Goal: Task Accomplishment & Management: Use online tool/utility

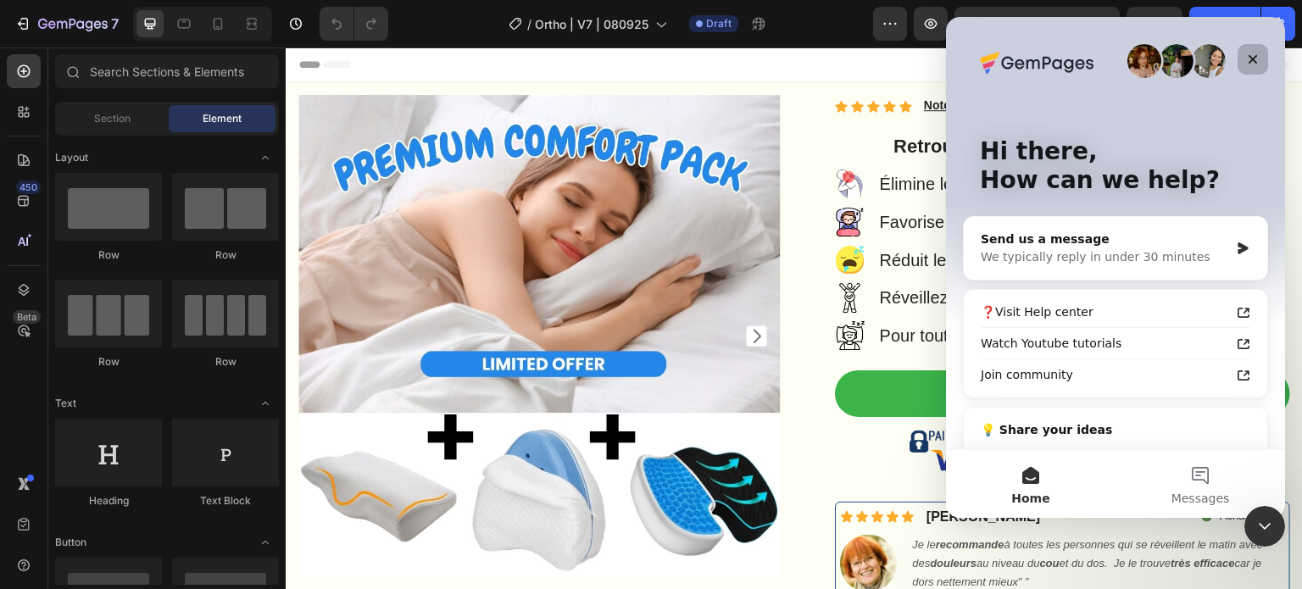
click at [1255, 61] on icon "Close" at bounding box center [1253, 60] width 14 height 14
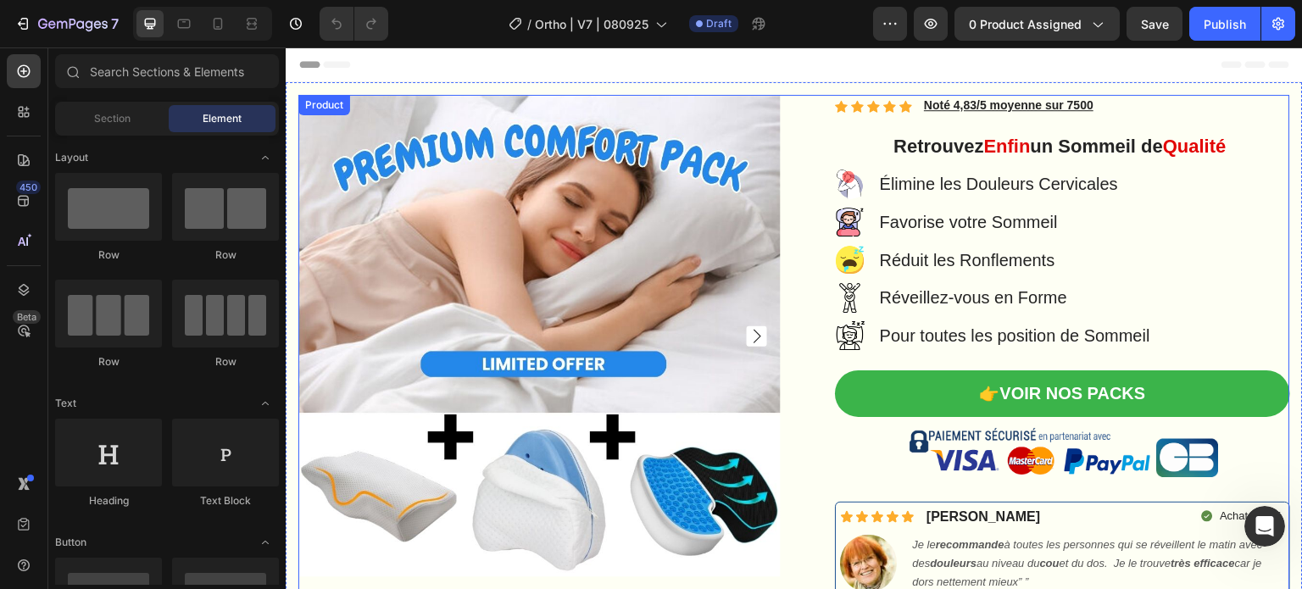
click at [782, 160] on div "Product Images Icon Icon Icon Icon Icon Icon List Hoz Noté 4,83/5 moyenne sur 7…" at bounding box center [794, 394] width 992 height 599
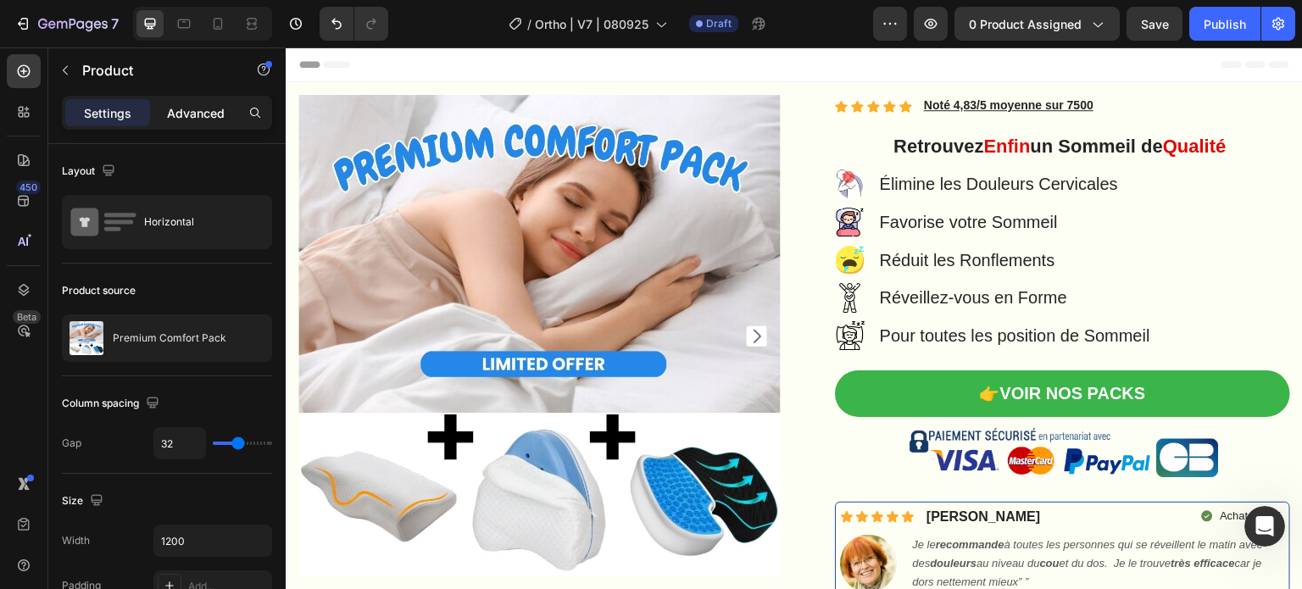
click at [203, 121] on p "Advanced" at bounding box center [196, 113] width 58 height 18
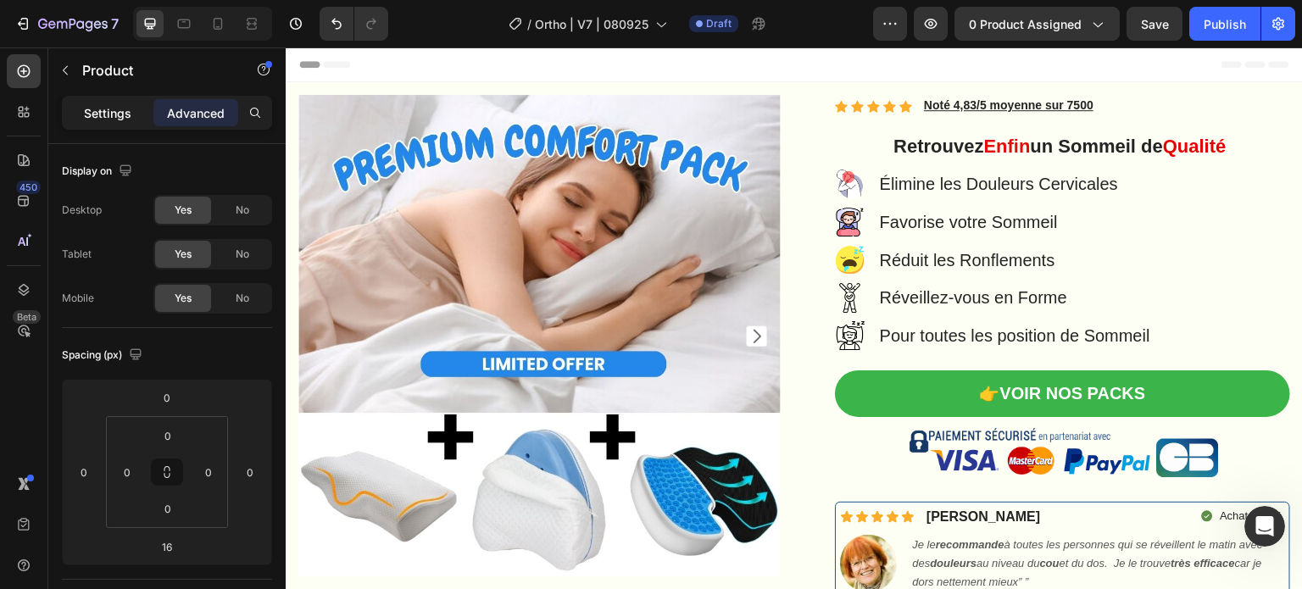
click at [121, 101] on div "Settings" at bounding box center [107, 112] width 85 height 27
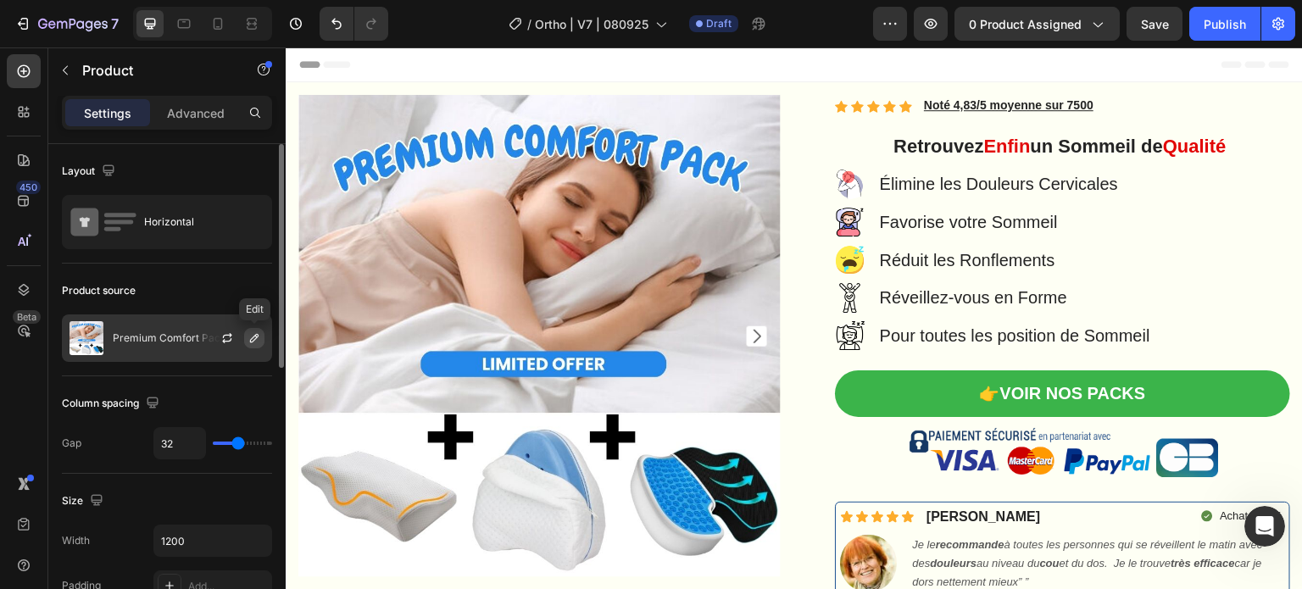
click at [251, 339] on icon "button" at bounding box center [255, 338] width 14 height 14
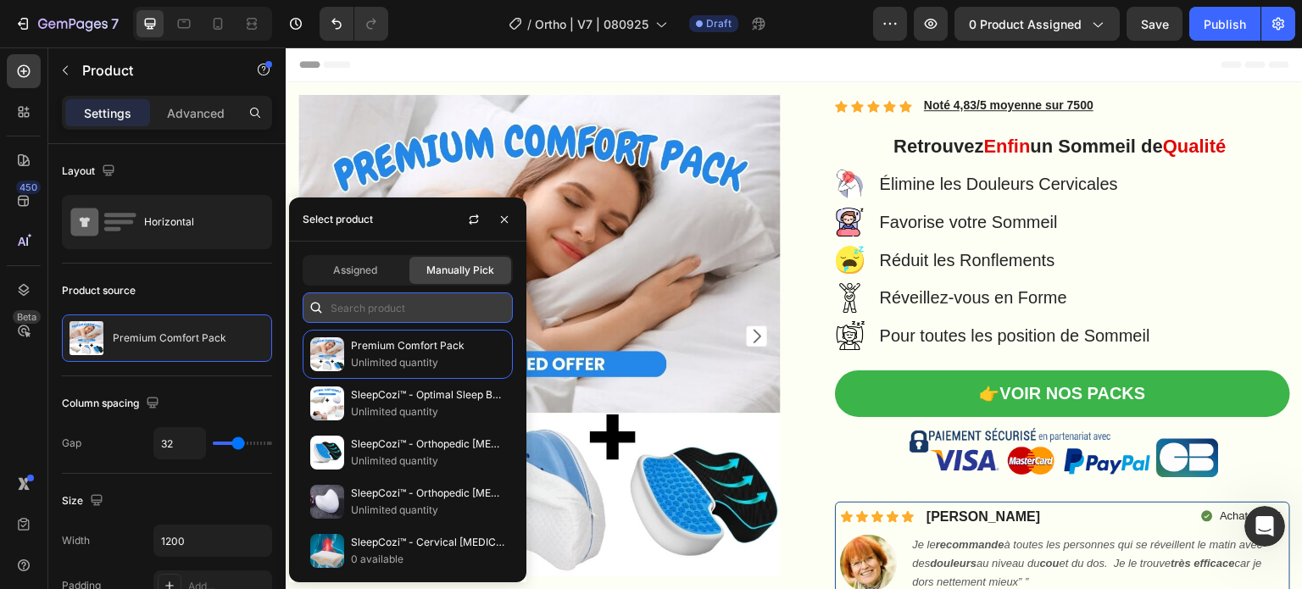
click at [424, 316] on input "text" at bounding box center [408, 307] width 210 height 31
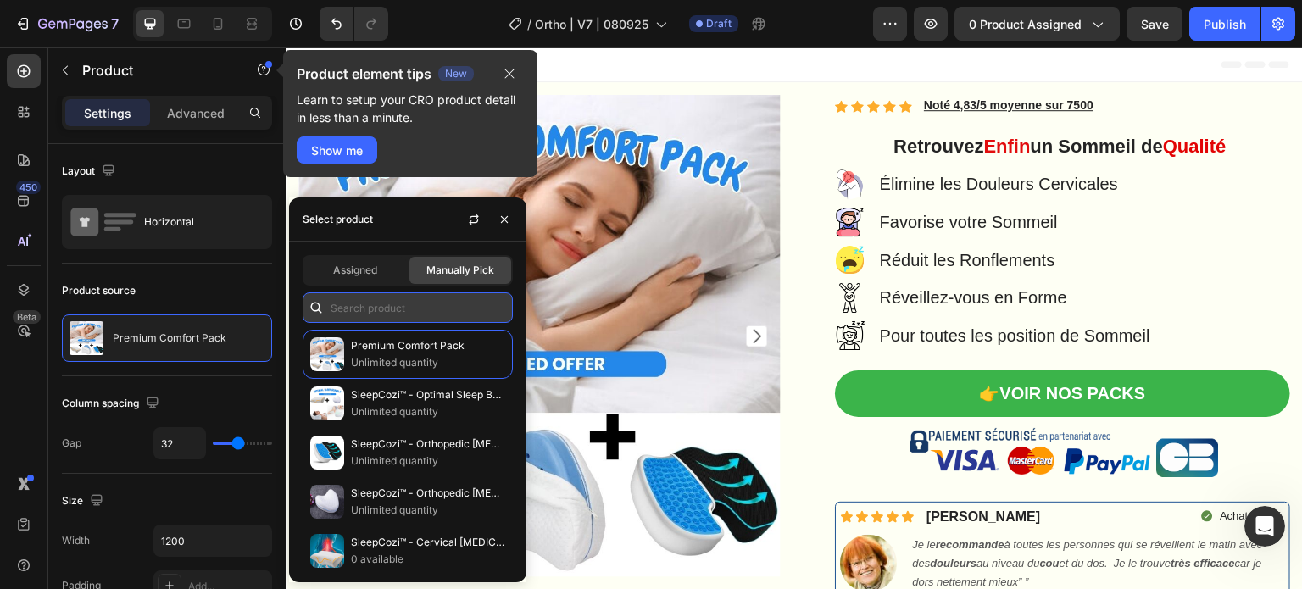
paste input "8170296213641"
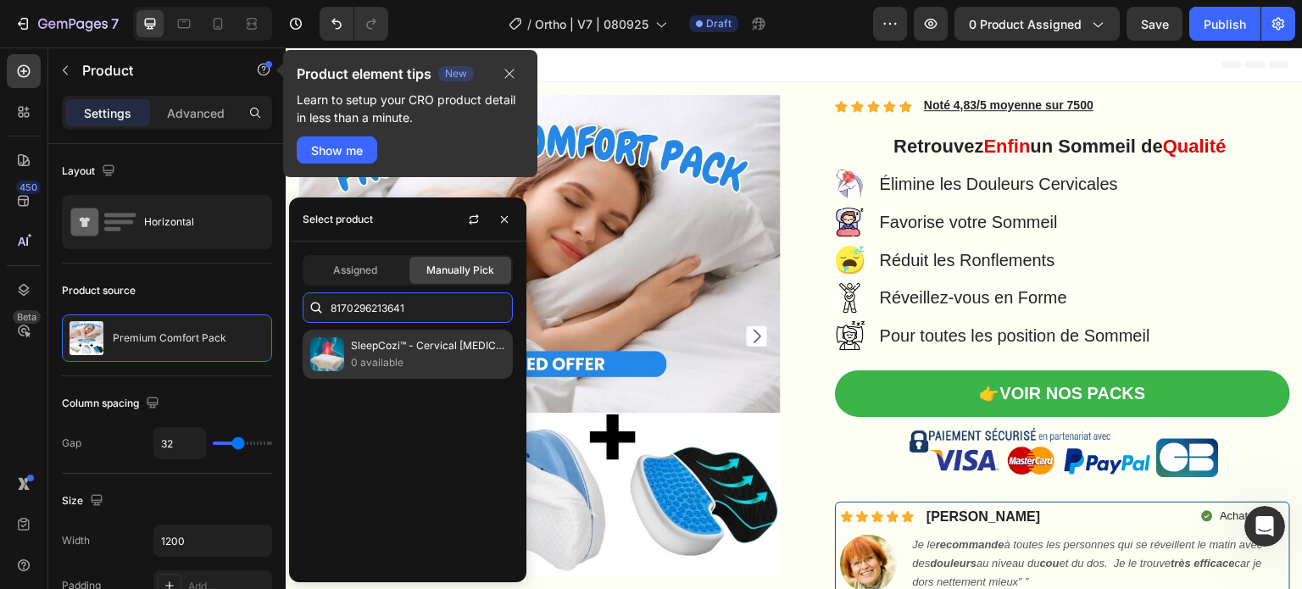
type input "8170296213641"
click at [397, 355] on p "0 available" at bounding box center [428, 362] width 154 height 17
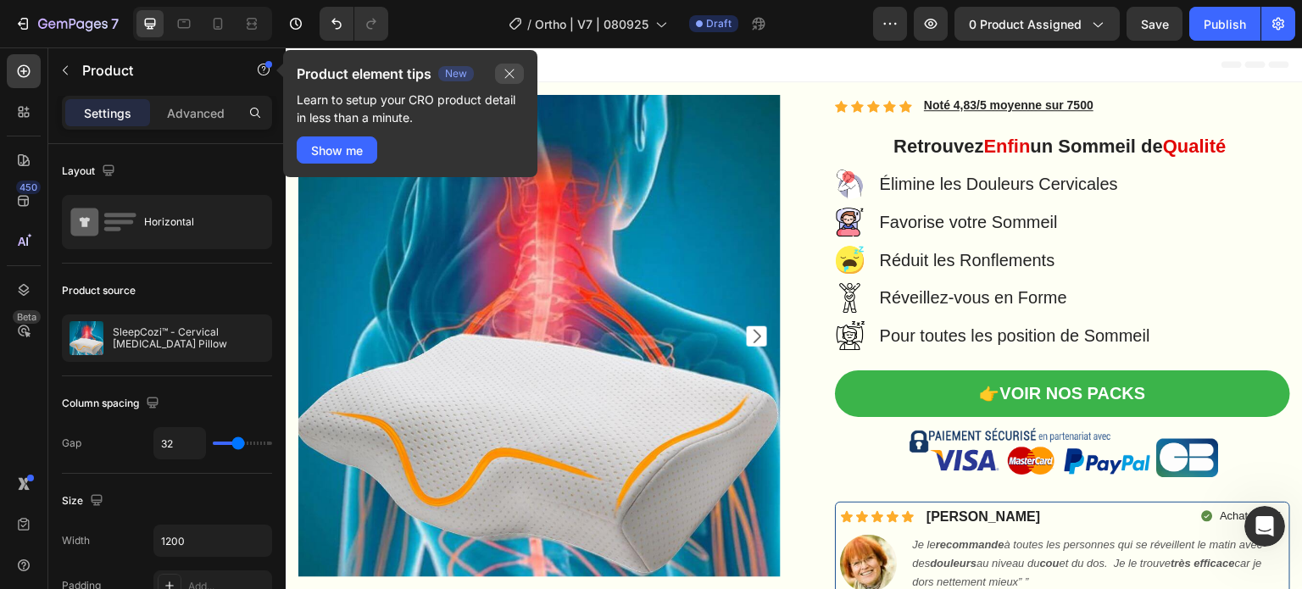
drag, startPoint x: 515, startPoint y: 73, endPoint x: 231, endPoint y: 35, distance: 286.6
click at [515, 73] on icon "button" at bounding box center [510, 74] width 14 height 14
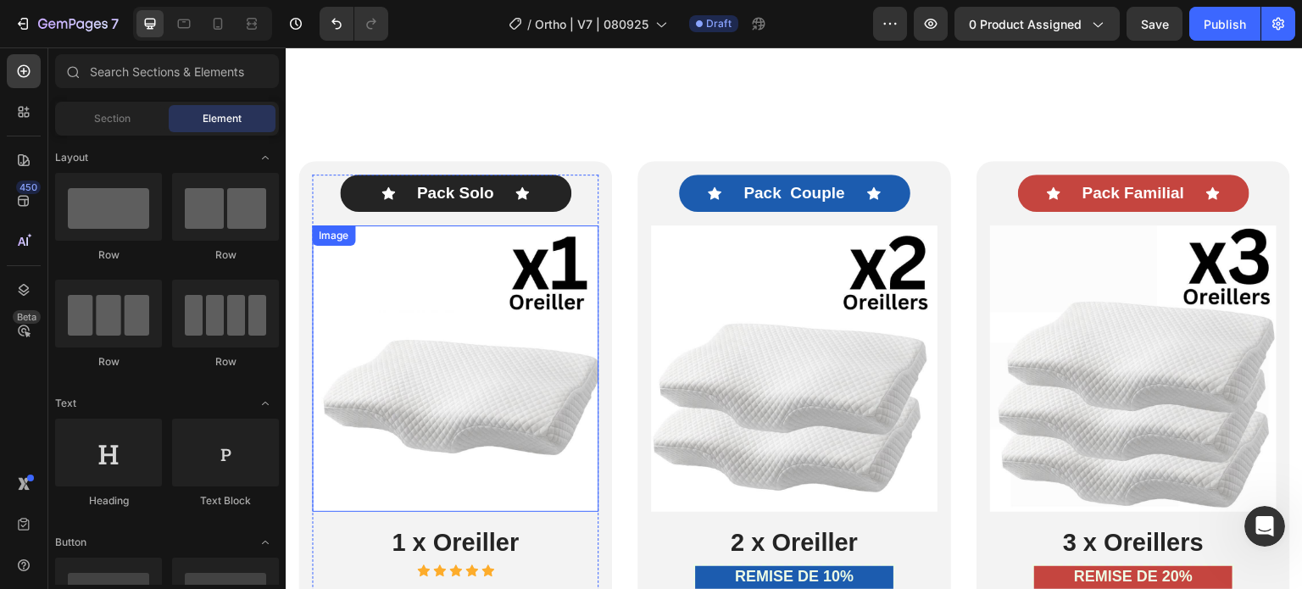
scroll to position [9732, 0]
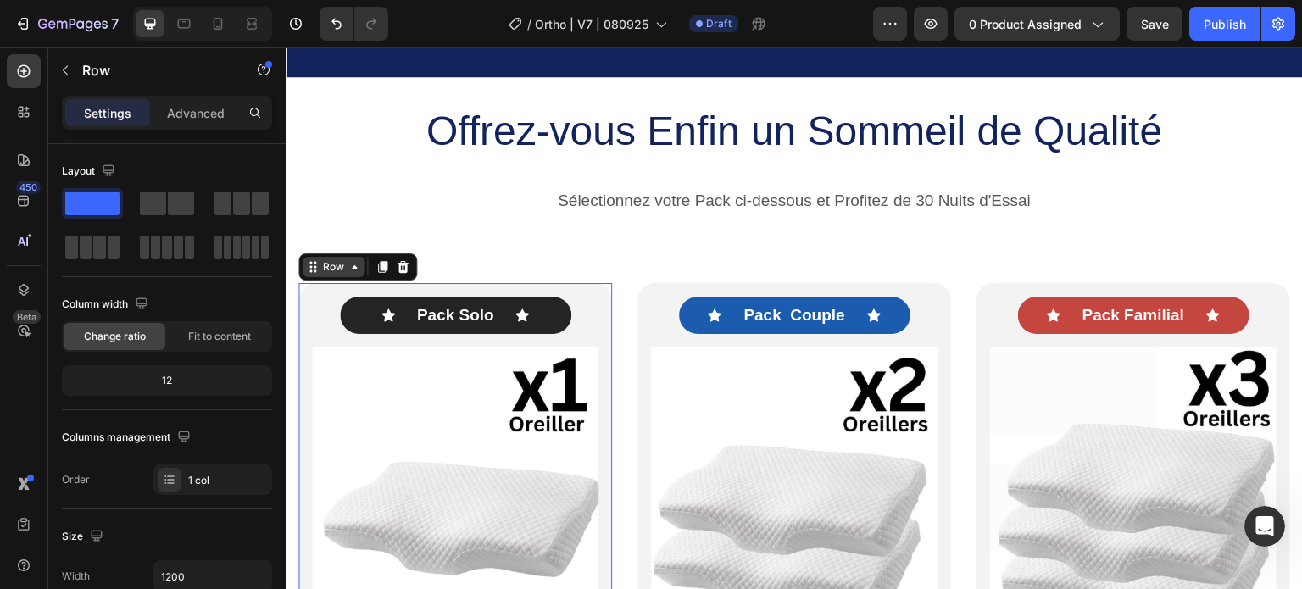
click at [345, 270] on div "Row" at bounding box center [334, 266] width 28 height 15
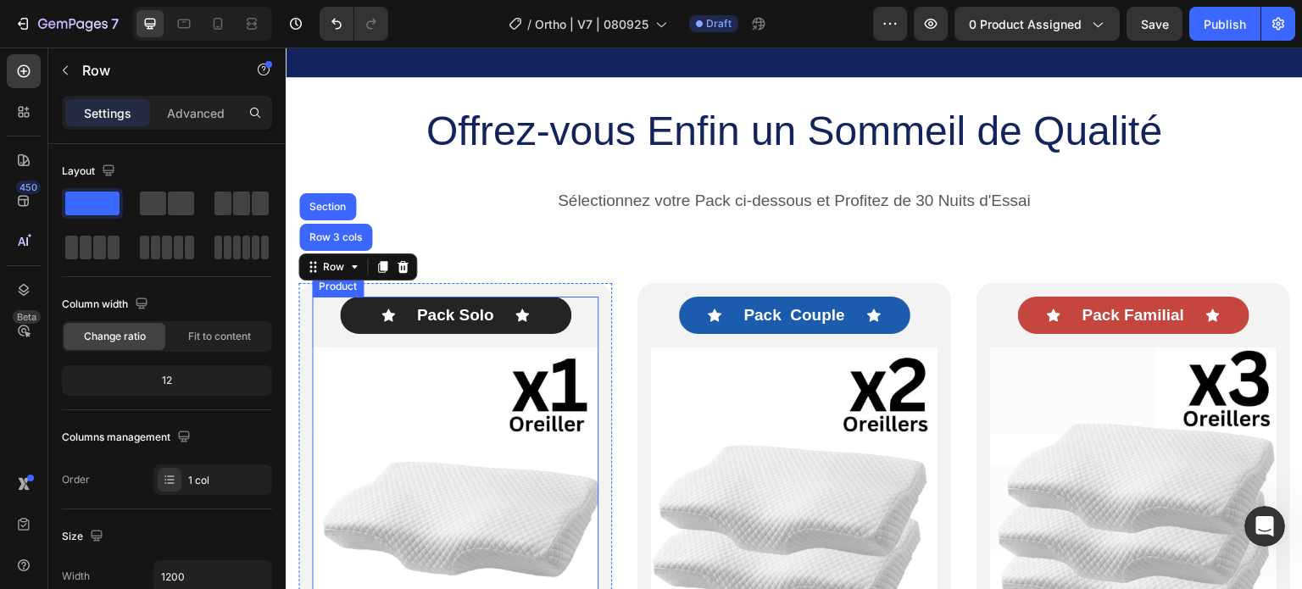
click at [313, 335] on div "Icon Pack Solo Text Block Icon Row Image 1 x Oreiller Heading Icon Icon Icon Ic…" at bounding box center [455, 498] width 287 height 403
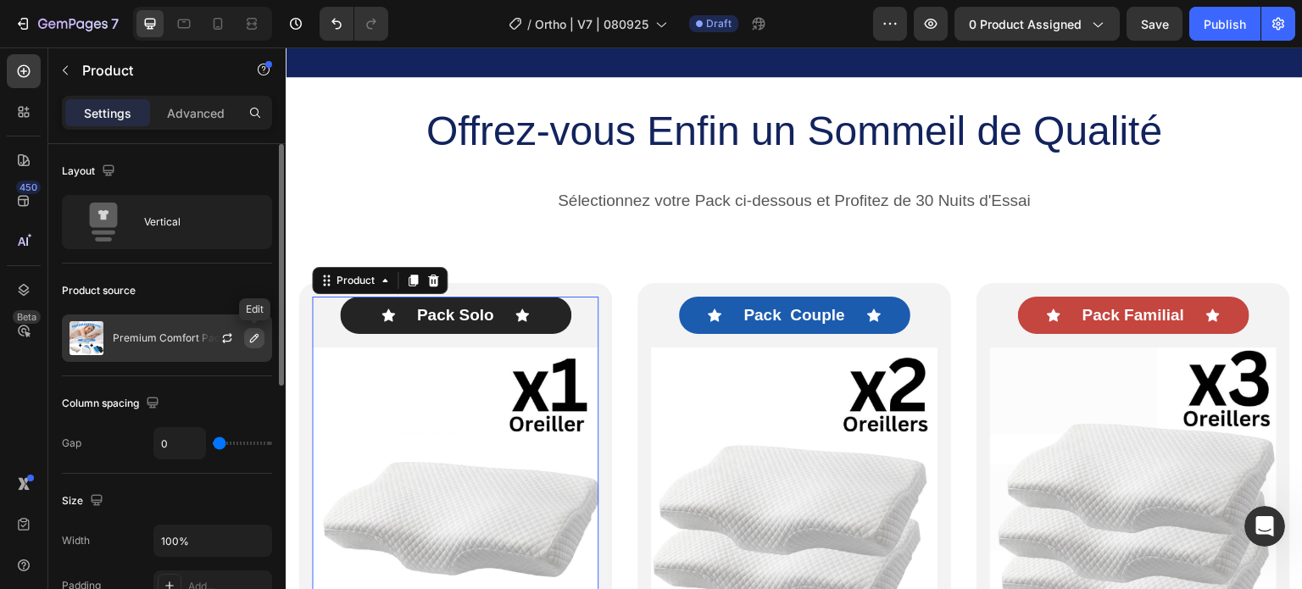
click at [253, 338] on icon "button" at bounding box center [255, 338] width 14 height 14
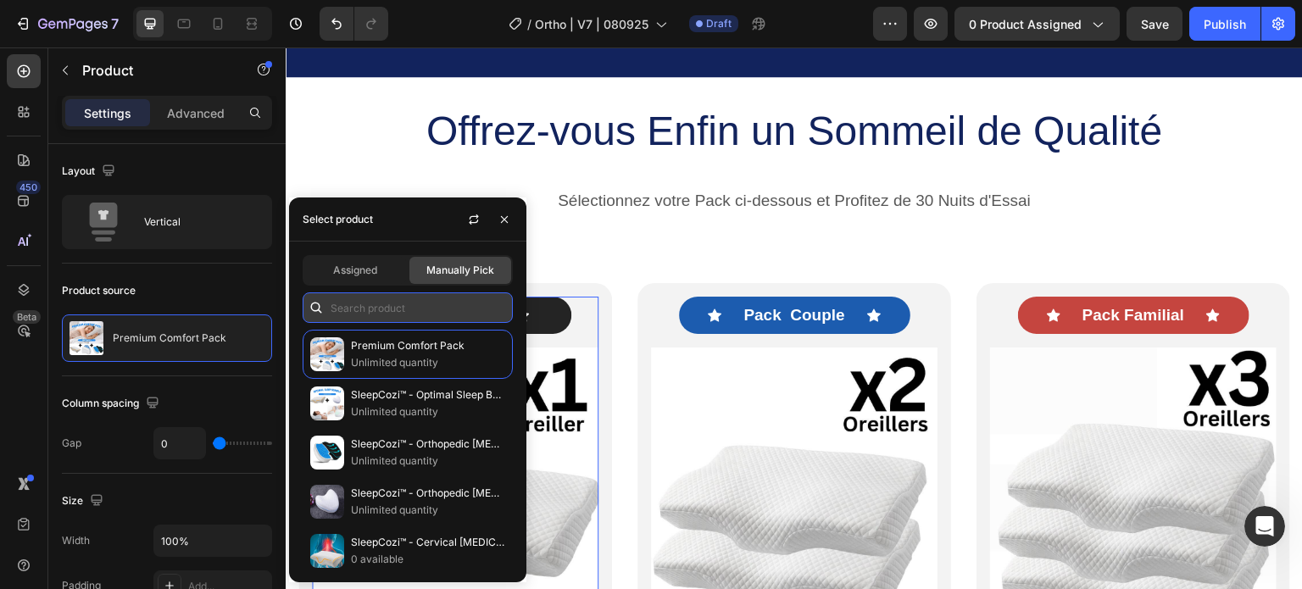
click at [451, 305] on input "text" at bounding box center [408, 307] width 210 height 31
paste input "8170296213641"
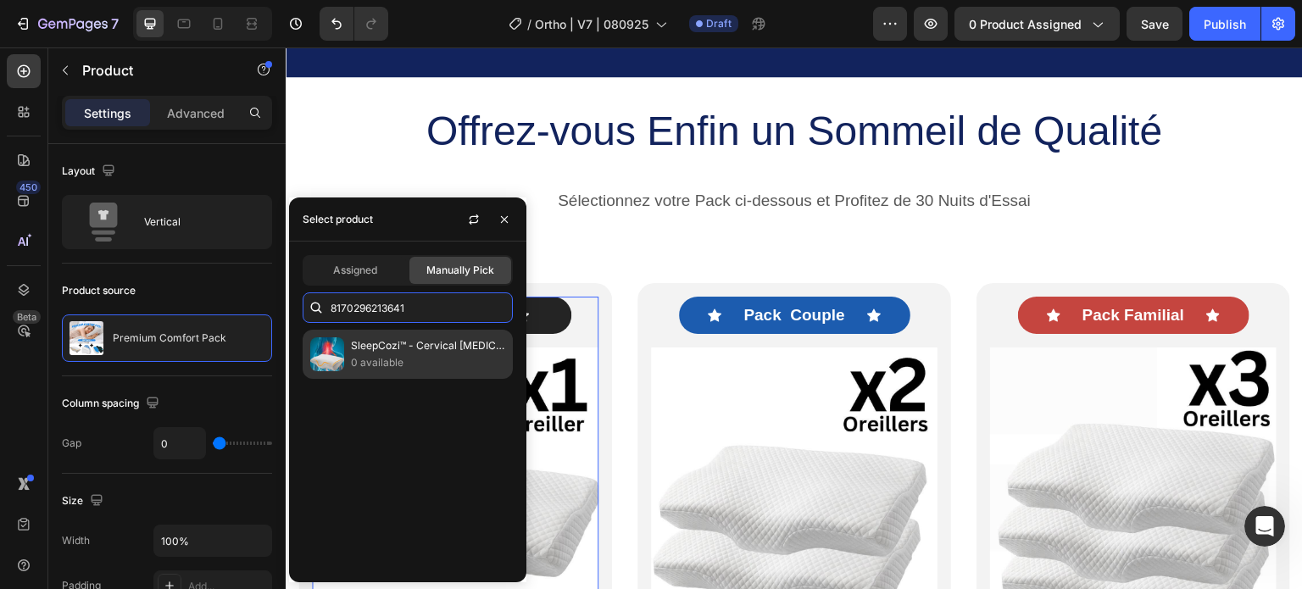
type input "8170296213641"
click at [376, 343] on p "SleepCozi™ - Cervical [MEDICAL_DATA] Pillow" at bounding box center [428, 345] width 154 height 17
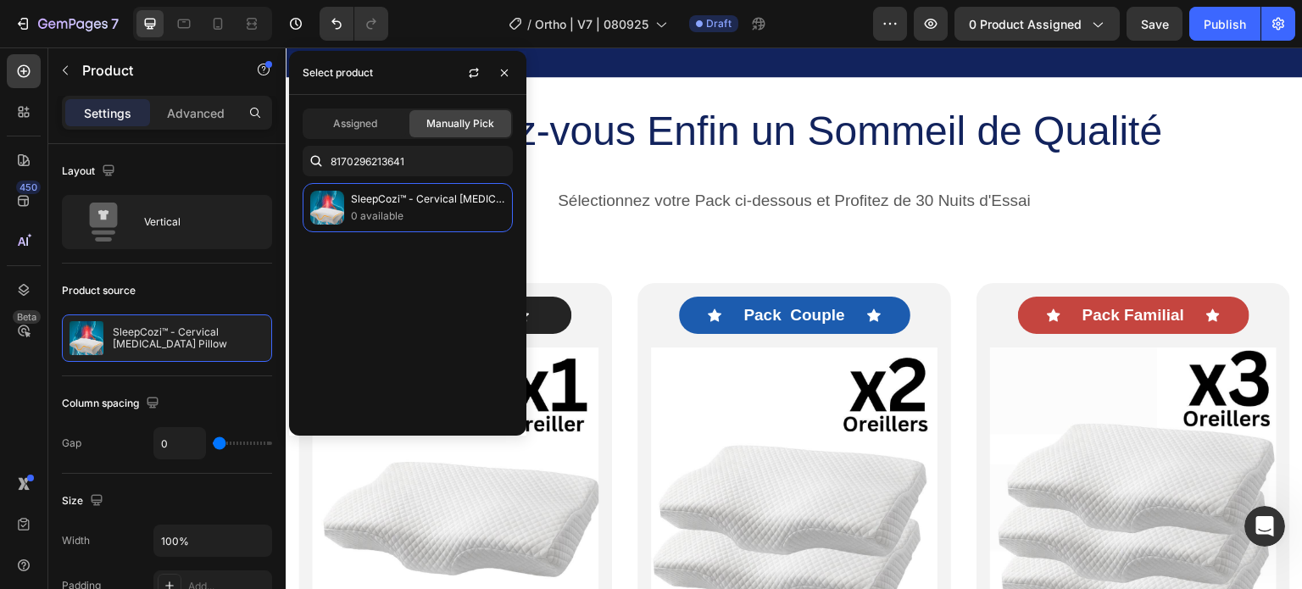
scroll to position [510, 0]
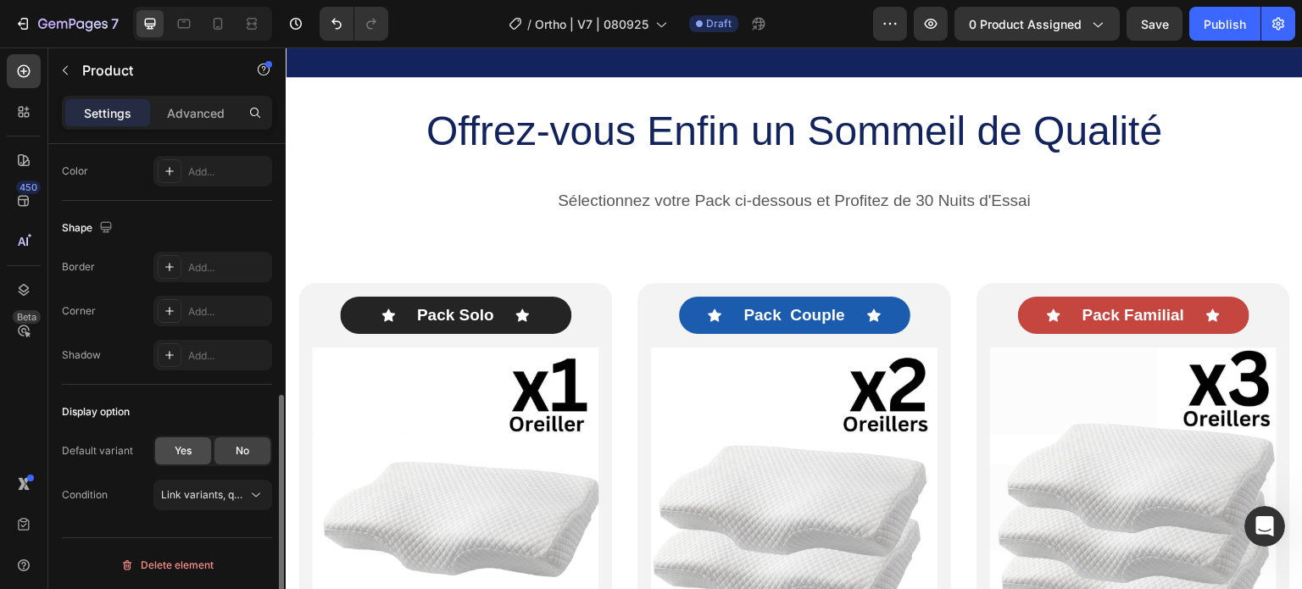
click at [190, 443] on span "Yes" at bounding box center [183, 450] width 17 height 15
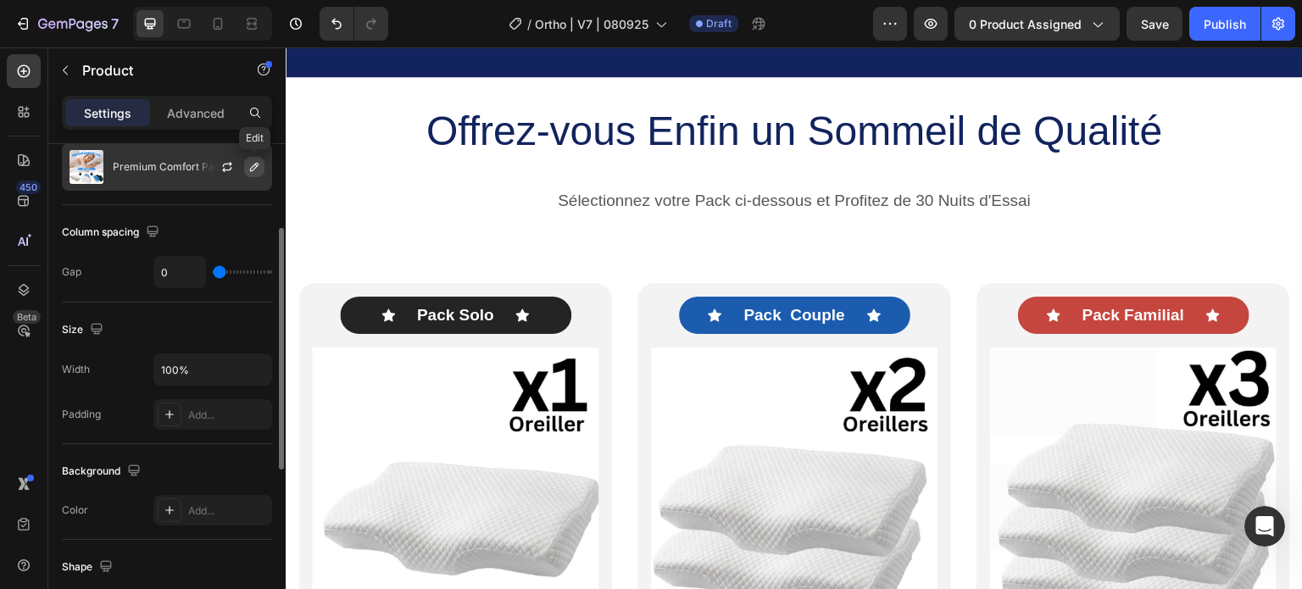
click at [255, 162] on icon "button" at bounding box center [255, 167] width 14 height 14
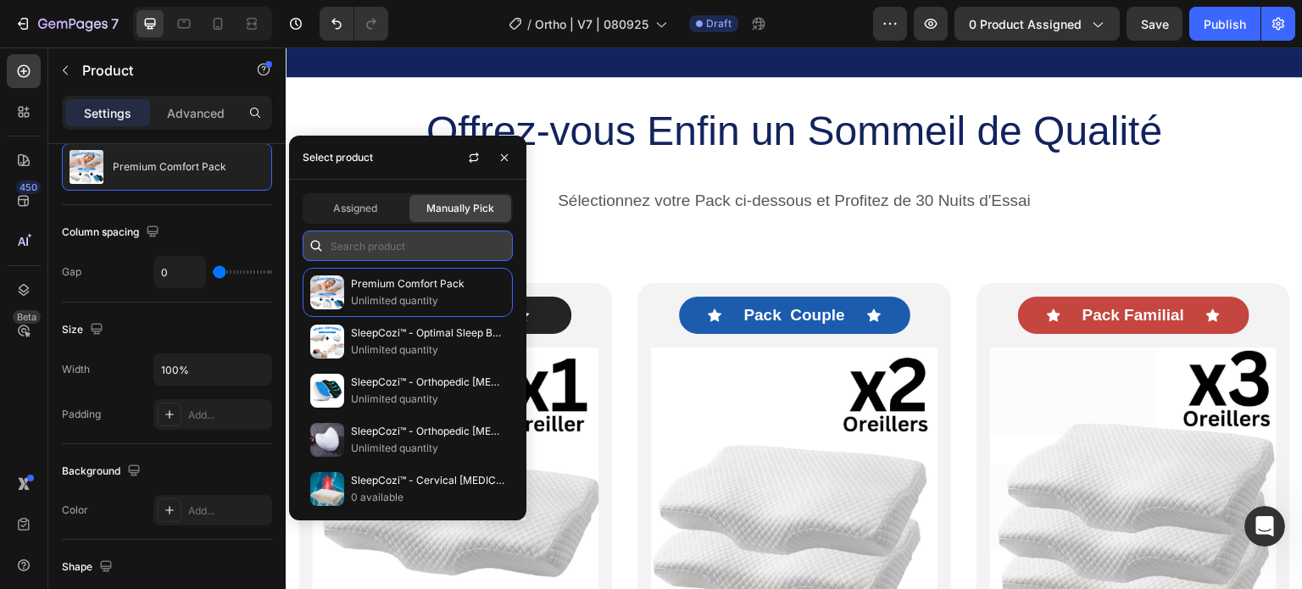
click at [371, 243] on input "text" at bounding box center [408, 246] width 210 height 31
paste input "8170296213641"
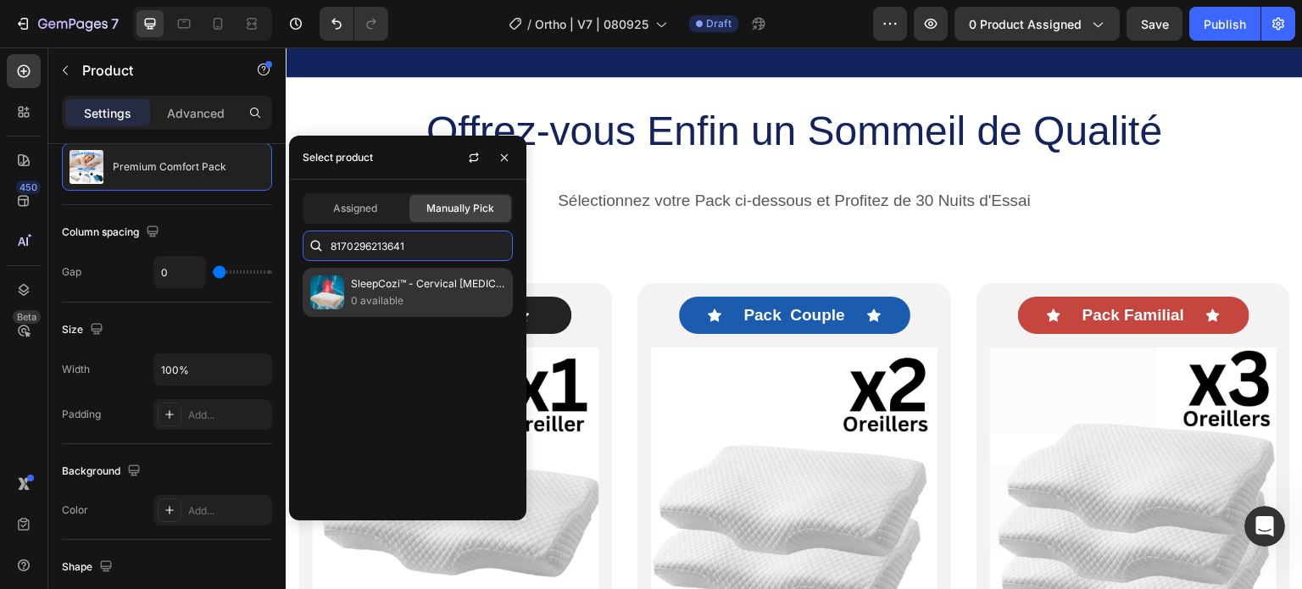
type input "8170296213641"
click at [384, 284] on p "SleepCozi™ - Cervical [MEDICAL_DATA] Pillow" at bounding box center [428, 284] width 154 height 17
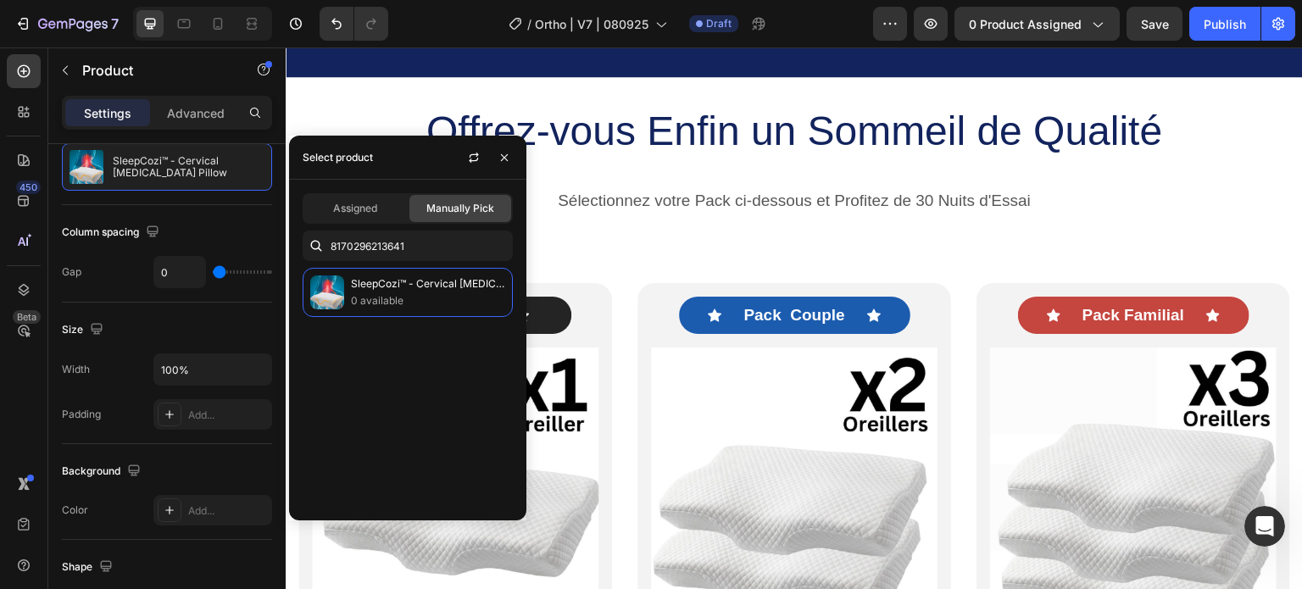
scroll to position [510, 0]
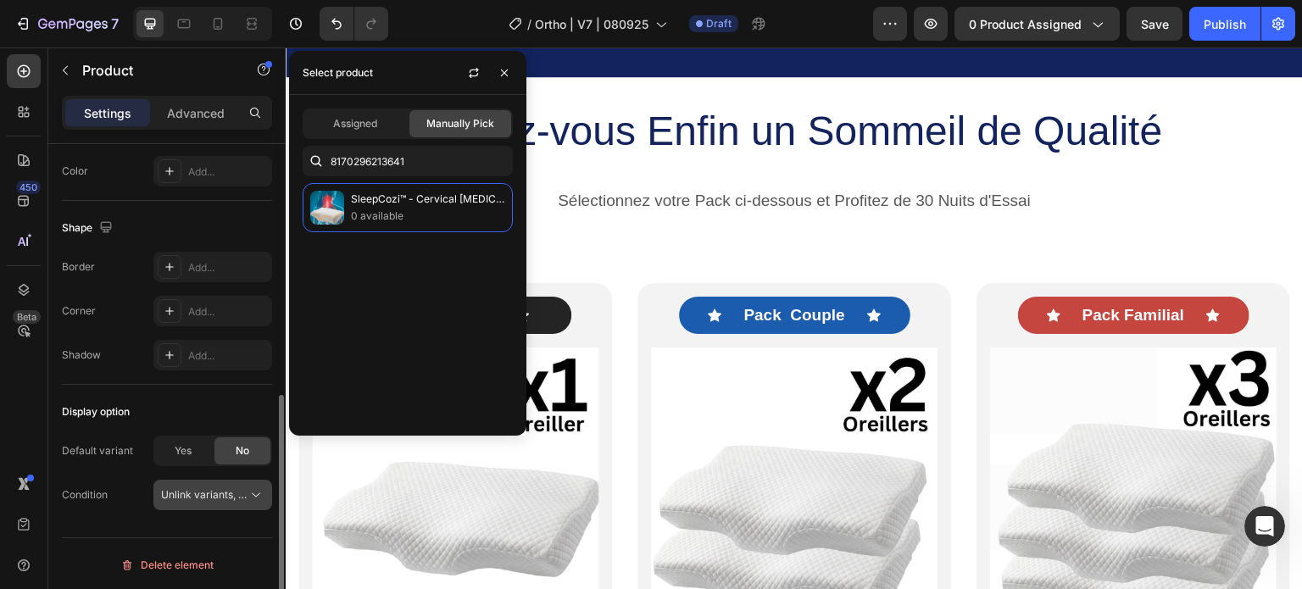
click at [253, 493] on icon at bounding box center [256, 495] width 17 height 17
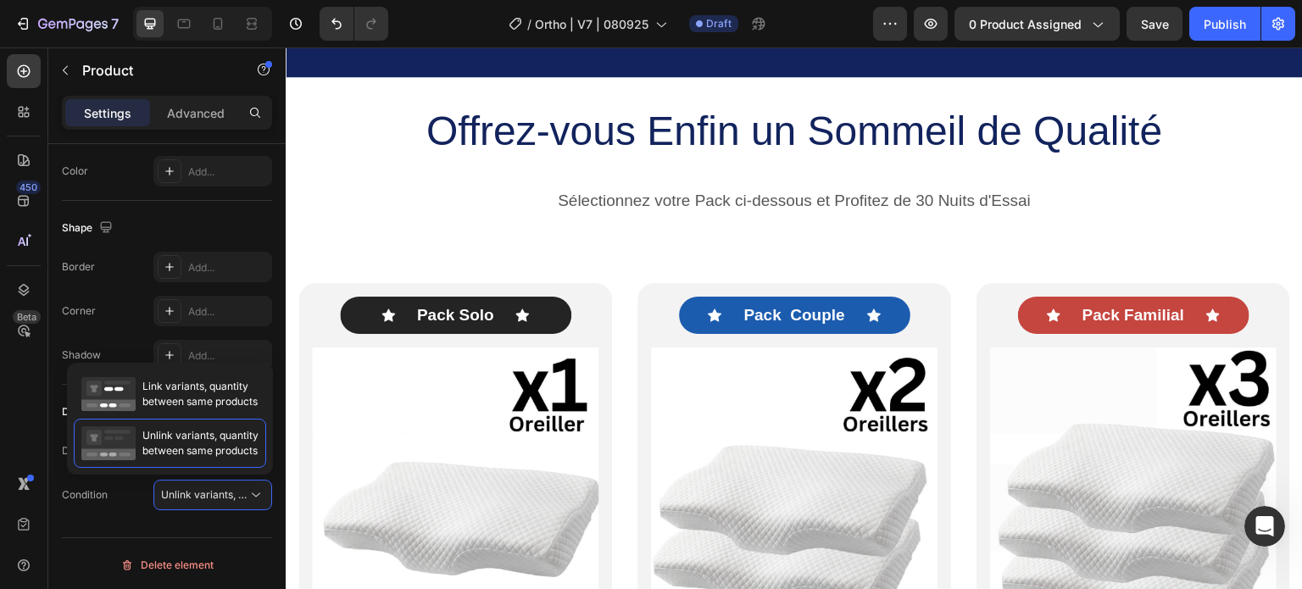
click at [37, 407] on div "450 Beta" at bounding box center [24, 260] width 34 height 413
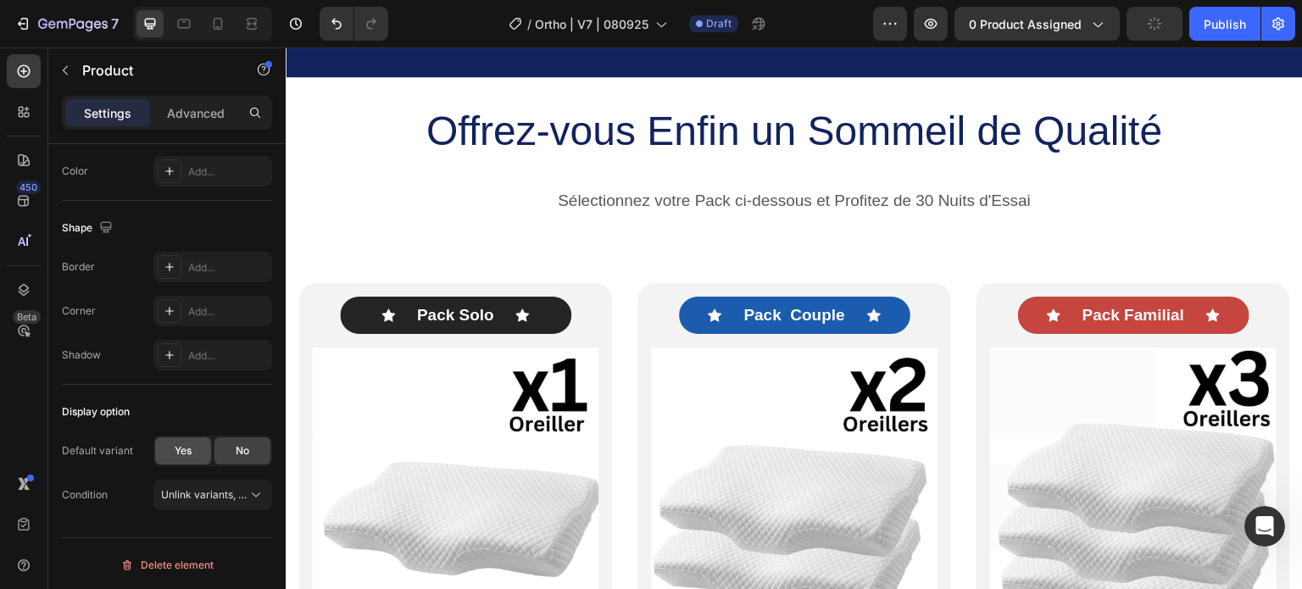
click at [197, 452] on div "Yes" at bounding box center [183, 450] width 56 height 27
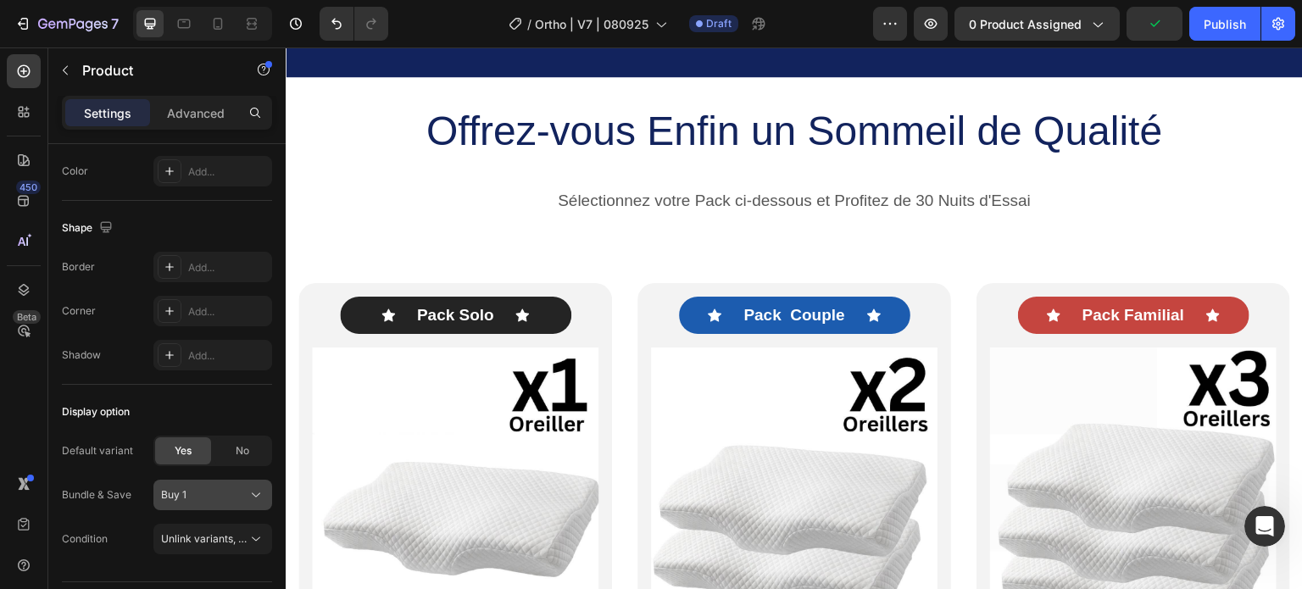
click at [228, 490] on div "Buy 1" at bounding box center [202, 494] width 83 height 15
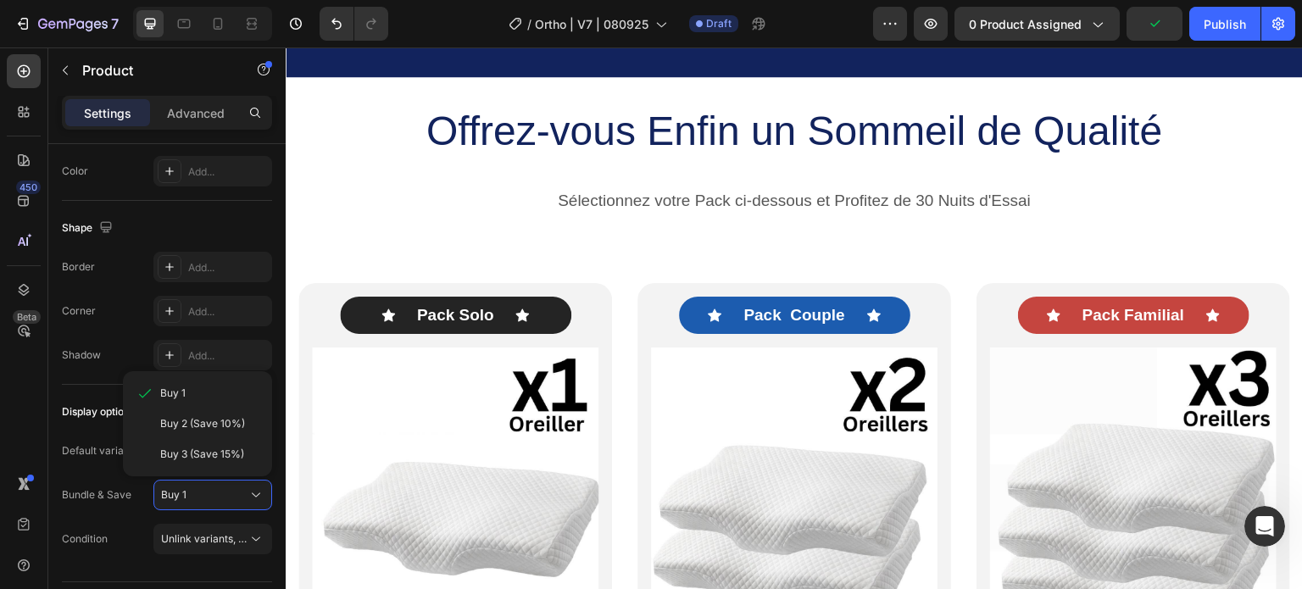
click at [206, 413] on div "Buy 2 (Save 10%)" at bounding box center [198, 424] width 136 height 31
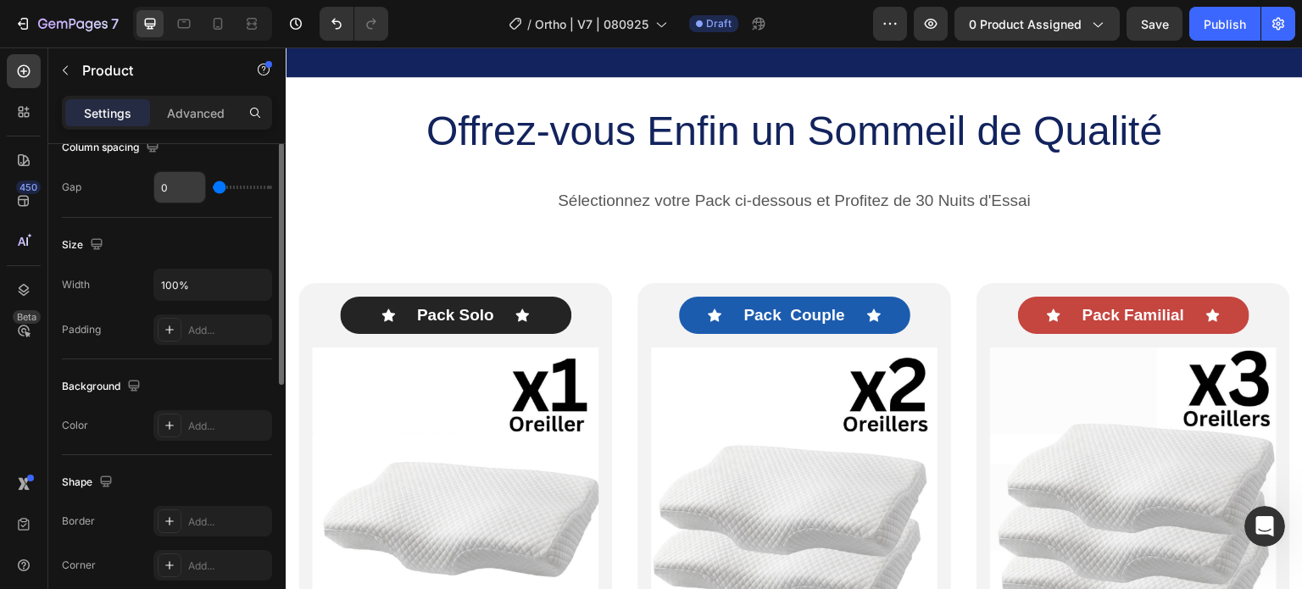
scroll to position [171, 0]
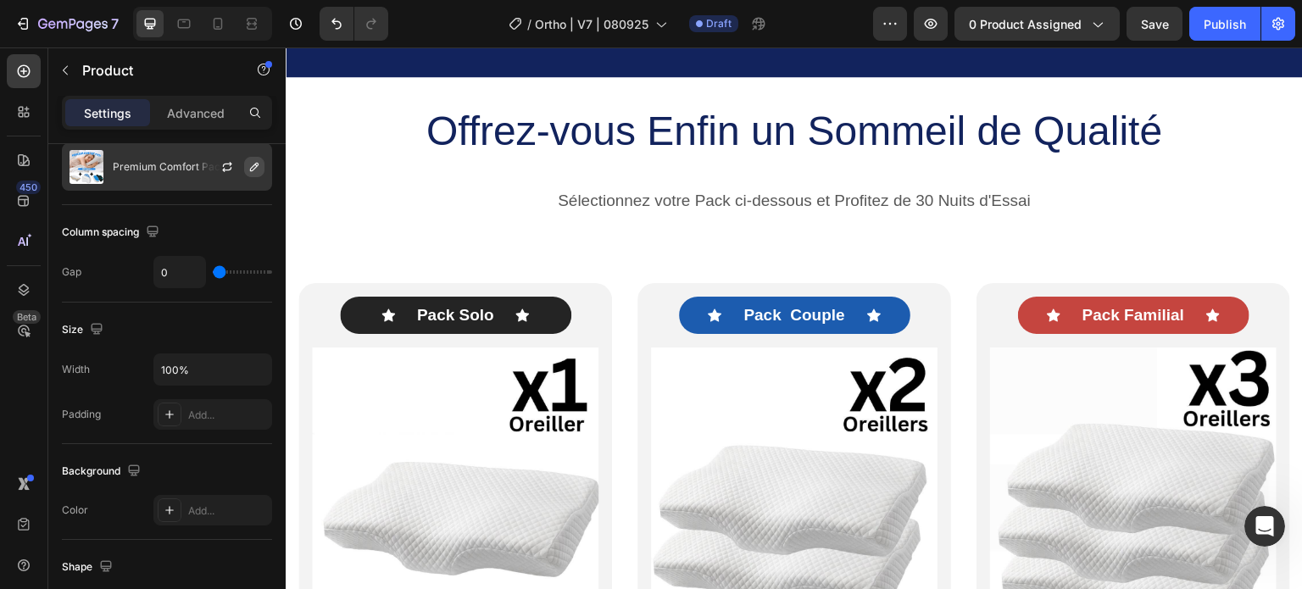
click at [251, 165] on icon "button" at bounding box center [255, 167] width 14 height 14
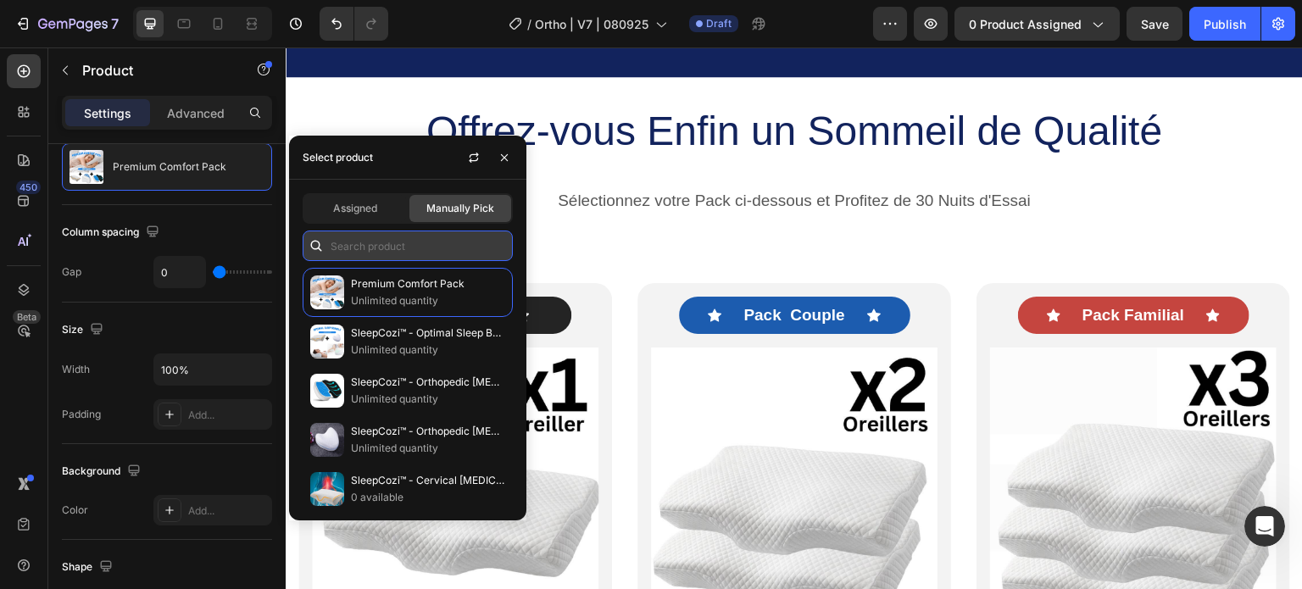
click at [433, 253] on input "text" at bounding box center [408, 246] width 210 height 31
paste input "8170296213641"
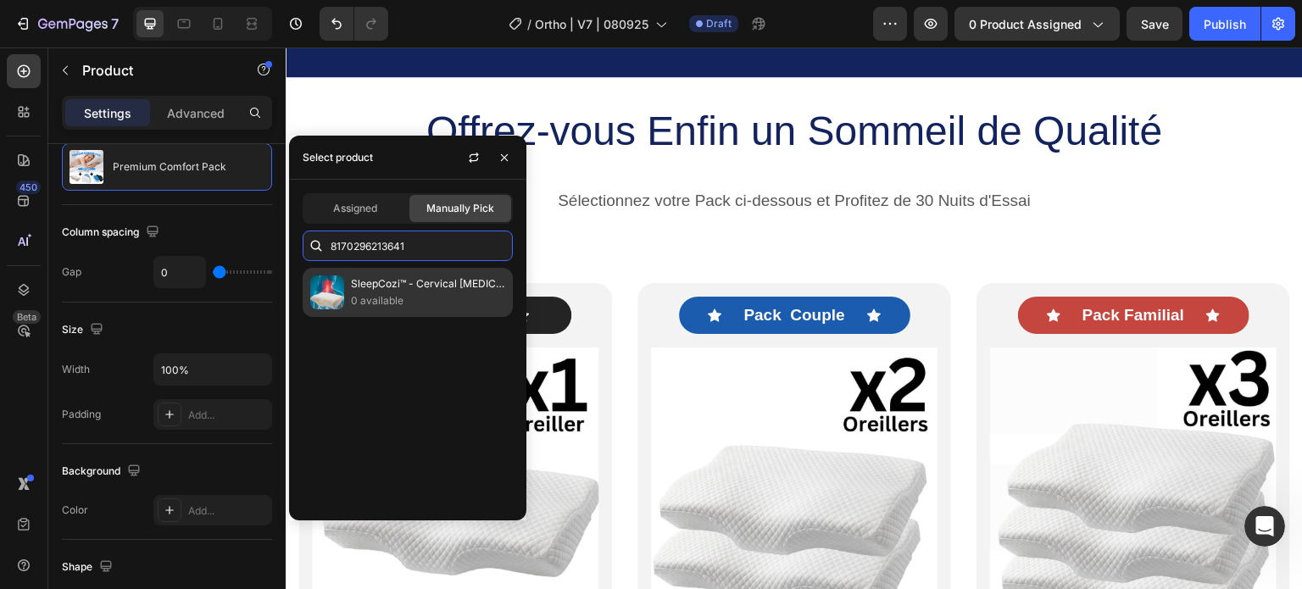
type input "8170296213641"
click at [414, 293] on p "0 available" at bounding box center [428, 300] width 154 height 17
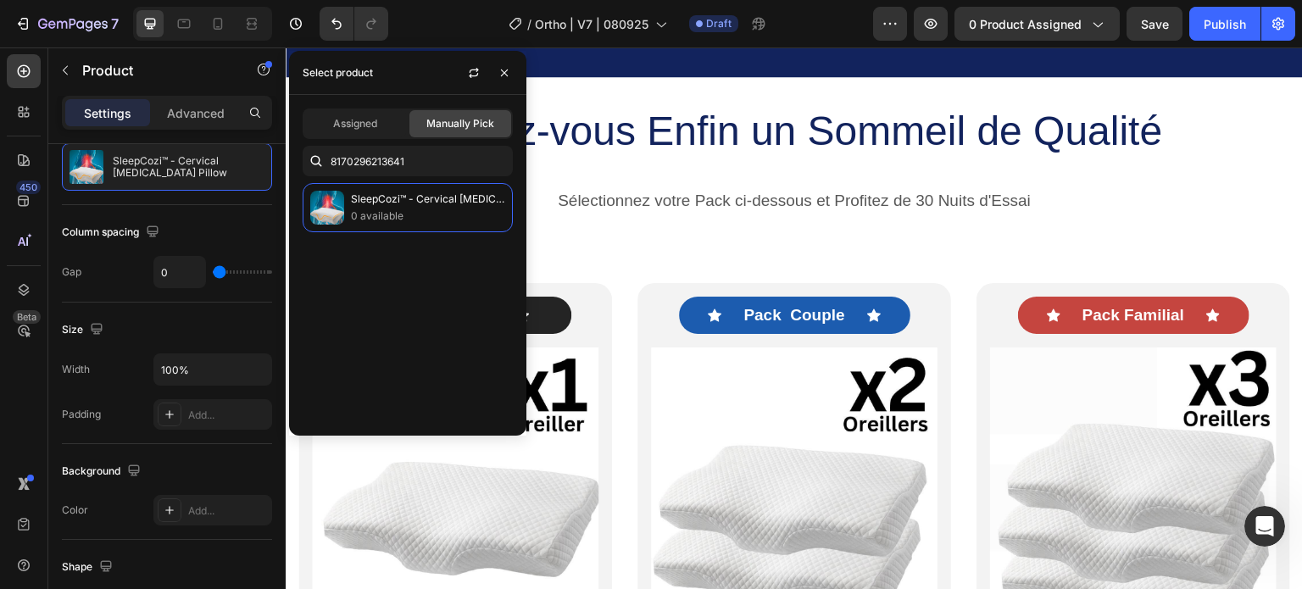
scroll to position [510, 0]
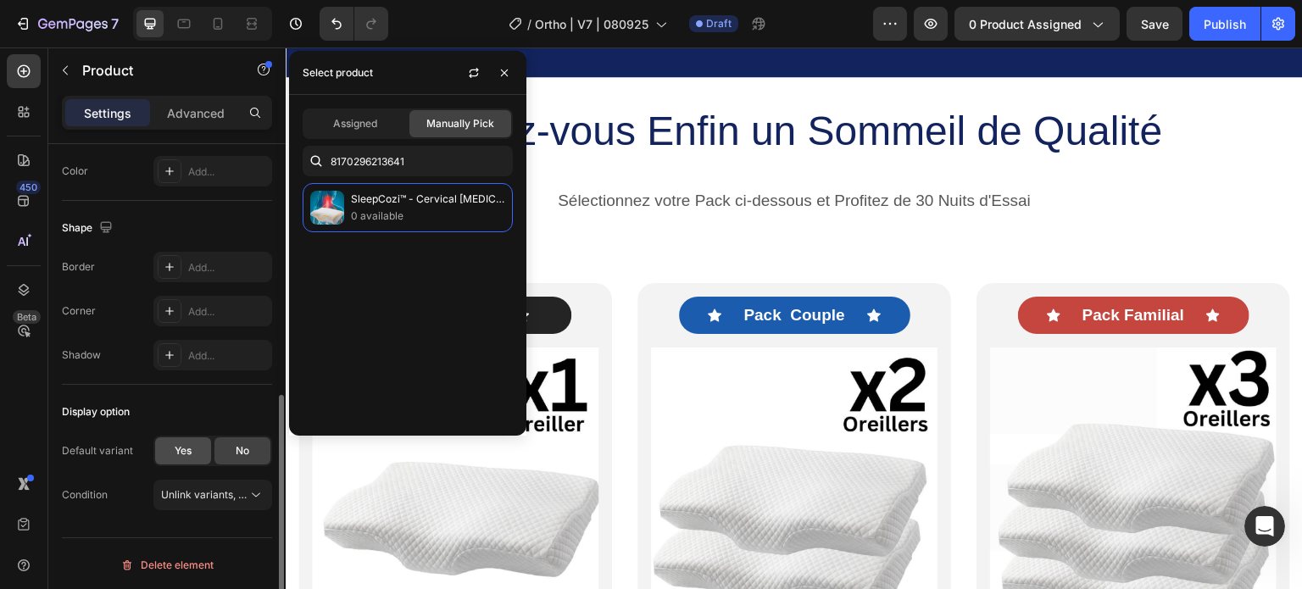
click at [187, 445] on span "Yes" at bounding box center [183, 450] width 17 height 15
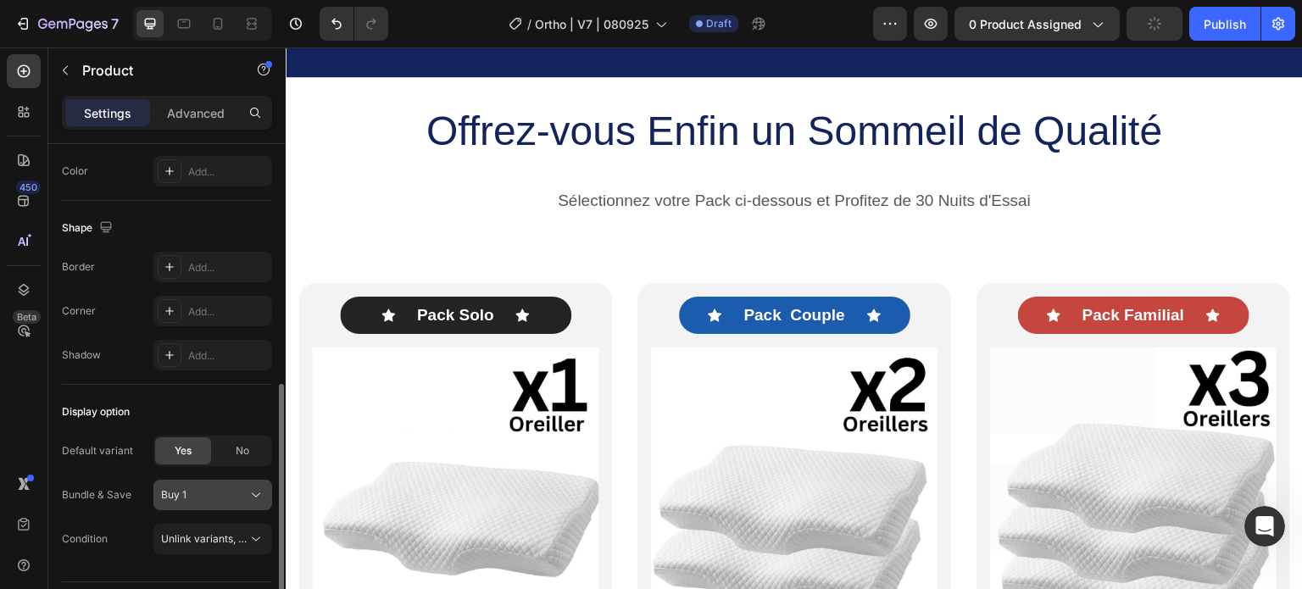
click at [253, 491] on icon at bounding box center [256, 495] width 17 height 17
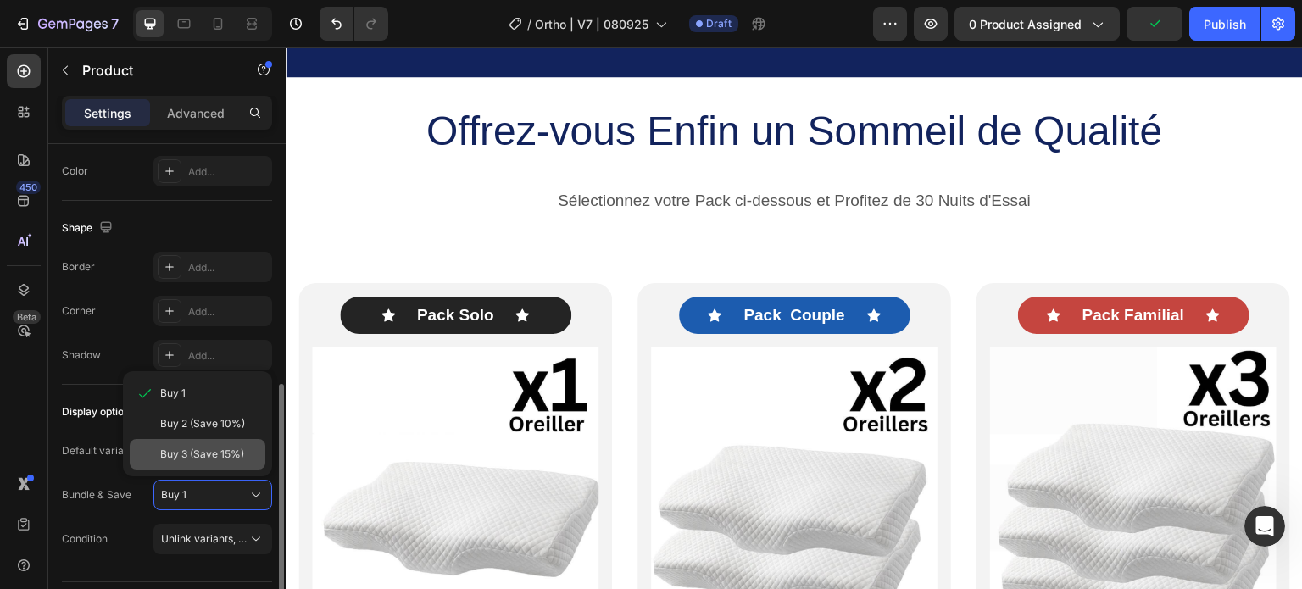
click at [224, 451] on span "Buy 3 (Save 15%)" at bounding box center [202, 454] width 84 height 15
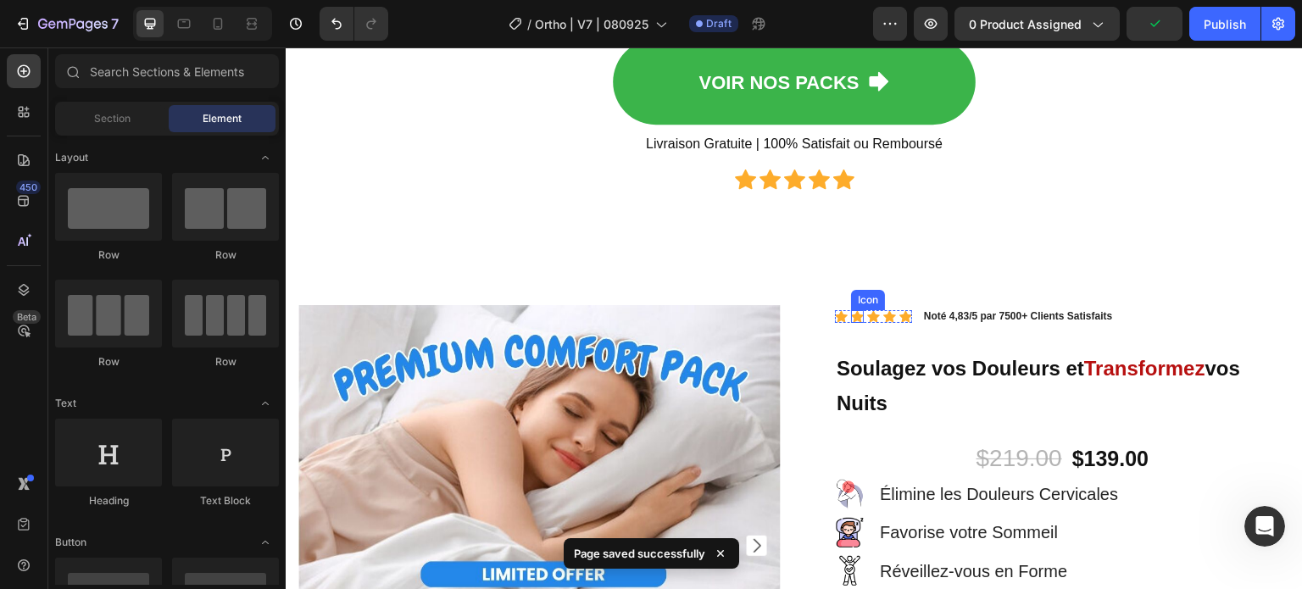
scroll to position [14990, 0]
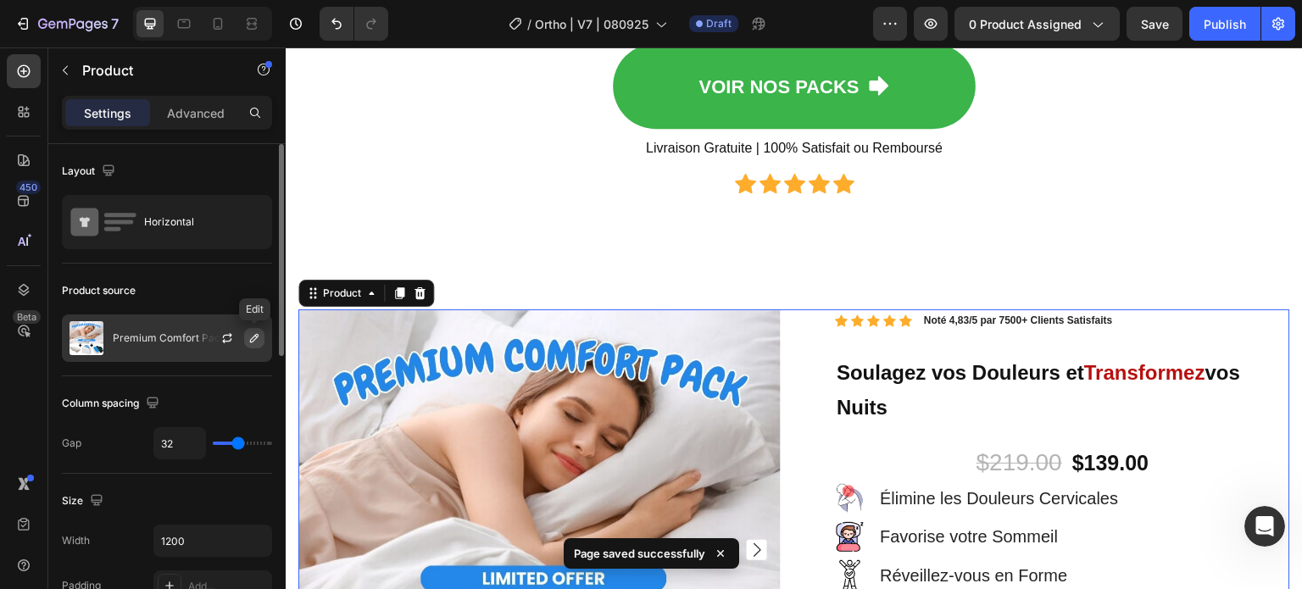
click at [255, 336] on icon "button" at bounding box center [255, 338] width 14 height 14
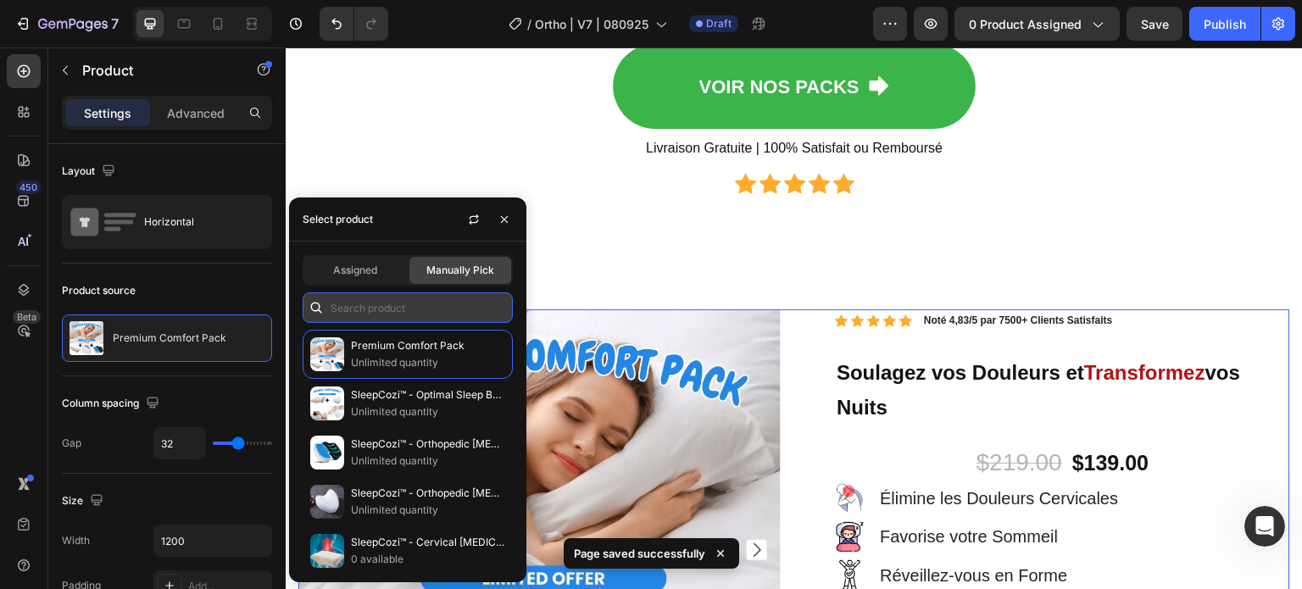
click at [420, 306] on input "text" at bounding box center [408, 307] width 210 height 31
paste input "8170296213641"
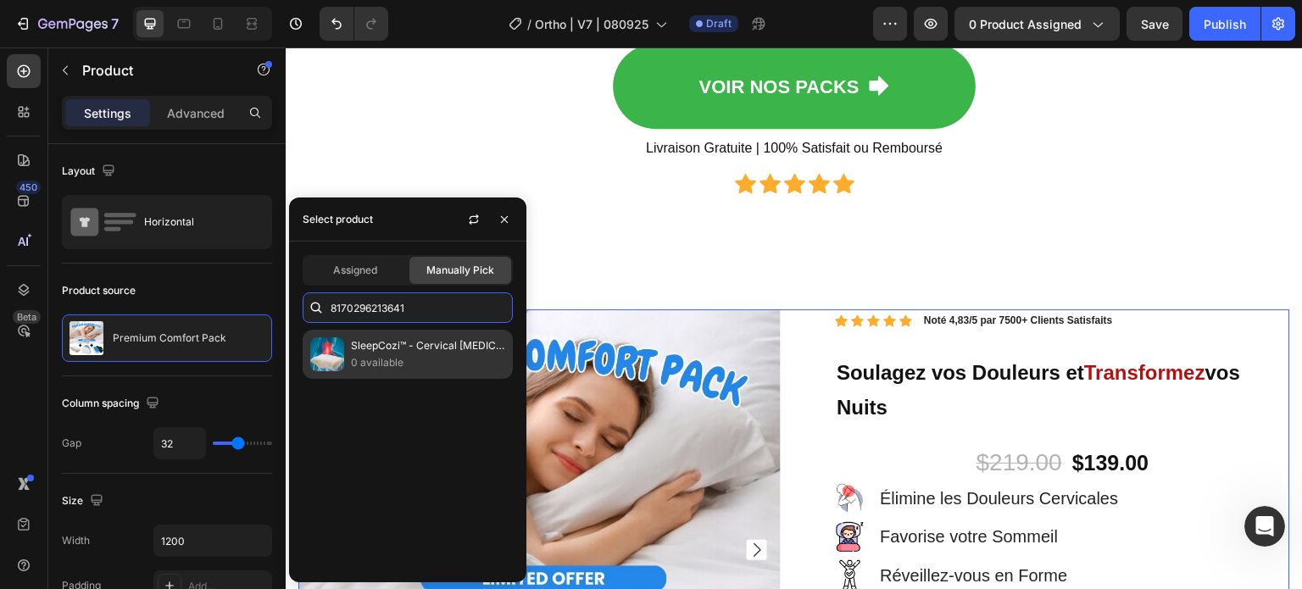
type input "8170296213641"
click at [405, 337] on p "SleepCozi™ - Cervical [MEDICAL_DATA] Pillow" at bounding box center [428, 345] width 154 height 17
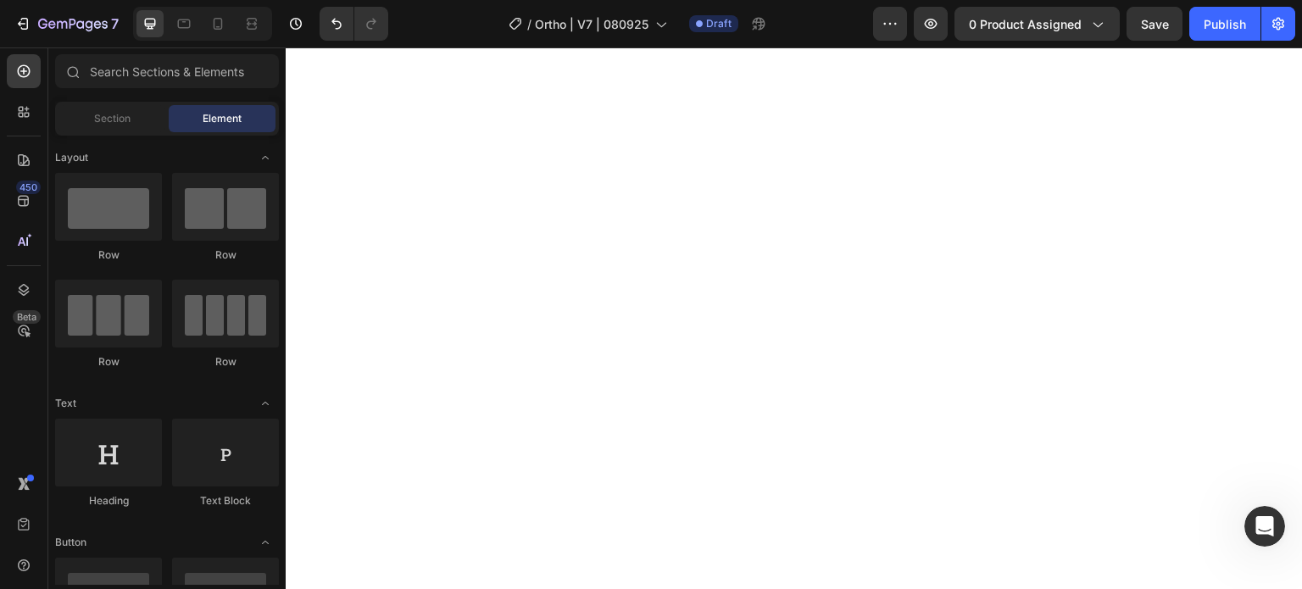
scroll to position [0, 0]
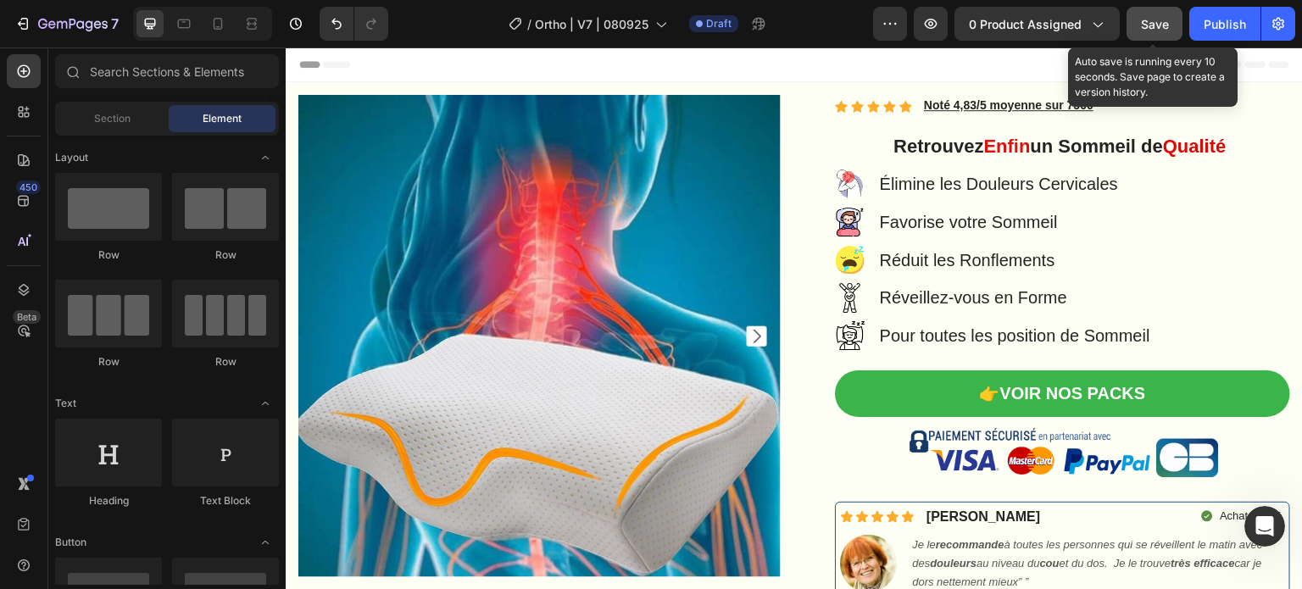
click at [1163, 30] on span "Save" at bounding box center [1155, 24] width 28 height 14
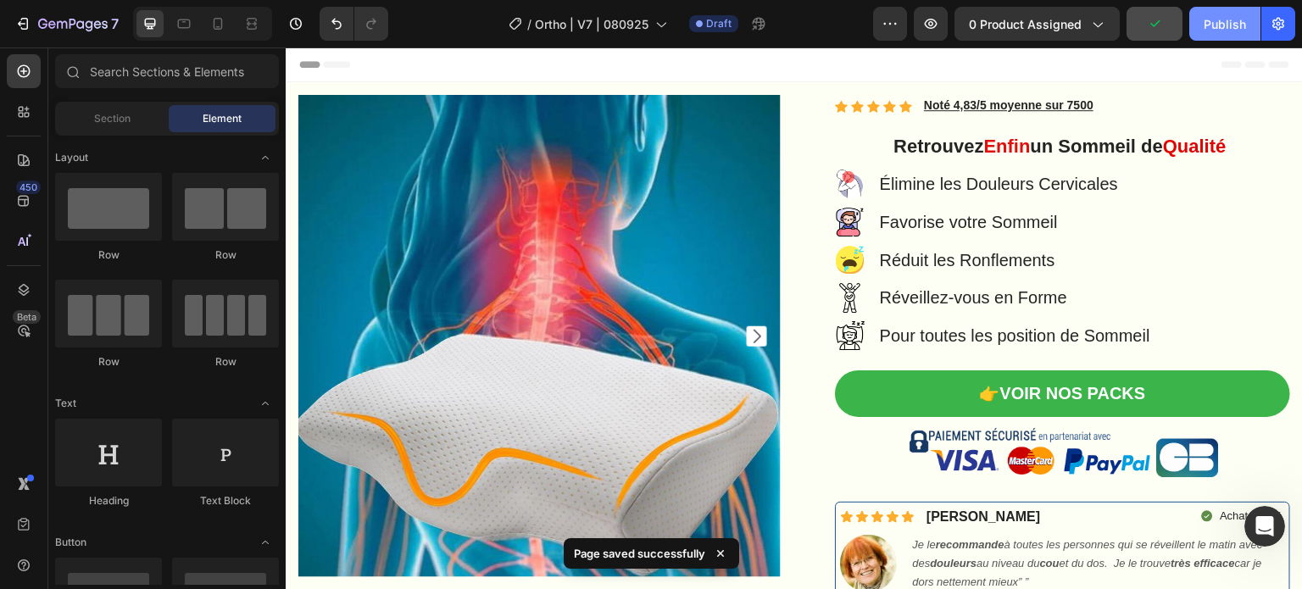
click at [1231, 19] on div "Publish" at bounding box center [1225, 24] width 42 height 18
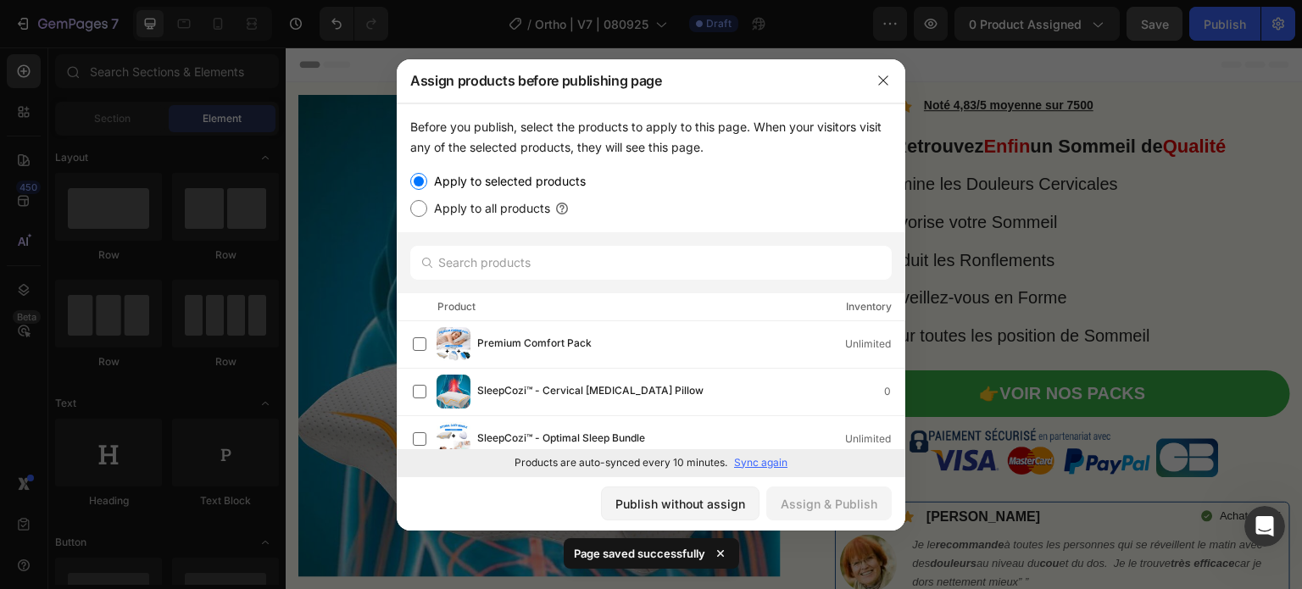
click at [672, 244] on div at bounding box center [651, 262] width 509 height 61
click at [881, 77] on icon "button" at bounding box center [884, 81] width 14 height 14
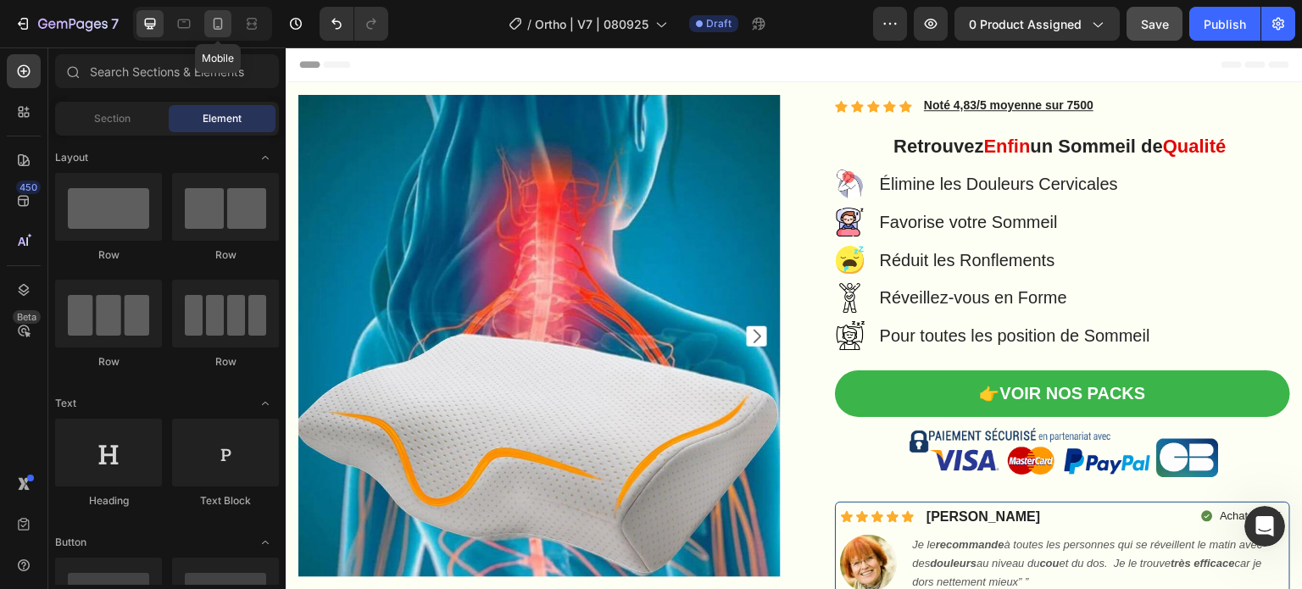
click at [214, 16] on icon at bounding box center [217, 23] width 17 height 17
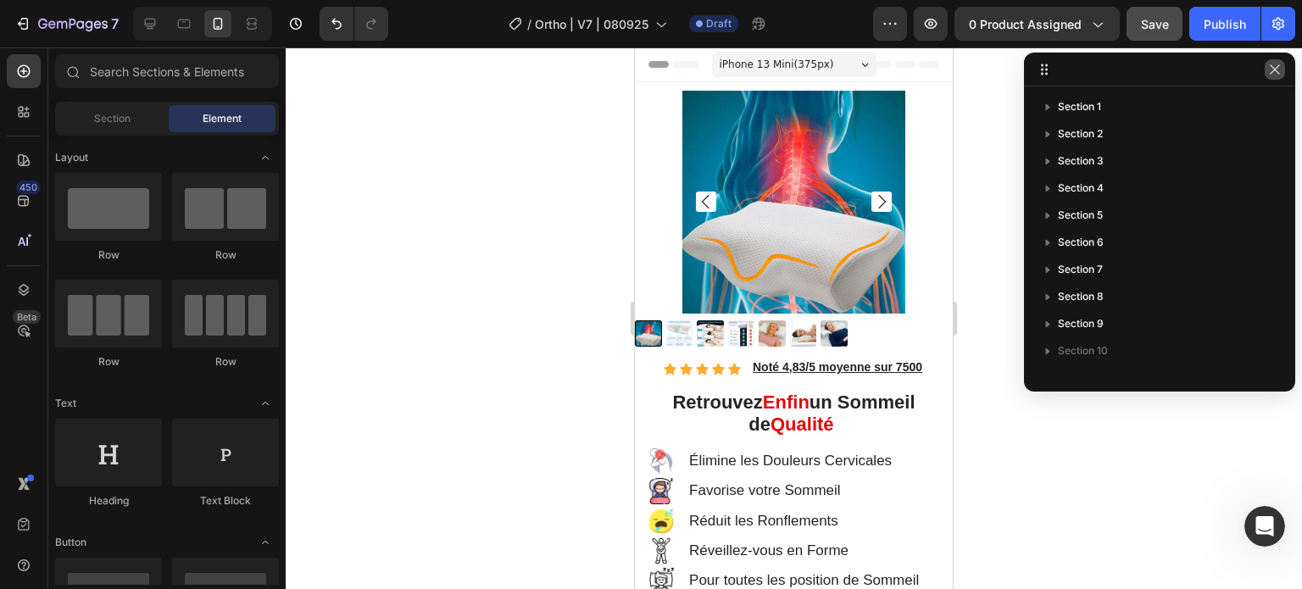
drag, startPoint x: 1277, startPoint y: 76, endPoint x: 1103, endPoint y: 85, distance: 174.0
click at [1276, 76] on button "button" at bounding box center [1275, 69] width 20 height 20
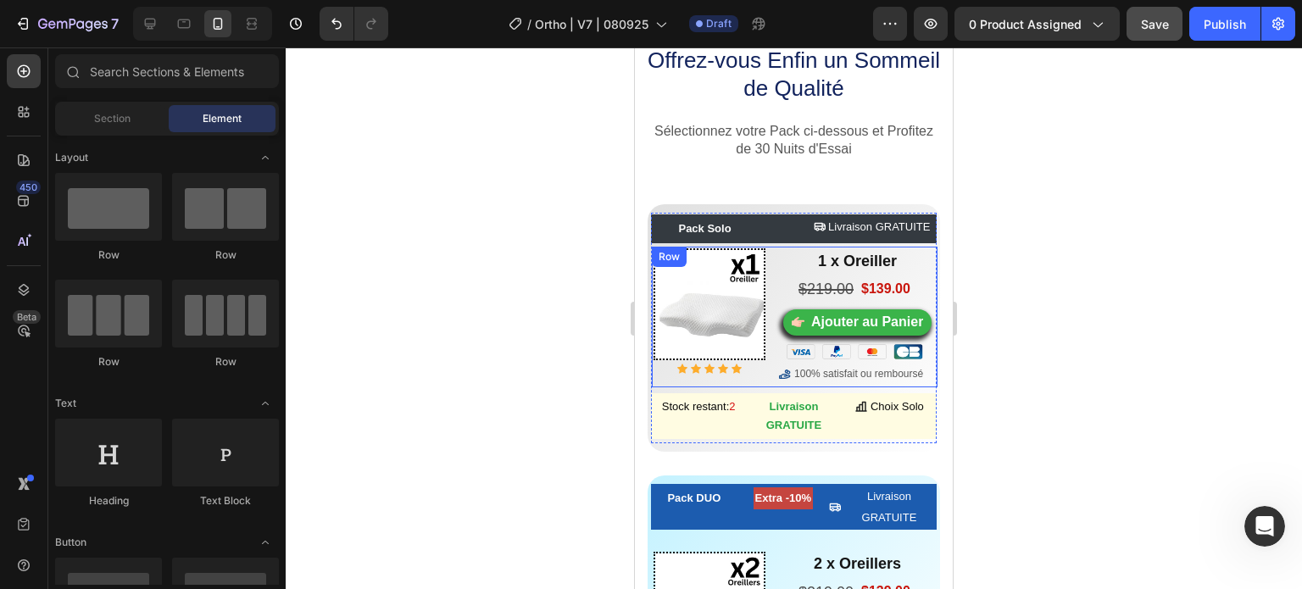
scroll to position [11011, 0]
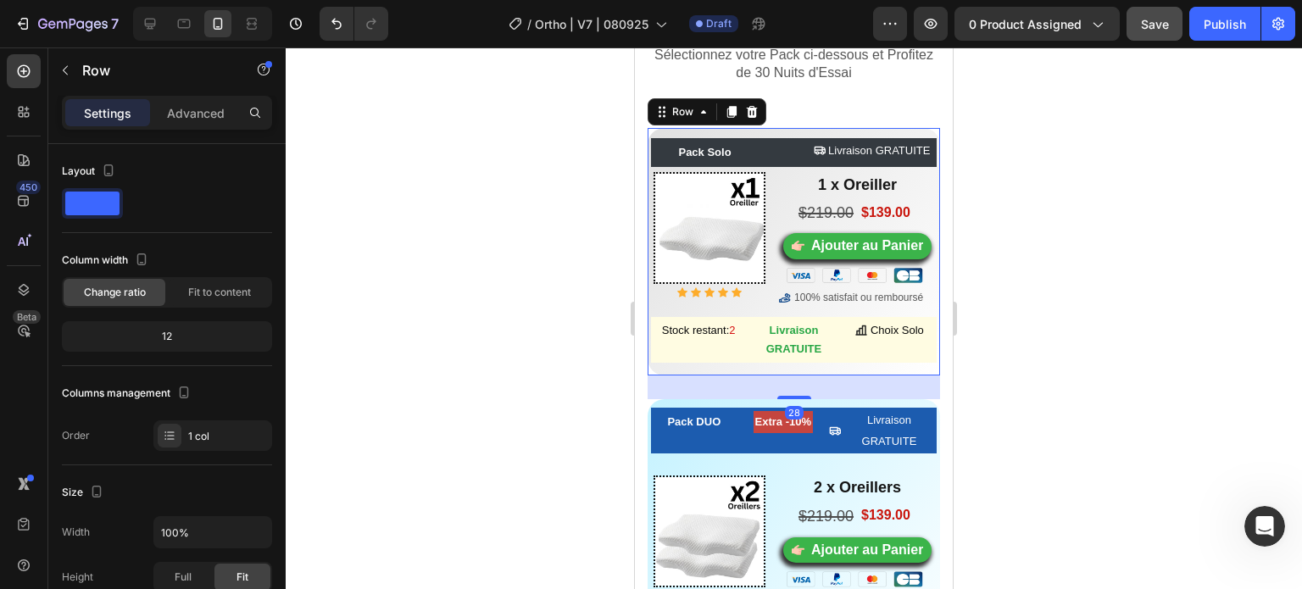
click at [777, 376] on div "Pack Solo Button Heading Livraison GRATUITE Button Row Image Icon Icon Icon Ico…" at bounding box center [794, 252] width 292 height 248
click at [699, 122] on div "Row" at bounding box center [683, 112] width 62 height 20
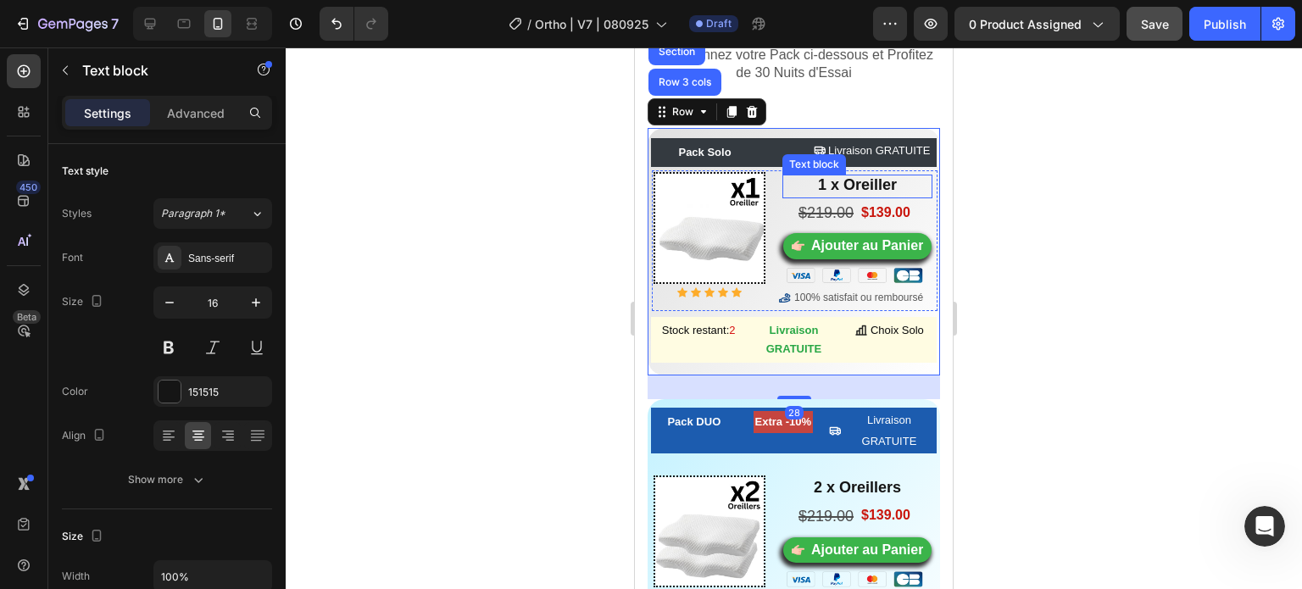
click at [784, 195] on p "1 x Oreiller" at bounding box center [857, 185] width 147 height 19
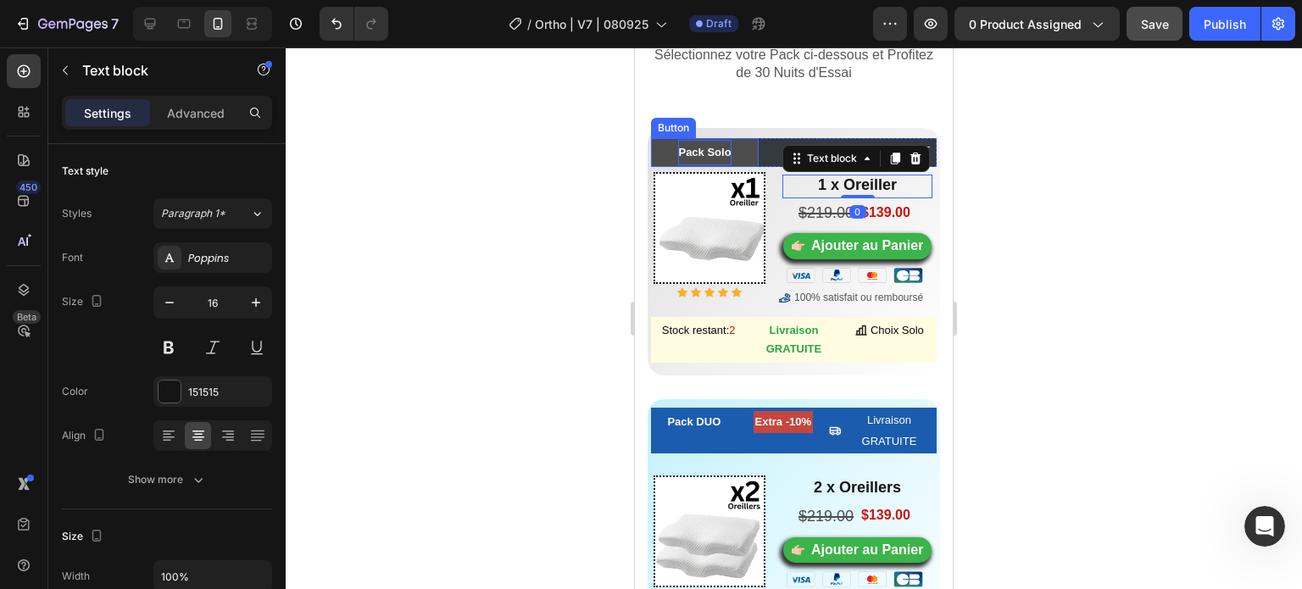
click at [718, 165] on p "Pack Solo" at bounding box center [704, 152] width 53 height 25
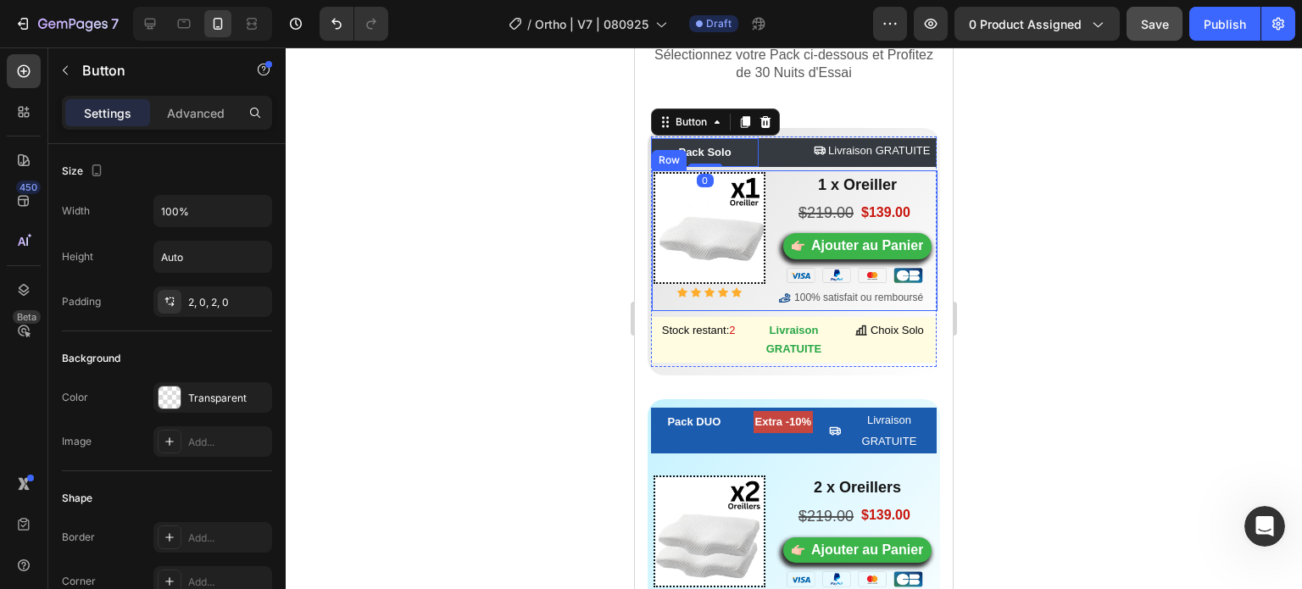
click at [779, 310] on div "1 x Oreiller Text block $219.00 Compare Price Compare Price $139.00 Product Pri…" at bounding box center [857, 241] width 157 height 138
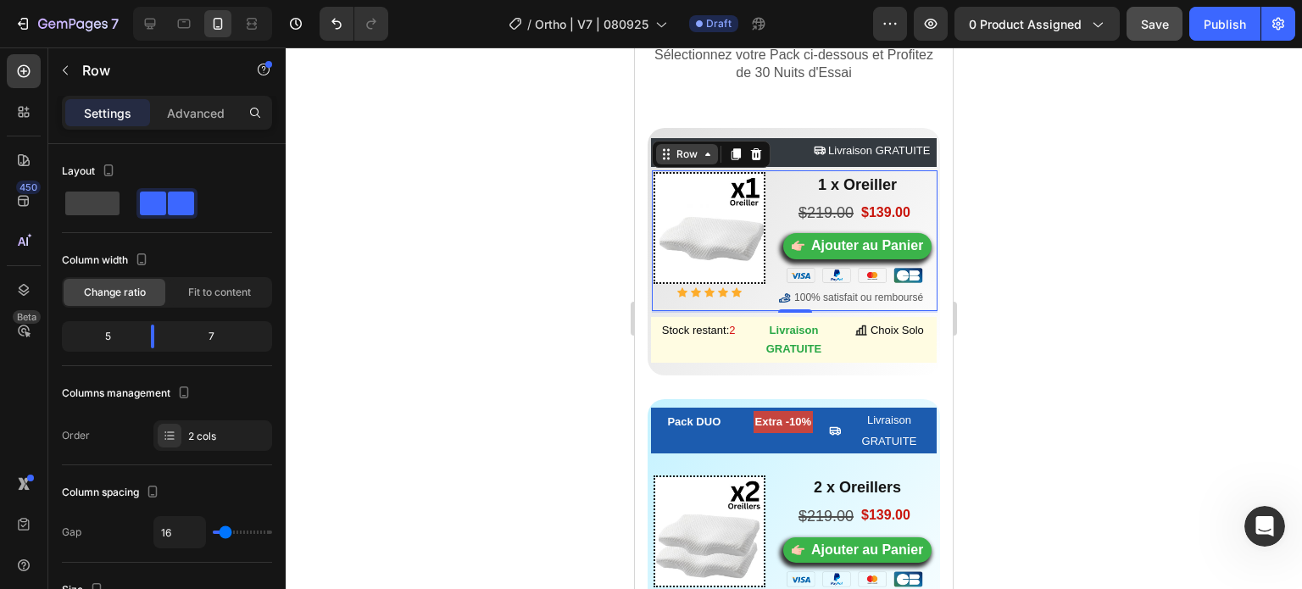
click at [701, 161] on icon at bounding box center [708, 155] width 14 height 14
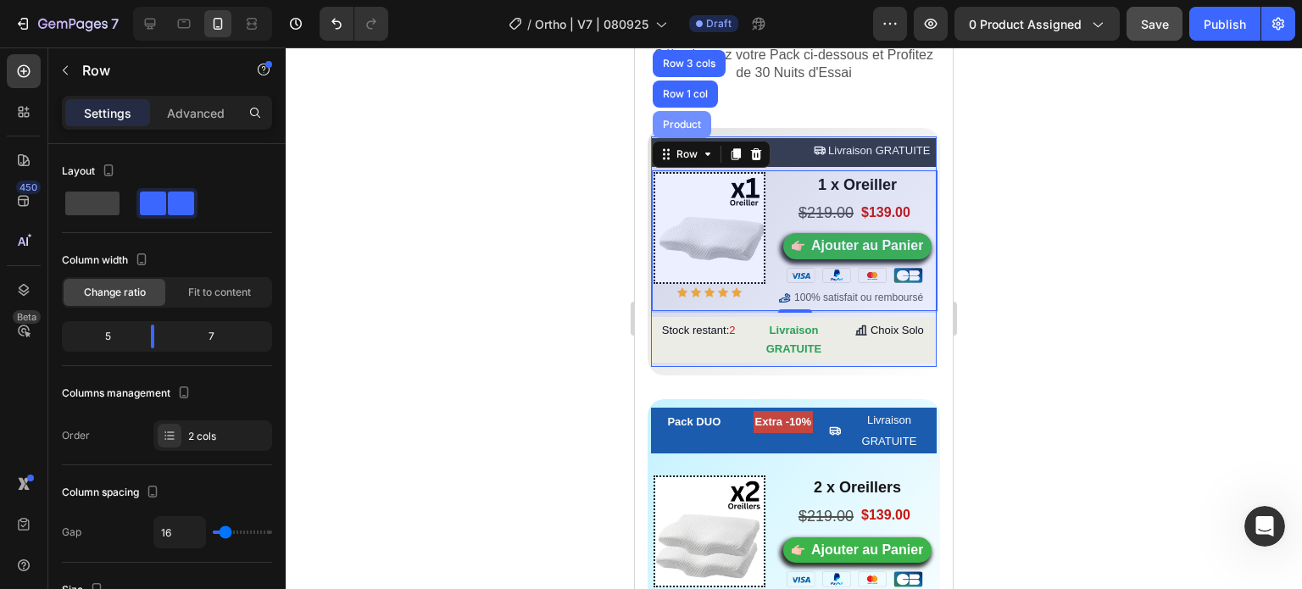
click at [692, 130] on div "Product" at bounding box center [682, 125] width 45 height 10
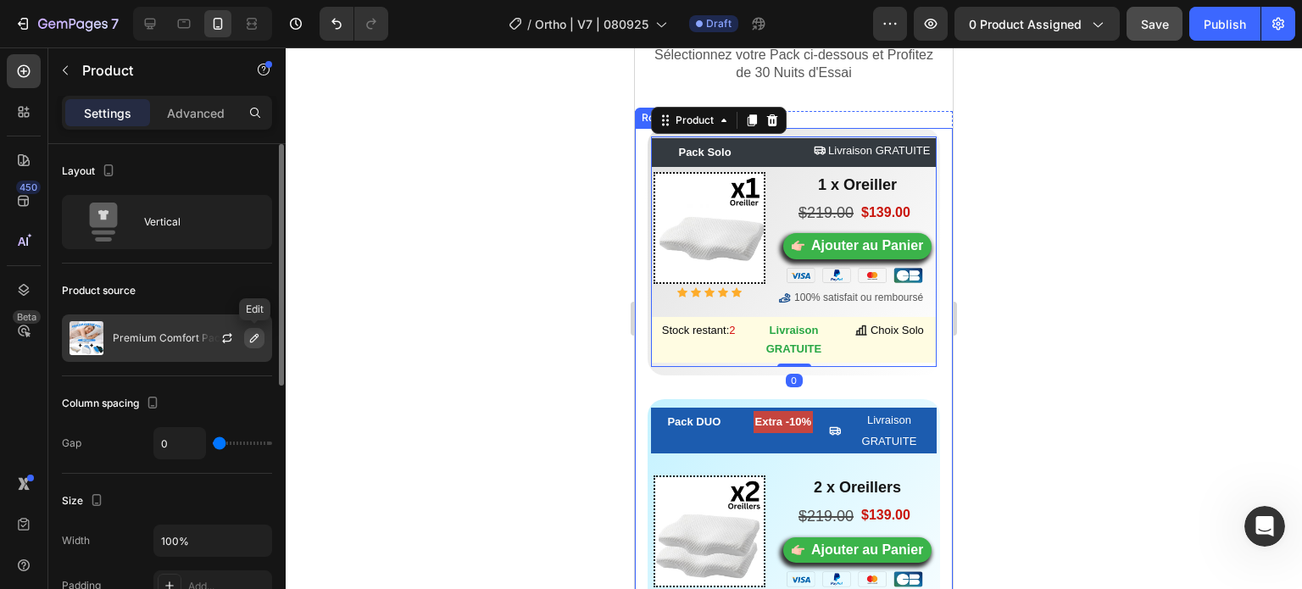
click at [256, 337] on icon "button" at bounding box center [255, 338] width 14 height 14
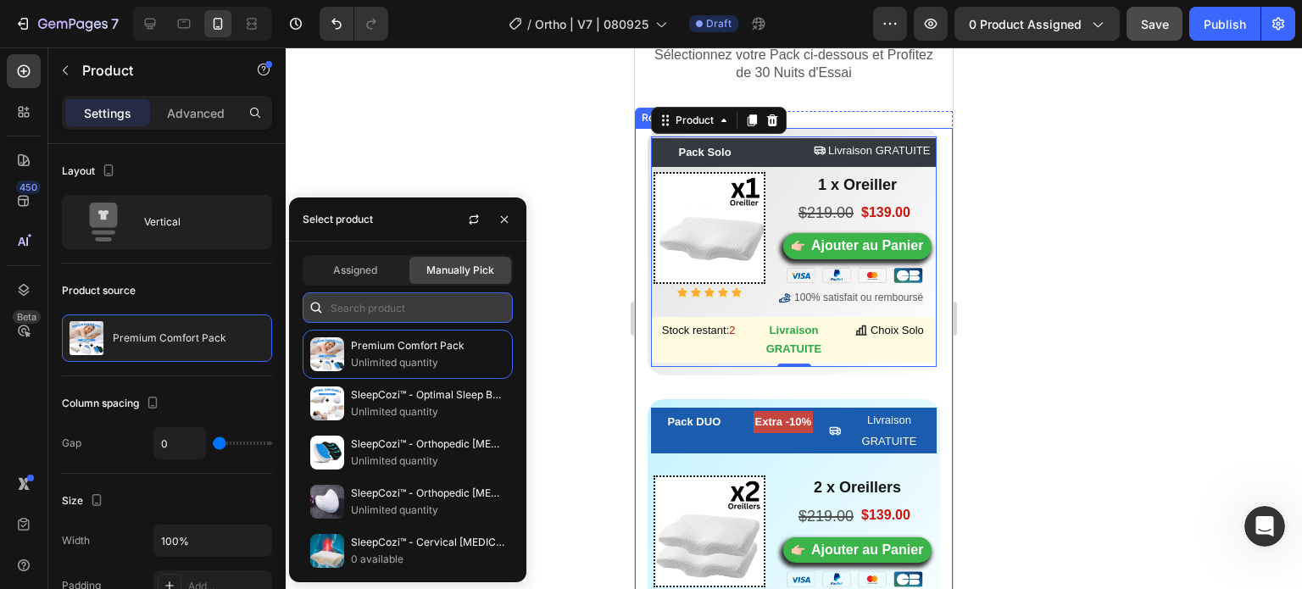
click at [393, 321] on input "text" at bounding box center [408, 307] width 210 height 31
paste input "8170296213641"
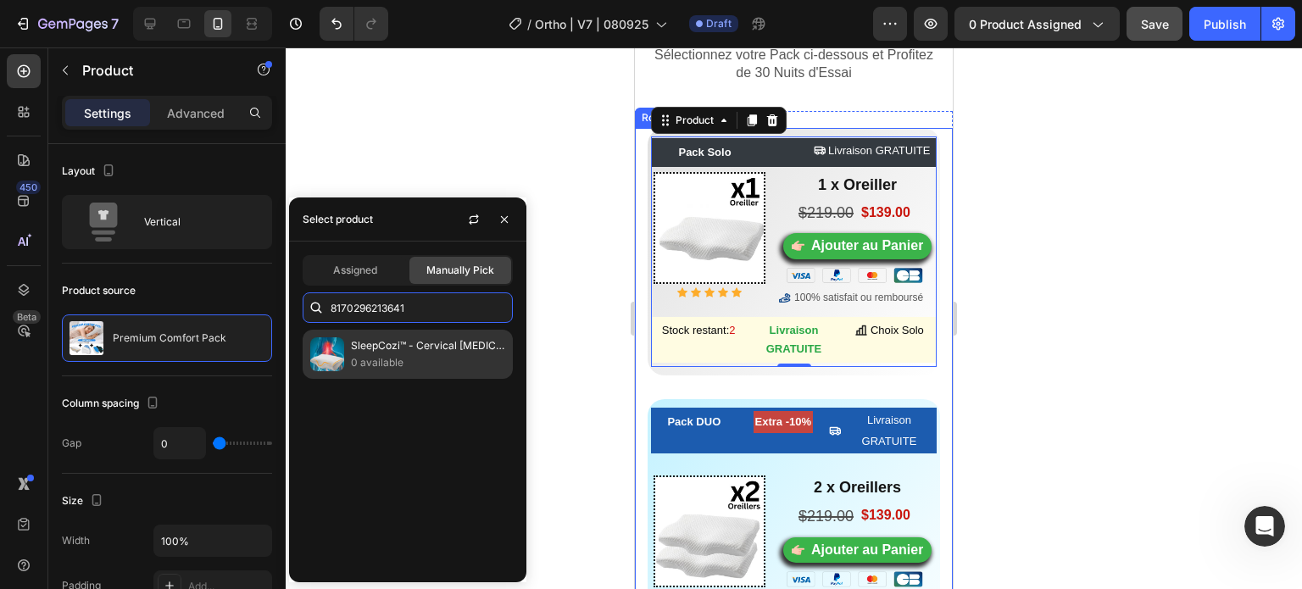
type input "8170296213641"
click at [392, 345] on p "SleepCozi™ - Cervical [MEDICAL_DATA] Pillow" at bounding box center [428, 345] width 154 height 17
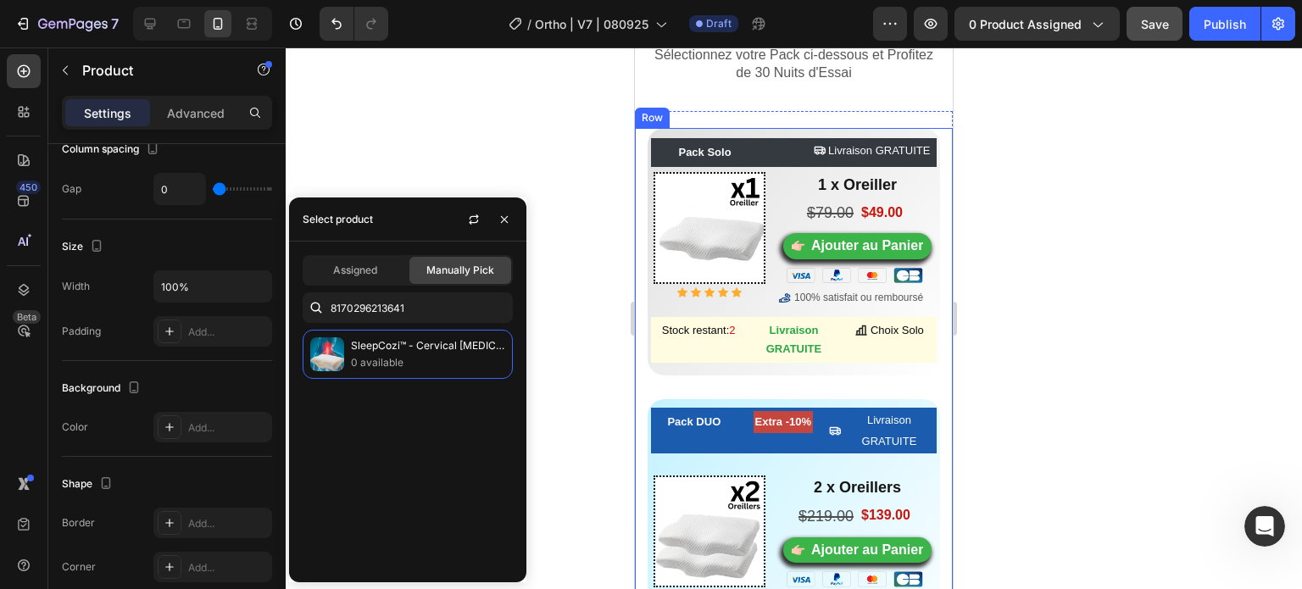
scroll to position [510, 0]
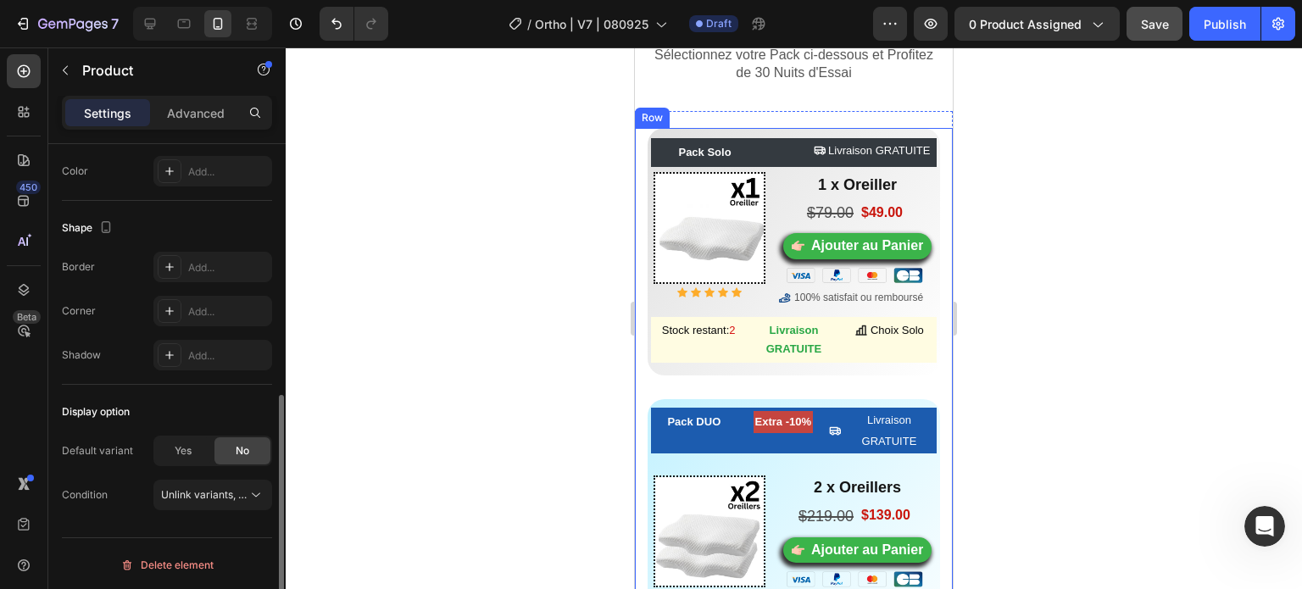
click at [198, 464] on div "Default variant Yes No Condition Unlink variants, quantity <br> between same pr…" at bounding box center [167, 473] width 210 height 75
click at [192, 450] on span "Yes" at bounding box center [183, 450] width 17 height 15
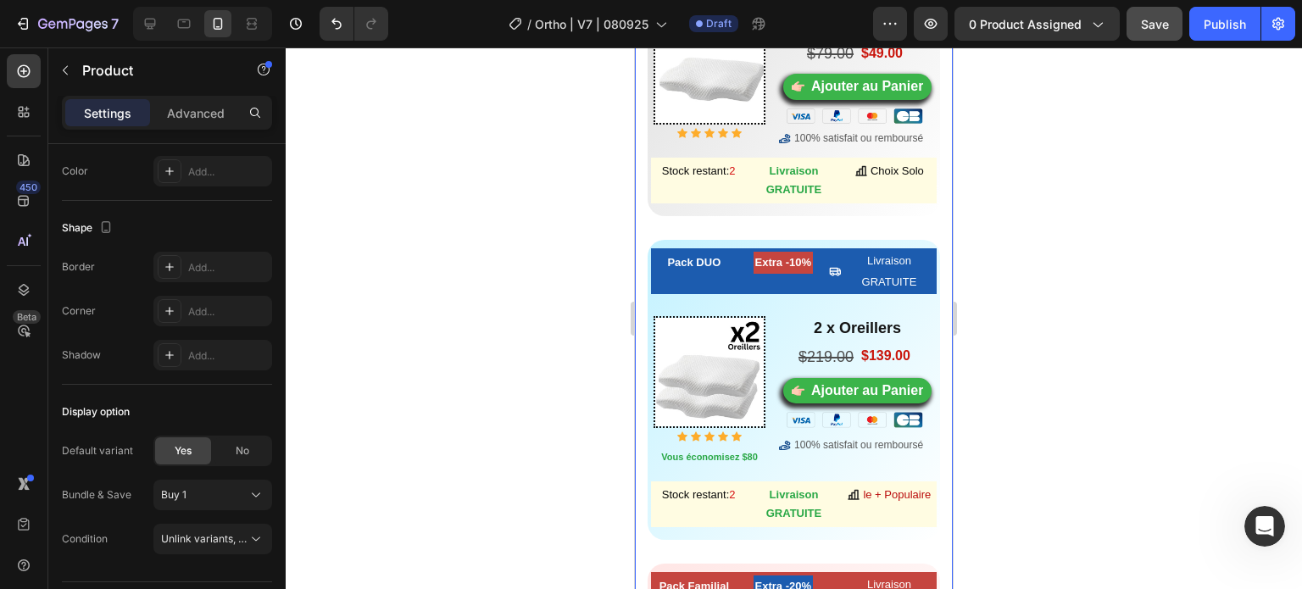
scroll to position [11435, 0]
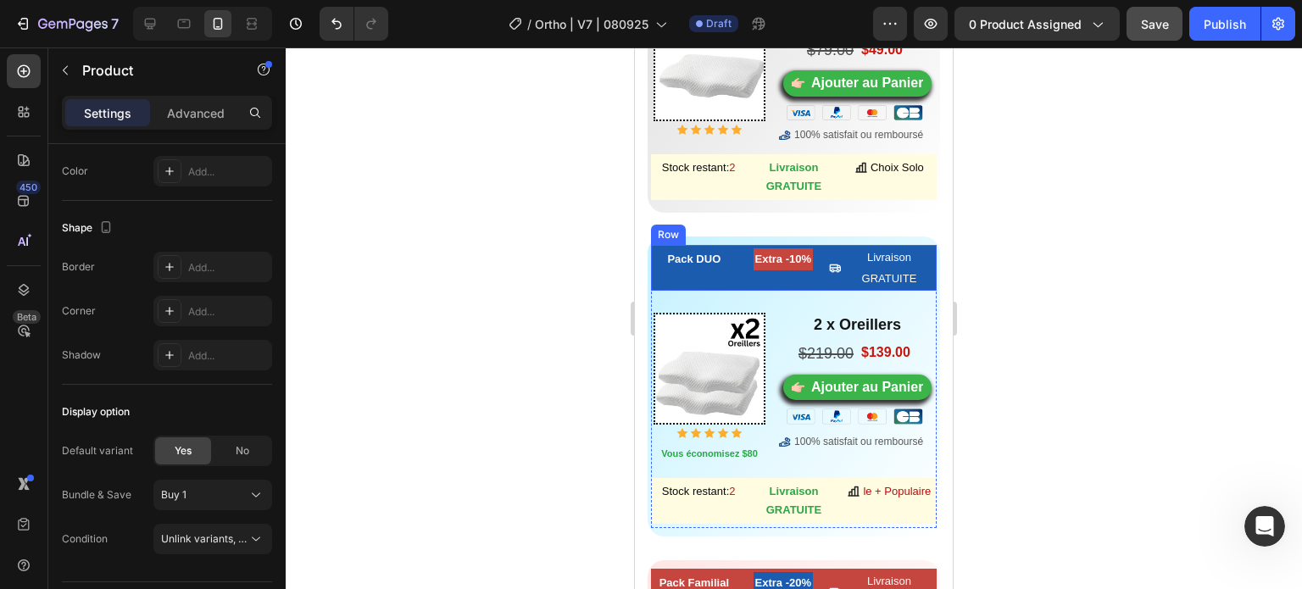
click at [738, 248] on div "Pack DUO Button Extra -10% Heading Livraison GRATUITE Button Row" at bounding box center [794, 268] width 286 height 46
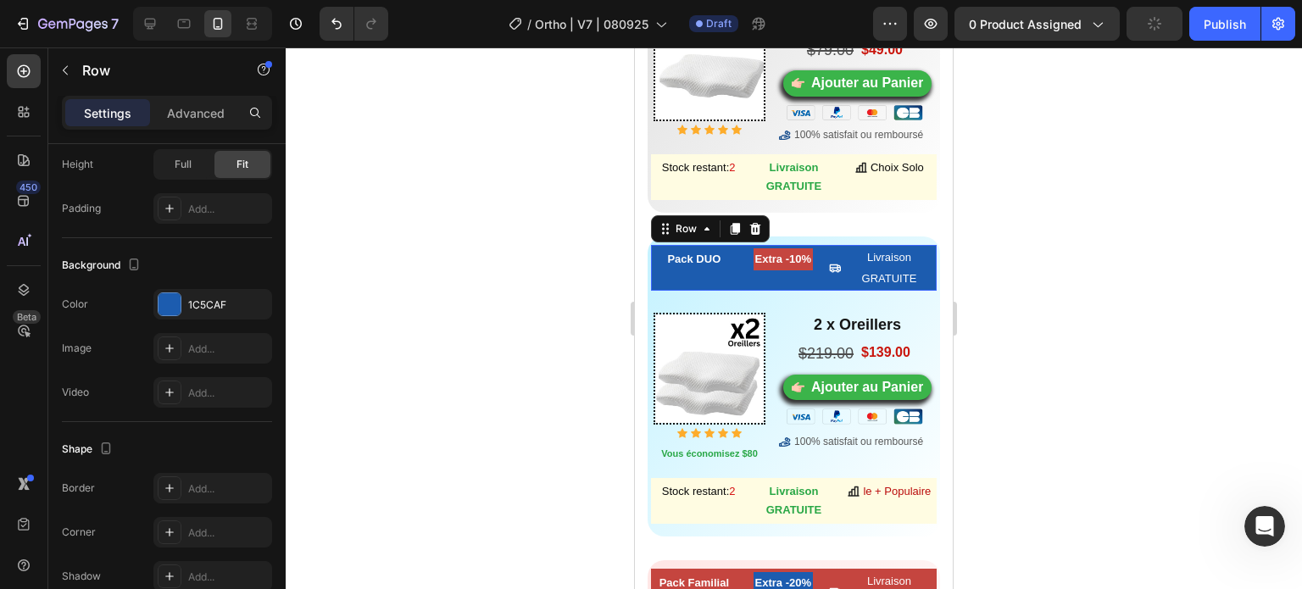
scroll to position [0, 0]
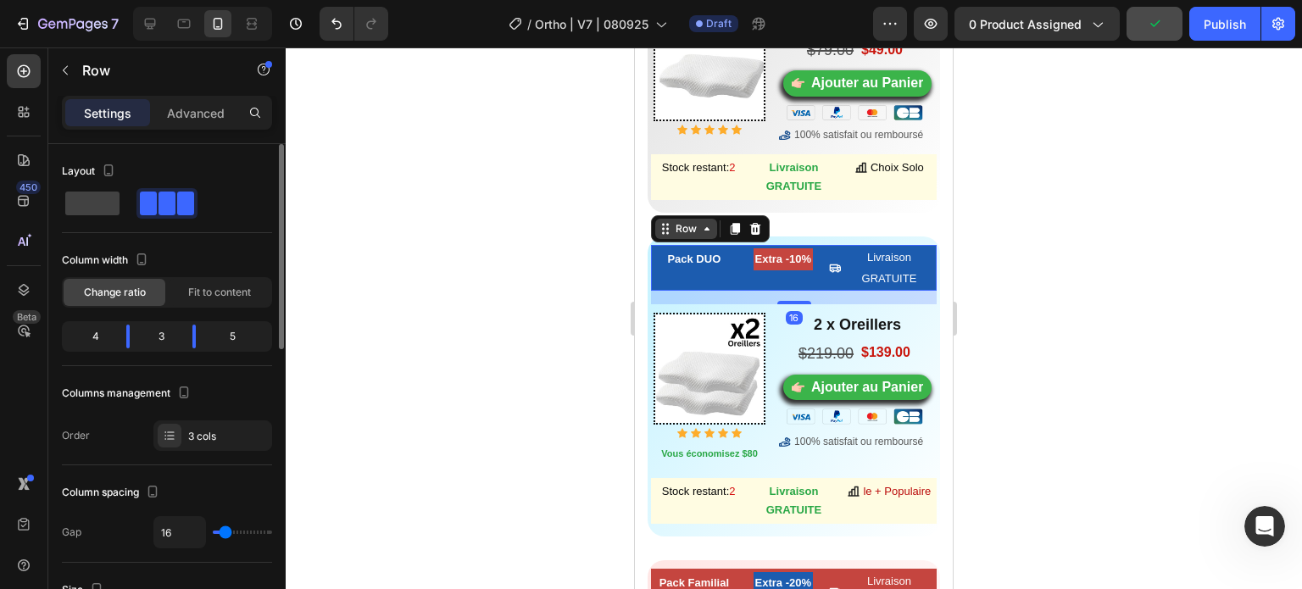
click at [700, 231] on icon at bounding box center [707, 229] width 14 height 14
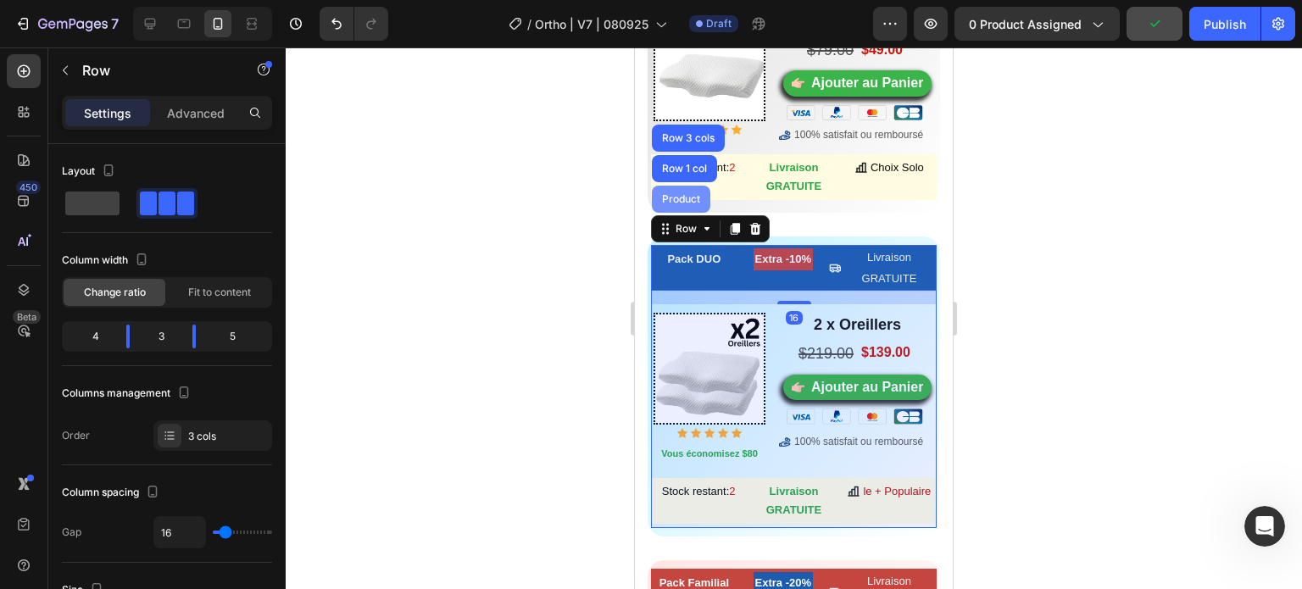
click at [692, 191] on div "Product" at bounding box center [681, 199] width 58 height 27
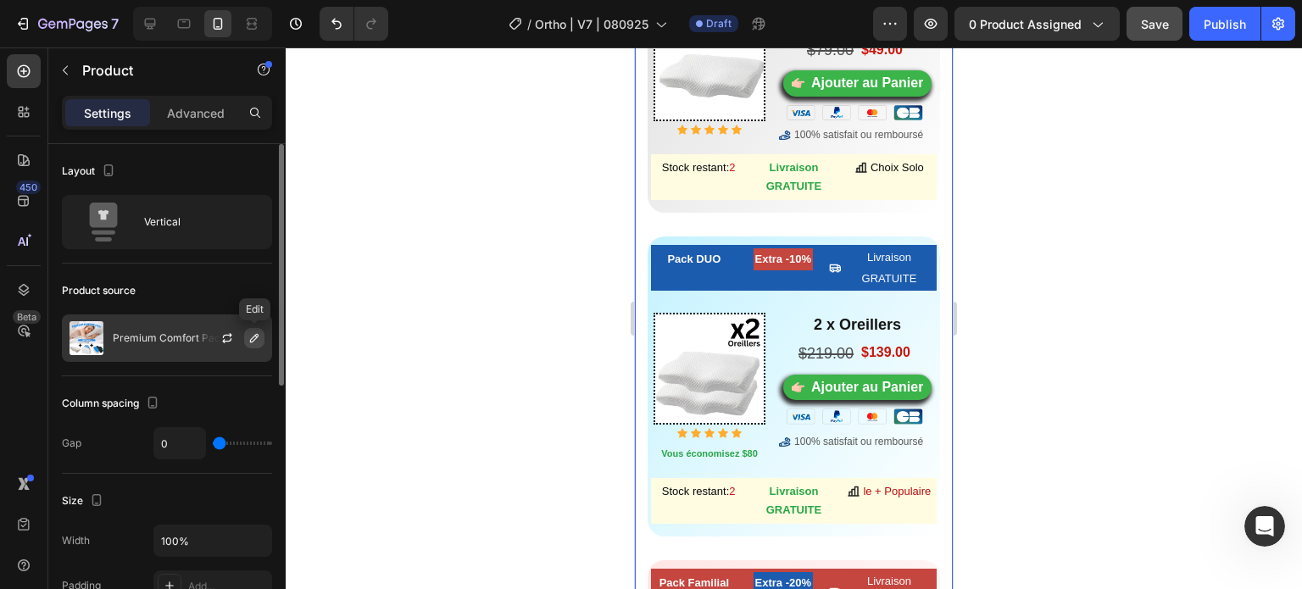
click at [250, 338] on icon "button" at bounding box center [255, 338] width 14 height 14
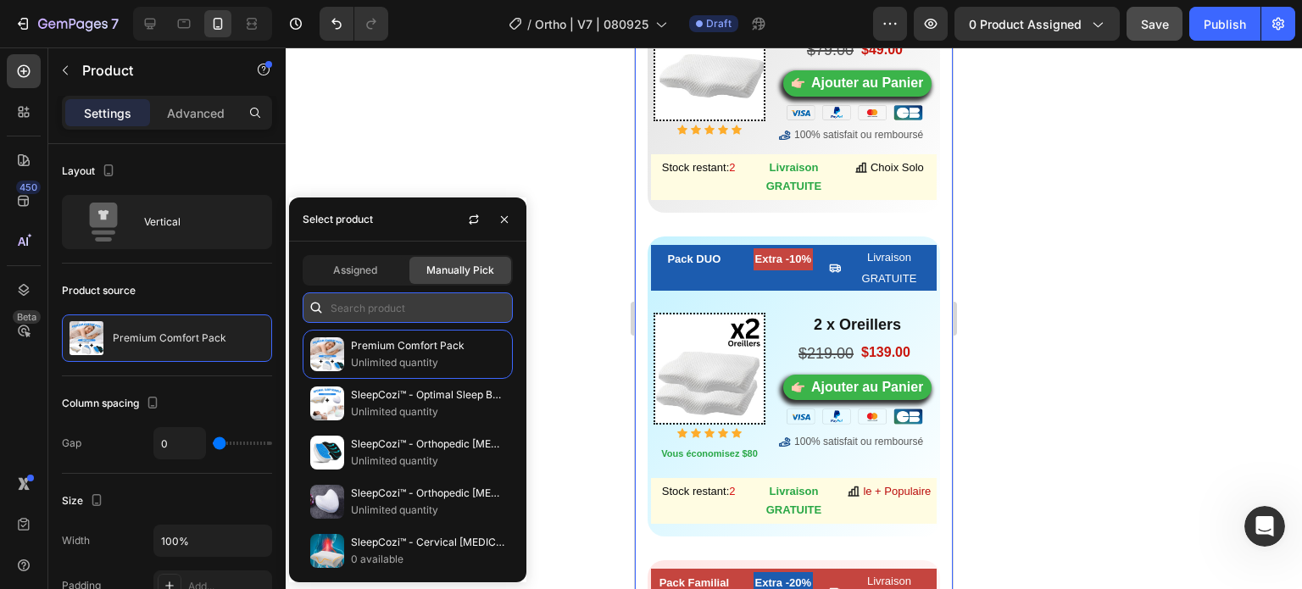
click at [402, 308] on input "text" at bounding box center [408, 307] width 210 height 31
paste input "8170296213641"
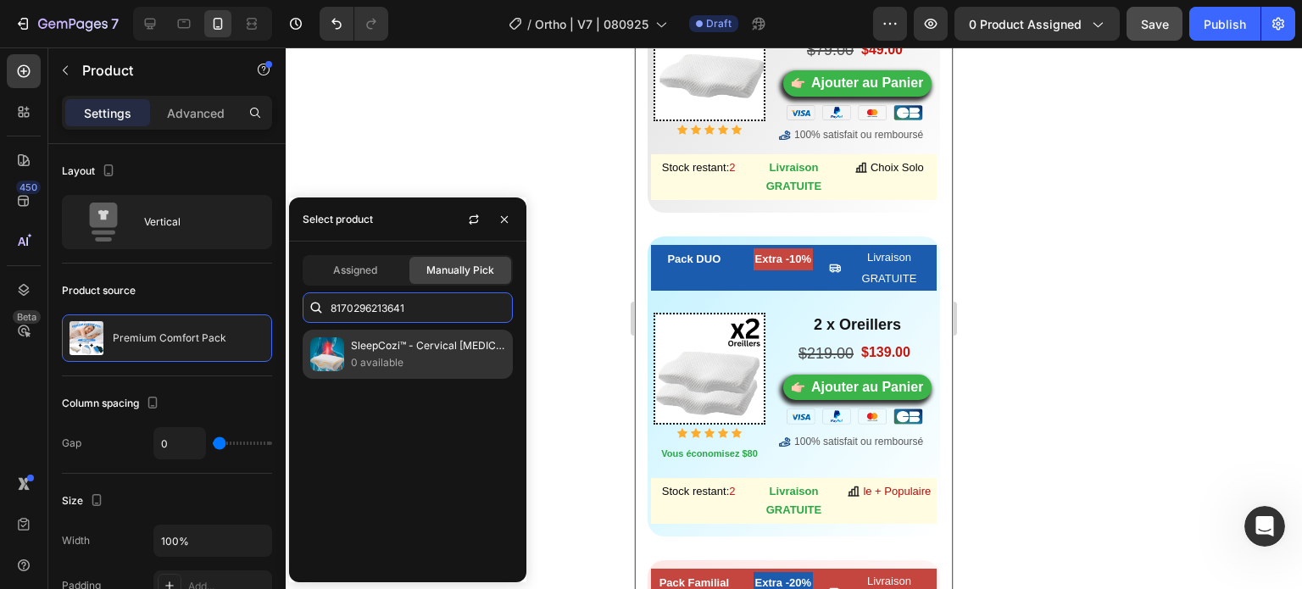
type input "8170296213641"
click at [402, 343] on p "SleepCozi™ - Cervical [MEDICAL_DATA] Pillow" at bounding box center [428, 345] width 154 height 17
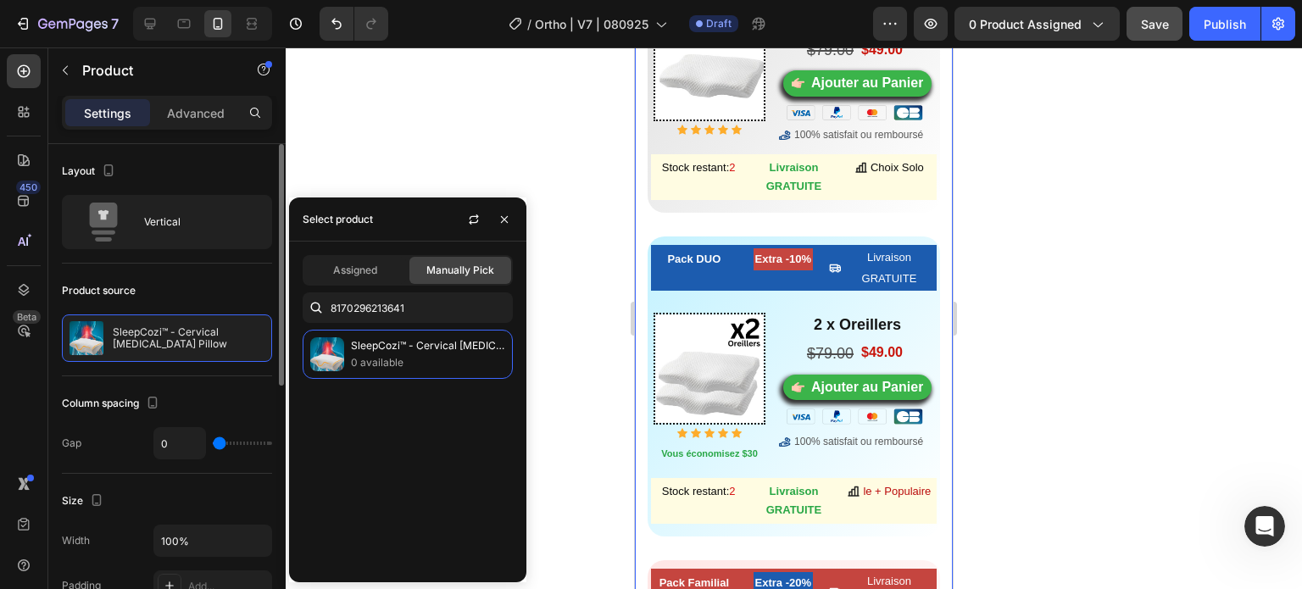
scroll to position [510, 0]
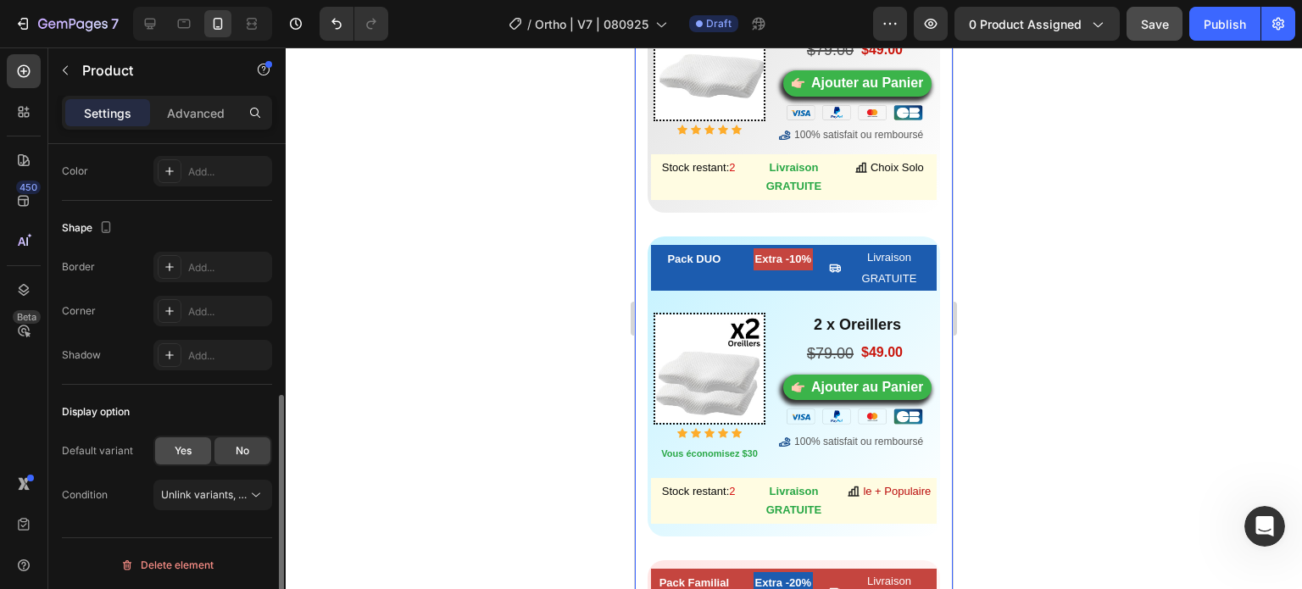
click at [181, 452] on span "Yes" at bounding box center [183, 450] width 17 height 15
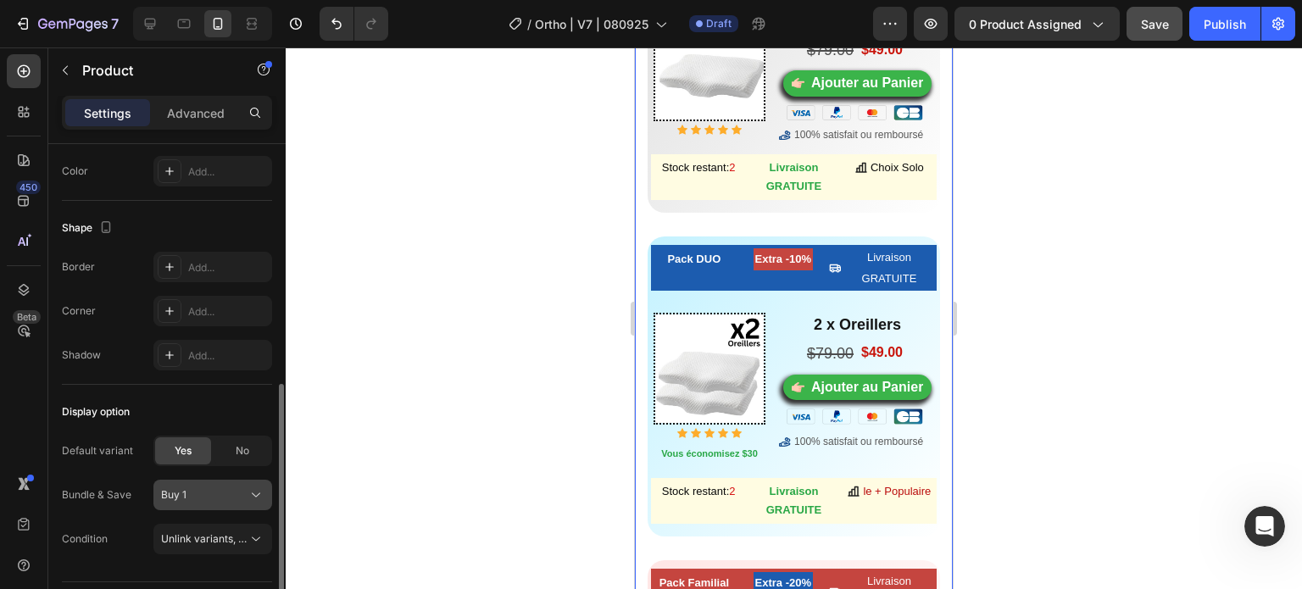
click at [221, 491] on div "Buy 1" at bounding box center [202, 494] width 83 height 15
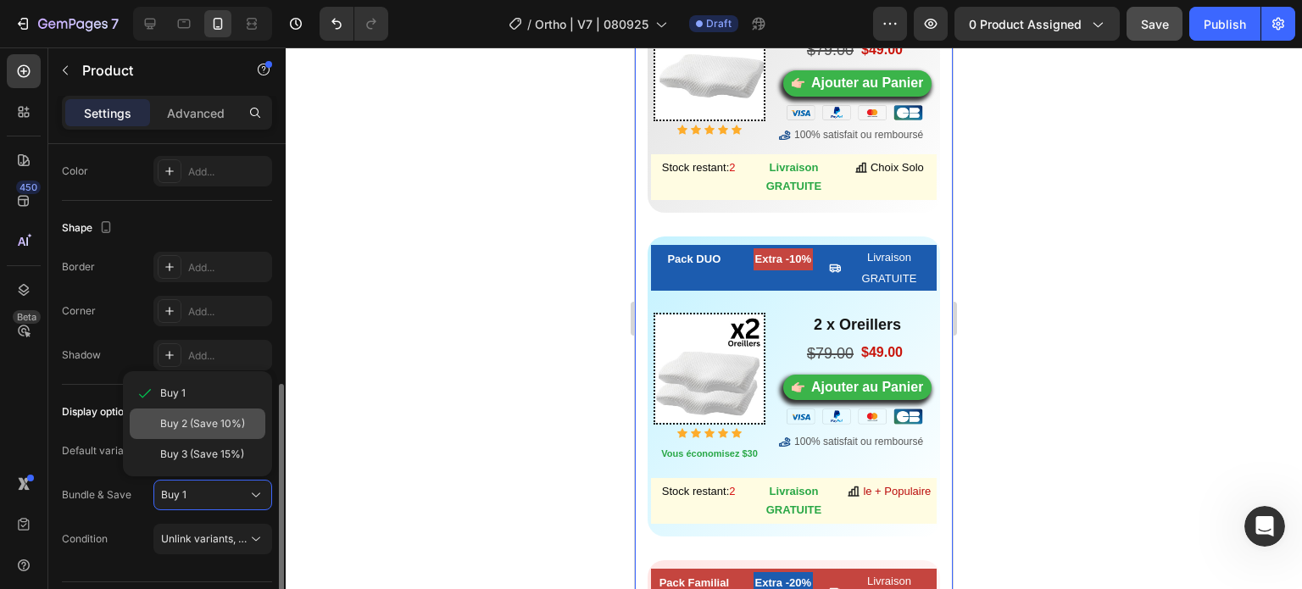
click at [203, 425] on span "Buy 2 (Save 10%)" at bounding box center [202, 423] width 85 height 15
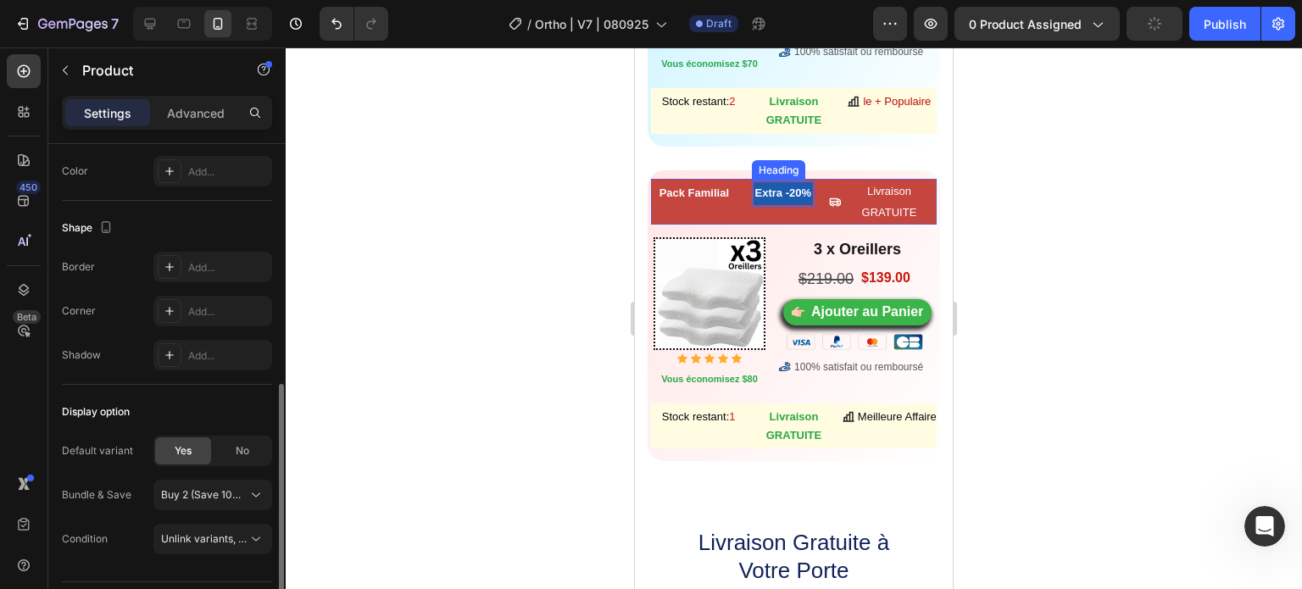
scroll to position [11774, 0]
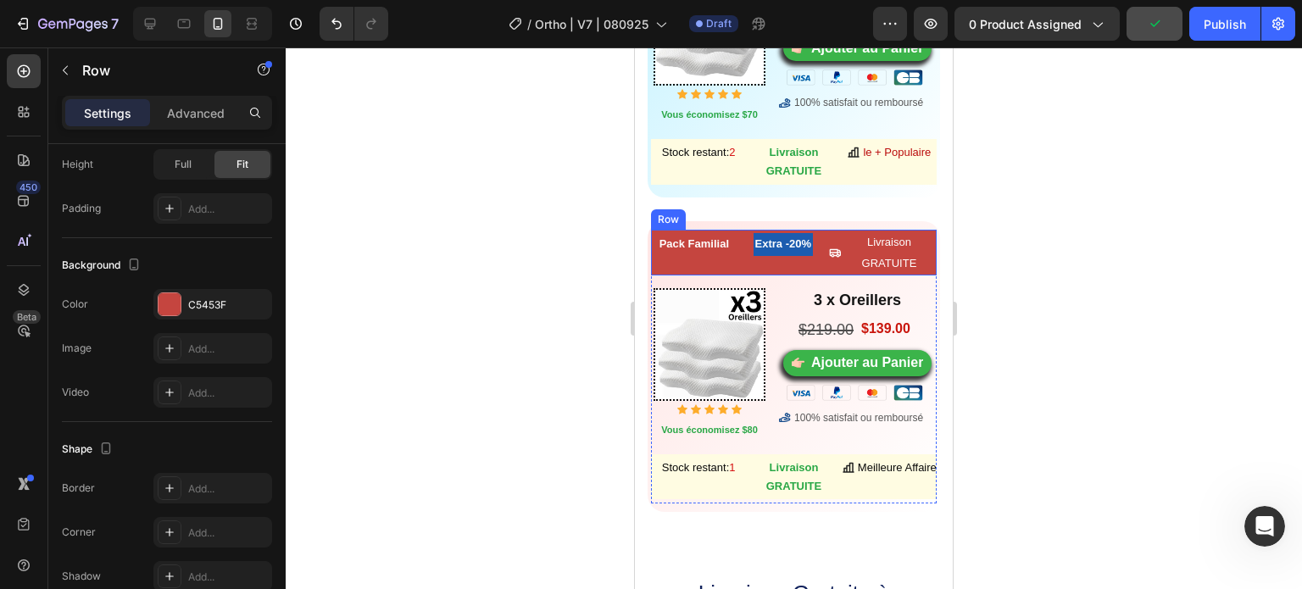
click at [737, 230] on div "Pack Familial Button Extra -20% Heading Livraison GRATUITE Button Row" at bounding box center [794, 253] width 286 height 46
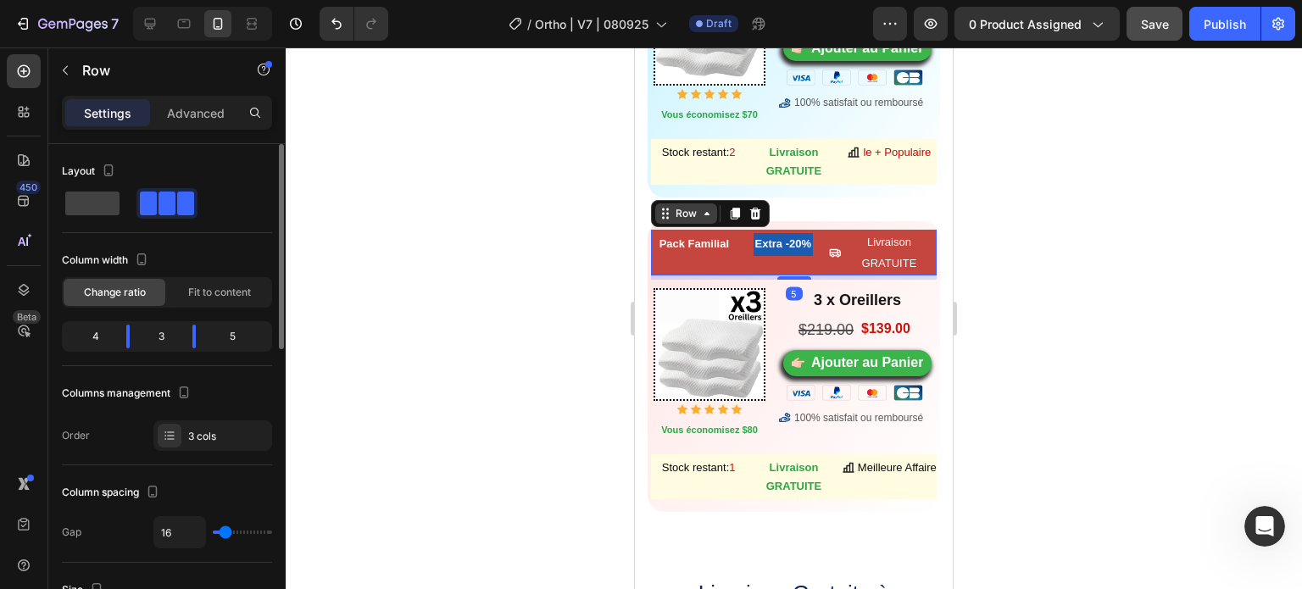
click at [704, 207] on icon at bounding box center [707, 214] width 14 height 14
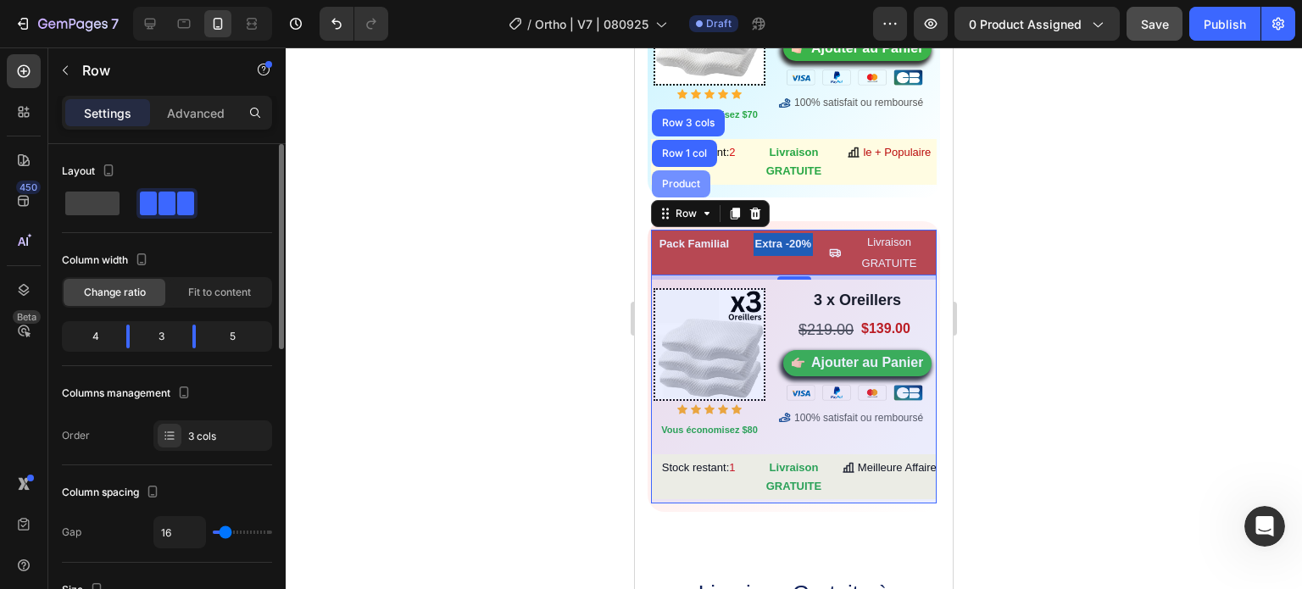
click at [689, 179] on div "Product" at bounding box center [681, 184] width 45 height 10
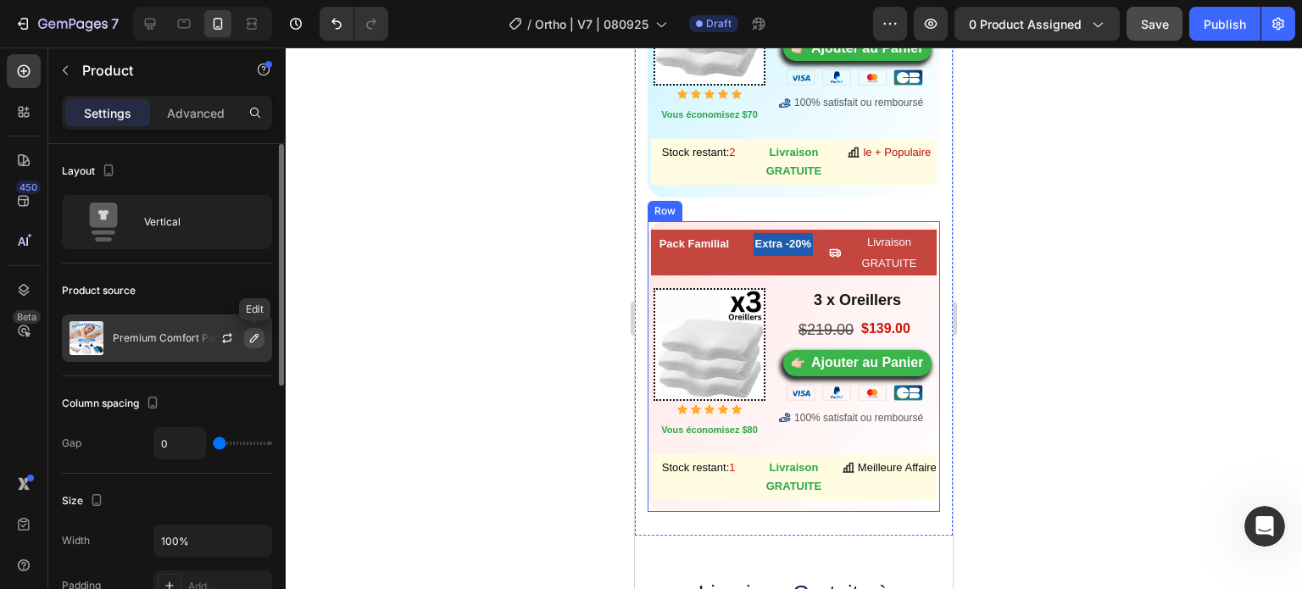
click at [252, 332] on icon "button" at bounding box center [255, 338] width 14 height 14
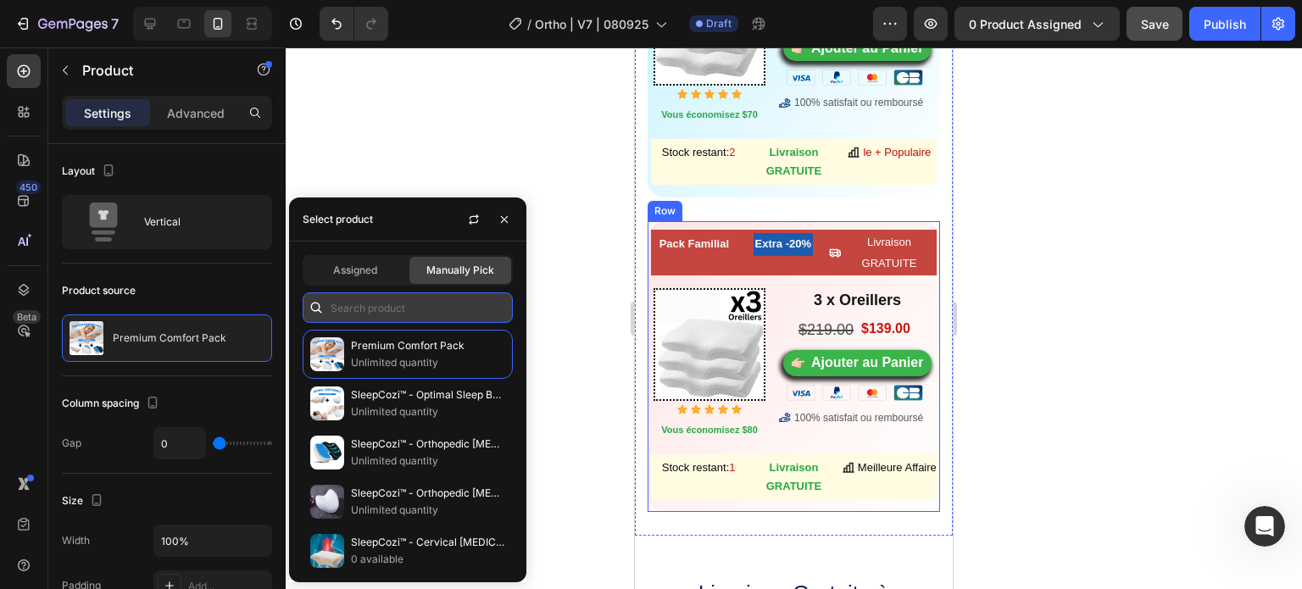
click at [409, 305] on input "text" at bounding box center [408, 307] width 210 height 31
paste input "8170296213641"
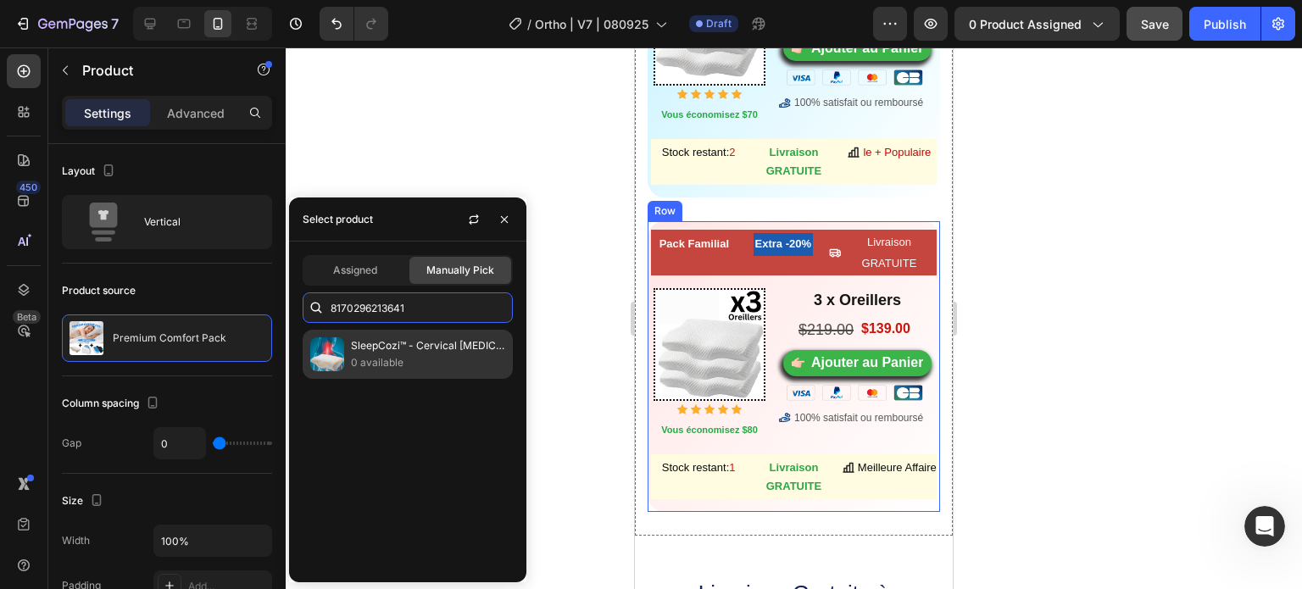
type input "8170296213641"
click at [407, 338] on p "SleepCozi™ - Cervical [MEDICAL_DATA] Pillow" at bounding box center [428, 345] width 154 height 17
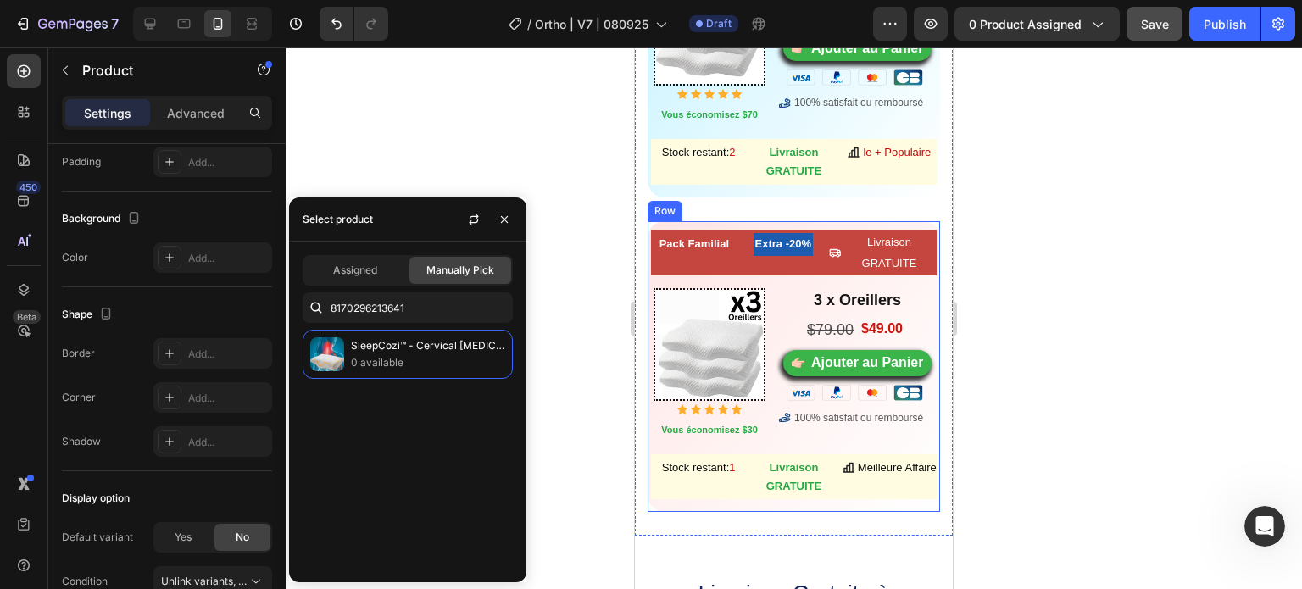
scroll to position [510, 0]
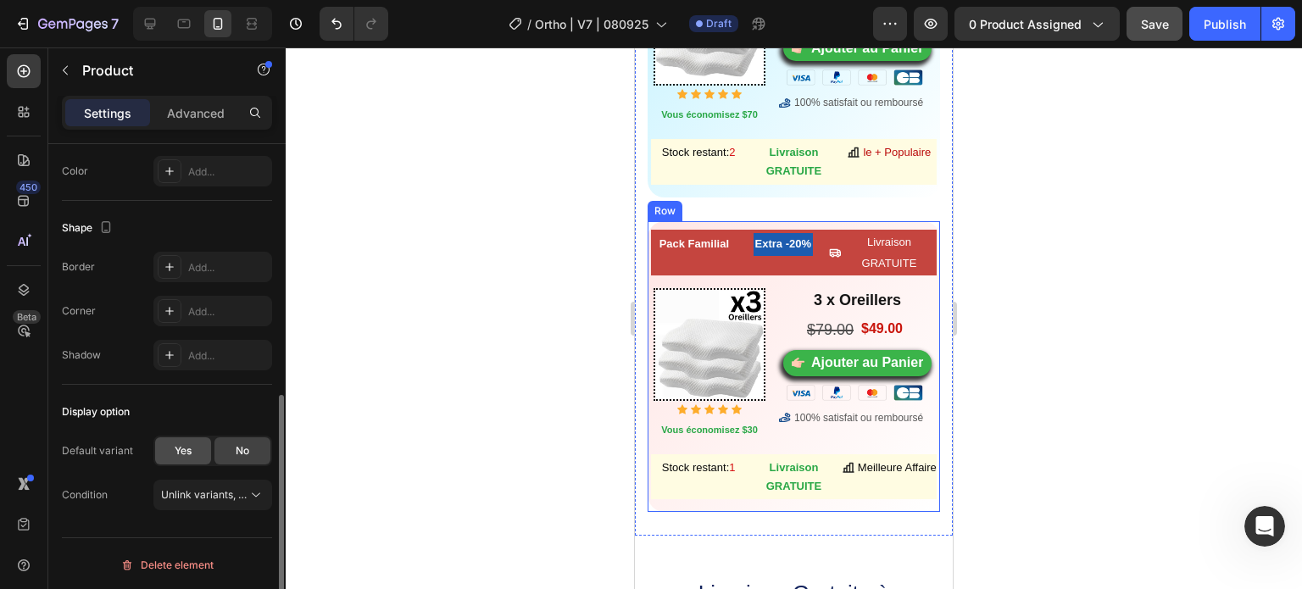
click at [183, 444] on span "Yes" at bounding box center [183, 450] width 17 height 15
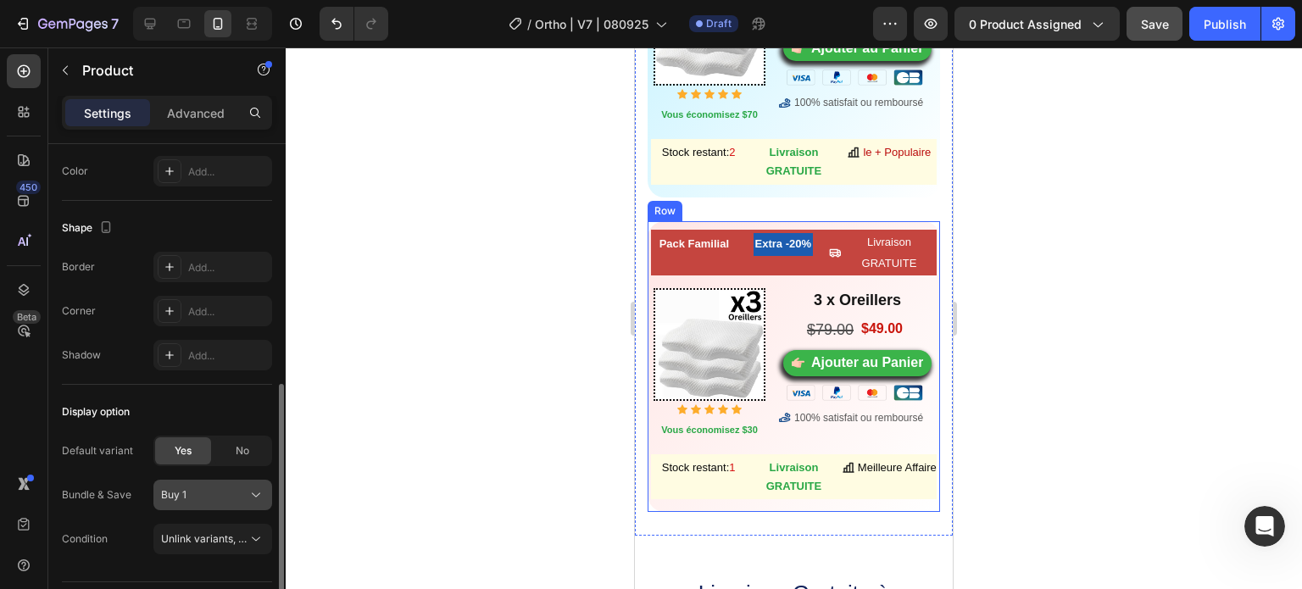
click at [231, 498] on div "Buy 1" at bounding box center [202, 494] width 83 height 15
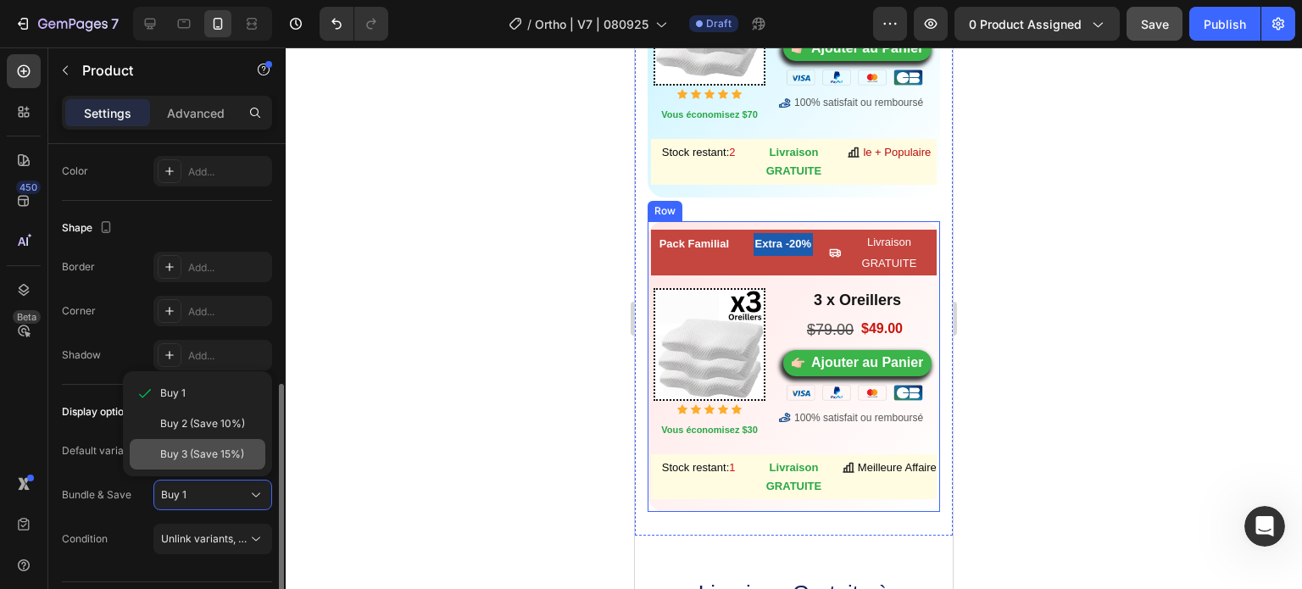
click at [220, 459] on span "Buy 3 (Save 15%)" at bounding box center [202, 454] width 84 height 15
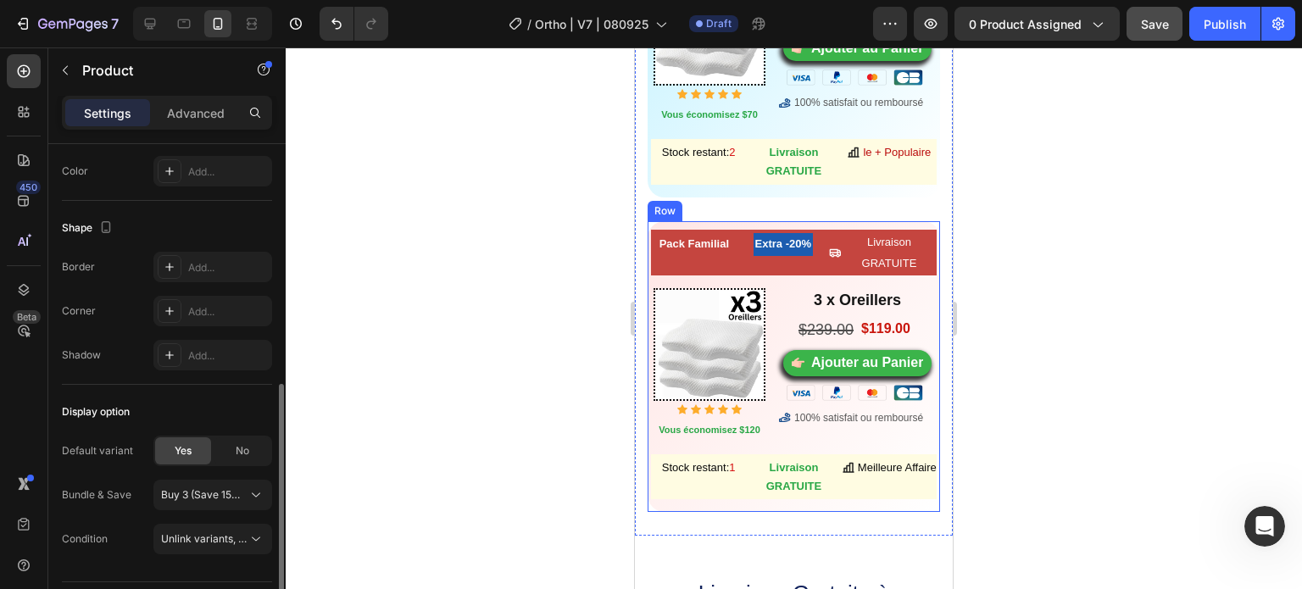
click at [468, 308] on div at bounding box center [794, 318] width 1016 height 542
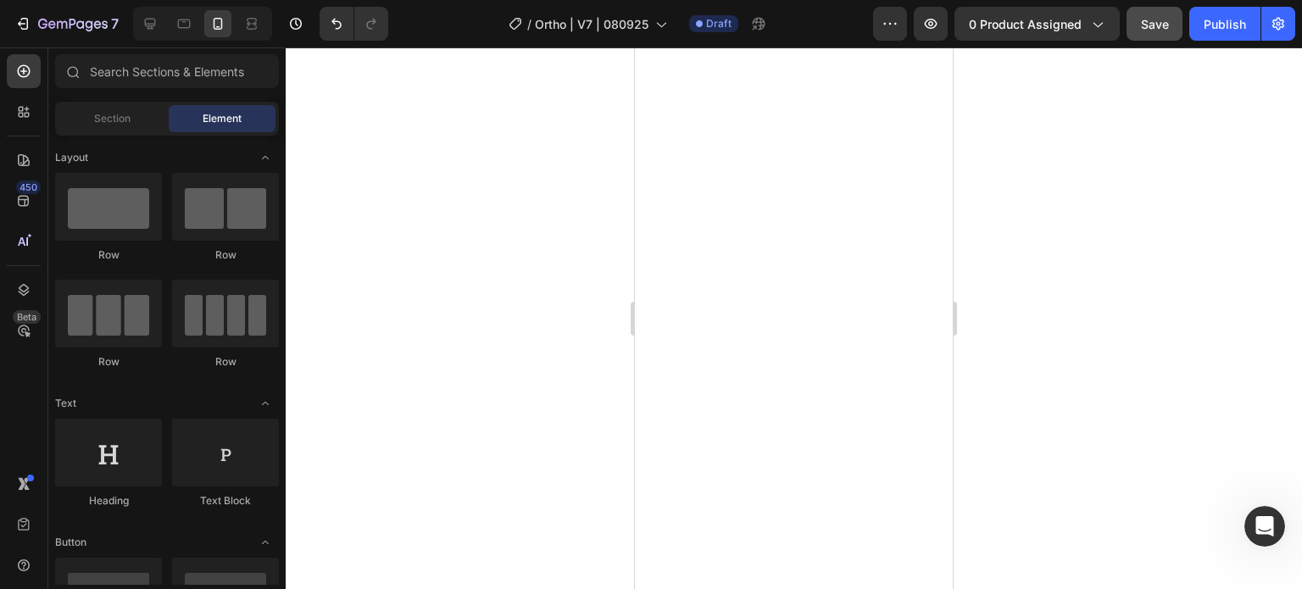
scroll to position [0, 0]
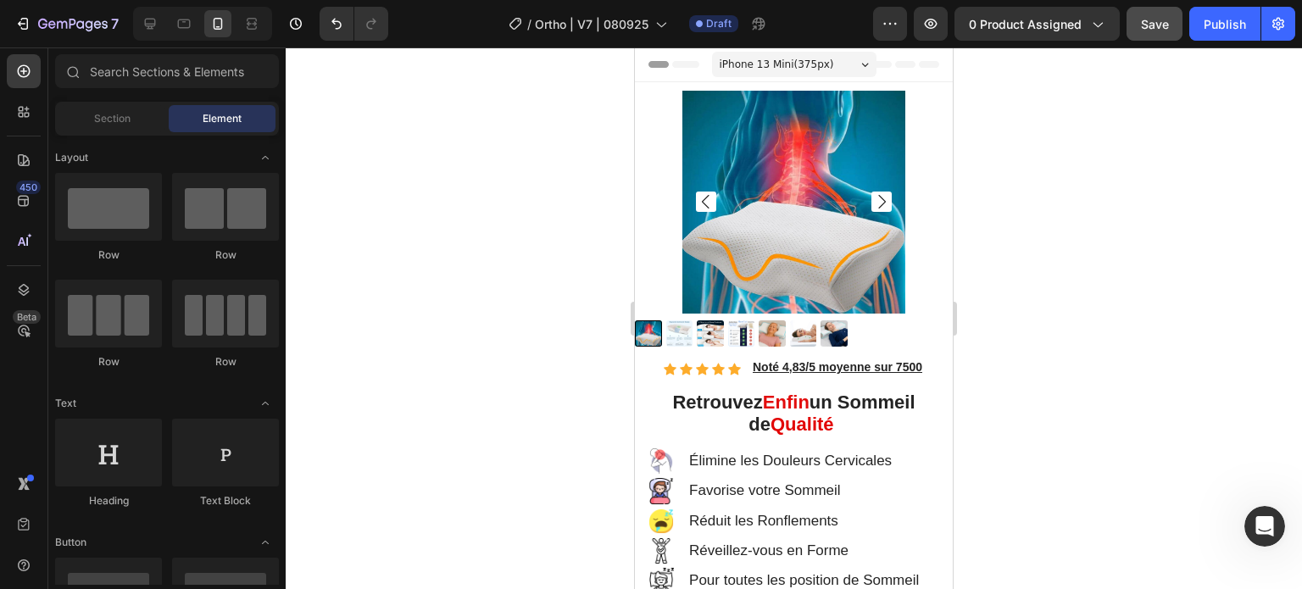
drag, startPoint x: 944, startPoint y: 554, endPoint x: 1629, endPoint y: 86, distance: 828.9
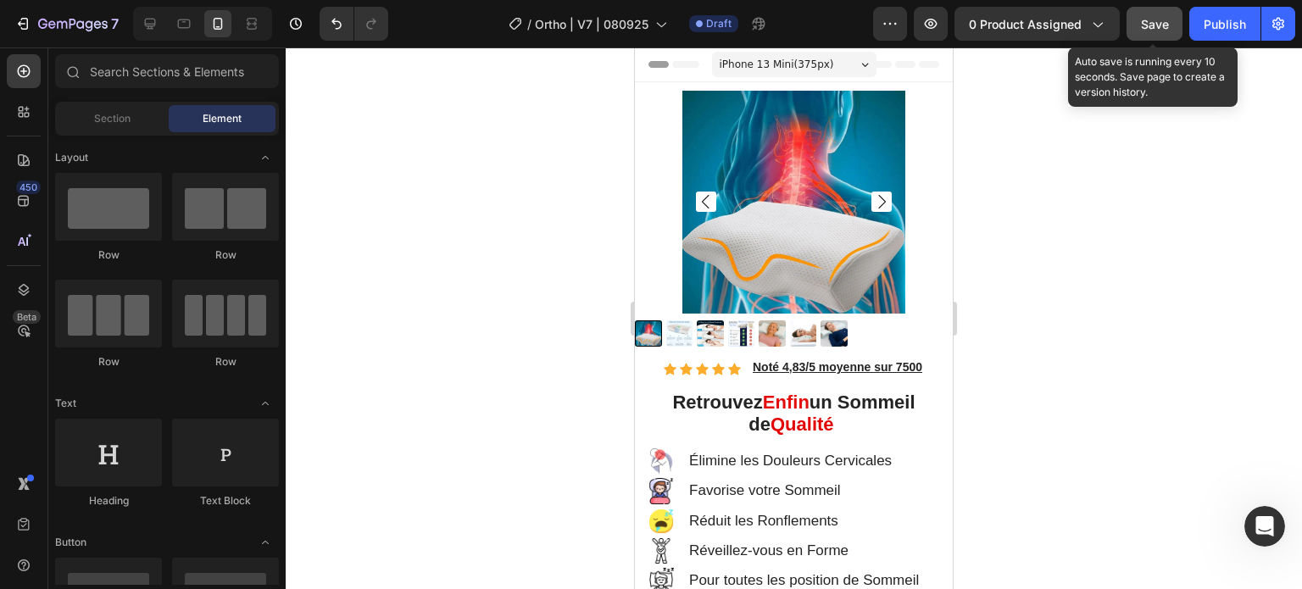
click at [1162, 23] on span "Save" at bounding box center [1155, 24] width 28 height 14
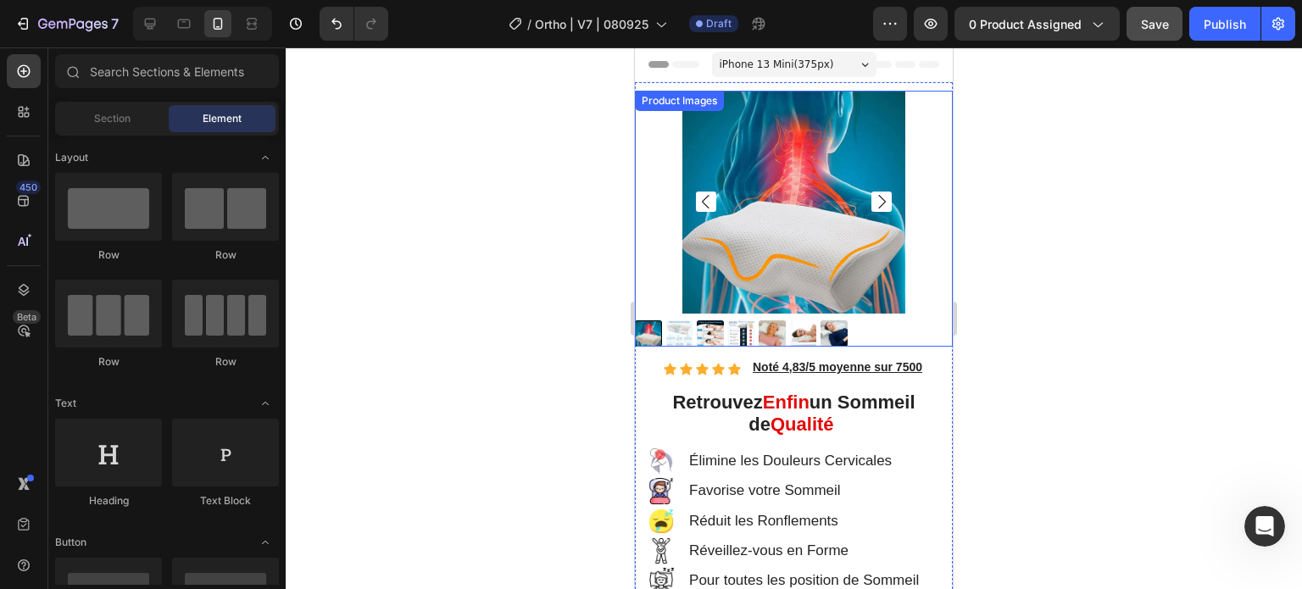
click at [736, 323] on img at bounding box center [741, 333] width 27 height 27
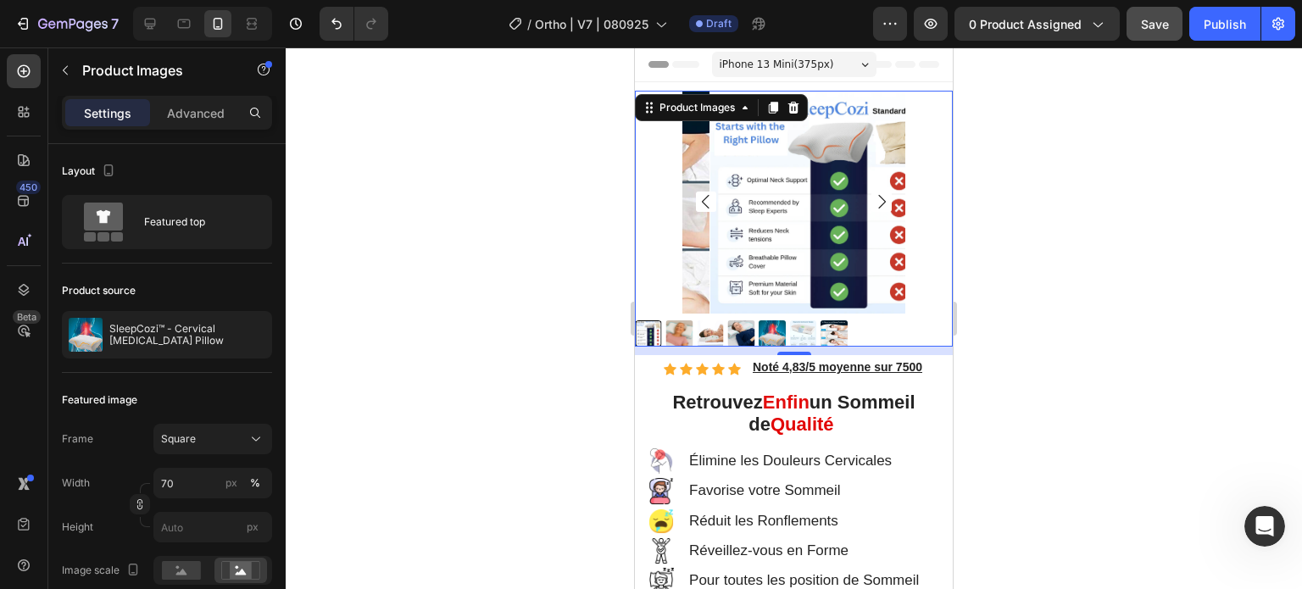
click at [393, 226] on div at bounding box center [794, 318] width 1016 height 542
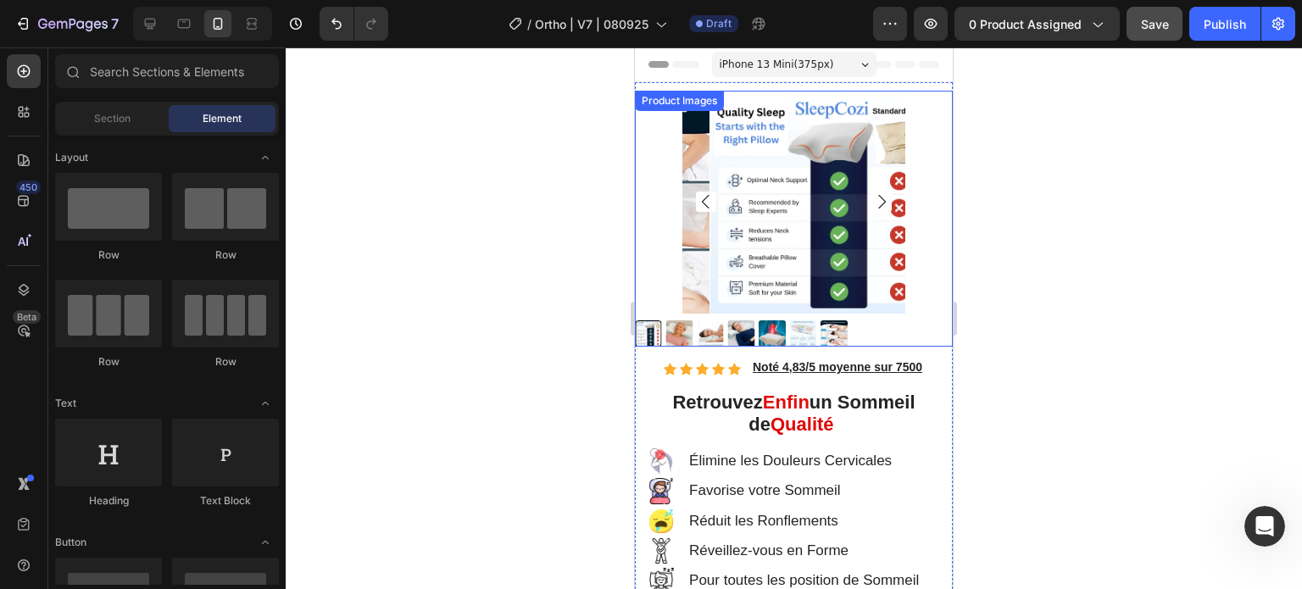
click at [731, 203] on img at bounding box center [821, 202] width 223 height 223
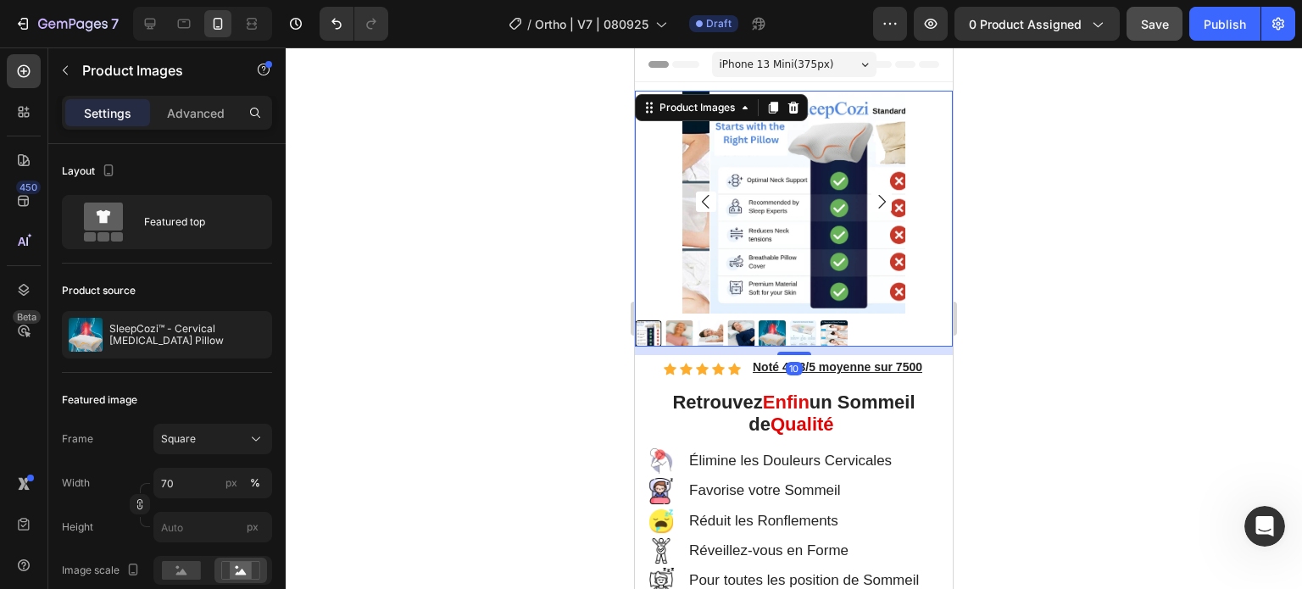
click at [426, 209] on div at bounding box center [794, 318] width 1016 height 542
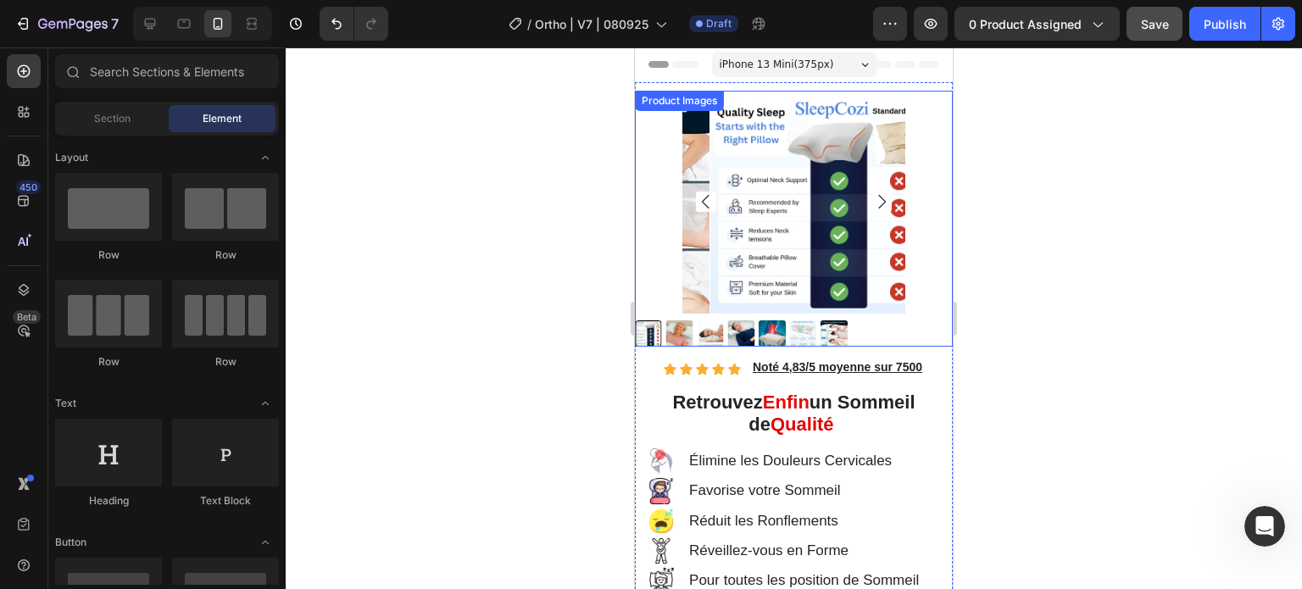
click at [704, 101] on div "Product Images" at bounding box center [679, 100] width 82 height 15
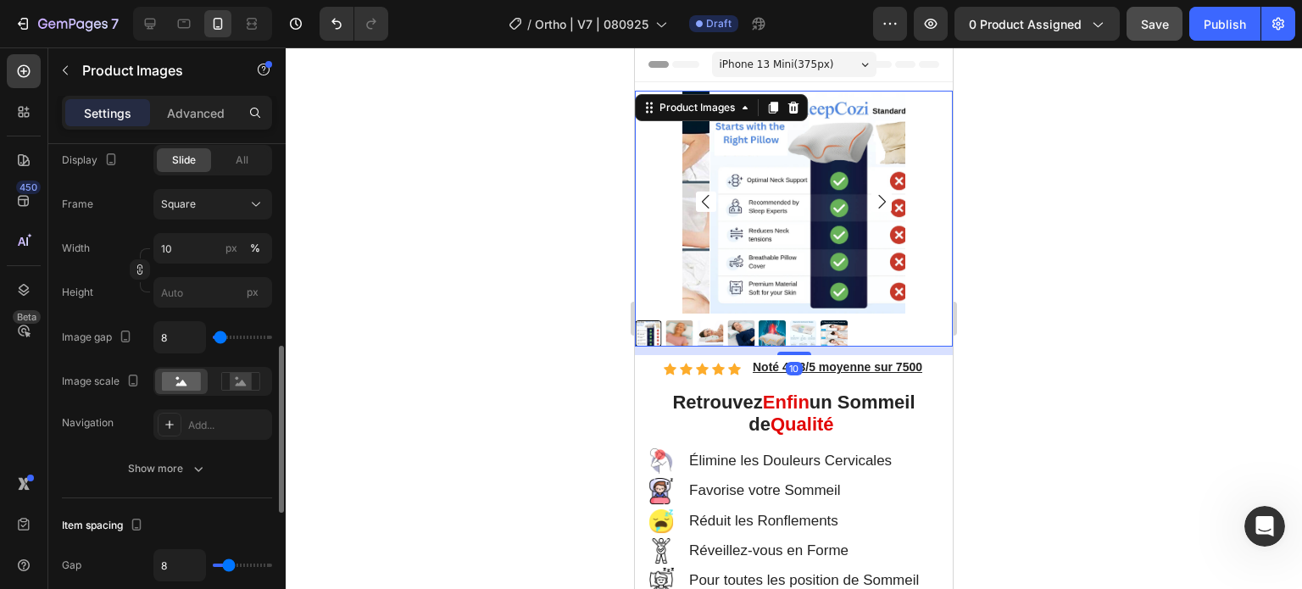
scroll to position [959, 0]
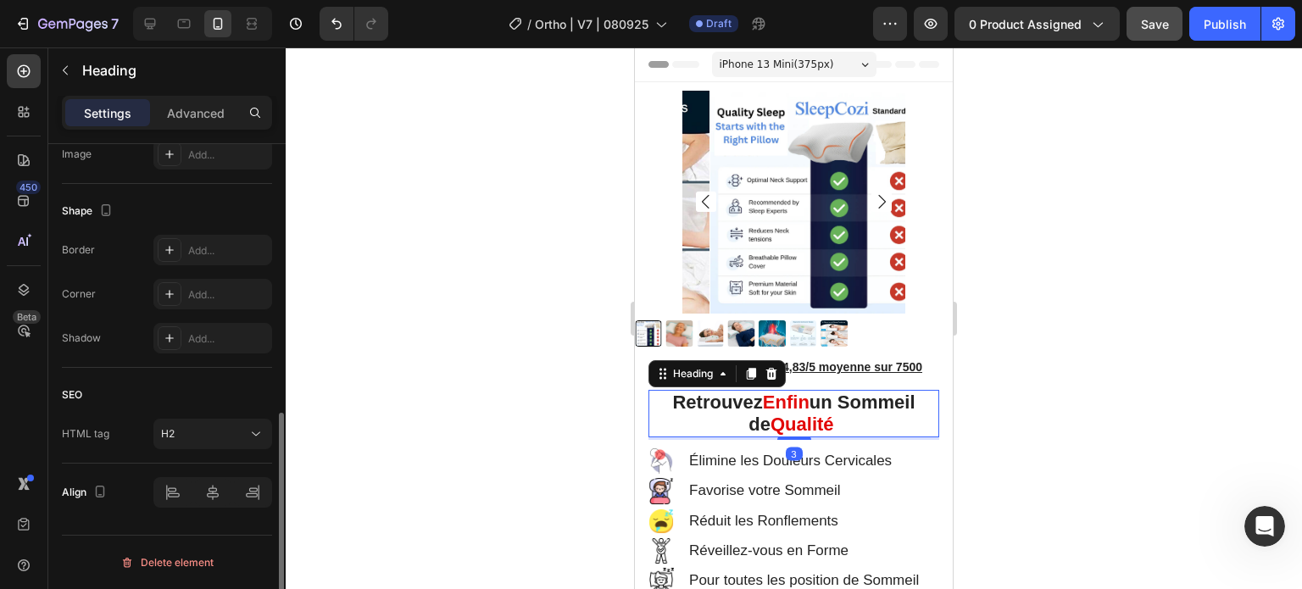
click at [739, 394] on strong "Retrouvez" at bounding box center [717, 402] width 90 height 21
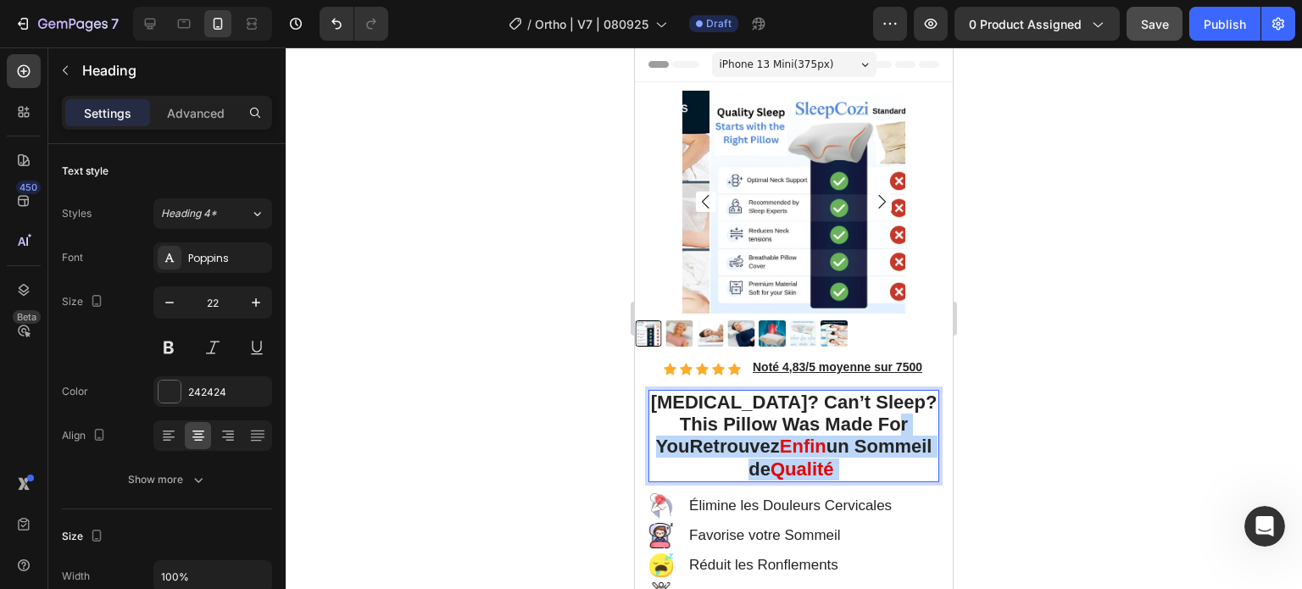
drag, startPoint x: 716, startPoint y: 433, endPoint x: 894, endPoint y: 457, distance: 179.6
click at [894, 457] on p "[MEDICAL_DATA]? Can’t Sleep? This Pillow Was Made For YouRetrouvez Enfin un Som…" at bounding box center [793, 437] width 287 height 90
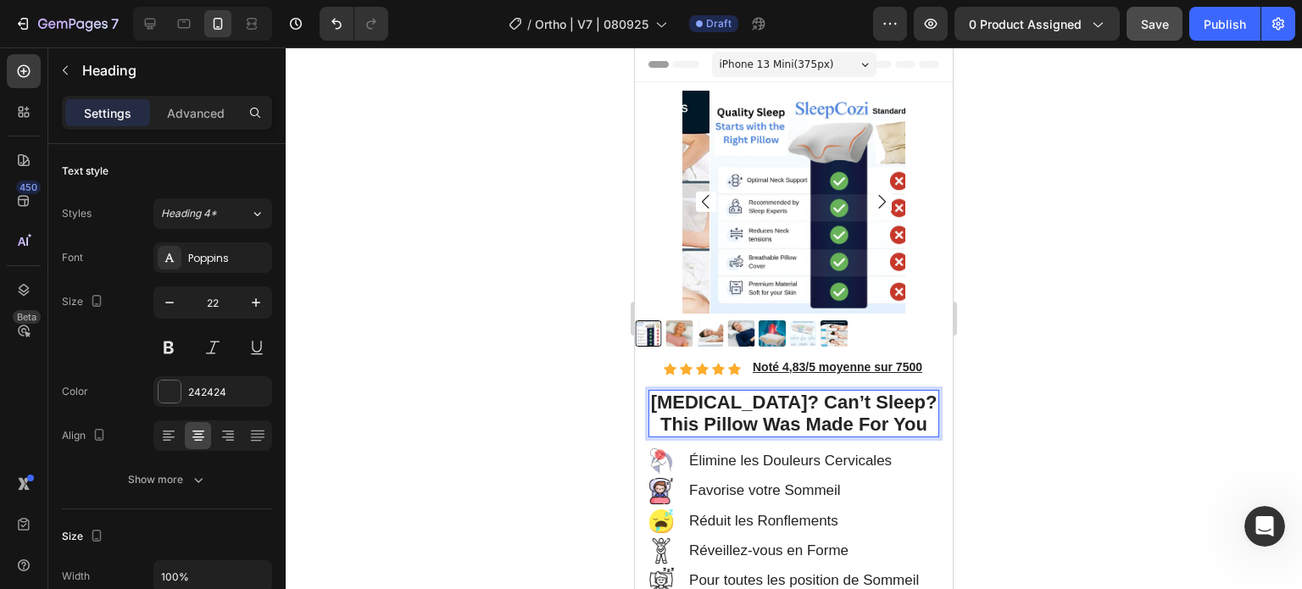
click at [749, 392] on strong "[MEDICAL_DATA]? Can’t Sleep? This Pillow Was Made For You" at bounding box center [794, 413] width 287 height 43
click at [719, 398] on strong "[MEDICAL_DATA]? Can’t Sleep? This Pillow Was Made For You" at bounding box center [794, 413] width 287 height 43
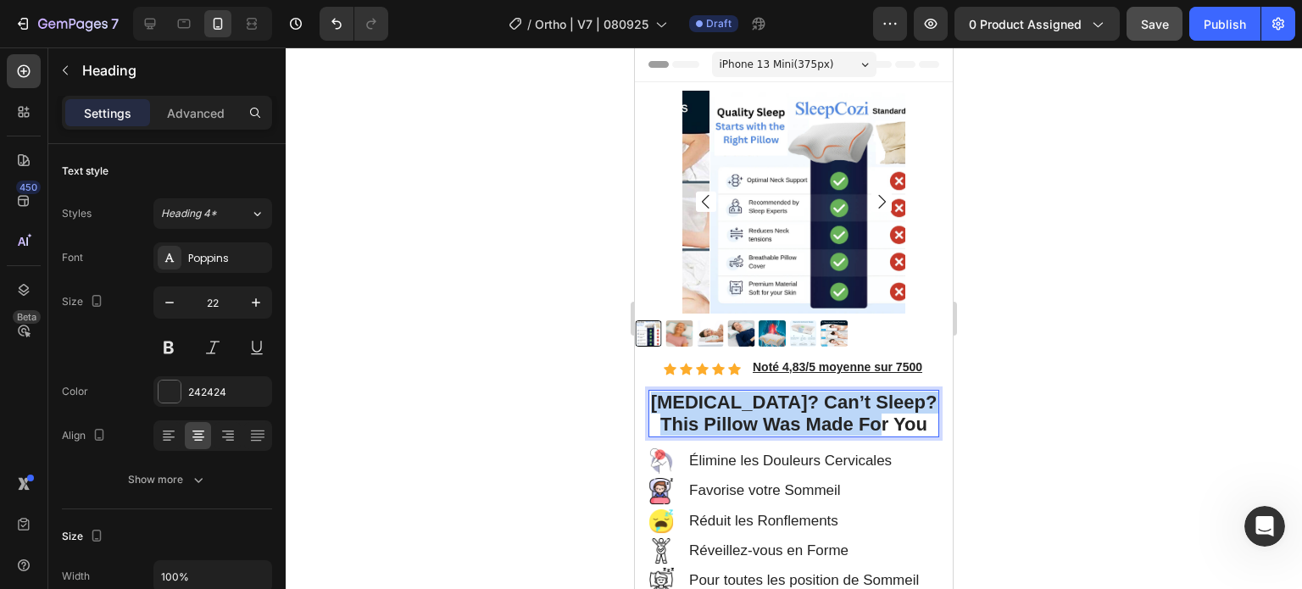
click at [719, 398] on strong "[MEDICAL_DATA]? Can’t Sleep? This Pillow Was Made For You" at bounding box center [794, 413] width 287 height 43
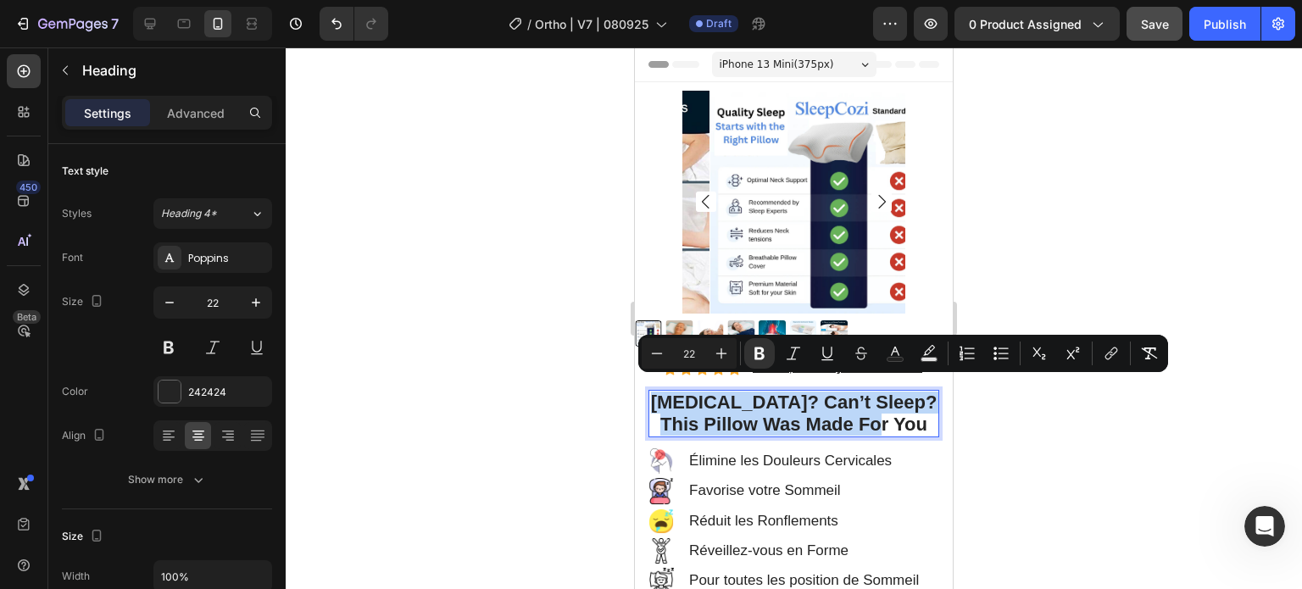
click at [724, 397] on strong "[MEDICAL_DATA]? Can’t Sleep? This Pillow Was Made For You" at bounding box center [794, 413] width 287 height 43
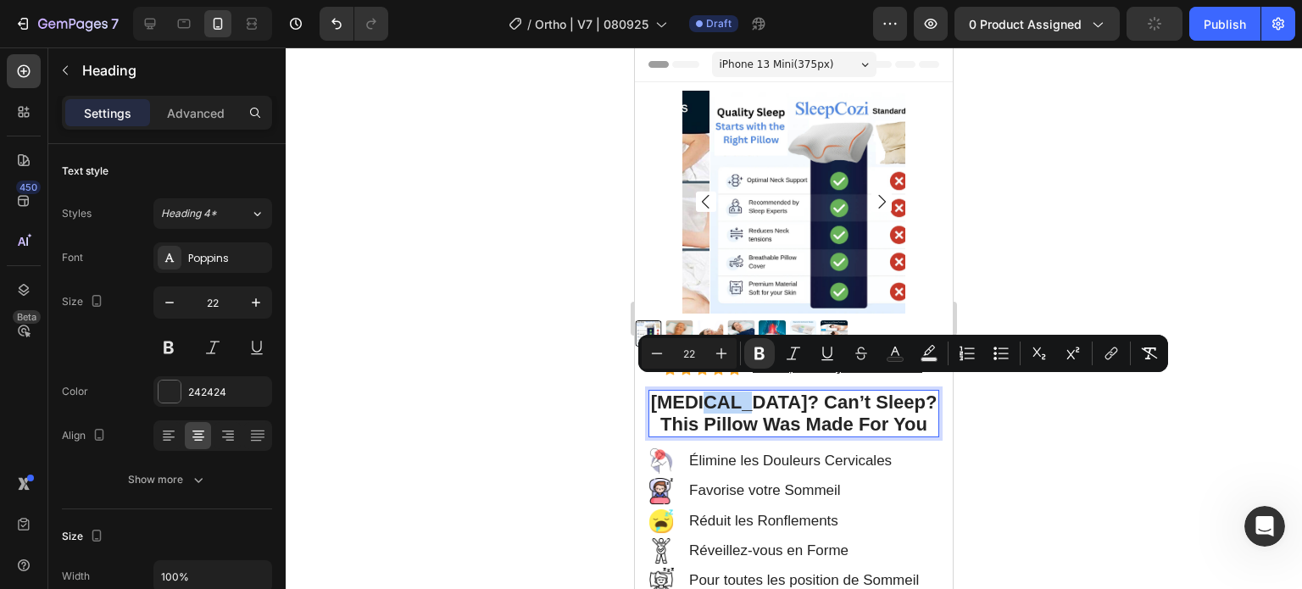
drag, startPoint x: 747, startPoint y: 392, endPoint x: 704, endPoint y: 391, distance: 42.4
click at [704, 392] on strong "[MEDICAL_DATA]? Can’t Sleep? This Pillow Was Made For You" at bounding box center [794, 413] width 287 height 43
click at [888, 361] on rect "Editor contextual toolbar" at bounding box center [896, 360] width 16 height 4
type input "242424"
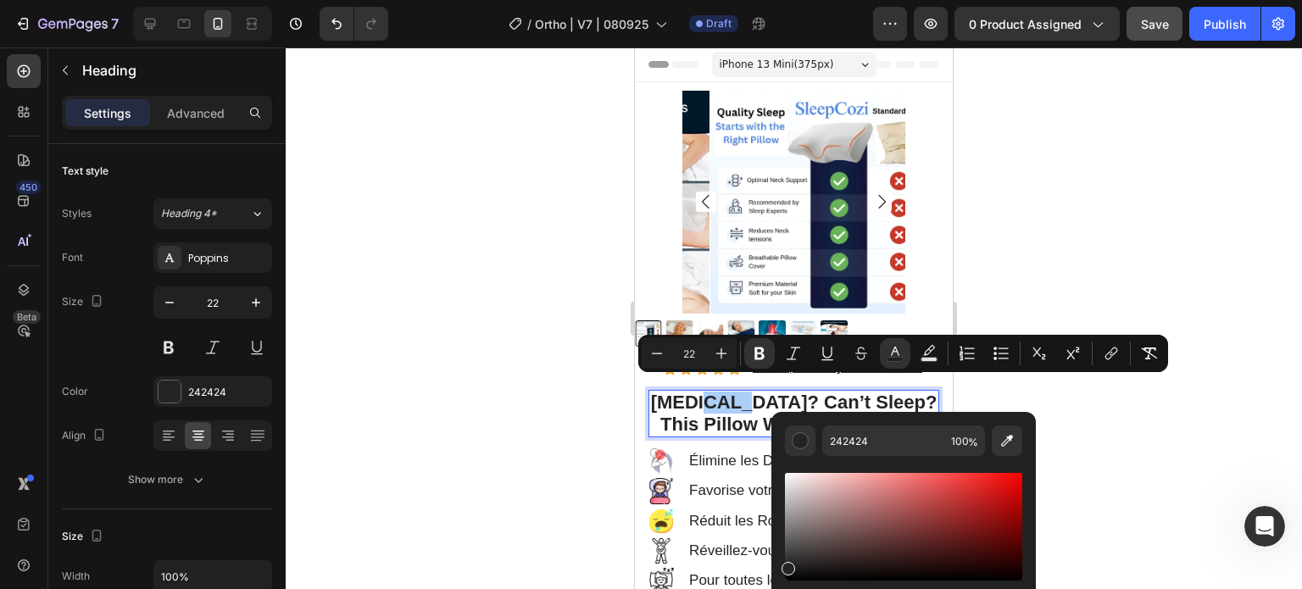
click at [1000, 493] on div "Editor contextual toolbar" at bounding box center [903, 527] width 237 height 108
type input "D11414"
click at [813, 392] on strong "? Can’t Sleep? This Pillow Was Made For You" at bounding box center [802, 413] width 240 height 43
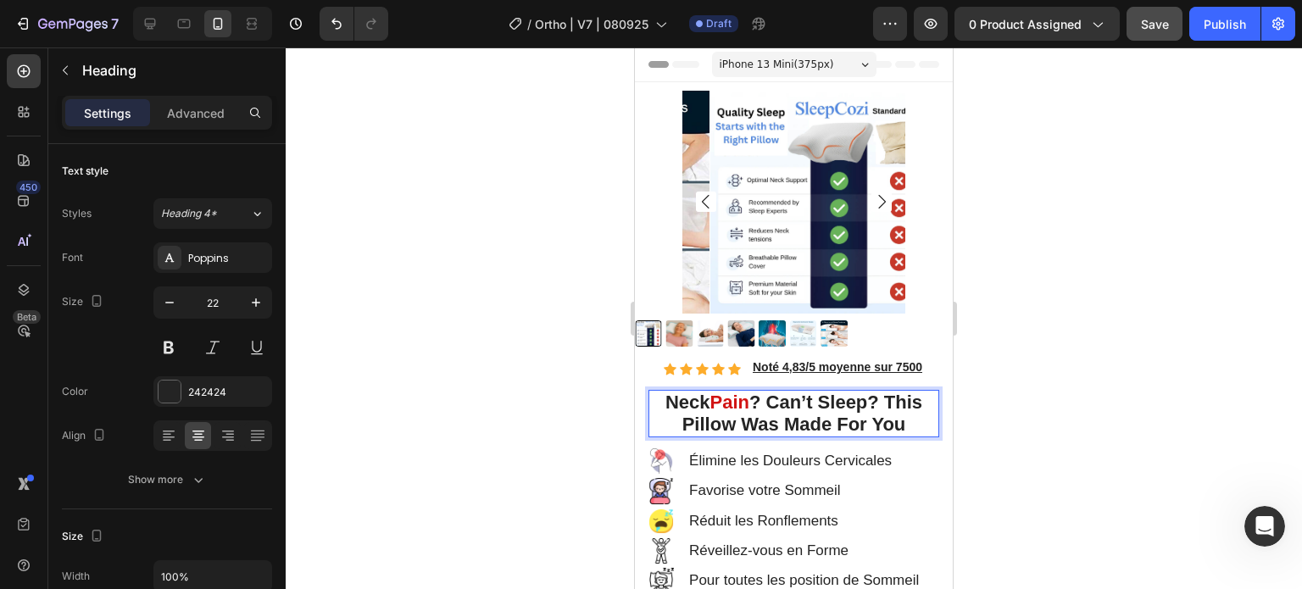
click at [835, 414] on strong "? Can’t Sleep? This Pillow Was Made For You" at bounding box center [802, 413] width 240 height 43
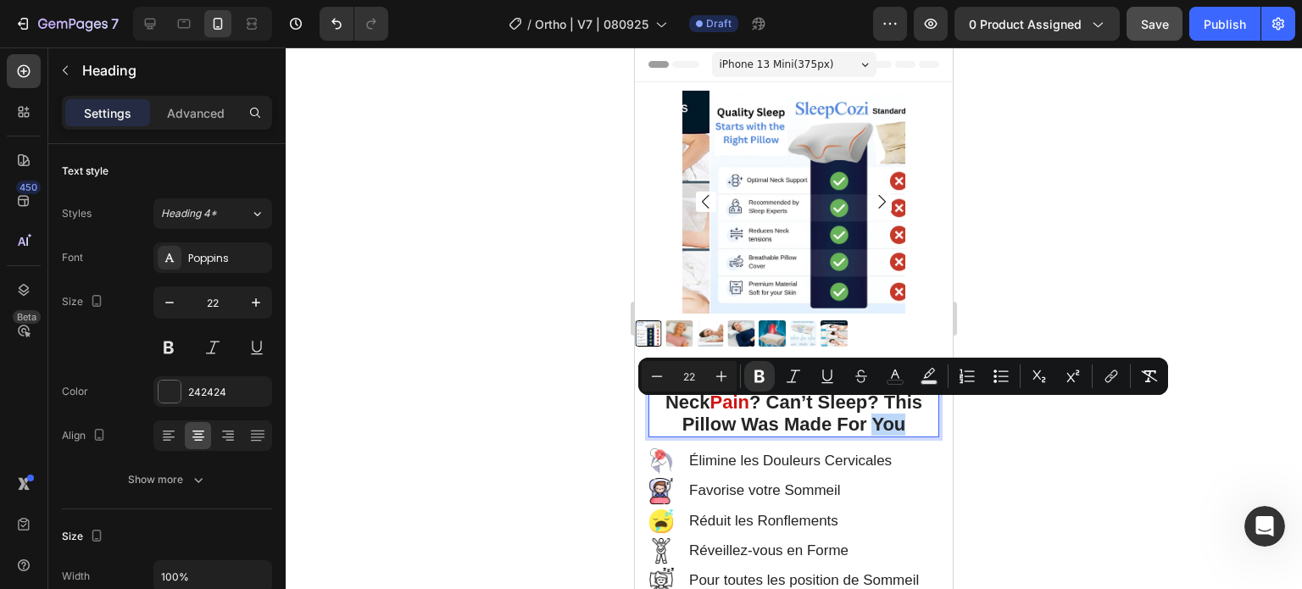
drag, startPoint x: 868, startPoint y: 412, endPoint x: 903, endPoint y: 415, distance: 34.9
click at [903, 415] on strong "? Can’t Sleep? This Pillow Was Made For You" at bounding box center [802, 413] width 240 height 43
click at [898, 379] on icon "Editor contextual toolbar" at bounding box center [895, 376] width 17 height 17
type input "242424"
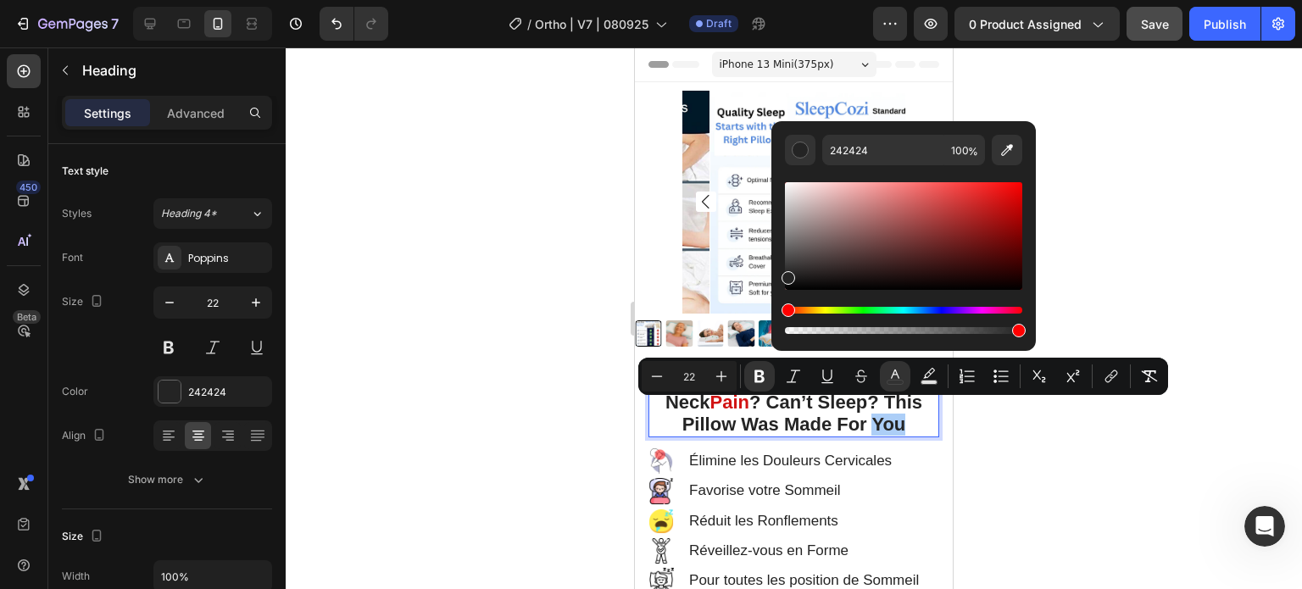
click at [1010, 215] on div "Editor contextual toolbar" at bounding box center [903, 236] width 237 height 108
type input "AF0A0A"
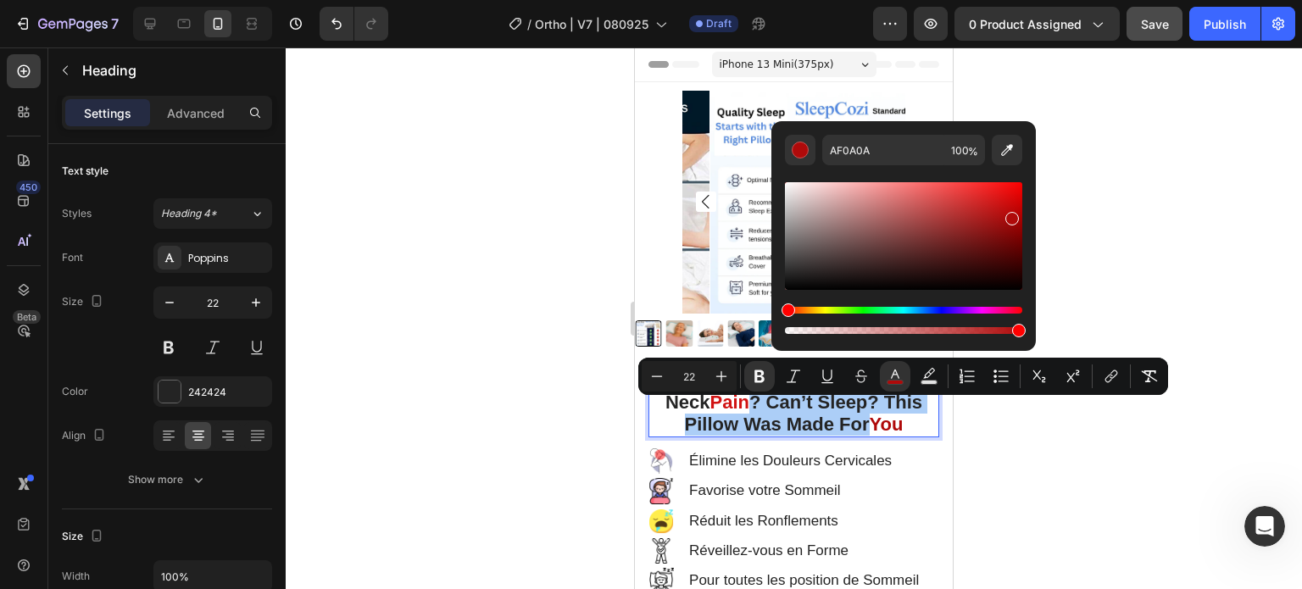
click at [538, 237] on div at bounding box center [794, 318] width 1016 height 542
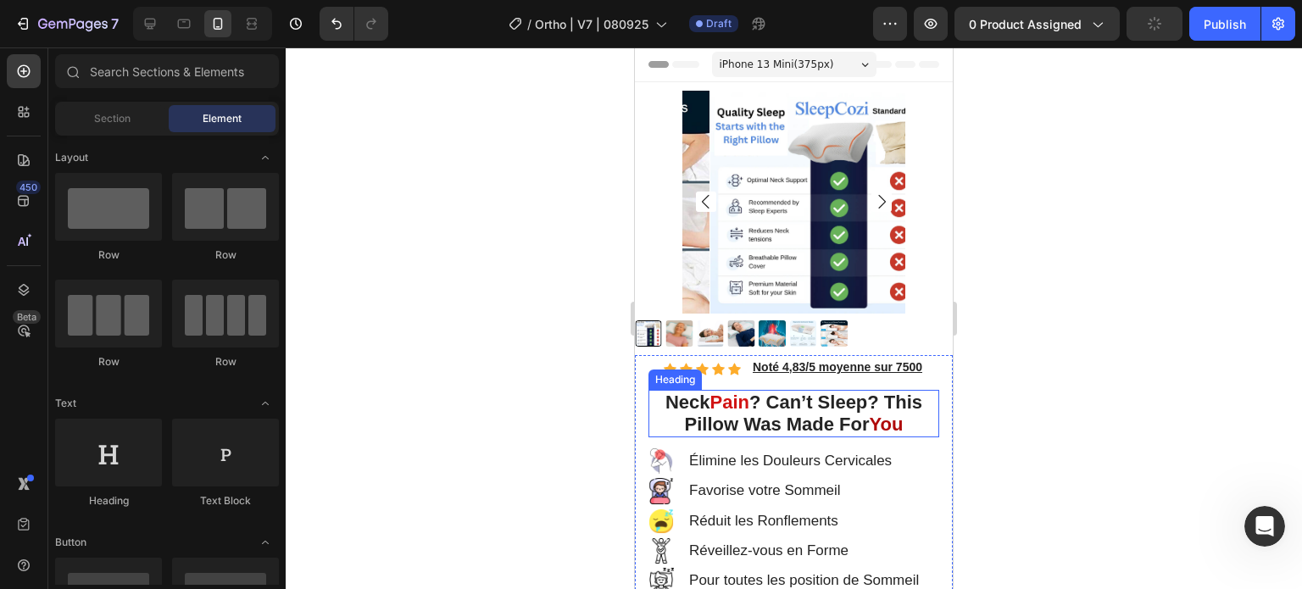
click at [894, 416] on strong "You" at bounding box center [887, 424] width 34 height 21
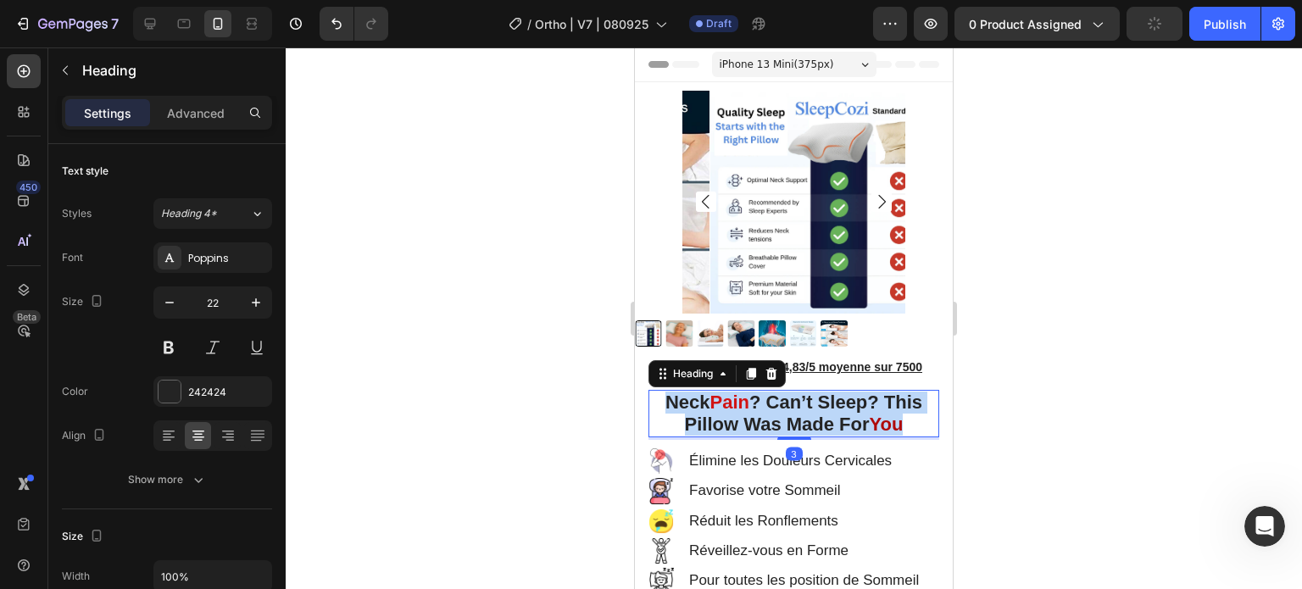
click at [894, 416] on strong "You" at bounding box center [887, 424] width 34 height 21
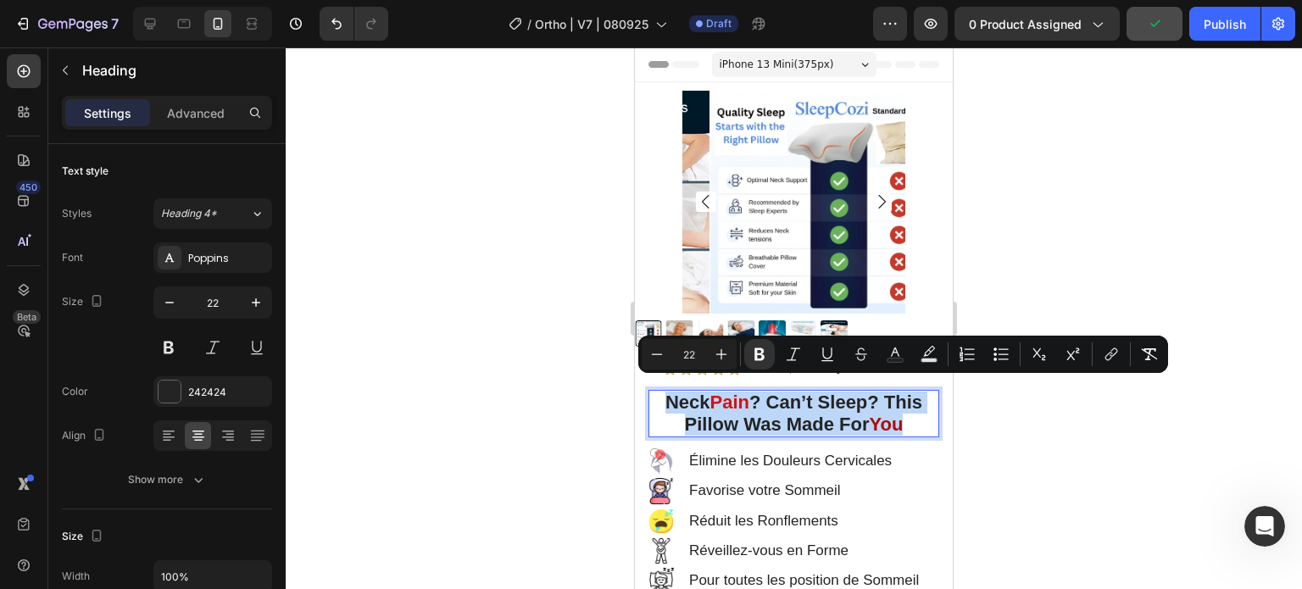
click at [878, 416] on strong "You" at bounding box center [887, 424] width 34 height 21
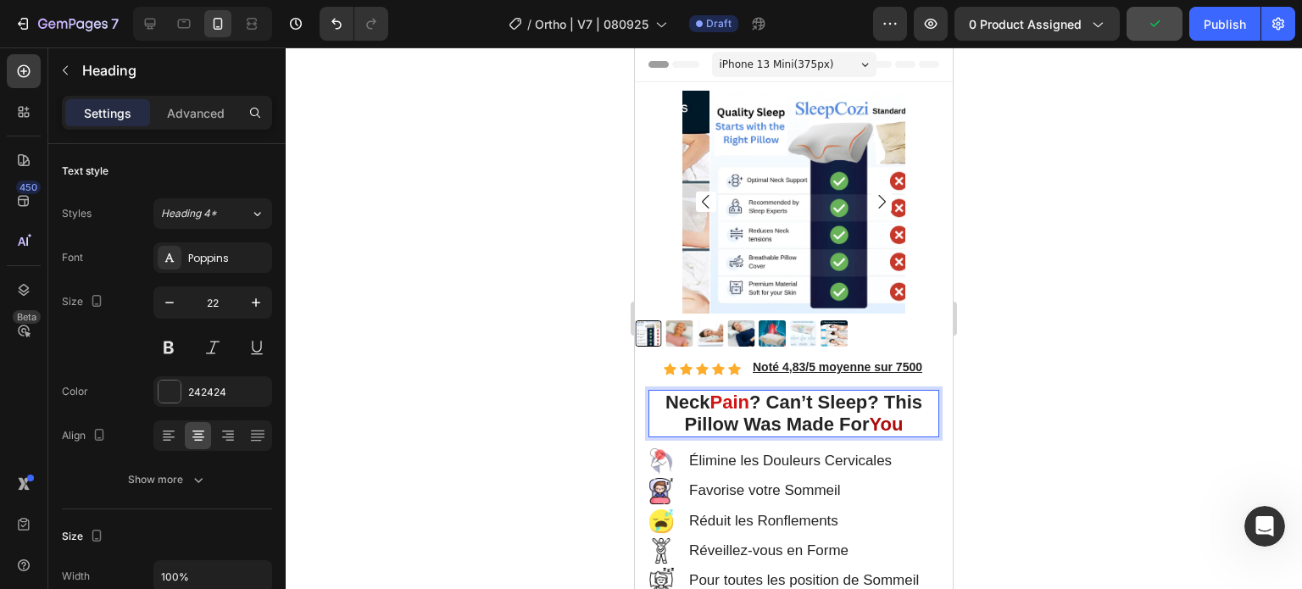
click at [713, 392] on strong "Pain" at bounding box center [729, 402] width 39 height 21
click at [710, 392] on strong "Pain" at bounding box center [729, 402] width 39 height 21
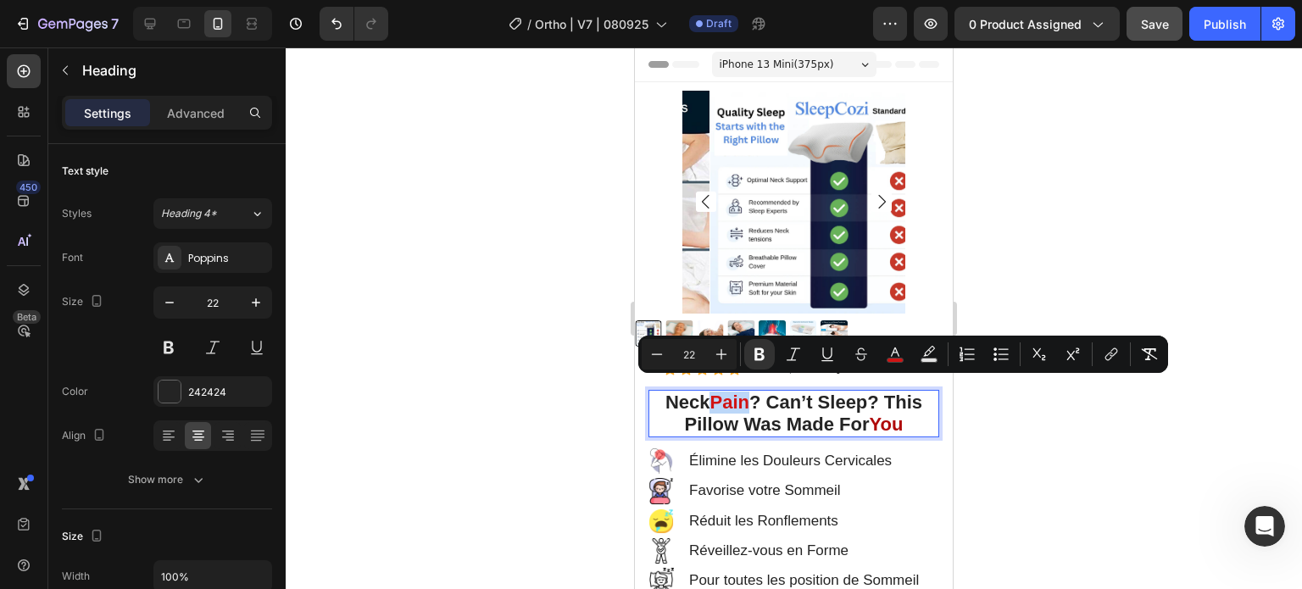
drag, startPoint x: 709, startPoint y: 386, endPoint x: 746, endPoint y: 390, distance: 37.5
click at [746, 392] on p "[MEDICAL_DATA] ? Can’t Sleep? This Pillow Was Made For You" at bounding box center [793, 414] width 287 height 45
click at [888, 364] on button "color" at bounding box center [895, 354] width 31 height 31
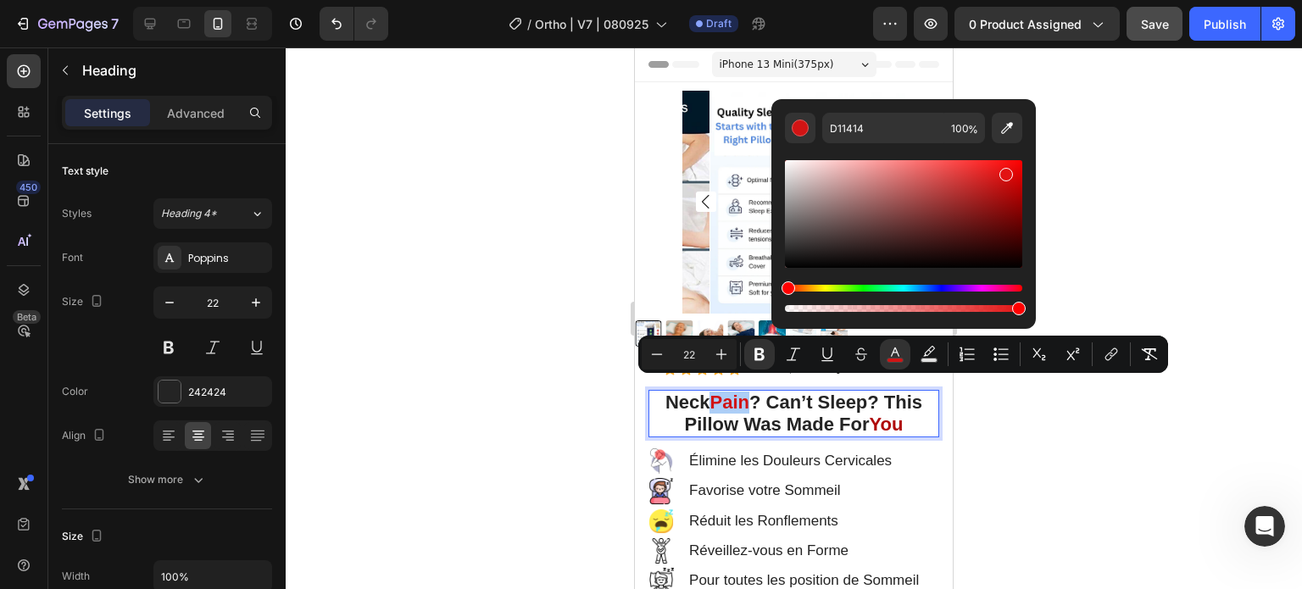
click at [1003, 171] on div "Editor contextual toolbar" at bounding box center [903, 214] width 237 height 108
type input "E21414"
click at [837, 125] on input "E21414" at bounding box center [883, 128] width 122 height 31
click at [1112, 222] on div at bounding box center [794, 318] width 1016 height 542
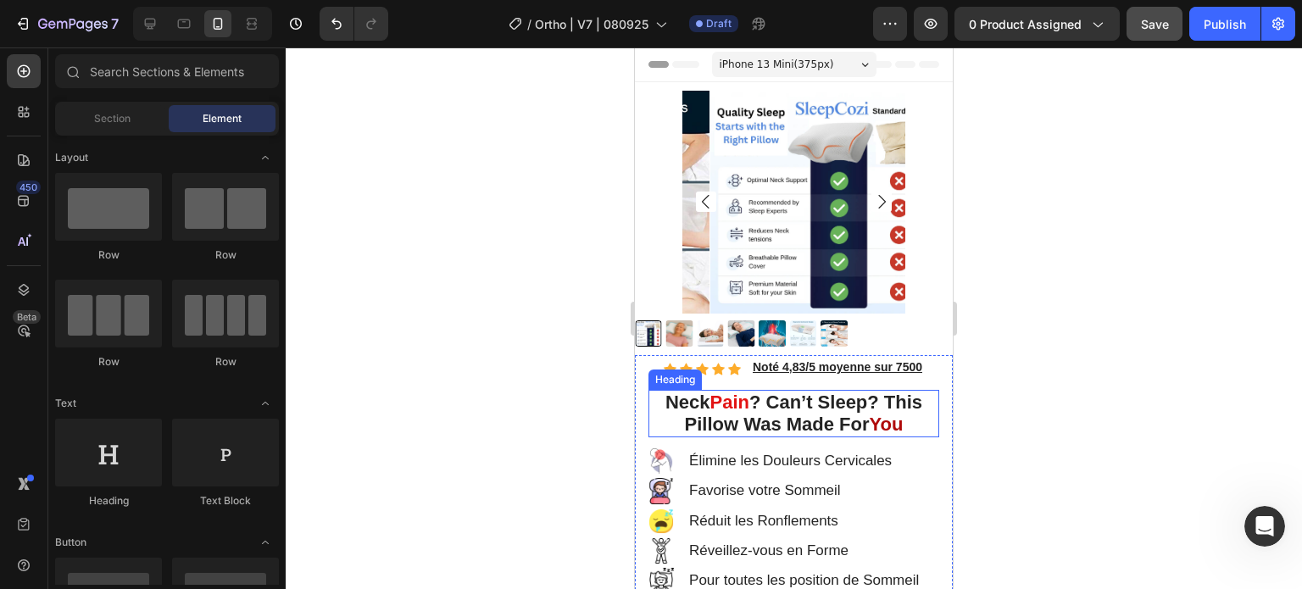
click at [889, 414] on strong "You" at bounding box center [887, 424] width 34 height 21
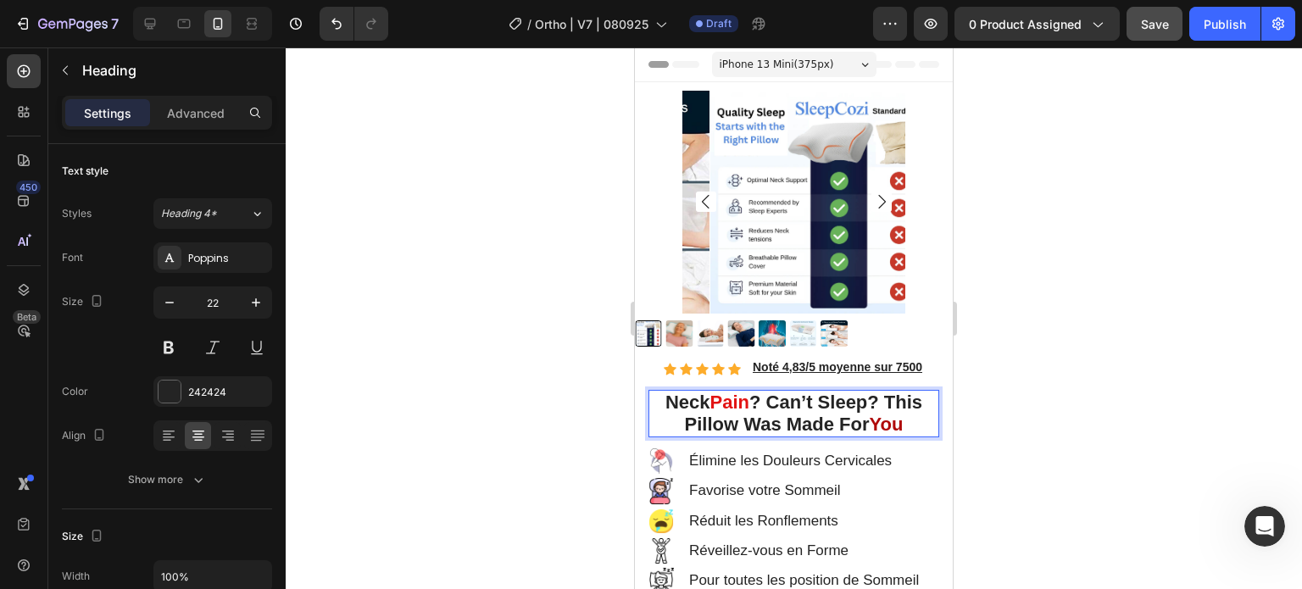
click at [902, 415] on strong "You" at bounding box center [887, 424] width 34 height 21
click at [838, 431] on strong "YouE21414" at bounding box center [887, 424] width 98 height 21
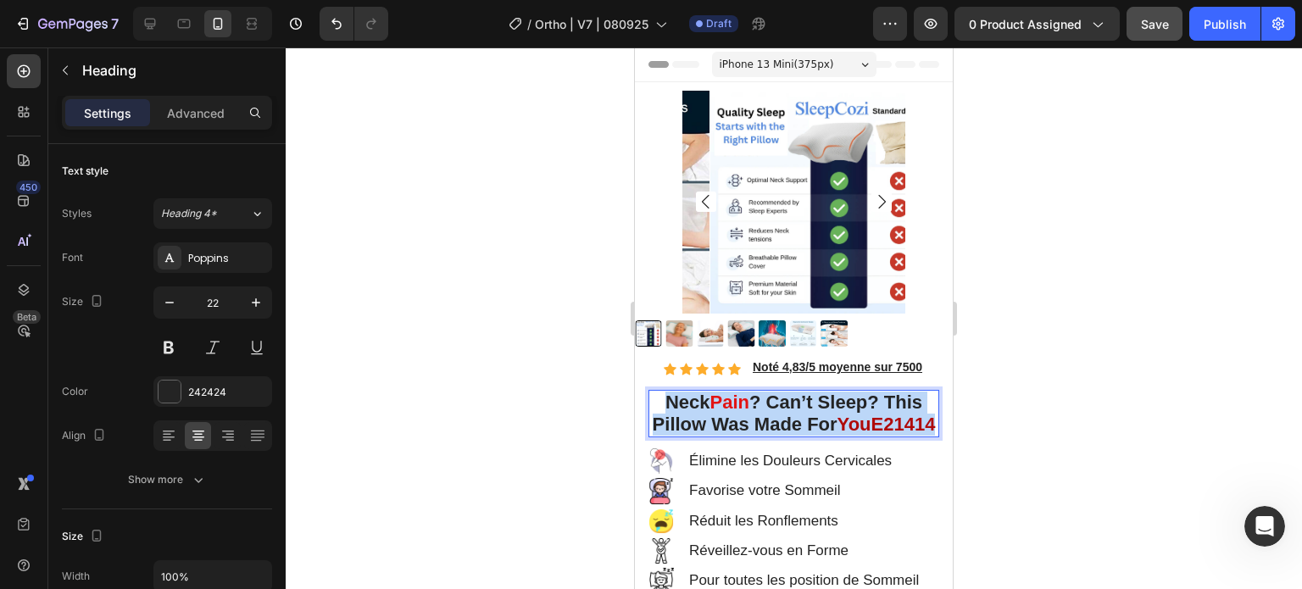
click at [838, 431] on strong "YouE21414" at bounding box center [887, 424] width 98 height 21
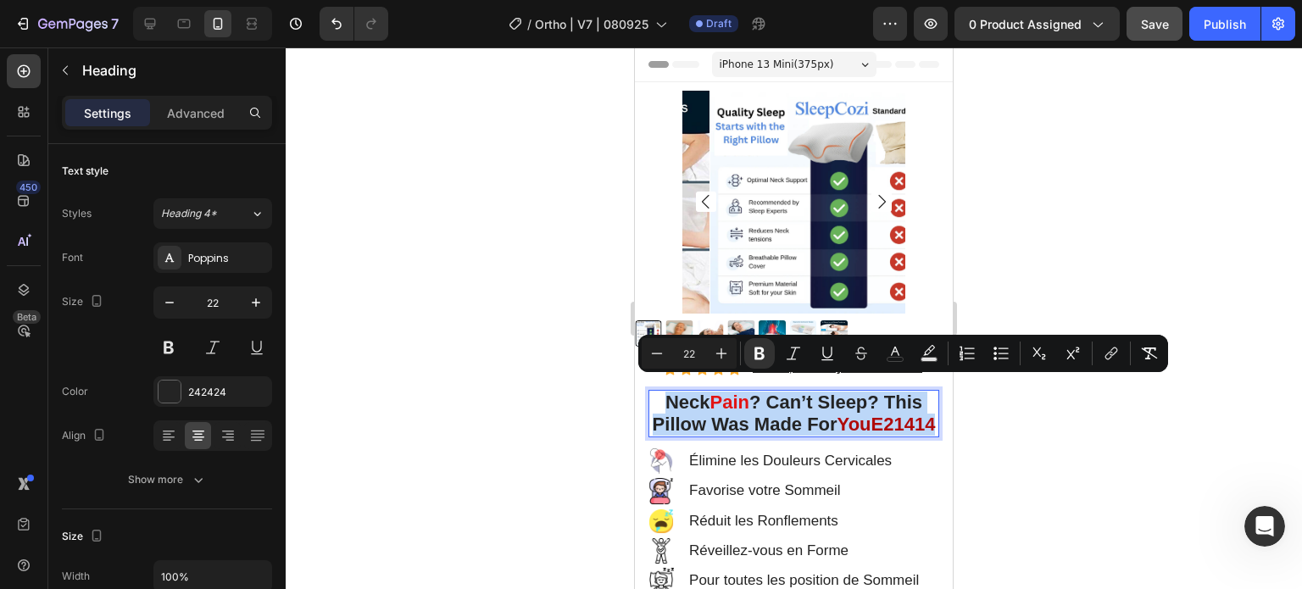
click at [838, 435] on strong "YouE21414" at bounding box center [887, 424] width 98 height 21
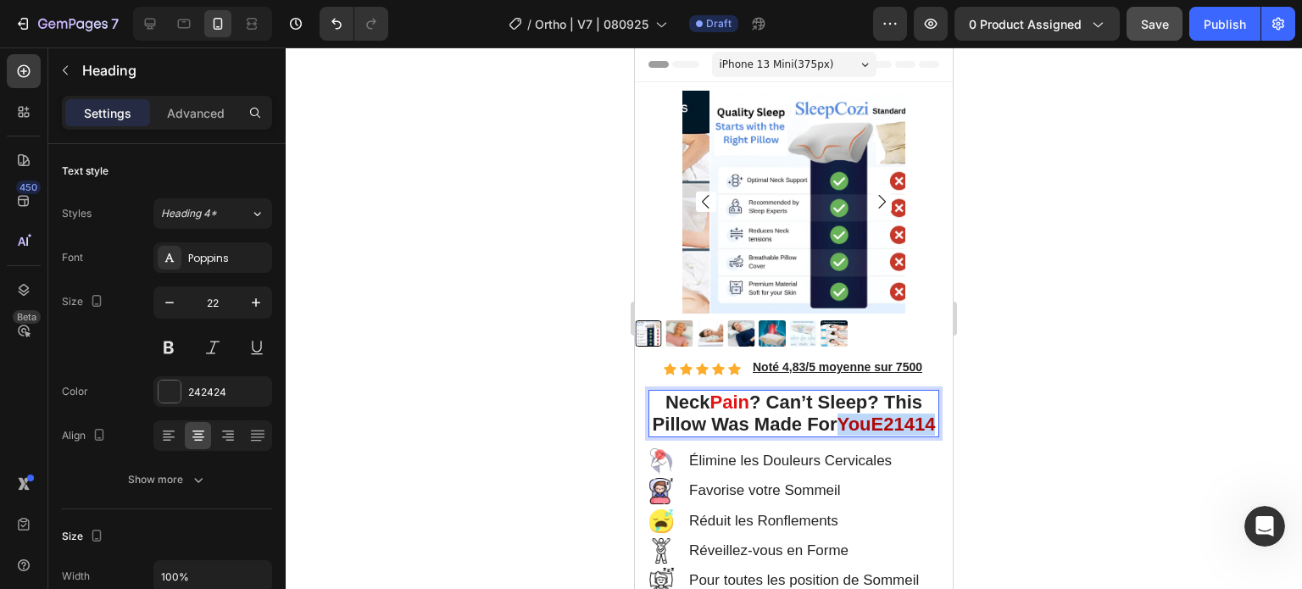
click at [838, 435] on strong "YouE21414" at bounding box center [887, 424] width 98 height 21
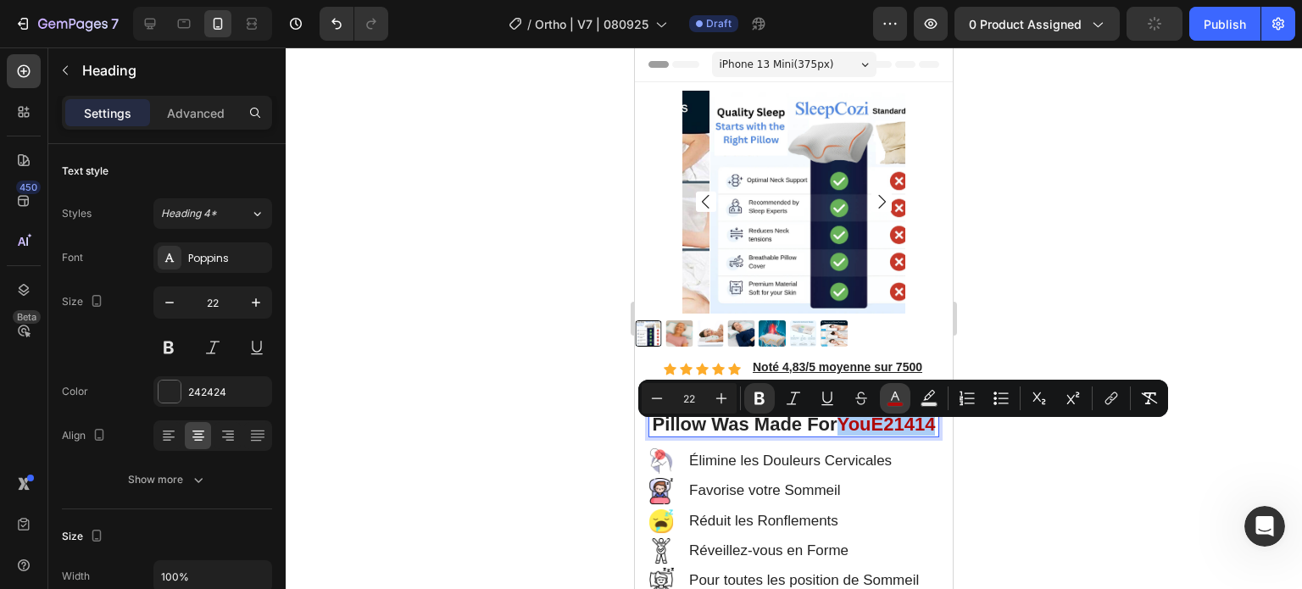
click at [887, 392] on button "color" at bounding box center [895, 398] width 31 height 31
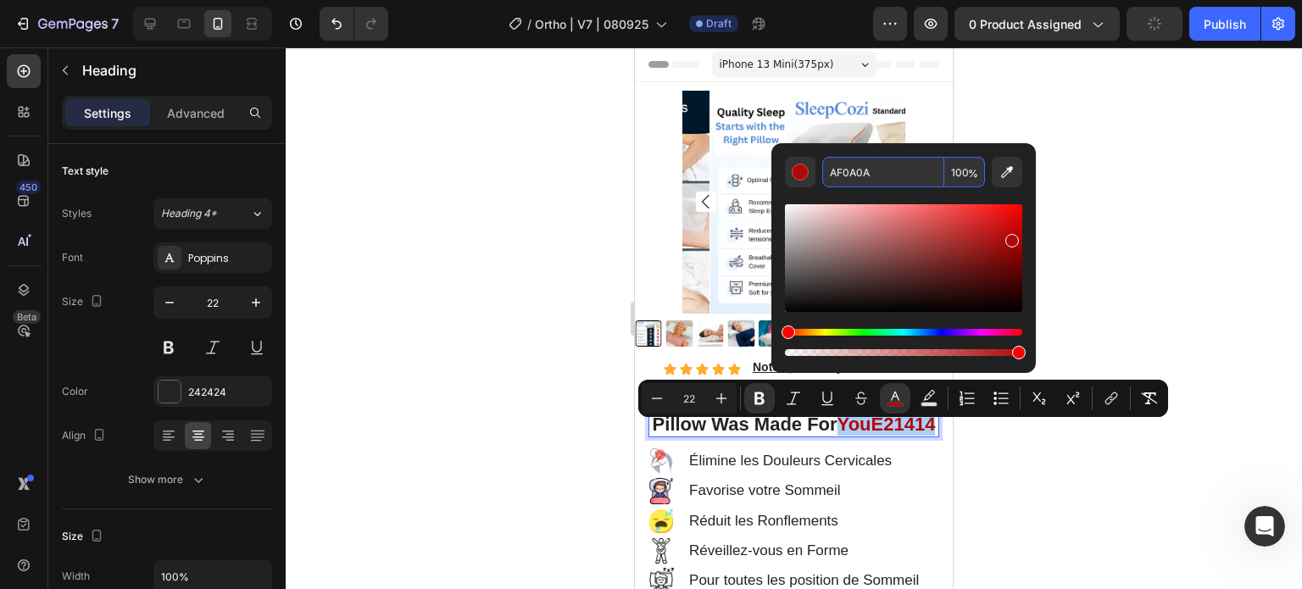
click at [885, 169] on input "AF0A0A" at bounding box center [883, 172] width 122 height 31
paste input "E21414"
type input "E21414"
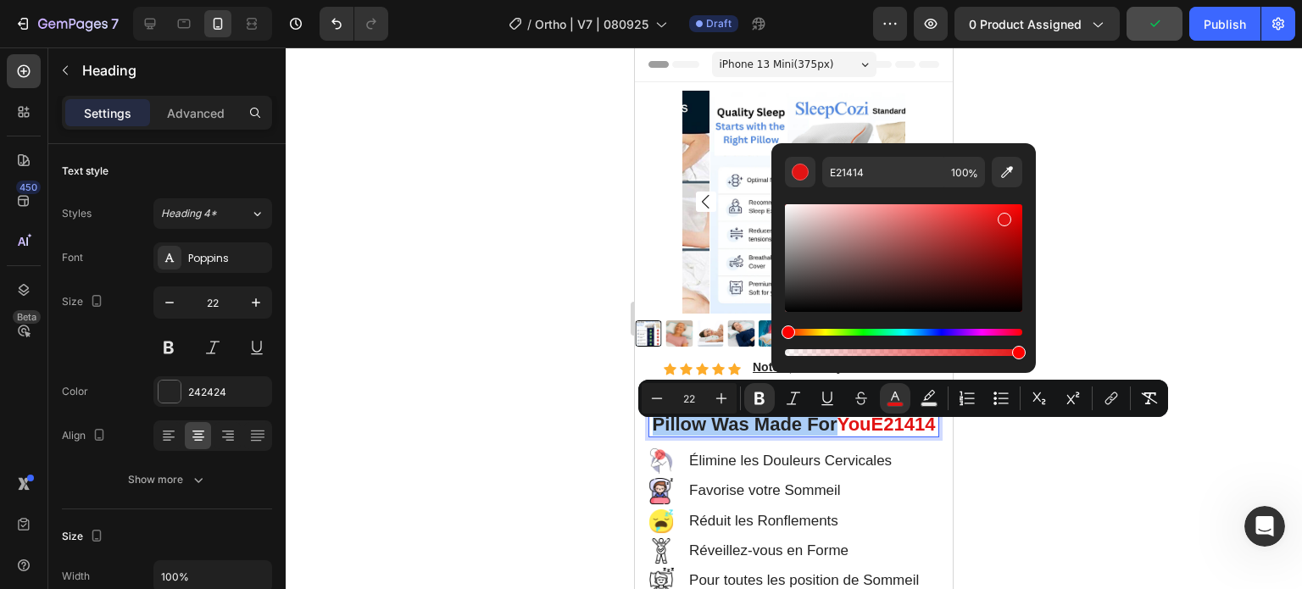
click at [1110, 253] on div at bounding box center [794, 318] width 1016 height 542
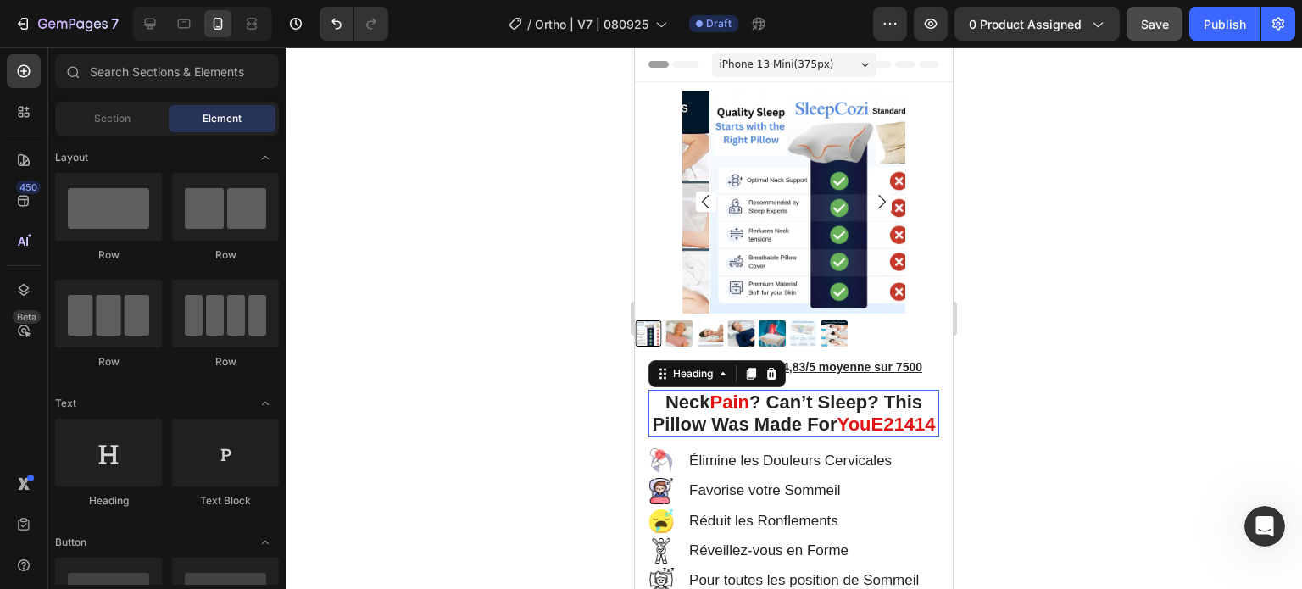
click at [838, 435] on strong "YouE21414" at bounding box center [887, 424] width 98 height 21
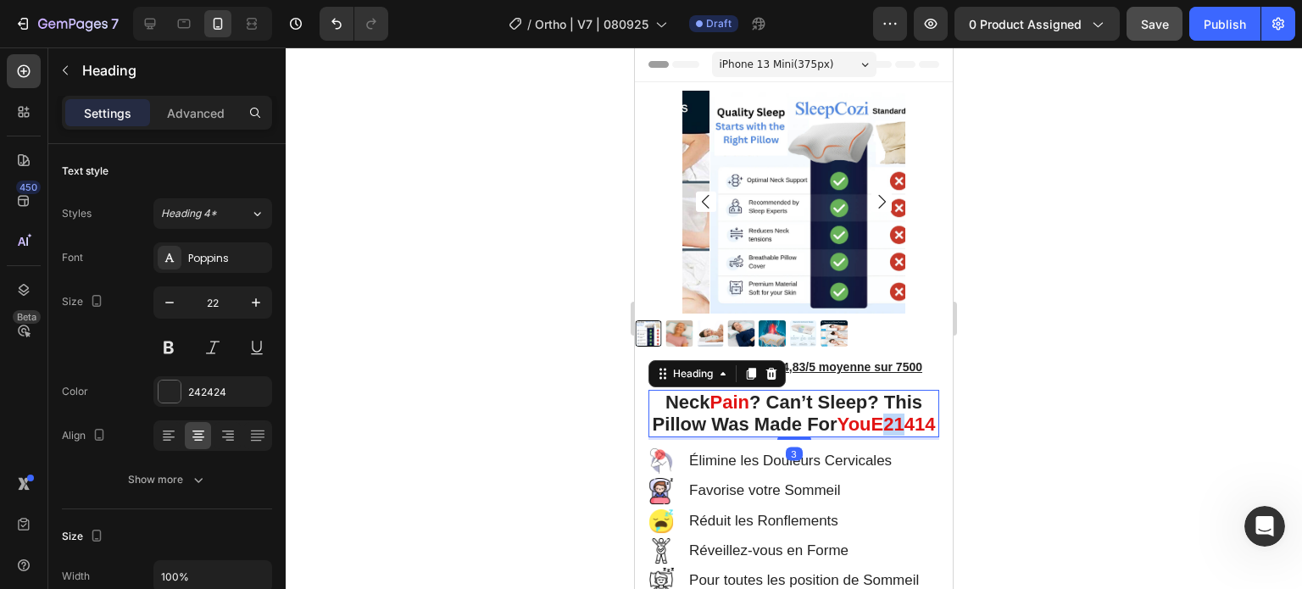
drag, startPoint x: 783, startPoint y: 432, endPoint x: 804, endPoint y: 434, distance: 20.4
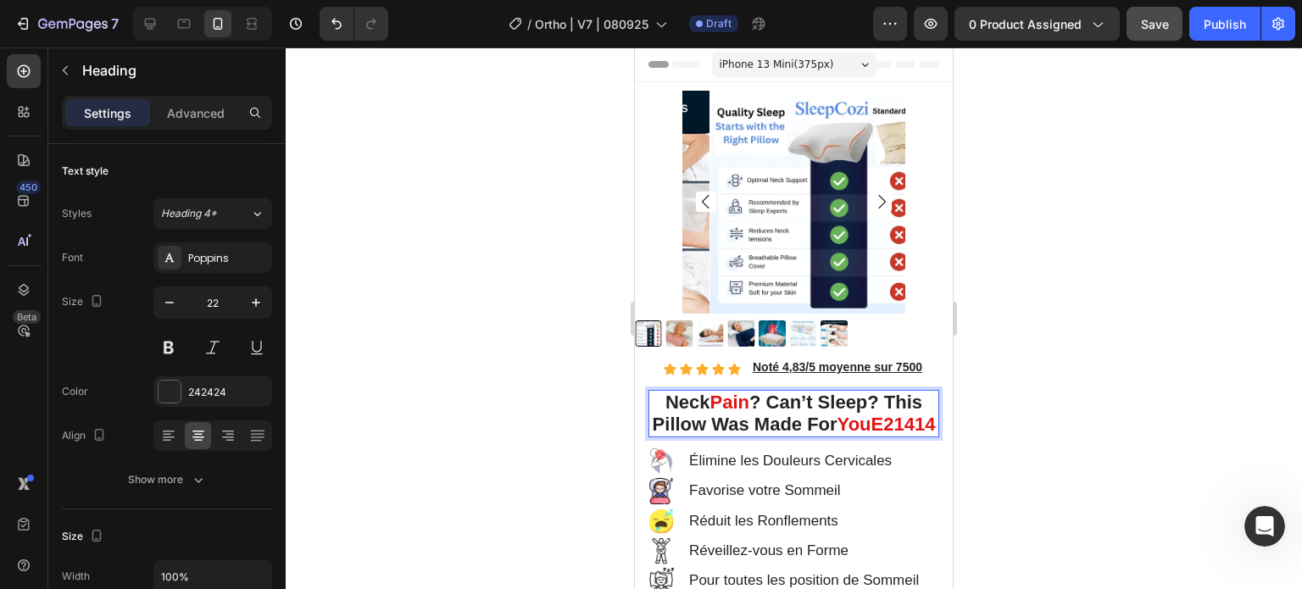
click at [844, 433] on p "[MEDICAL_DATA] ? Can’t Sleep? This Pillow Was Made For YouE21414" at bounding box center [793, 414] width 287 height 45
drag, startPoint x: 824, startPoint y: 437, endPoint x: 779, endPoint y: 440, distance: 45.0
click at [779, 437] on p "[MEDICAL_DATA] ? Can’t Sleep? This Pillow Was Made For YouE21414" at bounding box center [793, 414] width 287 height 45
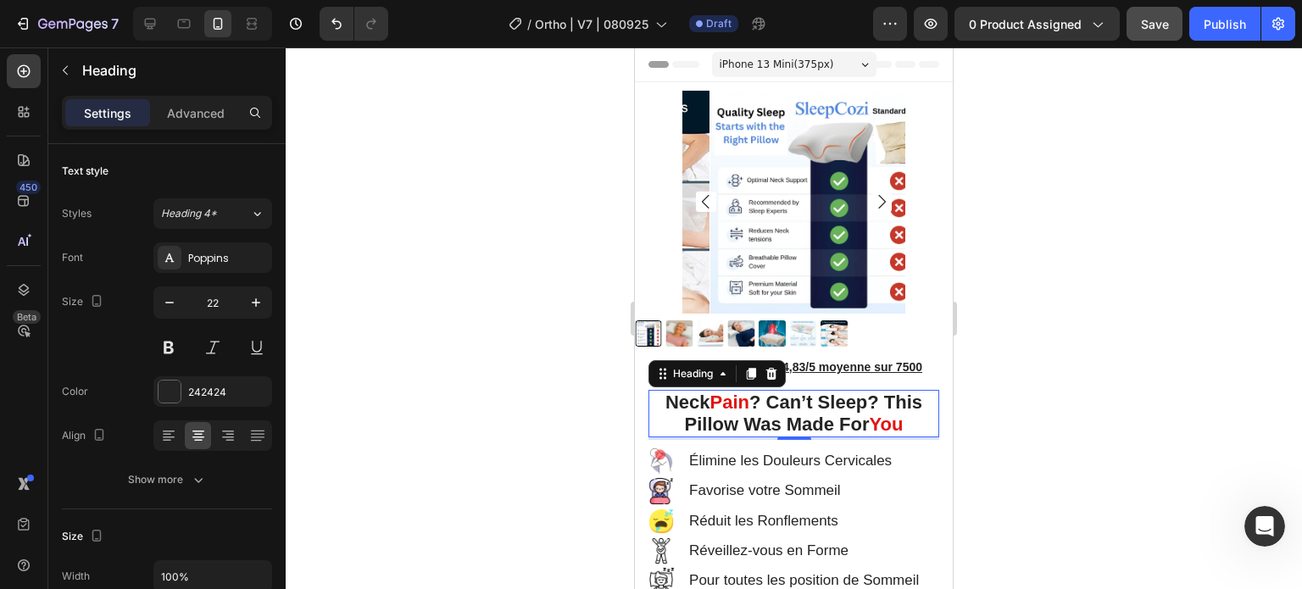
drag, startPoint x: 363, startPoint y: 432, endPoint x: 375, endPoint y: 422, distance: 15.6
click at [365, 431] on div at bounding box center [794, 318] width 1016 height 542
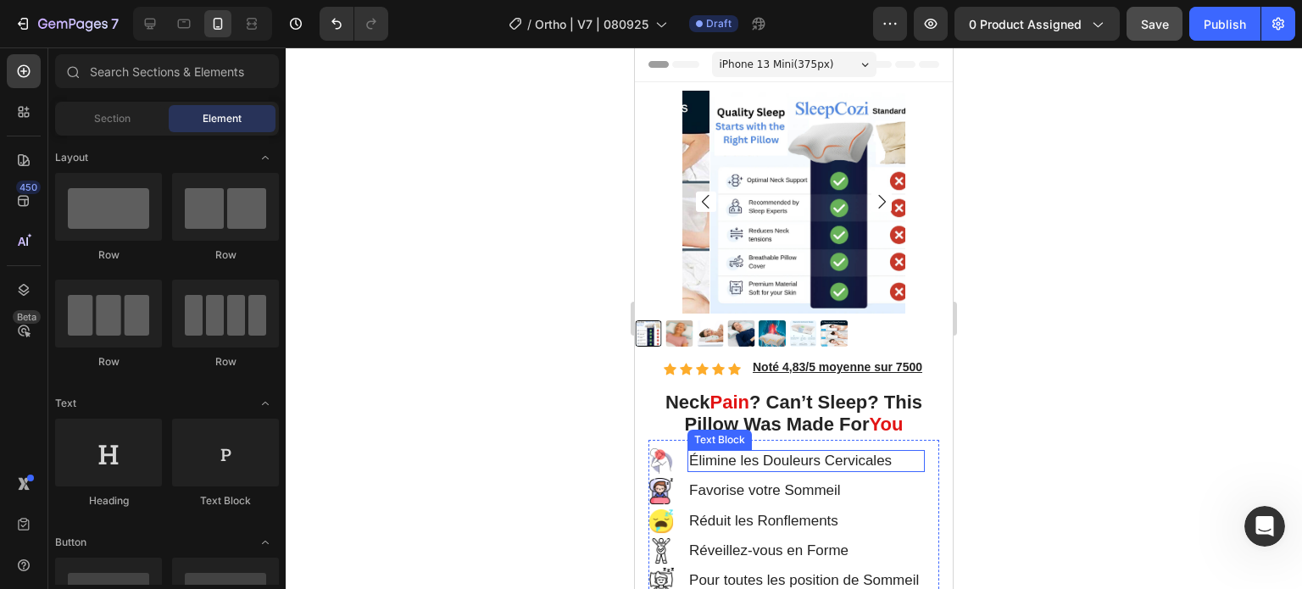
click at [789, 452] on p "Élimine les Douleurs Cervicales" at bounding box center [806, 461] width 234 height 19
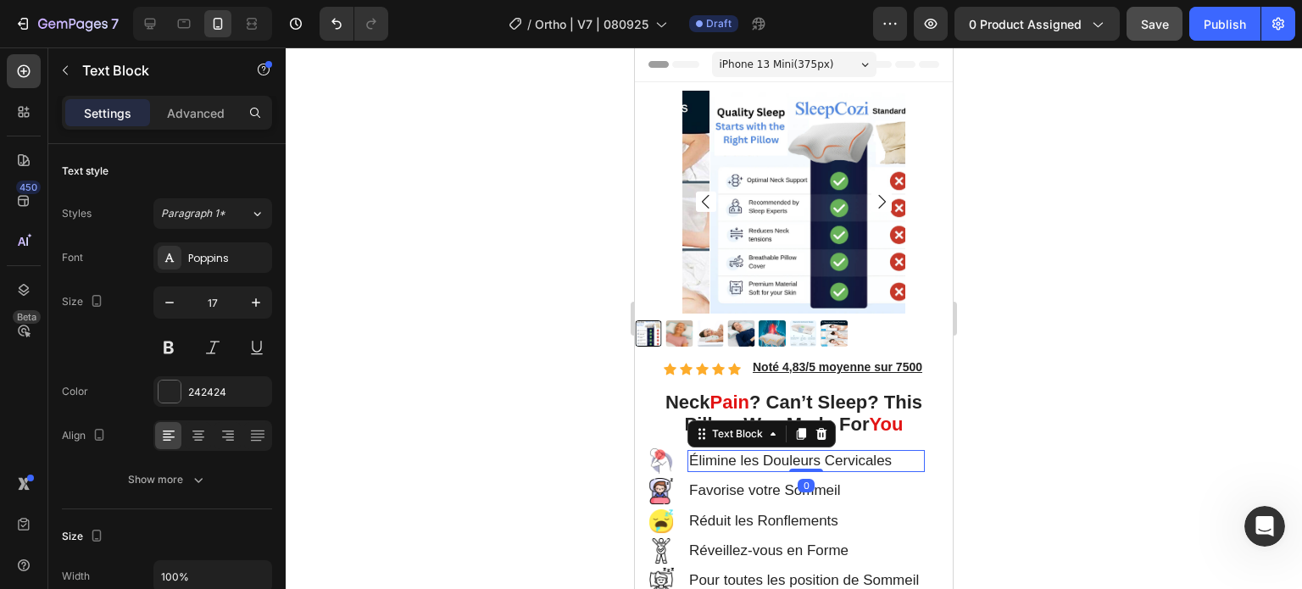
click at [915, 452] on p "Élimine les Douleurs Cervicales" at bounding box center [806, 461] width 234 height 19
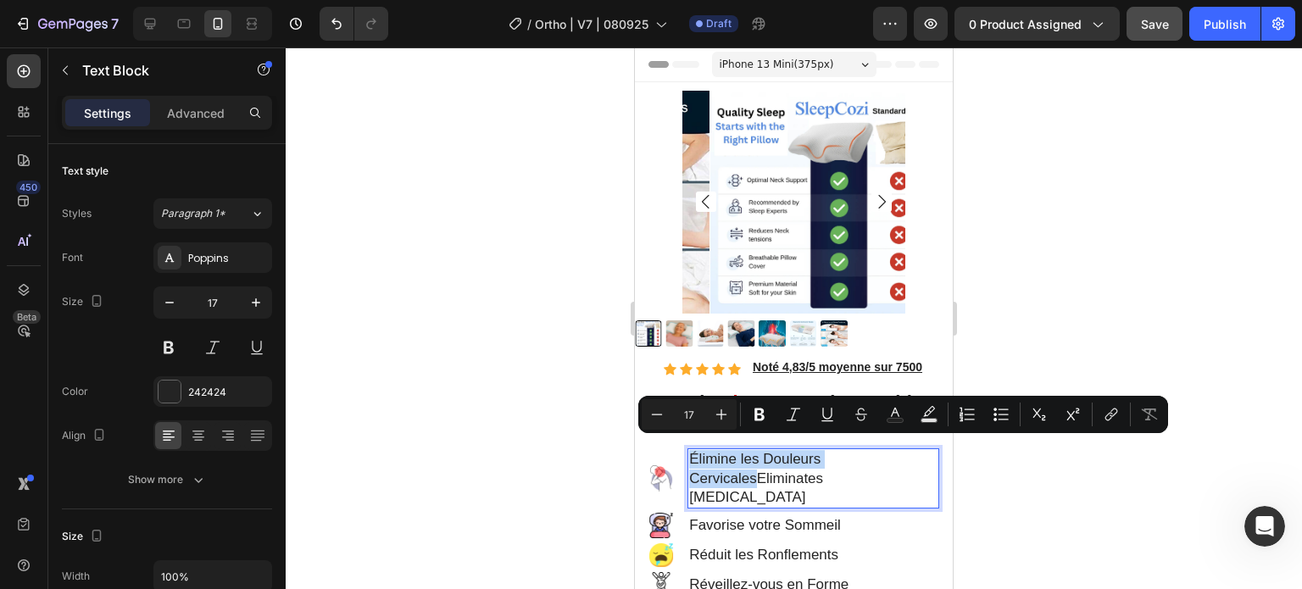
drag, startPoint x: 761, startPoint y: 467, endPoint x: 689, endPoint y: 449, distance: 74.2
click at [689, 450] on p "Élimine les Douleurs CervicalesEliminates [MEDICAL_DATA]" at bounding box center [813, 478] width 248 height 56
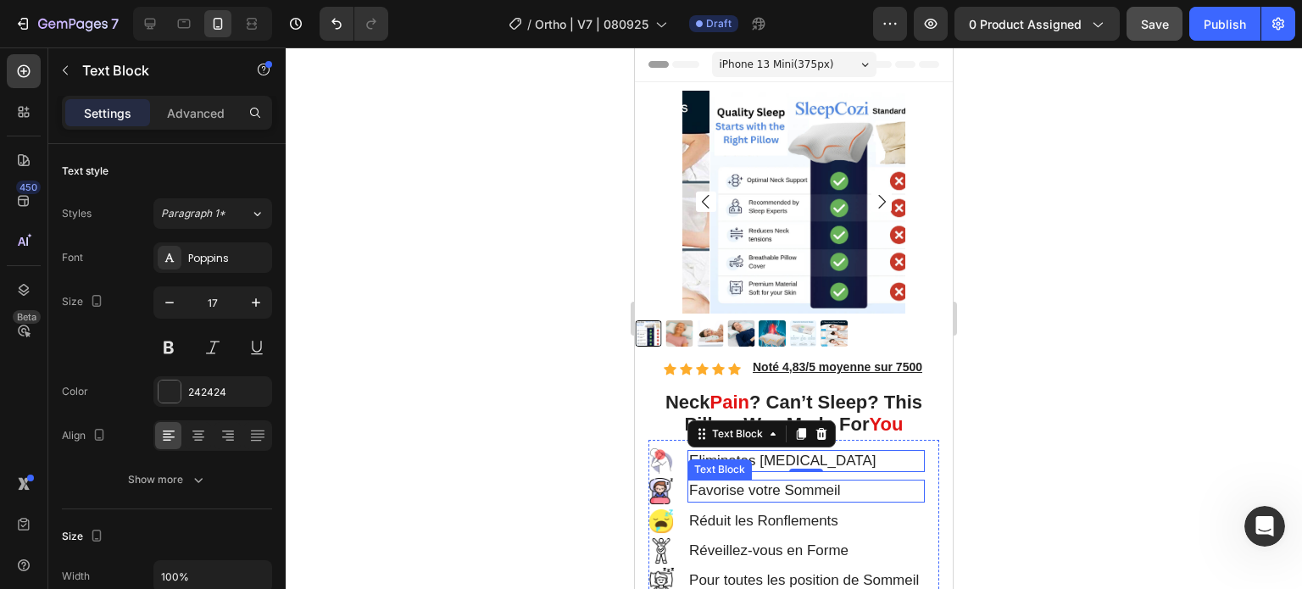
click at [782, 482] on p "Favorise votre Sommeil" at bounding box center [806, 491] width 234 height 19
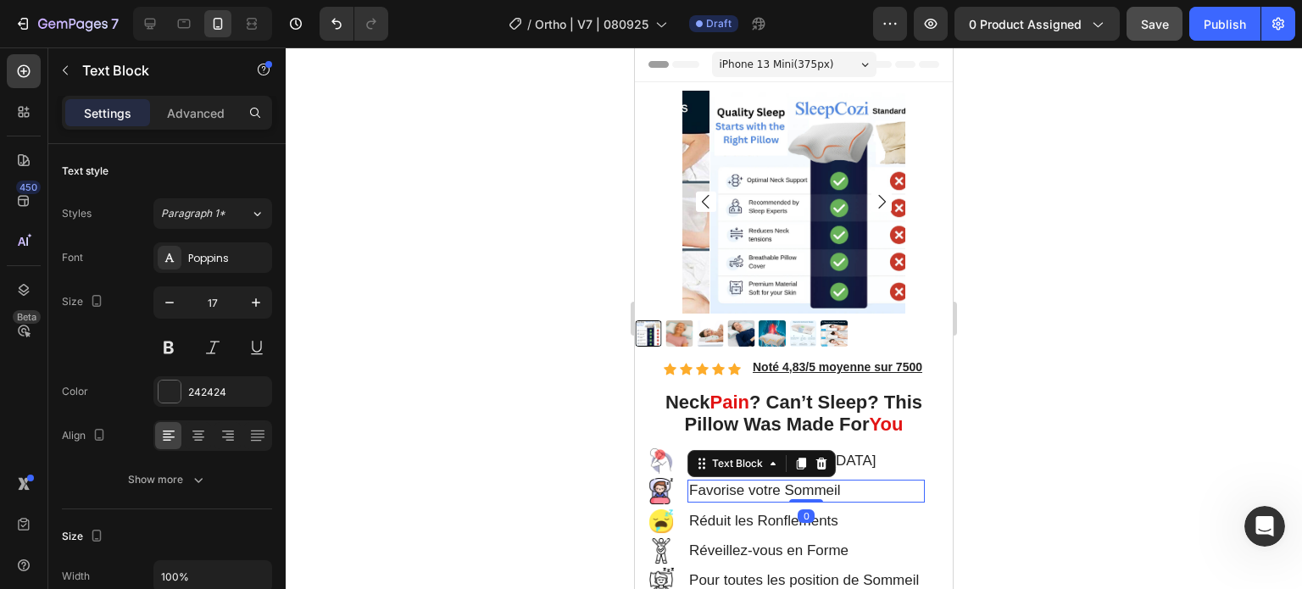
click at [872, 482] on p "Favorise votre Sommeil" at bounding box center [806, 491] width 234 height 19
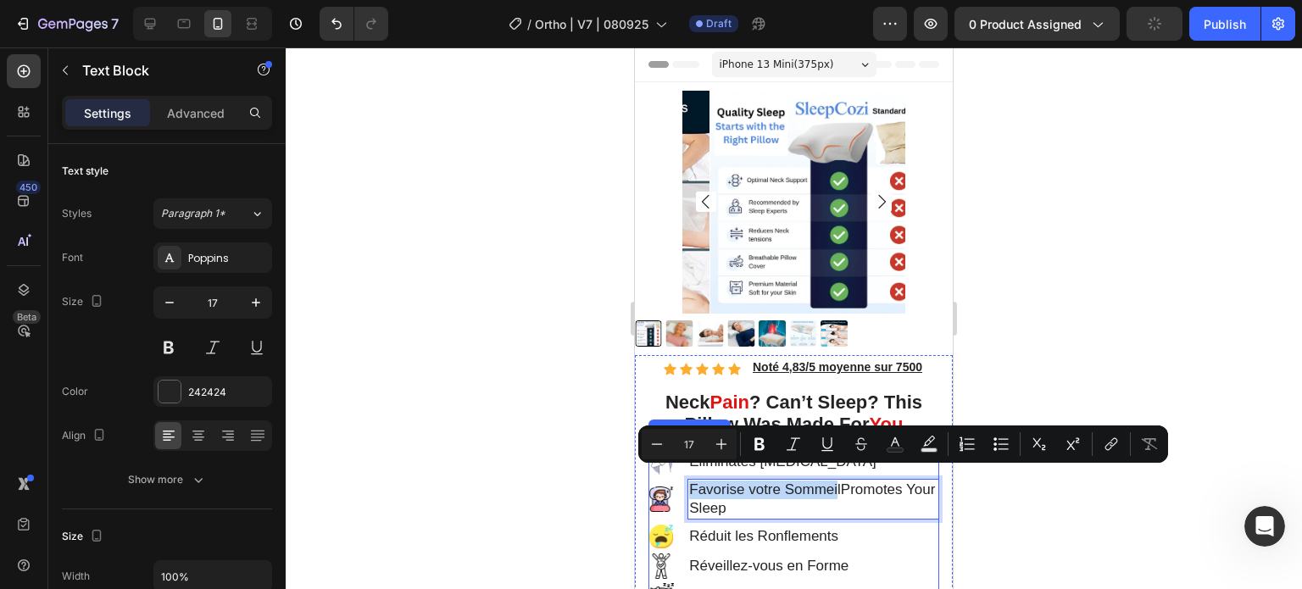
drag, startPoint x: 749, startPoint y: 495, endPoint x: 685, endPoint y: 484, distance: 65.4
click at [685, 484] on li "Image Favorise votre SommeilPromotes Your Sleep Text Block 0" at bounding box center [794, 499] width 291 height 41
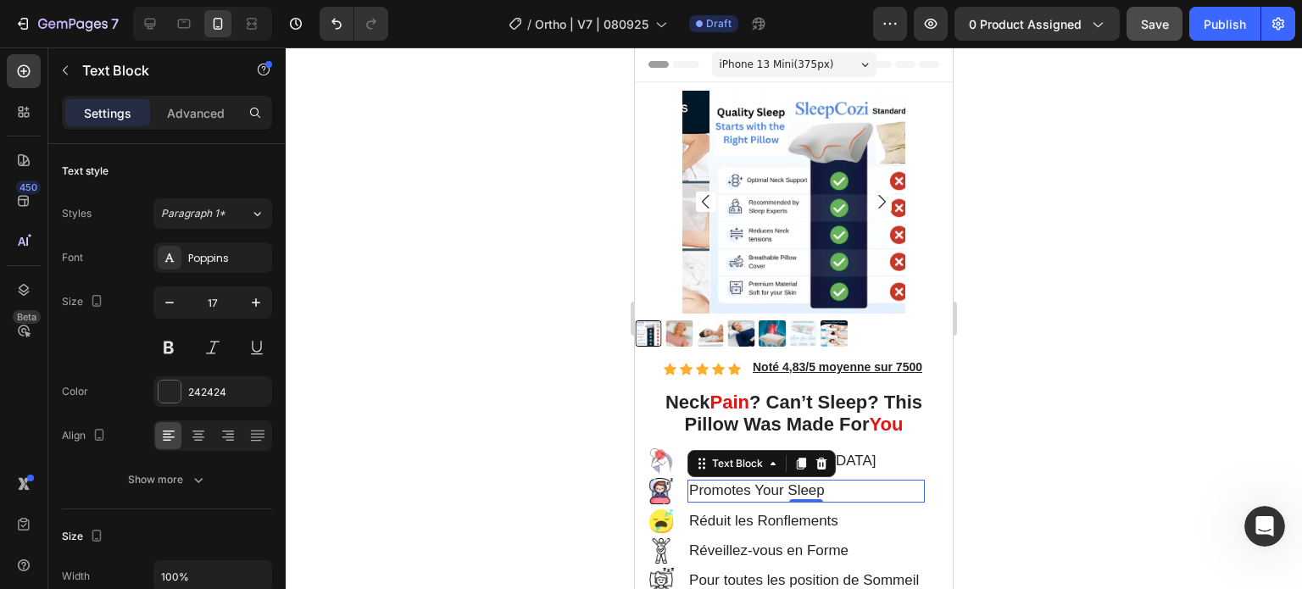
click at [800, 510] on div "0" at bounding box center [806, 517] width 17 height 14
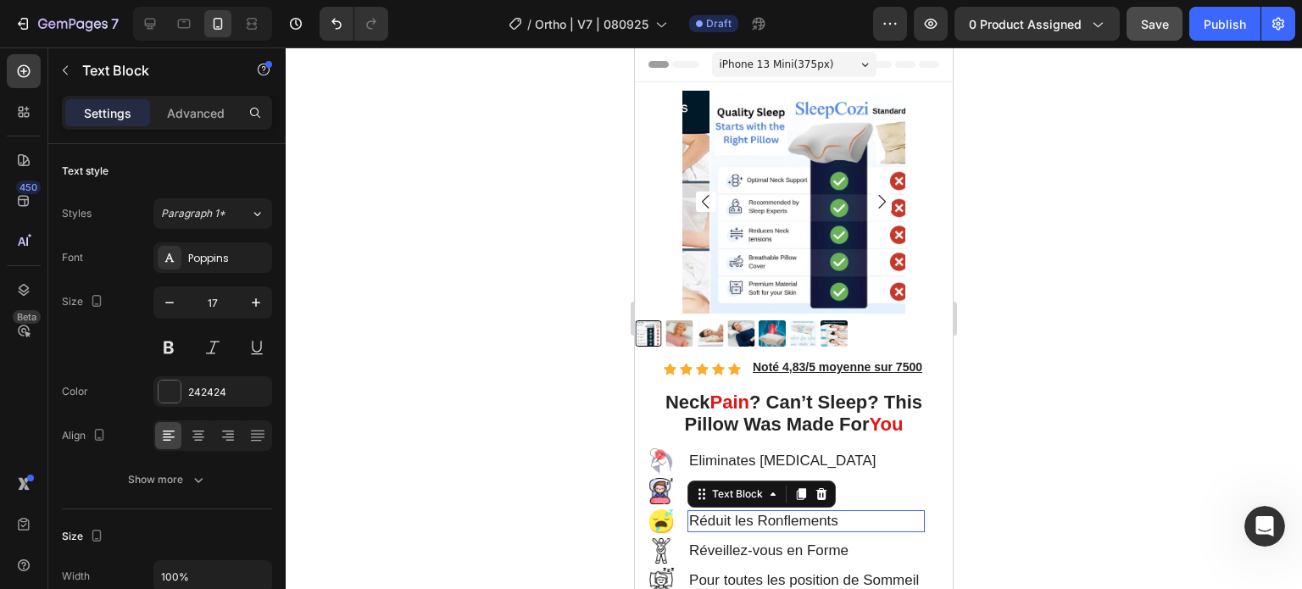
click at [867, 512] on p "Réduit les Ronflements" at bounding box center [806, 521] width 234 height 19
click at [859, 512] on p "Réduit les Ronflements" at bounding box center [806, 521] width 234 height 19
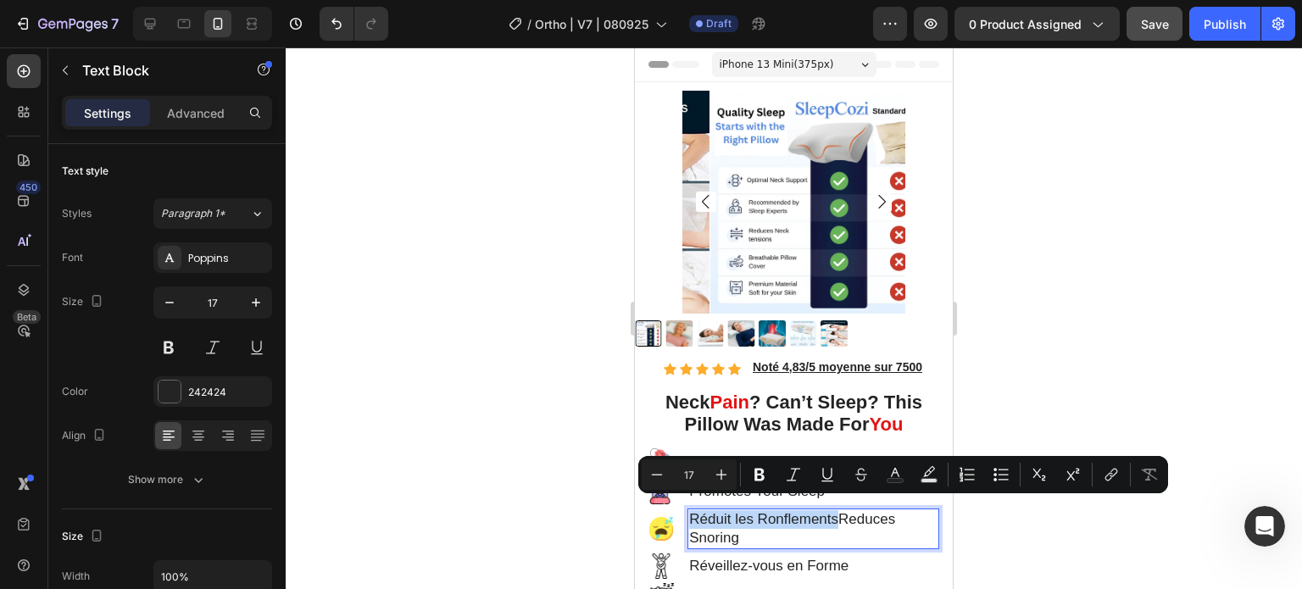
drag, startPoint x: 849, startPoint y: 510, endPoint x: 689, endPoint y: 503, distance: 160.4
click at [689, 510] on p "Réduit les RonflementsReduces Snoring" at bounding box center [813, 528] width 248 height 37
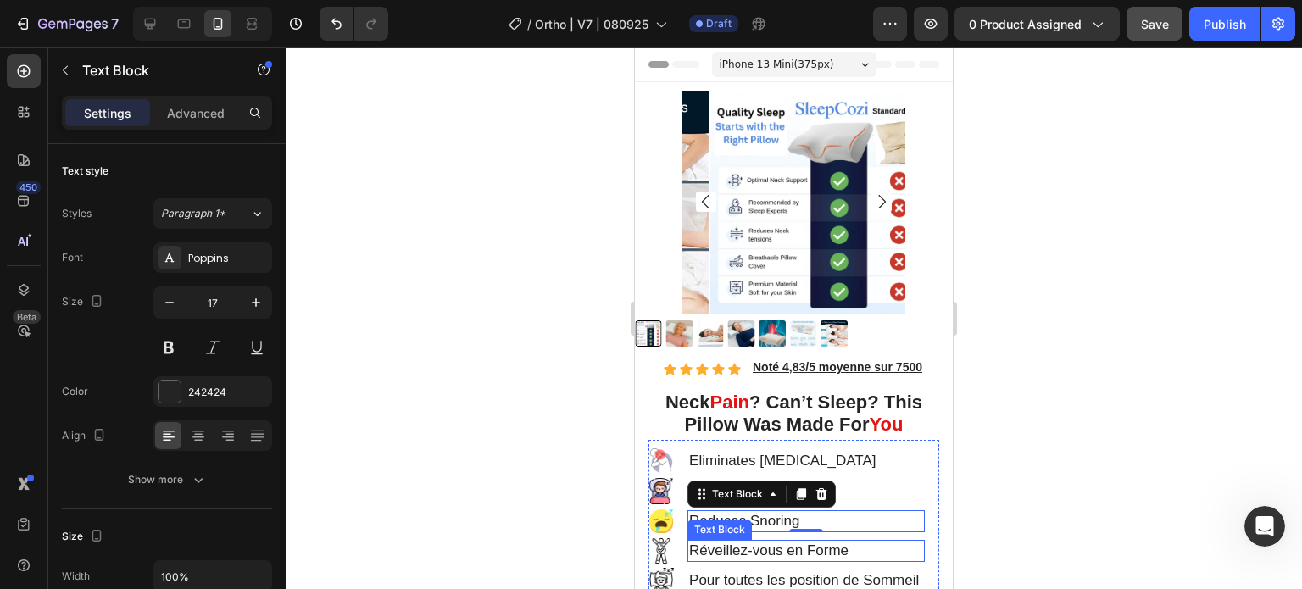
click at [790, 542] on p "Réveillez-vous en Forme" at bounding box center [806, 551] width 234 height 19
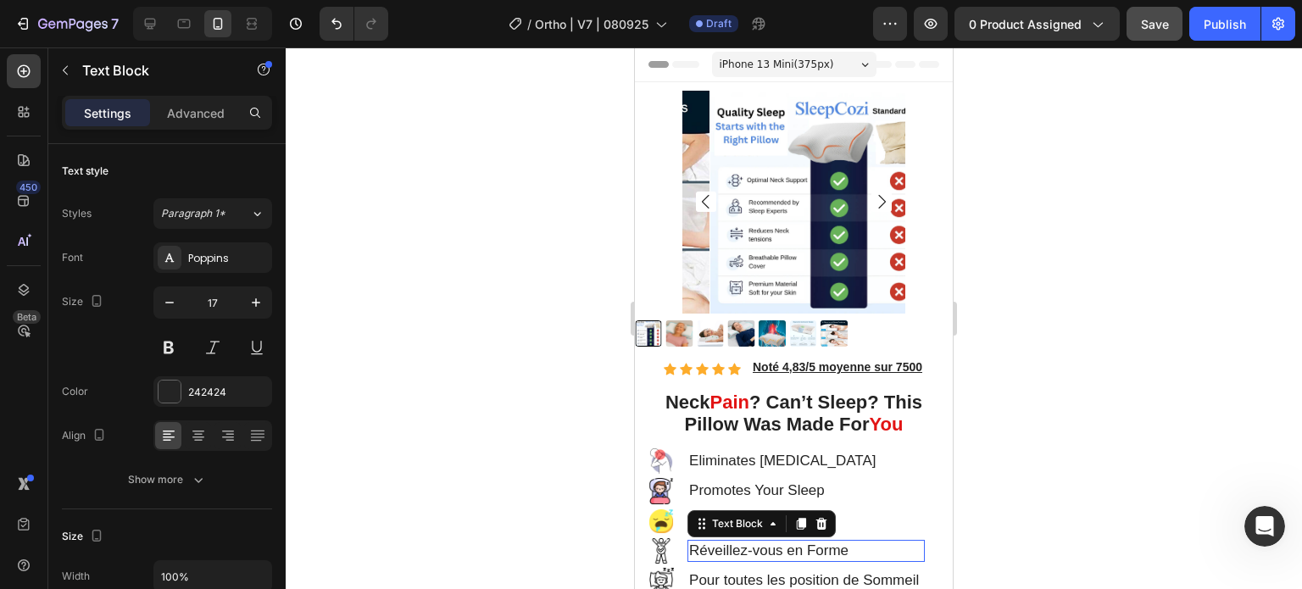
click at [790, 542] on p "Réveillez-vous en Forme" at bounding box center [806, 551] width 234 height 19
click at [877, 542] on p "Réveillez-vous en Forme" at bounding box center [806, 551] width 234 height 19
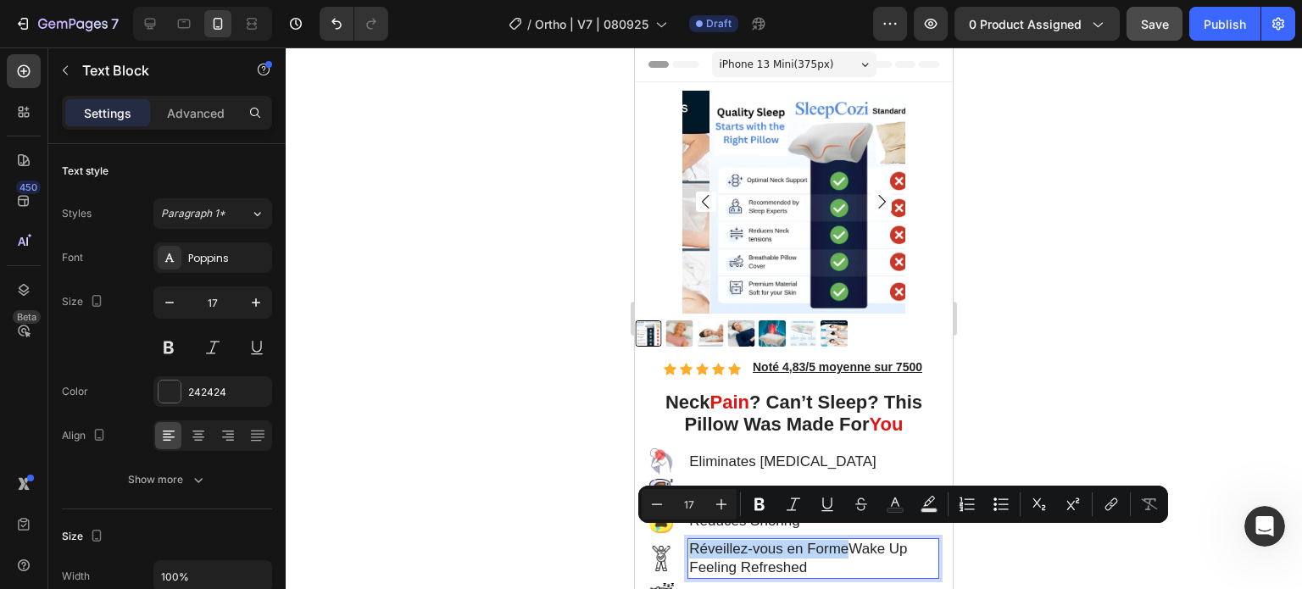
drag, startPoint x: 862, startPoint y: 542, endPoint x: 689, endPoint y: 535, distance: 173.1
click at [689, 540] on p "Réveillez-vous en FormeWake Up Feeling Refreshed" at bounding box center [813, 558] width 248 height 37
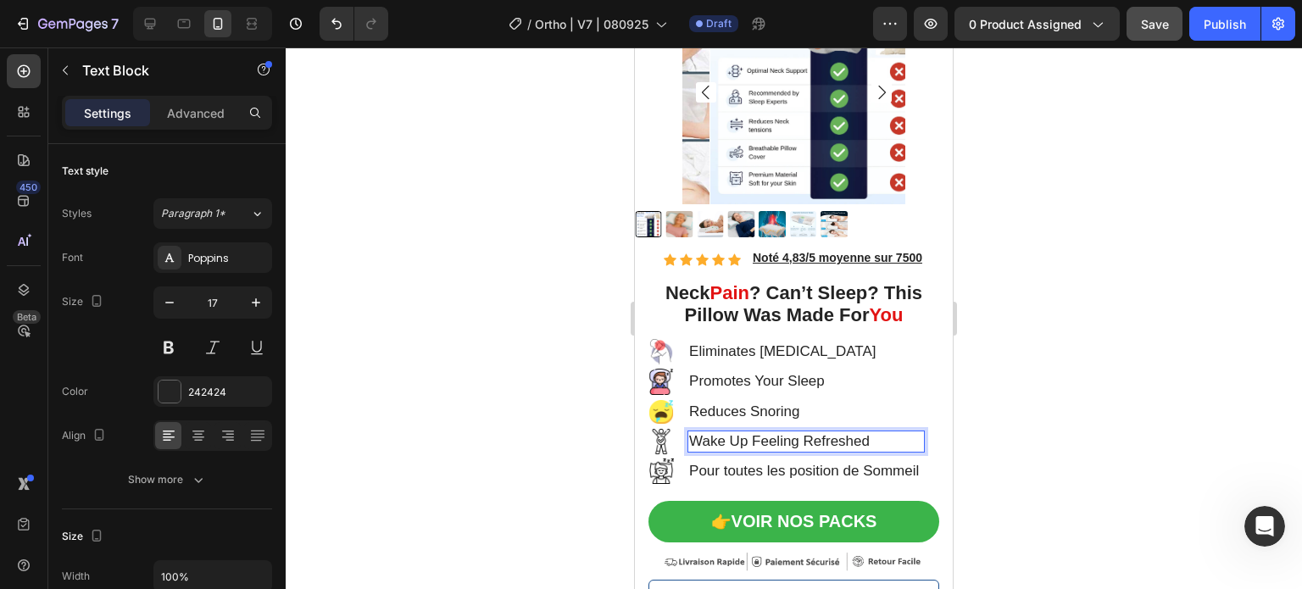
scroll to position [170, 0]
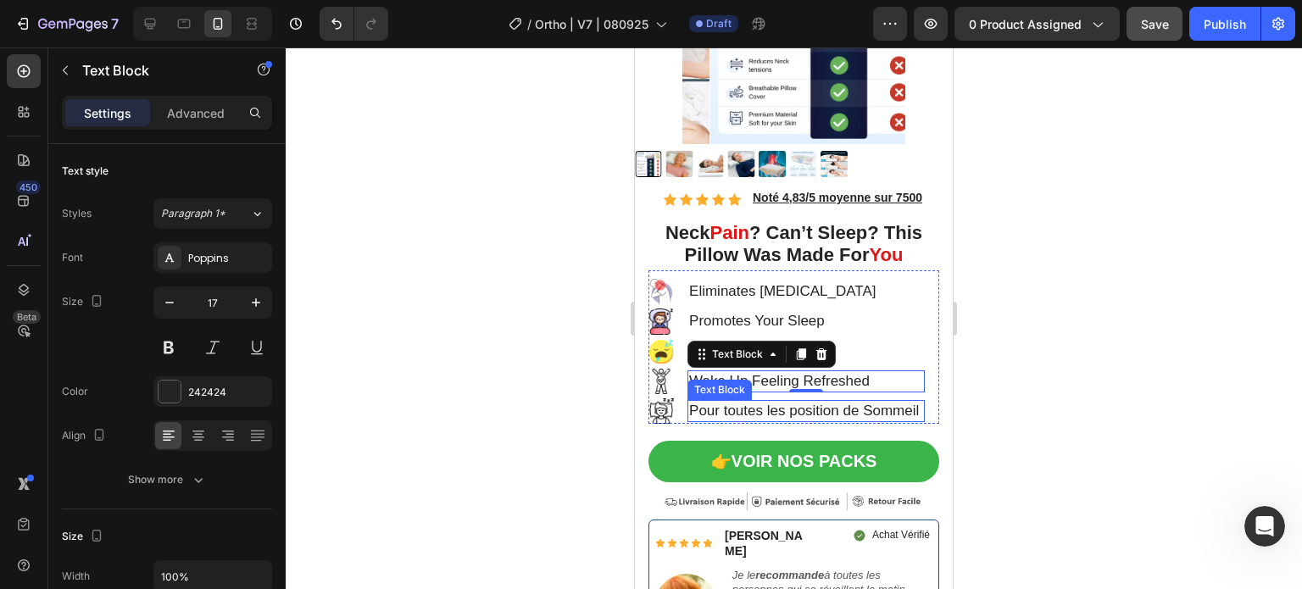
click at [750, 409] on p "Pour toutes les position de Sommeil" at bounding box center [806, 411] width 234 height 19
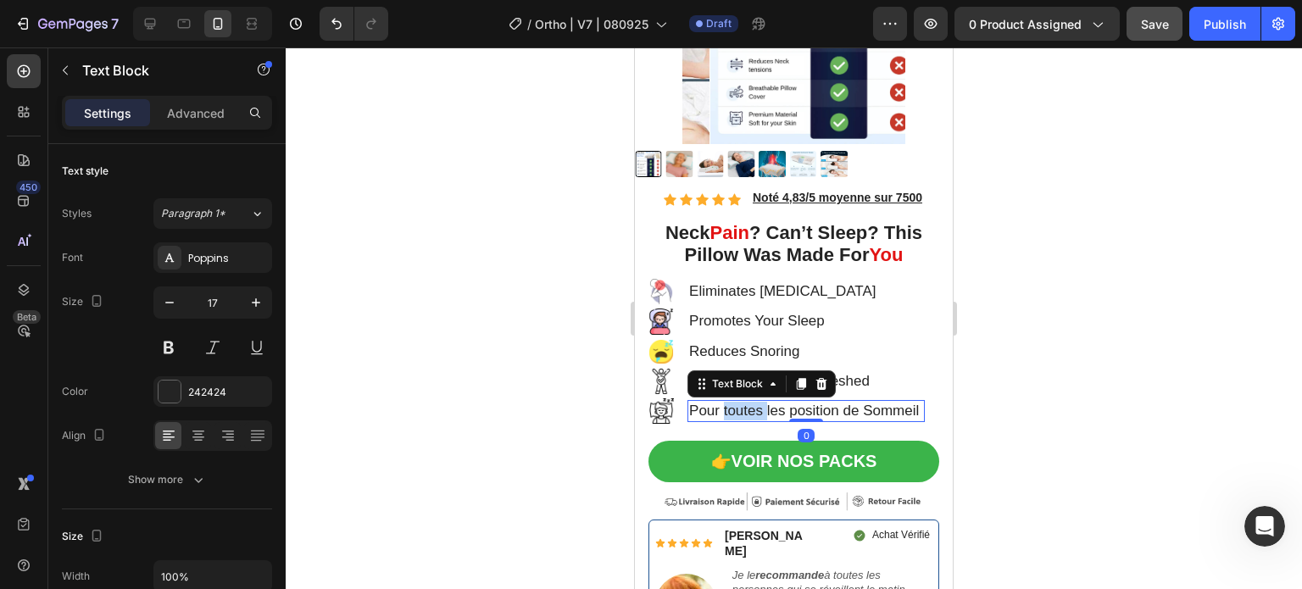
click at [750, 409] on p "Pour toutes les position de Sommeil" at bounding box center [806, 411] width 234 height 19
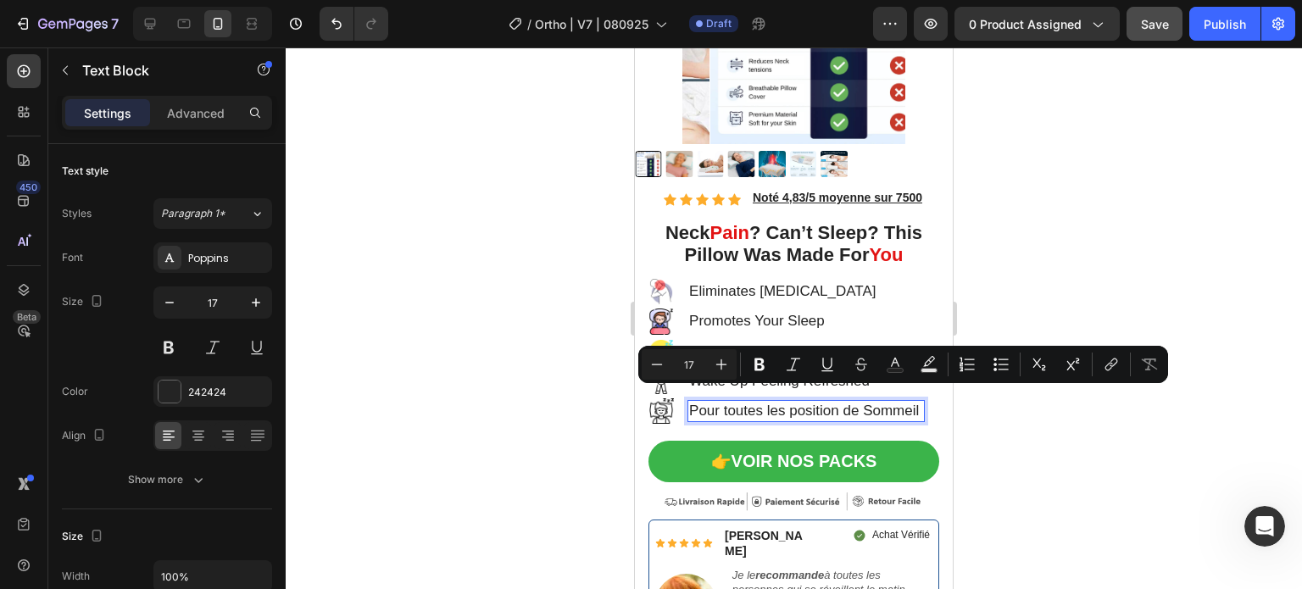
click at [758, 420] on p "Pour toutes les position de Sommeil" at bounding box center [806, 411] width 234 height 19
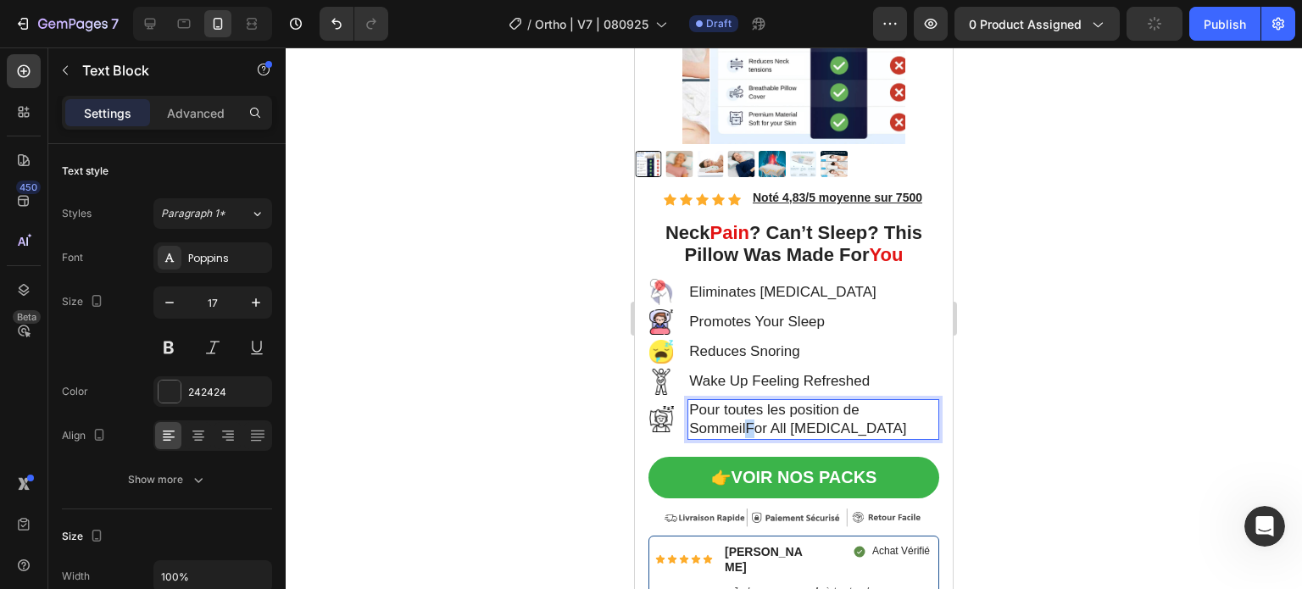
click at [753, 420] on p "Pour toutes les position de SommeilFor All [MEDICAL_DATA]" at bounding box center [813, 419] width 248 height 37
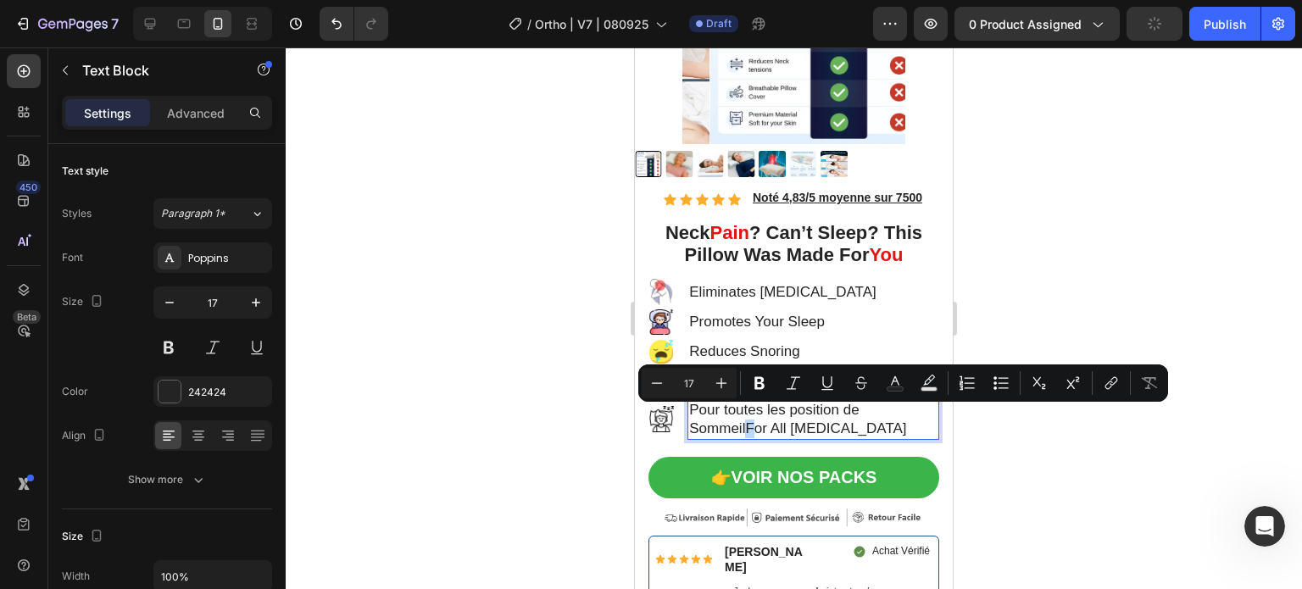
click at [754, 422] on p "Pour toutes les position de SommeilFor All [MEDICAL_DATA]" at bounding box center [813, 419] width 248 height 37
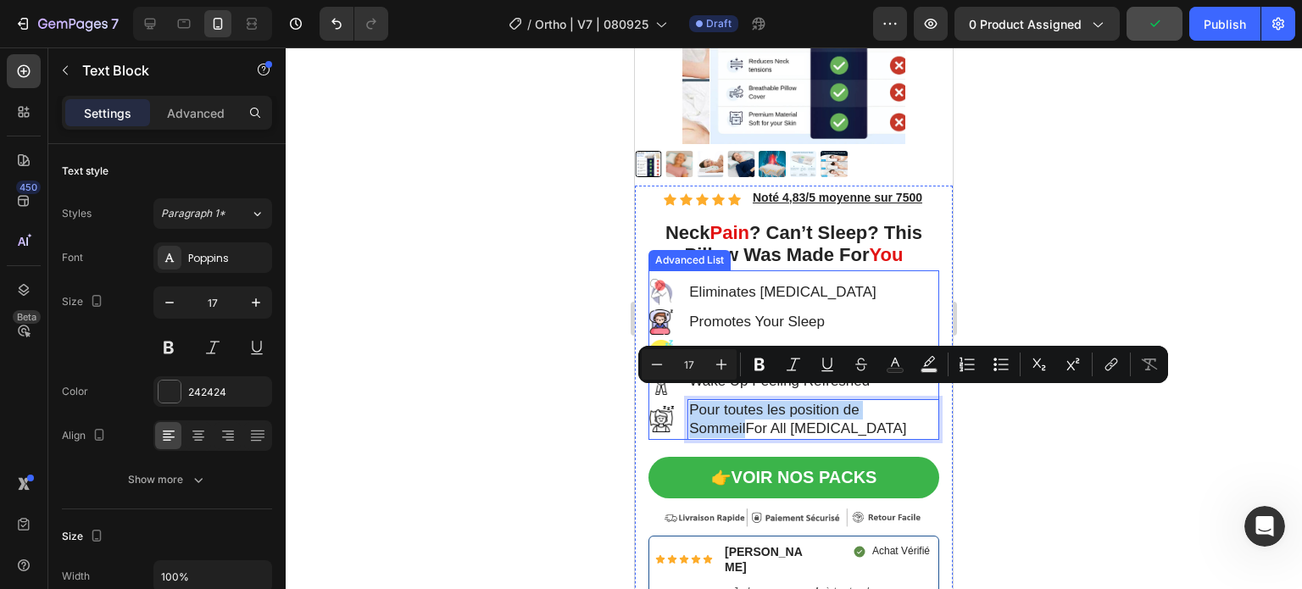
drag, startPoint x: 754, startPoint y: 422, endPoint x: 679, endPoint y: 403, distance: 77.1
click at [679, 403] on li "Image Pour toutes les position de SommeilFor All [MEDICAL_DATA] Text Block 0" at bounding box center [794, 419] width 291 height 41
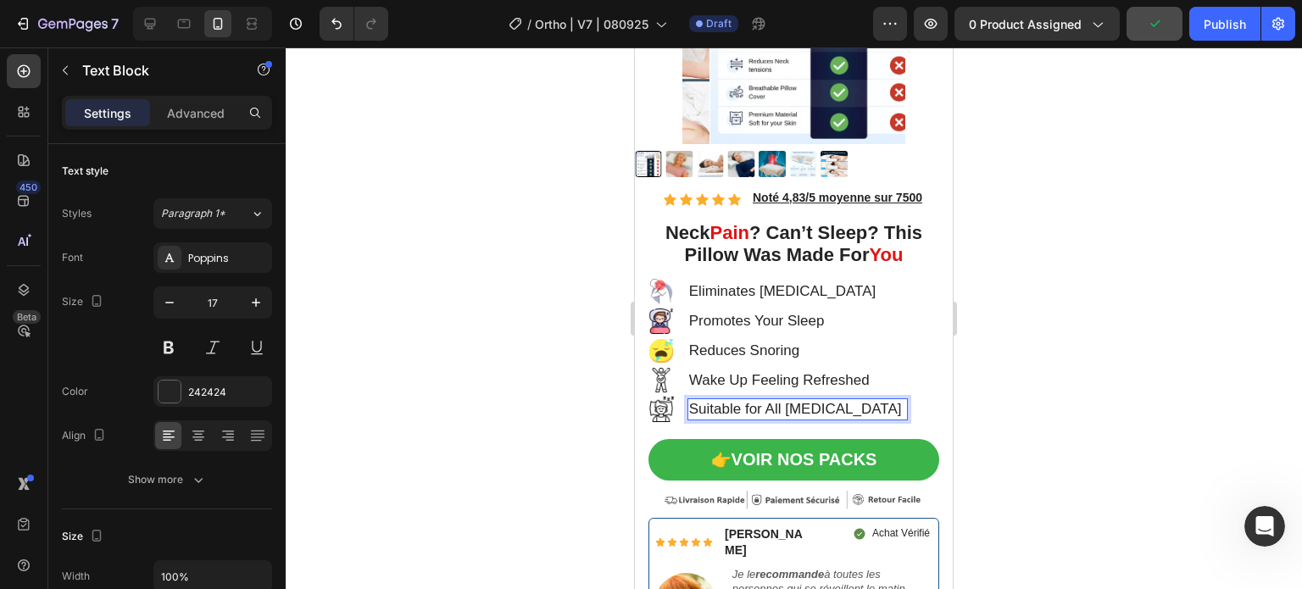
scroll to position [170, 0]
click at [492, 413] on div at bounding box center [794, 318] width 1016 height 542
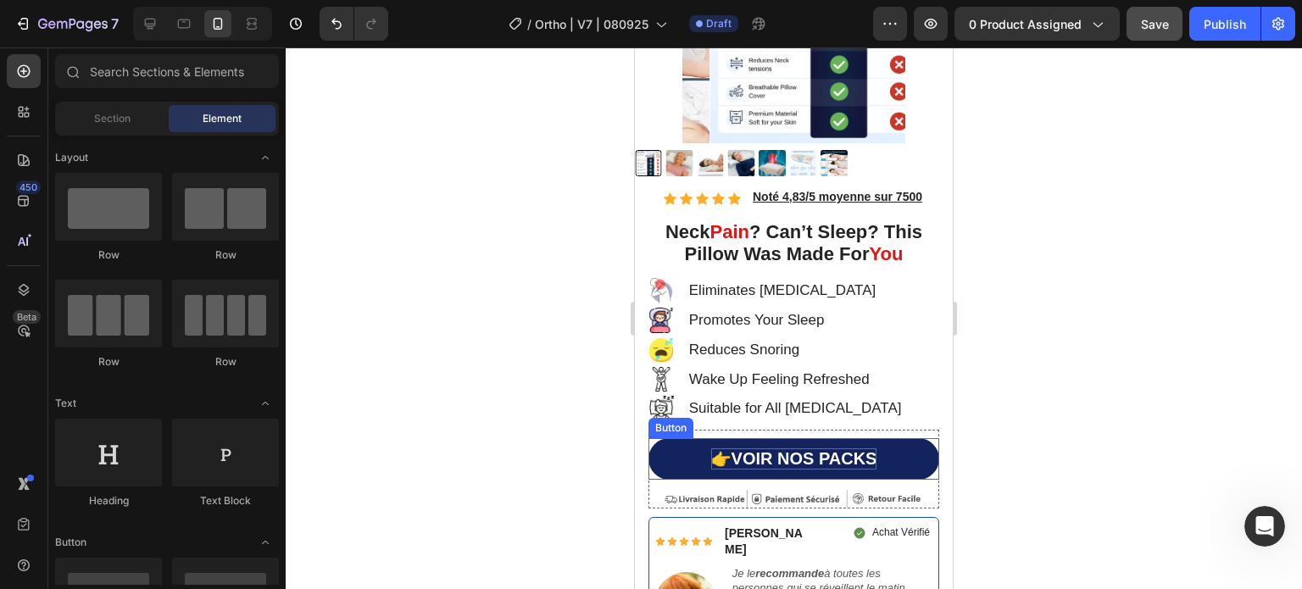
click at [840, 458] on p "👉 VOIR NOS PACKS" at bounding box center [794, 458] width 166 height 21
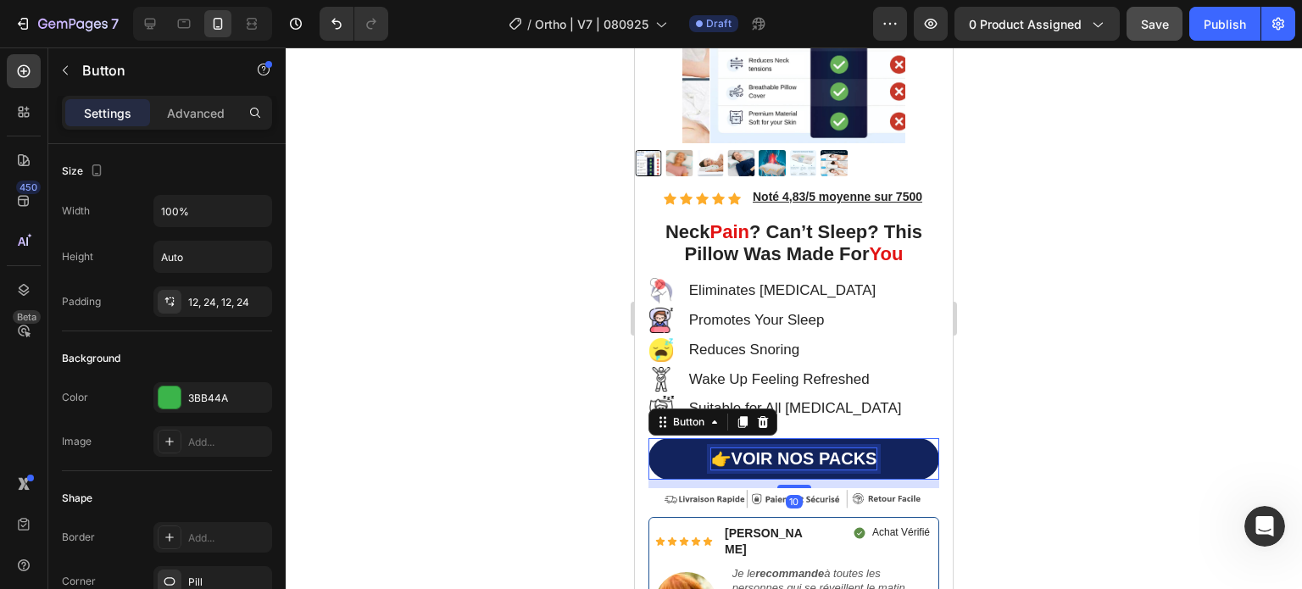
click at [861, 450] on p "👉 VOIR NOS PACKS" at bounding box center [794, 458] width 166 height 21
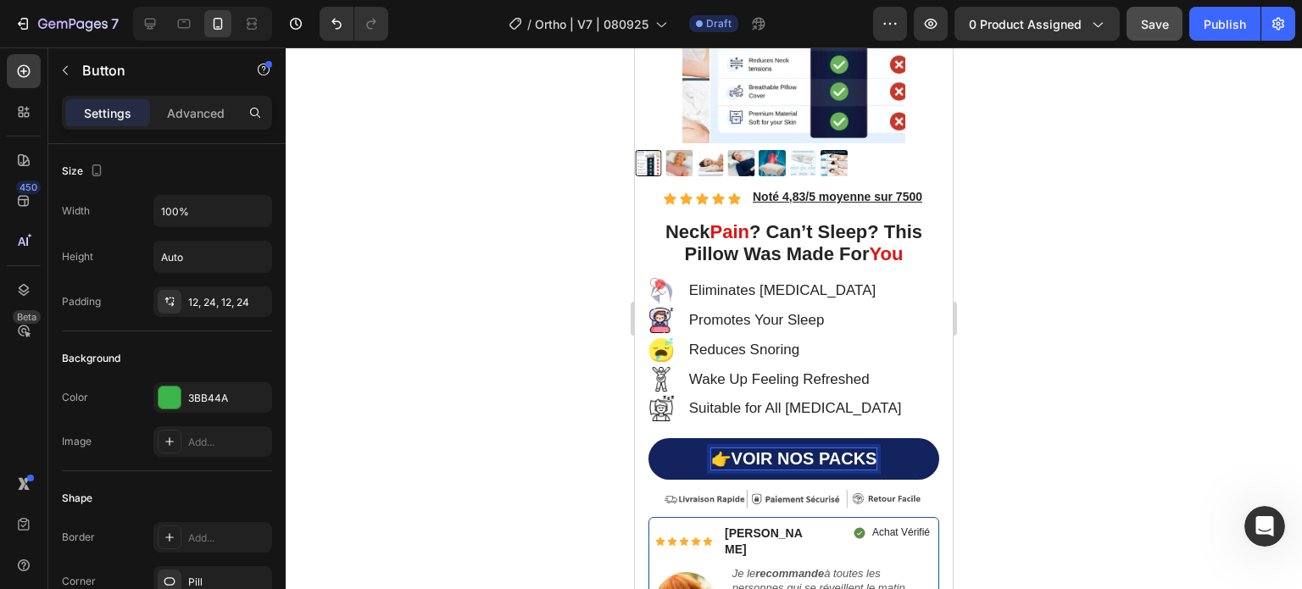
click at [868, 450] on p "👉 VOIR NOS PACKS" at bounding box center [794, 458] width 166 height 21
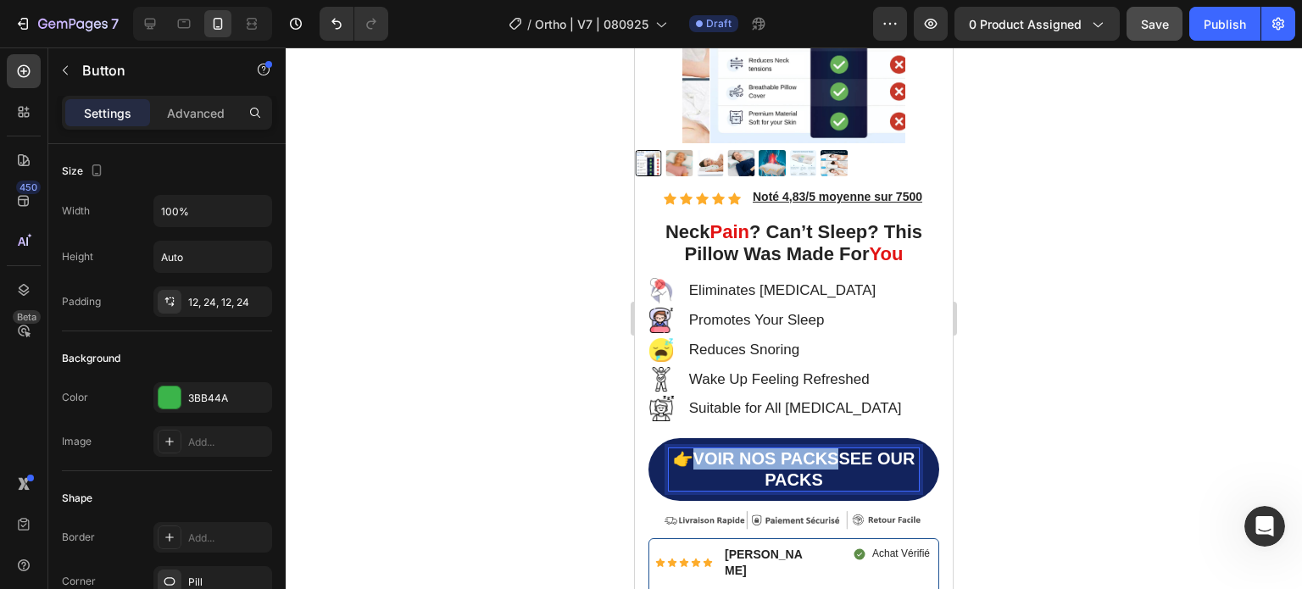
drag, startPoint x: 838, startPoint y: 451, endPoint x: 698, endPoint y: 444, distance: 140.0
click at [698, 448] on p "👉 VOIR NOS PACKSSEE OUR PACKS" at bounding box center [794, 469] width 250 height 42
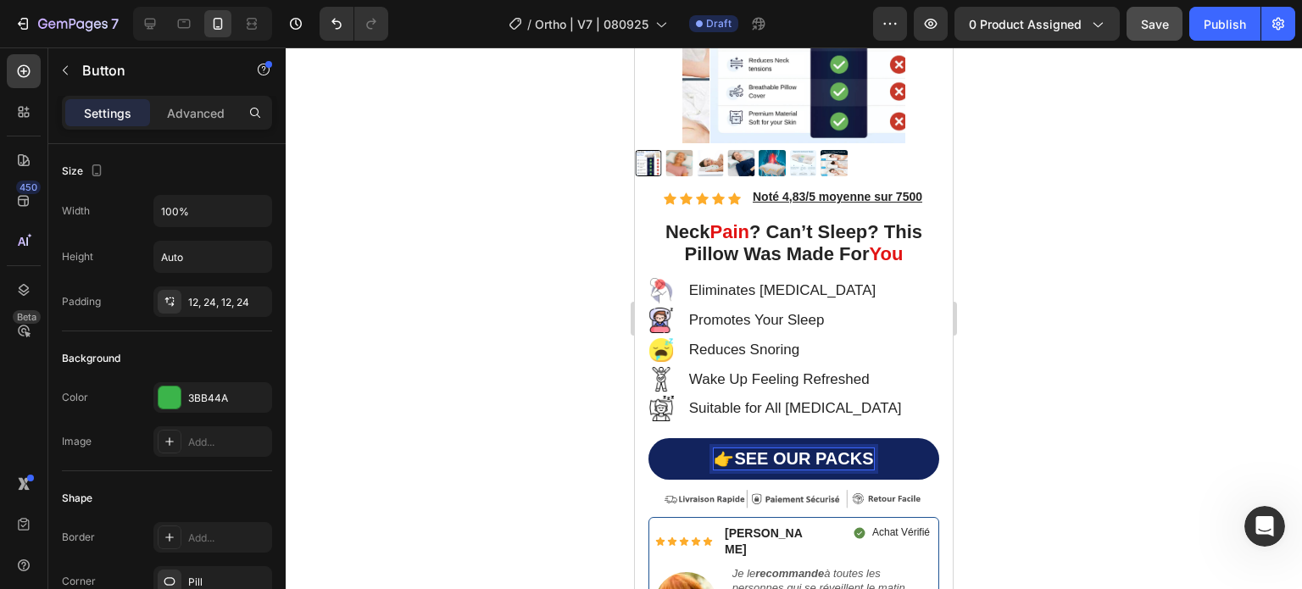
click at [1247, 390] on div at bounding box center [794, 318] width 1016 height 542
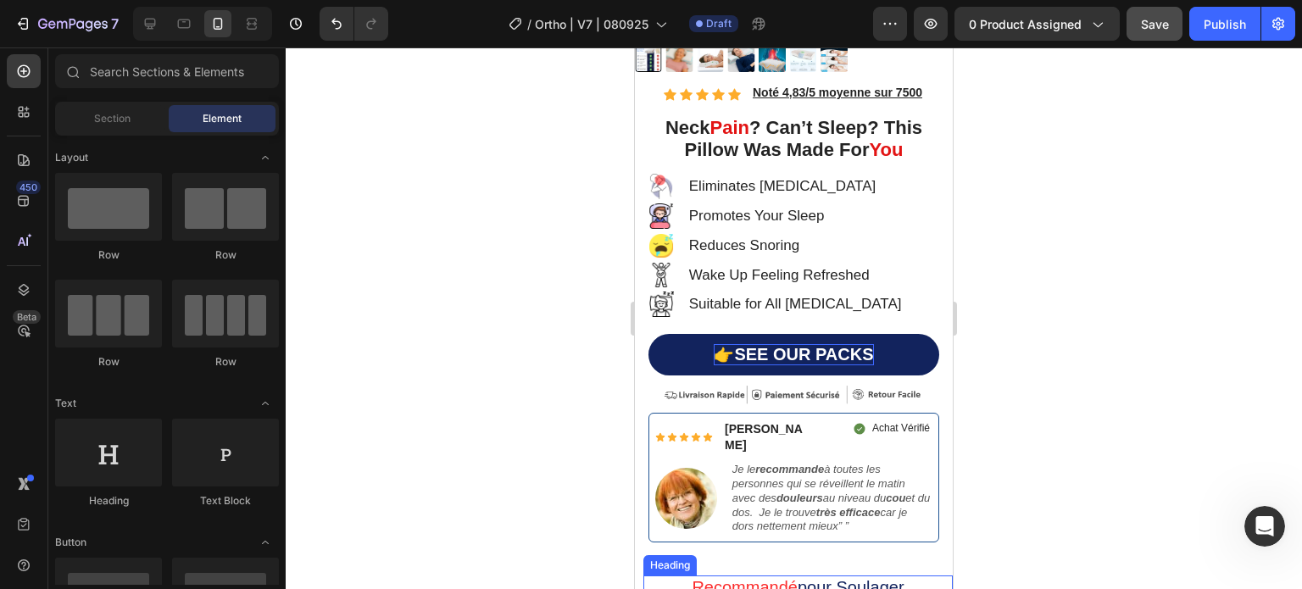
scroll to position [425, 0]
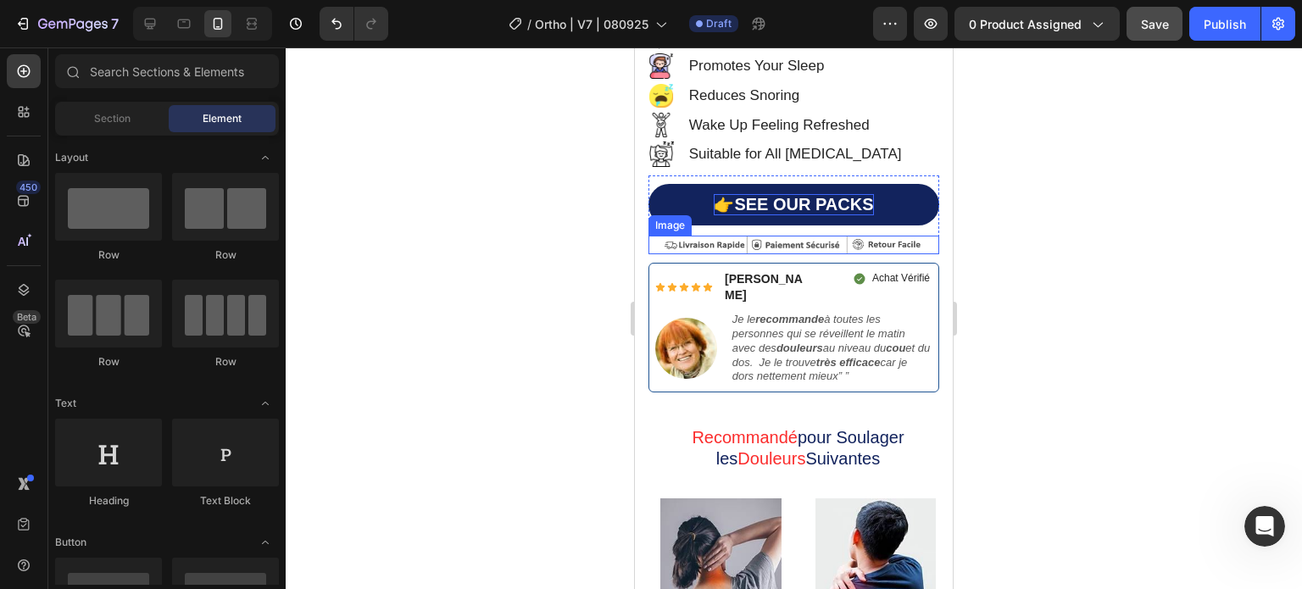
click at [740, 236] on img at bounding box center [794, 245] width 262 height 19
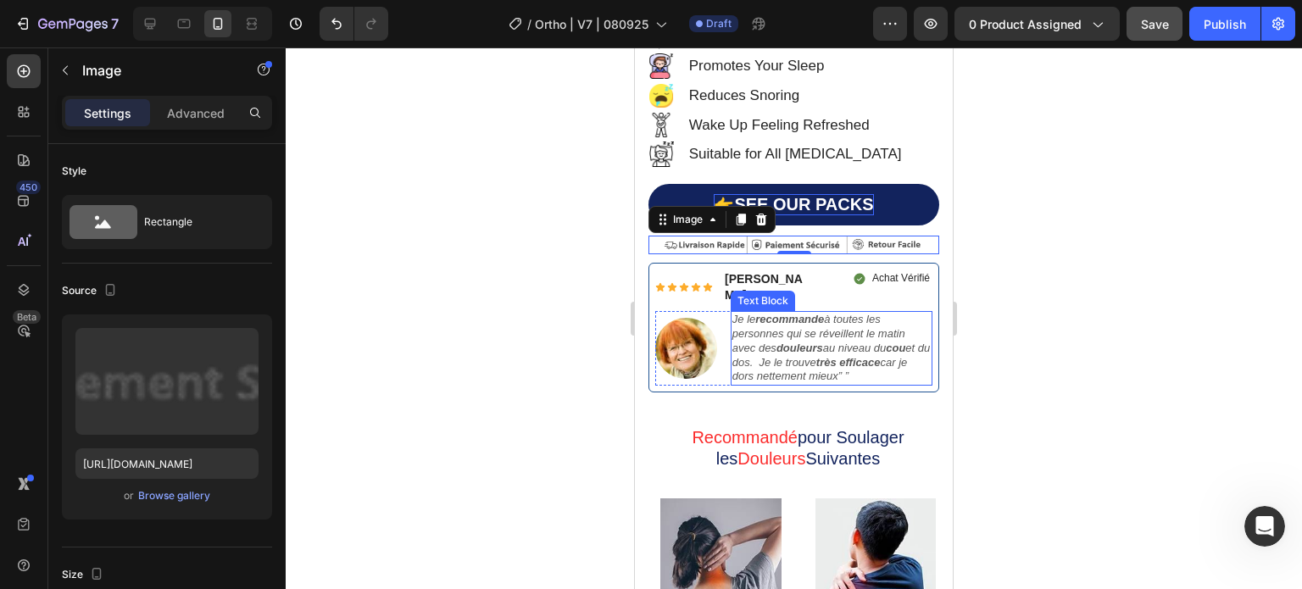
click at [775, 313] on strong "recommande" at bounding box center [789, 319] width 69 height 13
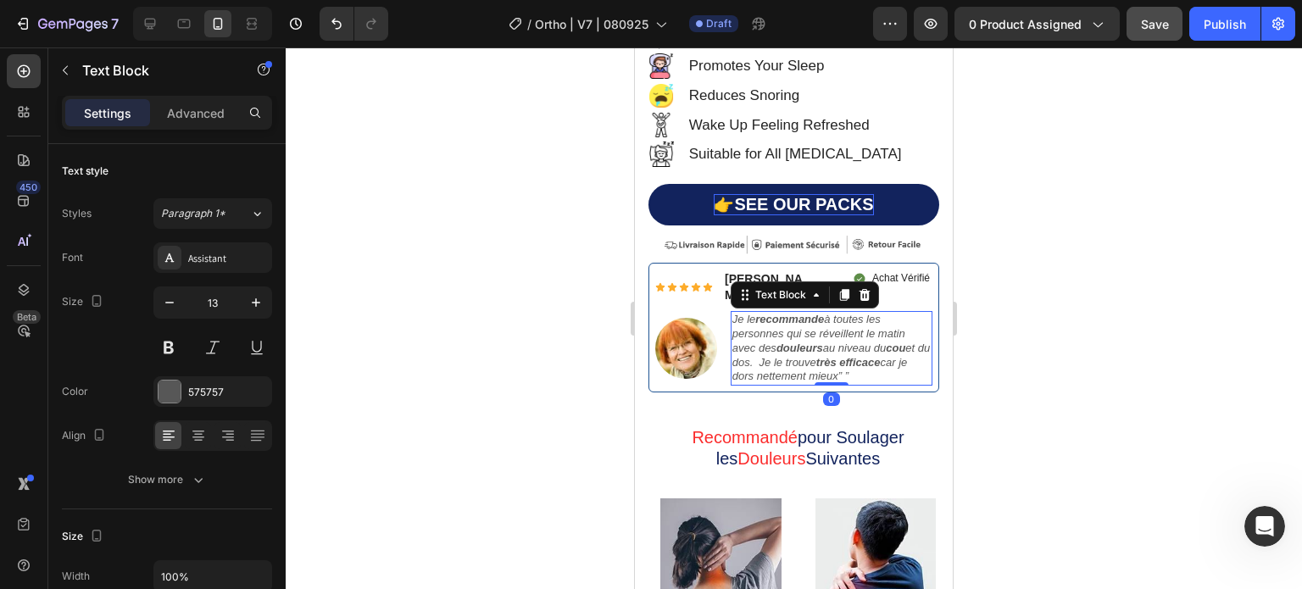
click at [738, 313] on icon "Je le recommande à toutes les personnes qui se réveillent le matin avec des dou…" at bounding box center [831, 348] width 198 height 70
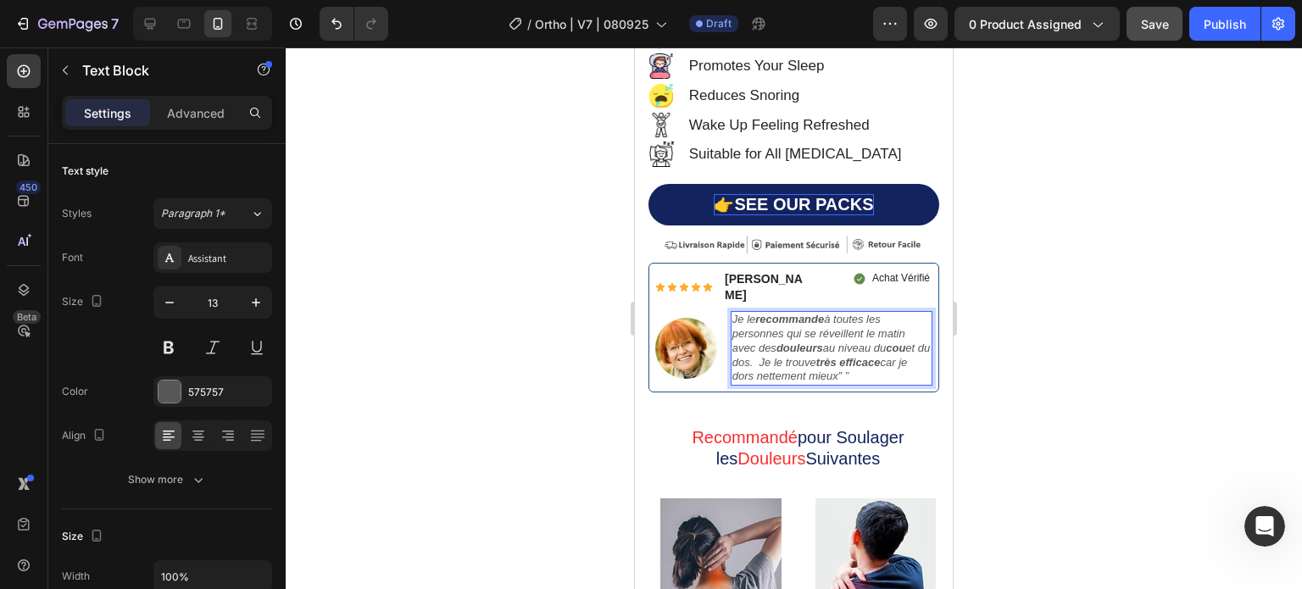
click at [736, 313] on icon "Je le recommande à toutes les personnes qui se réveillent le matin avec des dou…" at bounding box center [831, 348] width 198 height 70
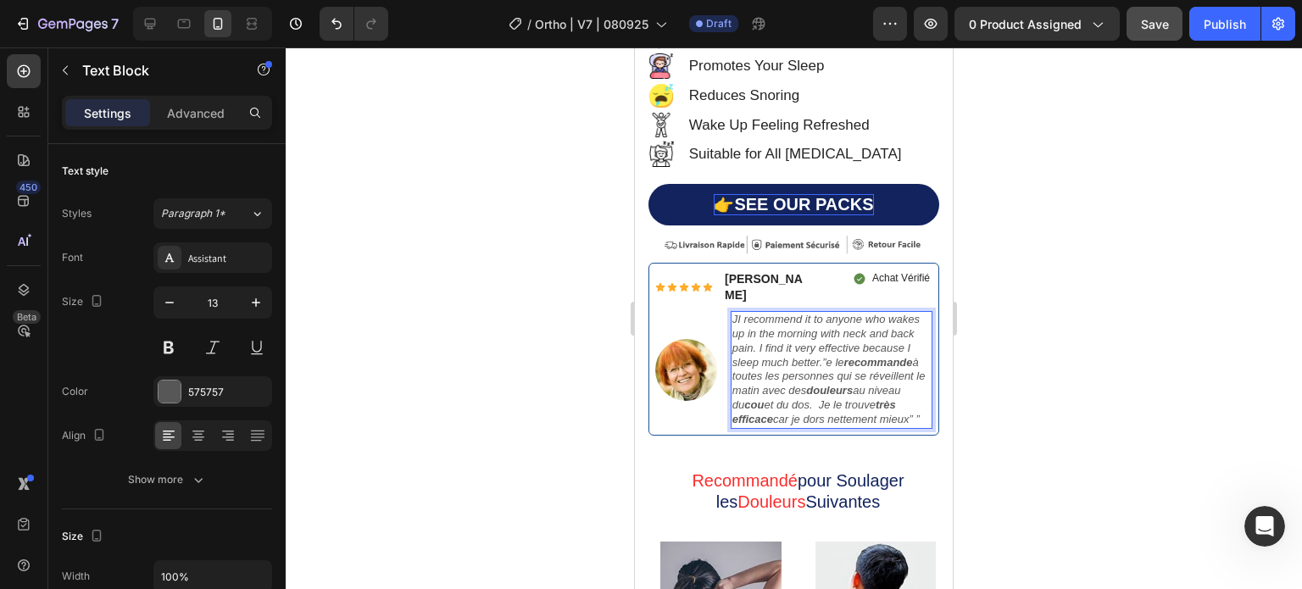
click at [740, 313] on icon "JI recommend it to anyone who wakes up in the morning with neck and back pain. …" at bounding box center [828, 369] width 193 height 113
click at [800, 313] on icon "I recommend it to anyone who wakes up in the morning with neck and back pain. I…" at bounding box center [831, 369] width 198 height 113
click at [801, 354] on icon "I recommend this pillow to anyone who wakes up in the morning with neck and bac…" at bounding box center [831, 369] width 198 height 113
click at [832, 337] on icon "I recommend this pillow to anyone who wakes up in the morning with neck and bac…" at bounding box center [831, 369] width 198 height 113
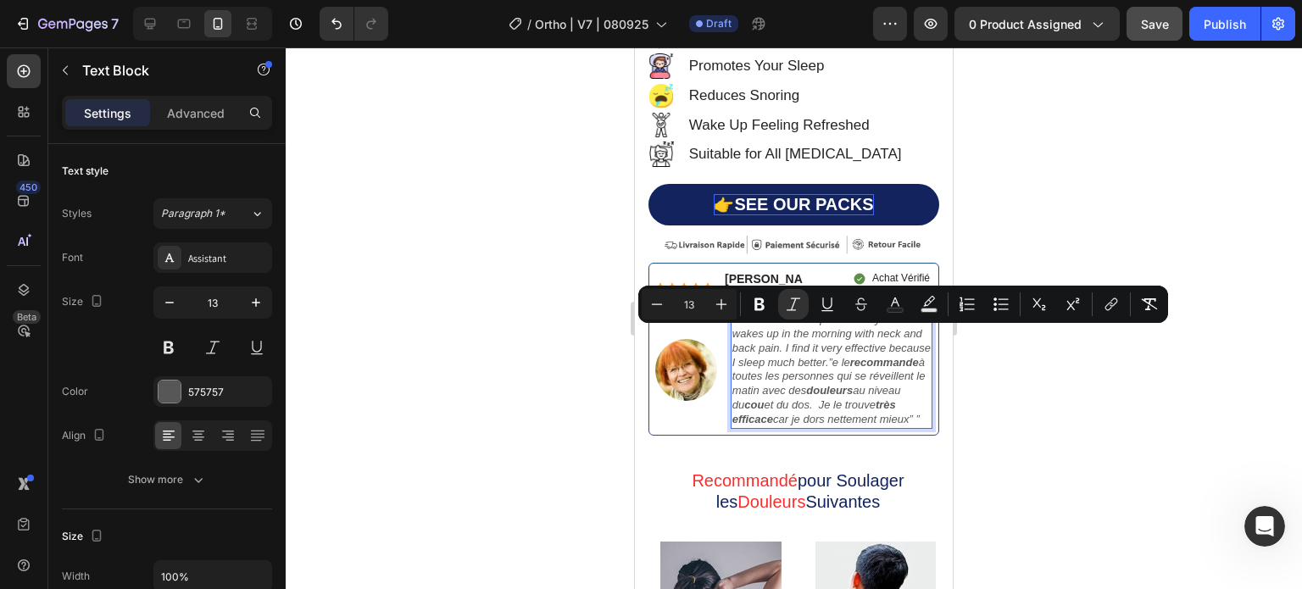
drag, startPoint x: 825, startPoint y: 339, endPoint x: 900, endPoint y: 392, distance: 92.0
click at [900, 392] on icon "I recommend this pillow to anyone who wakes up in the morning with neck and bac…" at bounding box center [831, 369] width 198 height 113
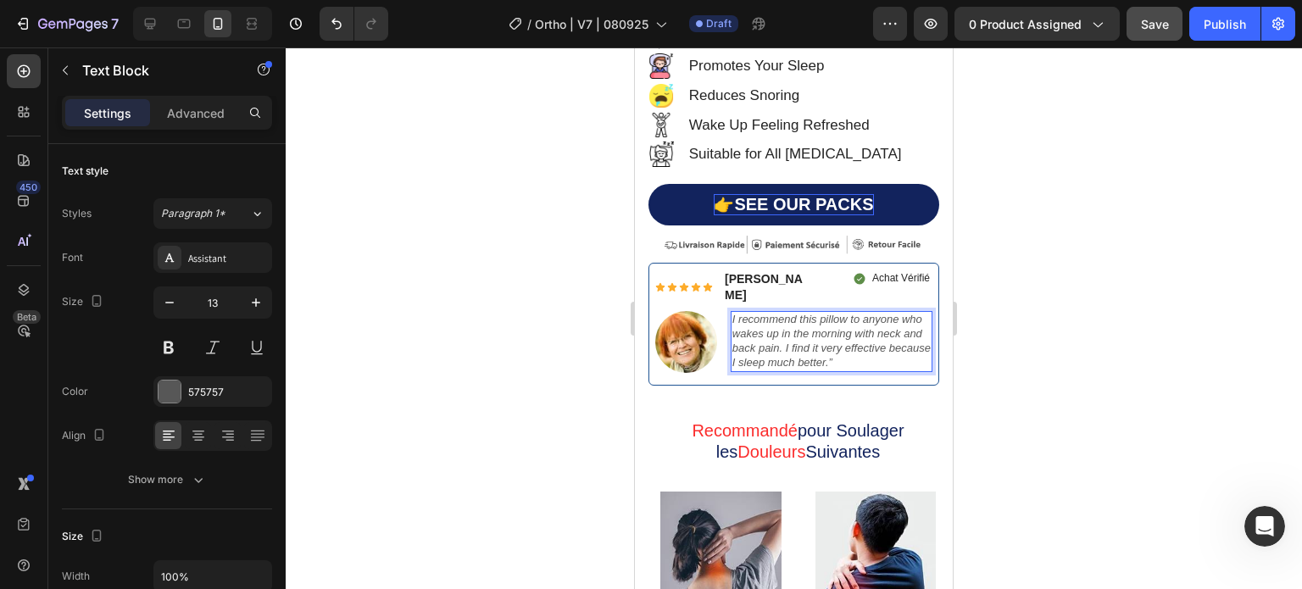
click at [883, 333] on p "I recommend this pillow to anyone who wakes up in the morning with neck and bac…" at bounding box center [831, 342] width 198 height 58
click at [875, 313] on icon "I recommend this pillow to anyone who wakes up in the morning with neck and bac…" at bounding box center [831, 341] width 198 height 56
click at [831, 313] on icon "I recommend this pillow to anyone who wakes up in the morning with neck and bac…" at bounding box center [831, 341] width 198 height 56
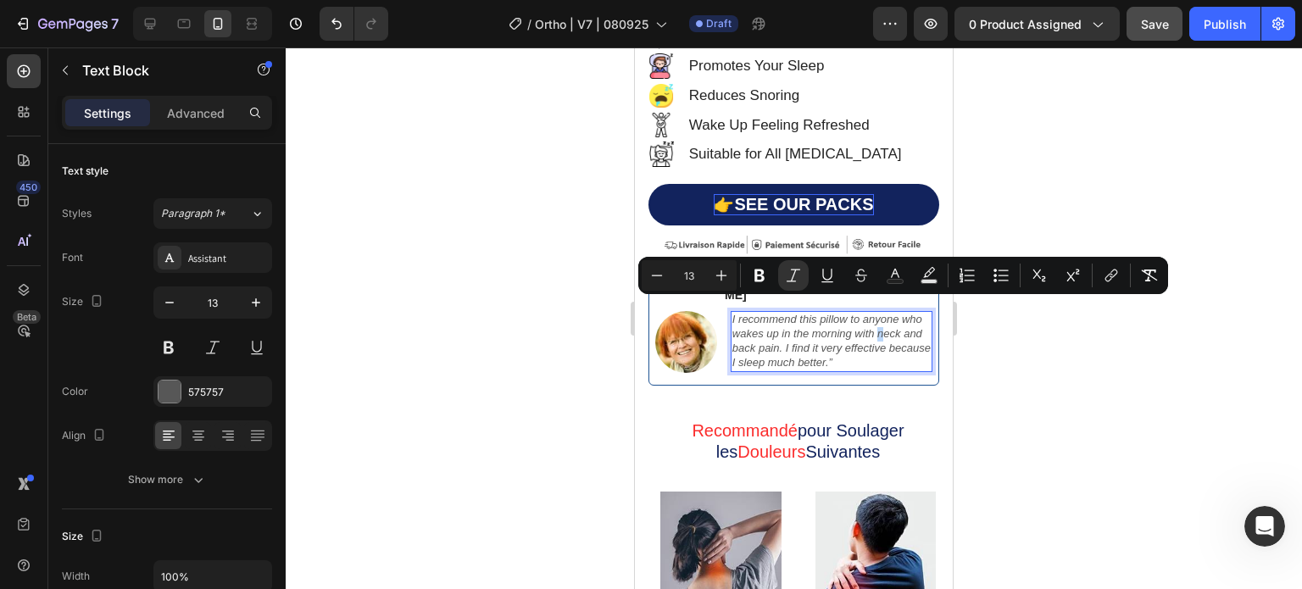
click at [875, 315] on icon "I recommend this pillow to anyone who wakes up in the morning with neck and bac…" at bounding box center [831, 341] width 198 height 56
click at [872, 313] on icon "I recommend this pillow to anyone who wakes up in the morning with neck and bac…" at bounding box center [831, 341] width 198 height 56
drag, startPoint x: 869, startPoint y: 309, endPoint x: 772, endPoint y: 328, distance: 98.6
click at [772, 328] on icon "I recommend this pillow to anyone who wakes up in the morning with neck and bac…" at bounding box center [831, 341] width 198 height 56
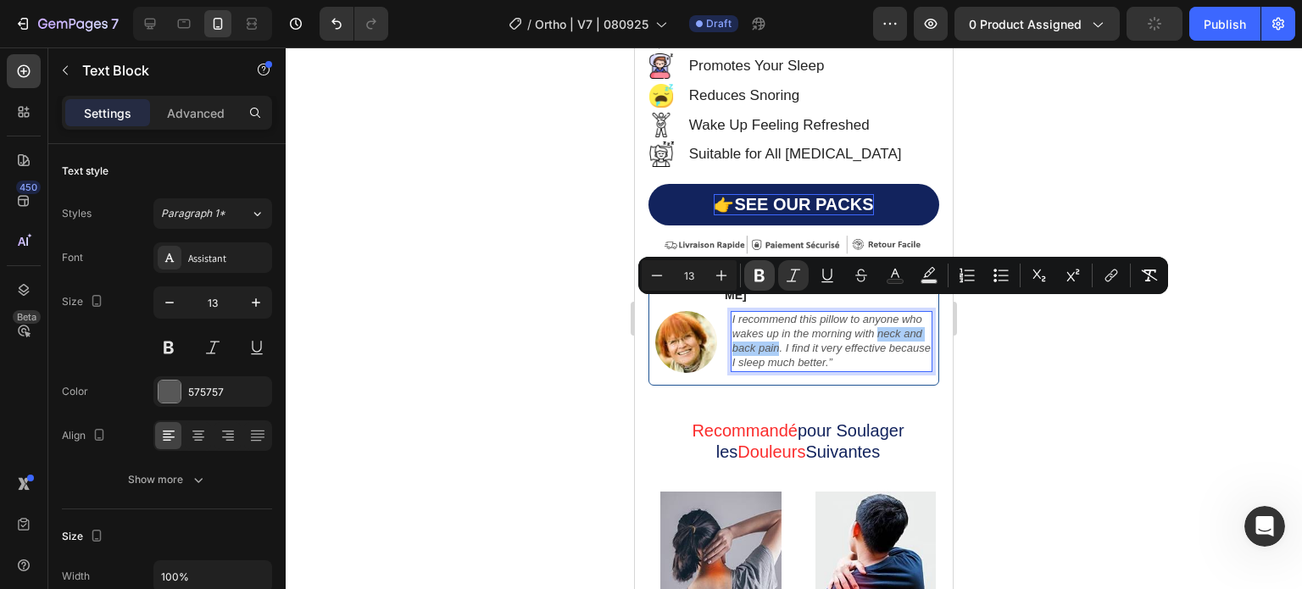
click at [761, 280] on icon "Editor contextual toolbar" at bounding box center [760, 276] width 10 height 13
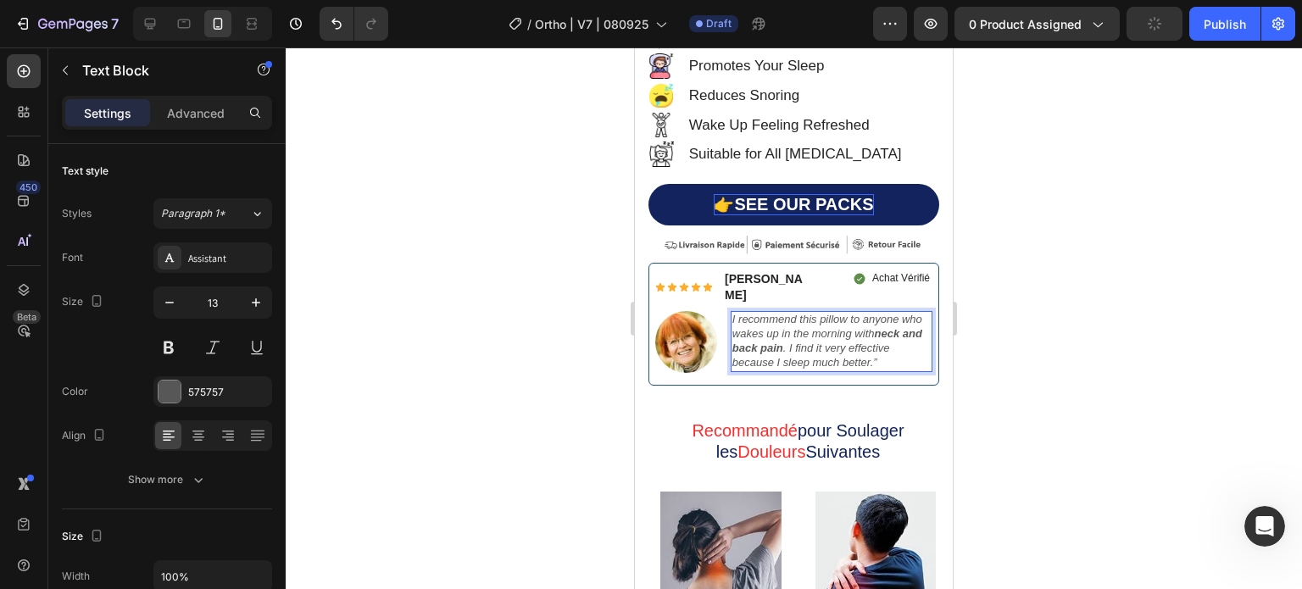
click at [502, 290] on div at bounding box center [794, 318] width 1016 height 542
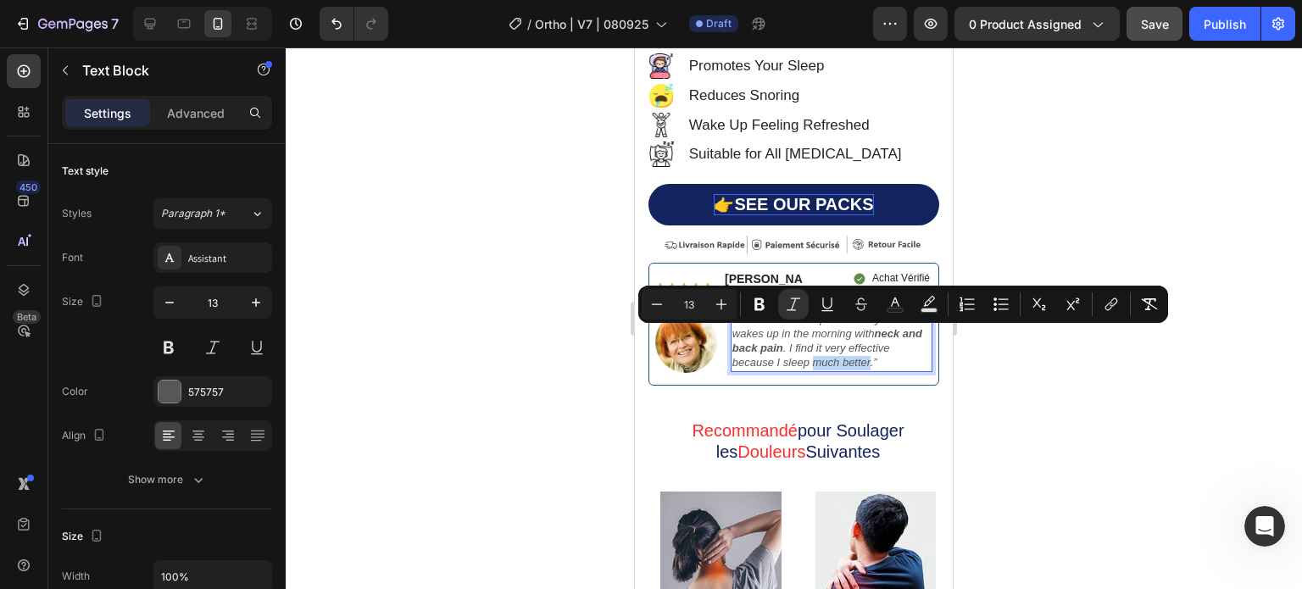
drag, startPoint x: 763, startPoint y: 336, endPoint x: 818, endPoint y: 338, distance: 55.2
click at [760, 305] on icon "Editor contextual toolbar" at bounding box center [759, 304] width 17 height 17
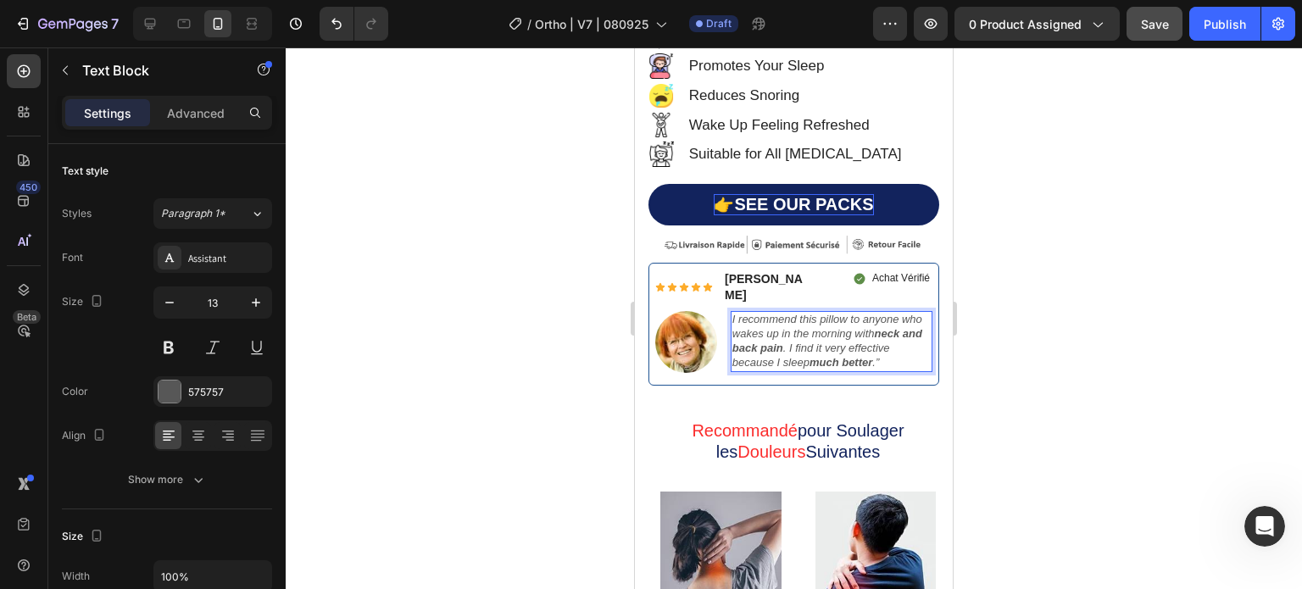
click at [506, 302] on div at bounding box center [794, 318] width 1016 height 542
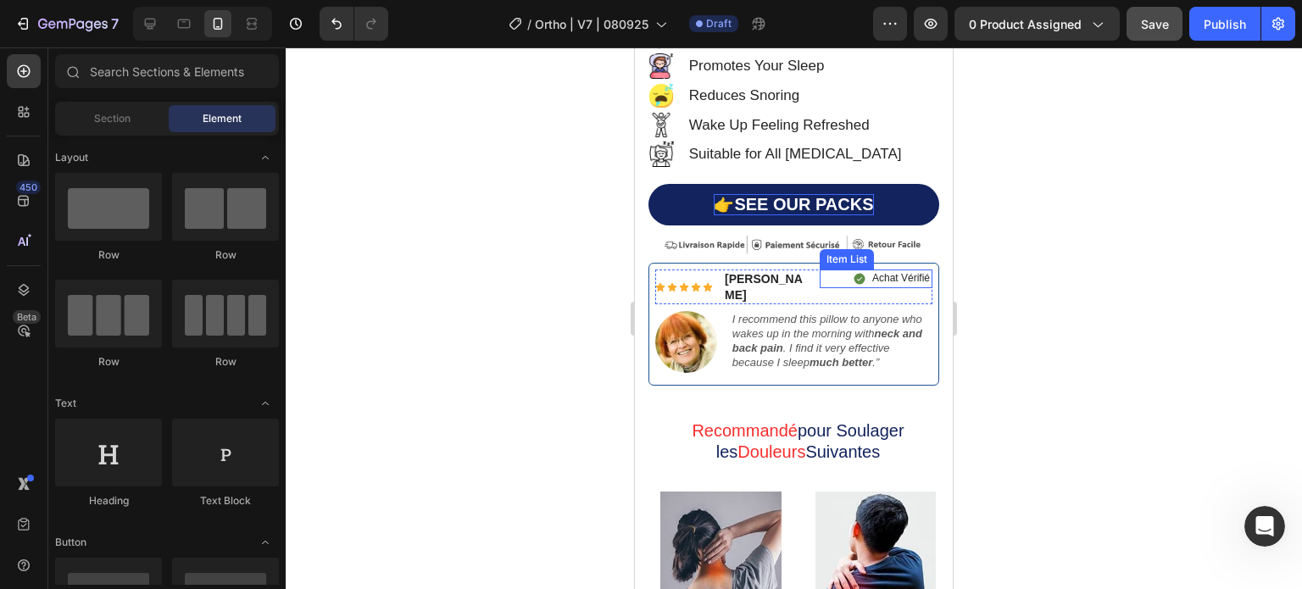
click at [895, 272] on p "Achat Vérifié" at bounding box center [901, 279] width 58 height 14
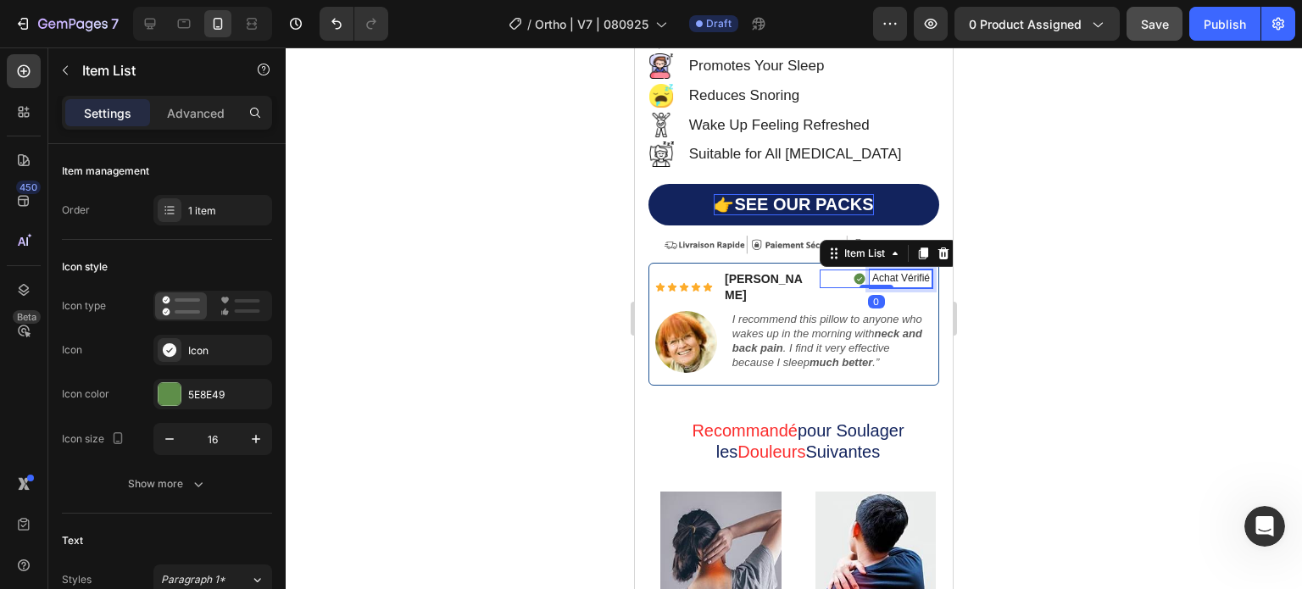
click at [908, 272] on p "Achat Vérifié" at bounding box center [901, 279] width 58 height 14
click at [916, 272] on p "Achat Vérifié" at bounding box center [901, 279] width 58 height 14
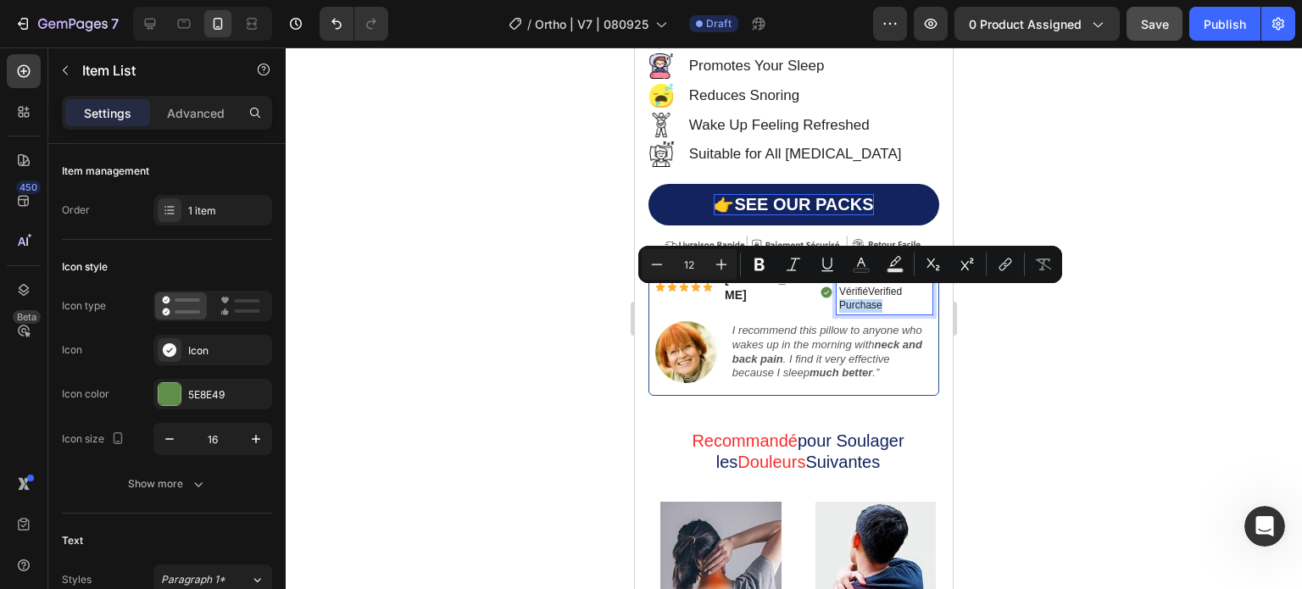
drag, startPoint x: 883, startPoint y: 296, endPoint x: 832, endPoint y: 296, distance: 51.7
click at [839, 296] on p "Achat VérifiéVerified Purchase" at bounding box center [884, 292] width 91 height 40
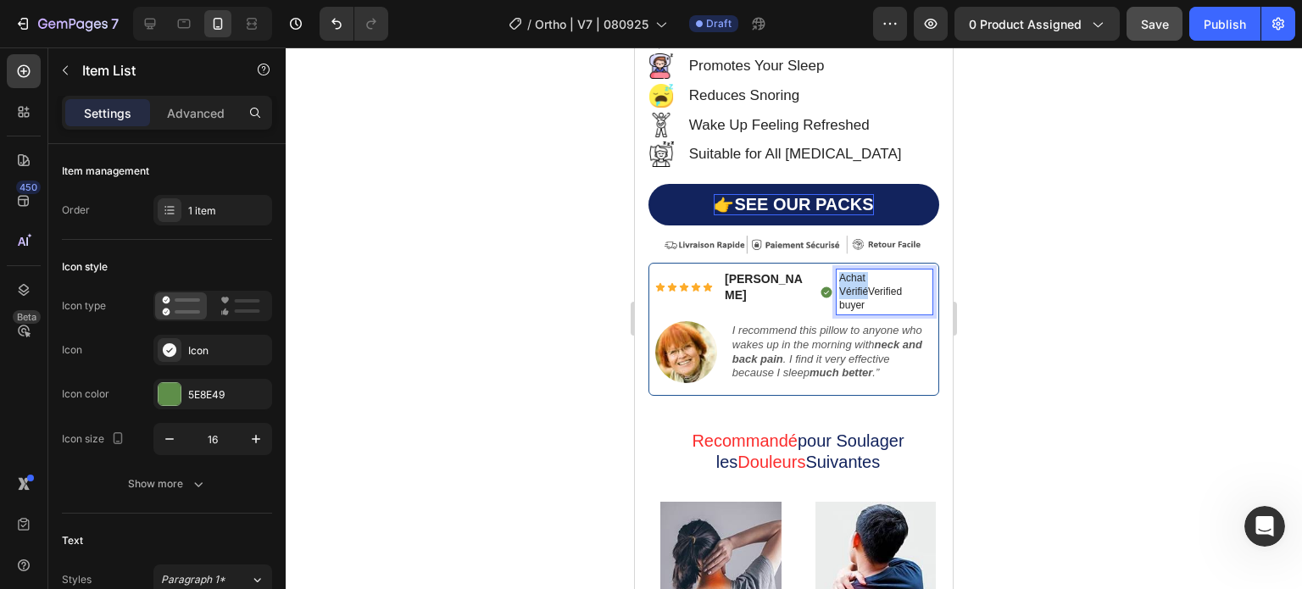
drag, startPoint x: 858, startPoint y: 277, endPoint x: 832, endPoint y: 265, distance: 29.2
click at [839, 272] on p "Achat VérifiéVerified buyer" at bounding box center [884, 292] width 91 height 40
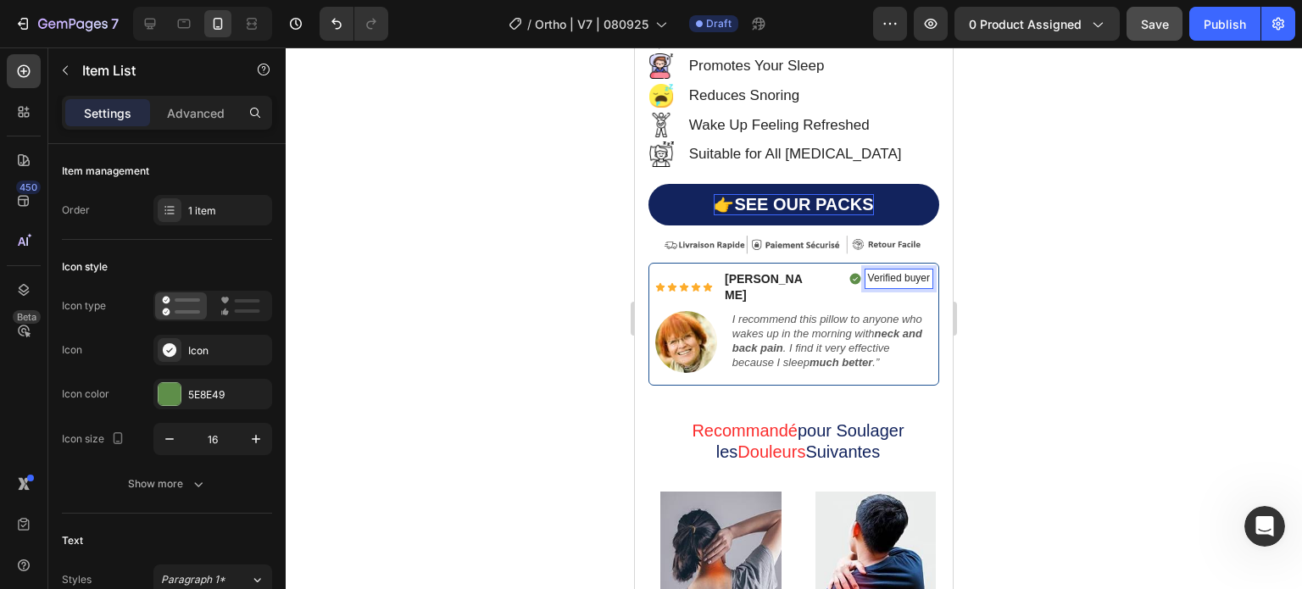
click at [515, 282] on div at bounding box center [794, 318] width 1016 height 542
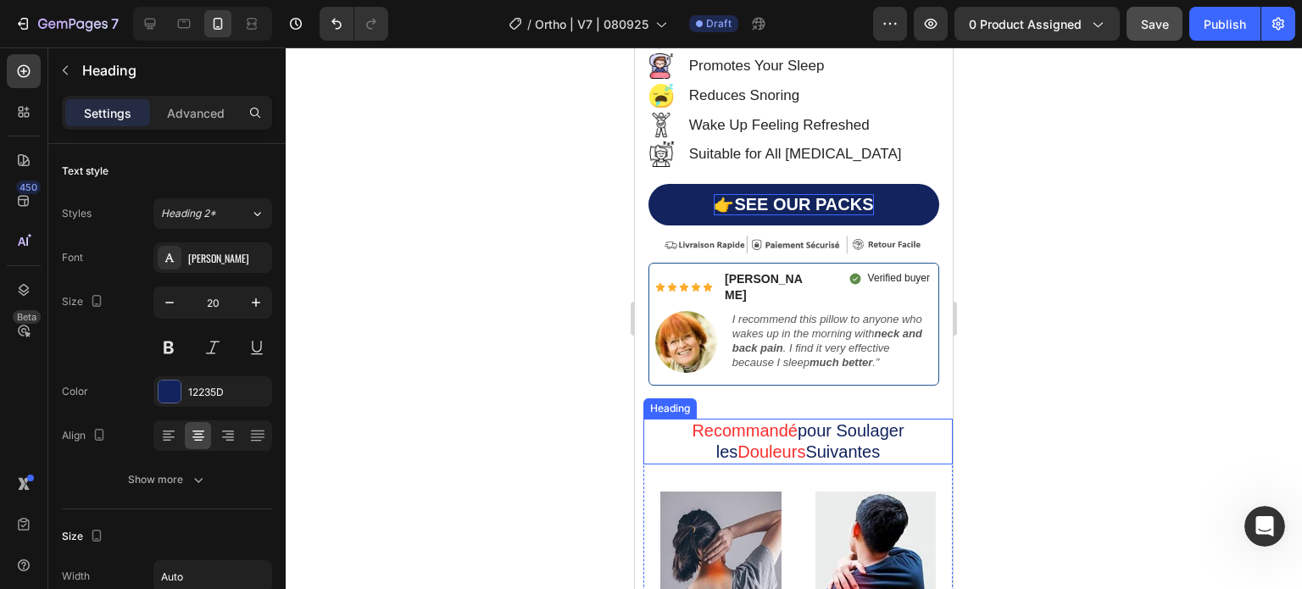
click at [775, 419] on h2 "Recommandé pour Soulager les Douleurs Suivantes" at bounding box center [797, 442] width 309 height 46
click at [782, 419] on h2 "Recommandé pour Soulager les Douleurs Suivantes" at bounding box center [797, 442] width 309 height 46
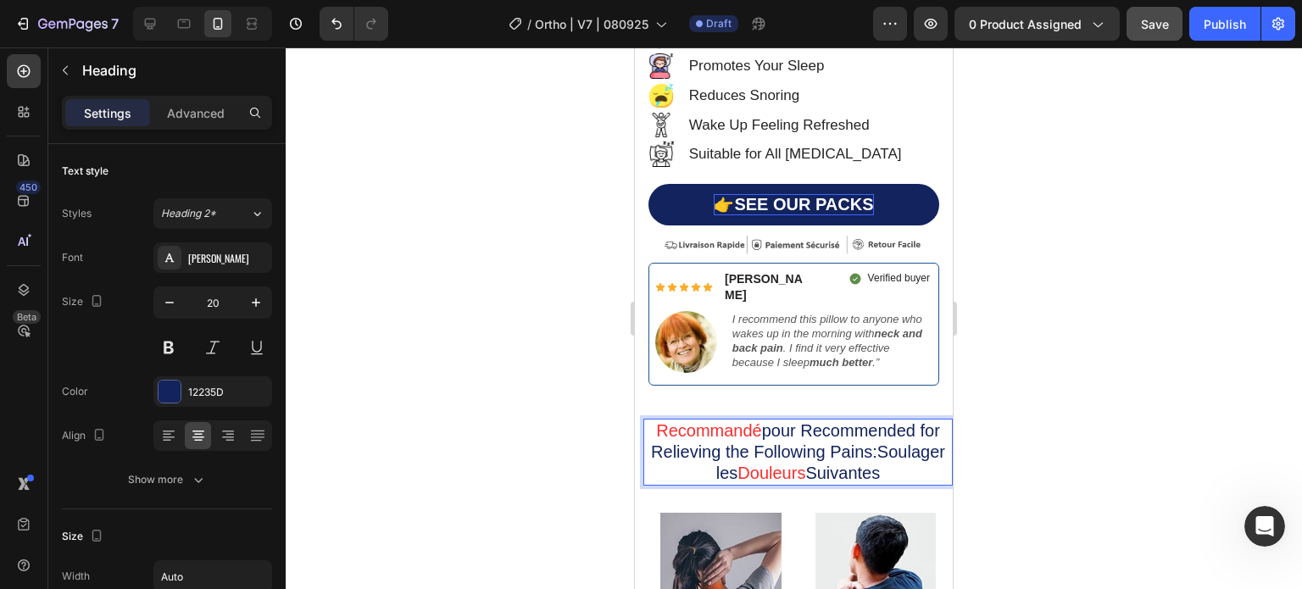
click at [726, 421] on span "Recommandé" at bounding box center [709, 430] width 106 height 19
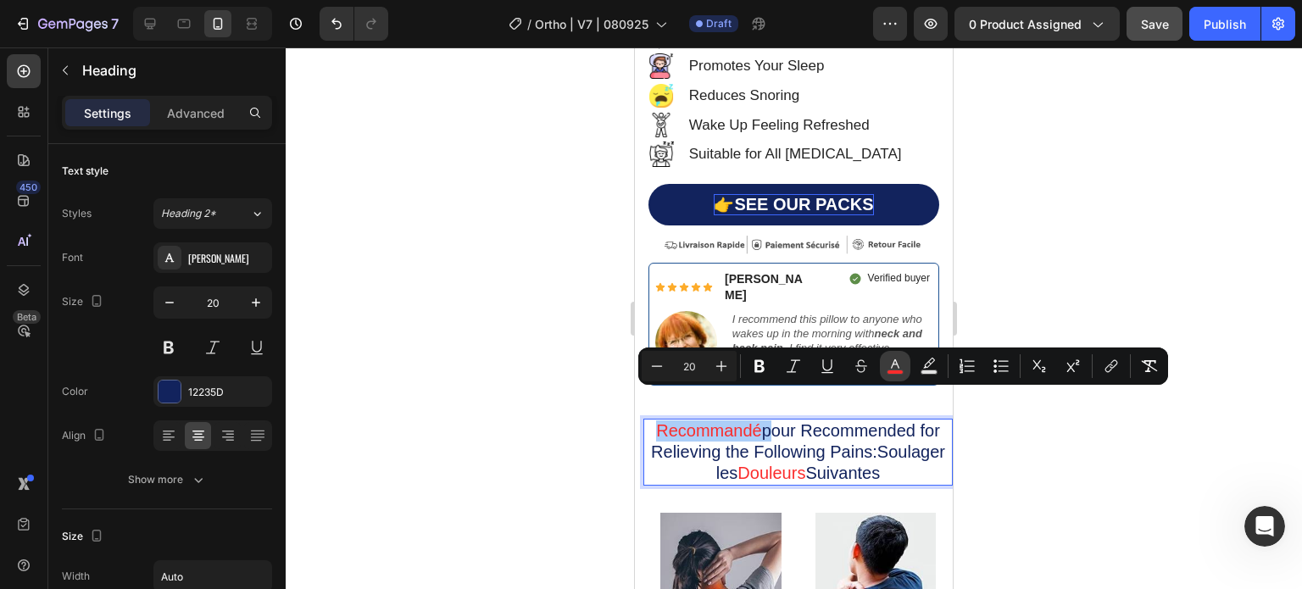
click at [894, 368] on icon "Editor contextual toolbar" at bounding box center [895, 366] width 17 height 17
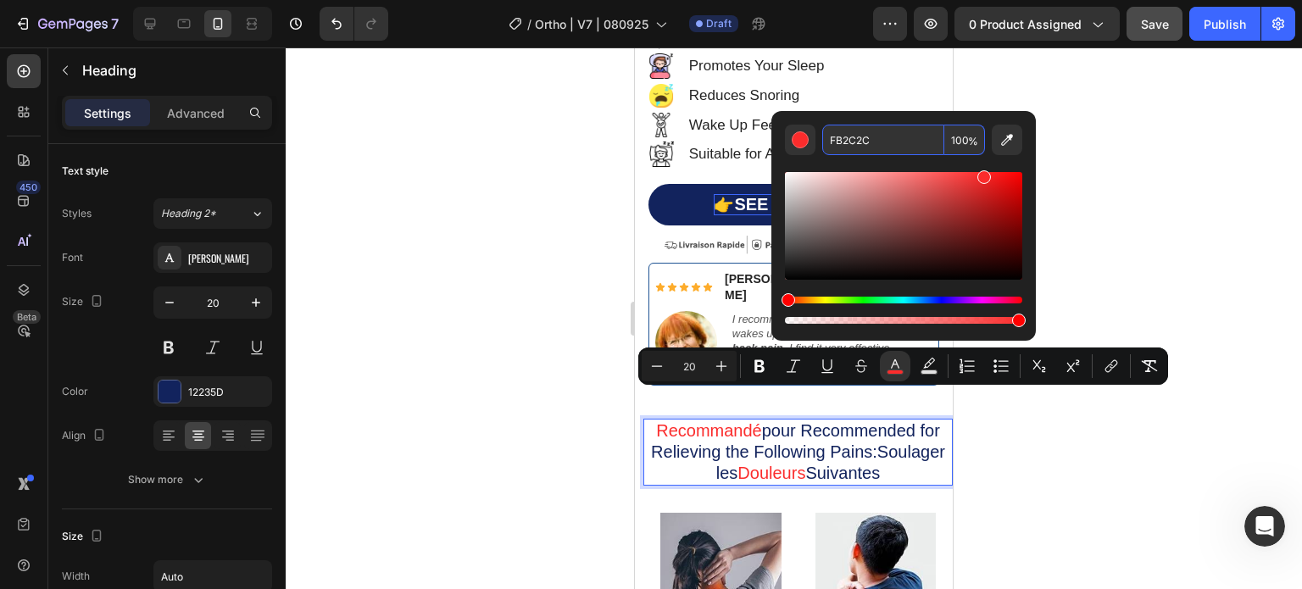
click at [821, 421] on p "Recommandé pour Recommended for Relieving the Following Pains:Soulager les Doul…" at bounding box center [798, 452] width 306 height 64
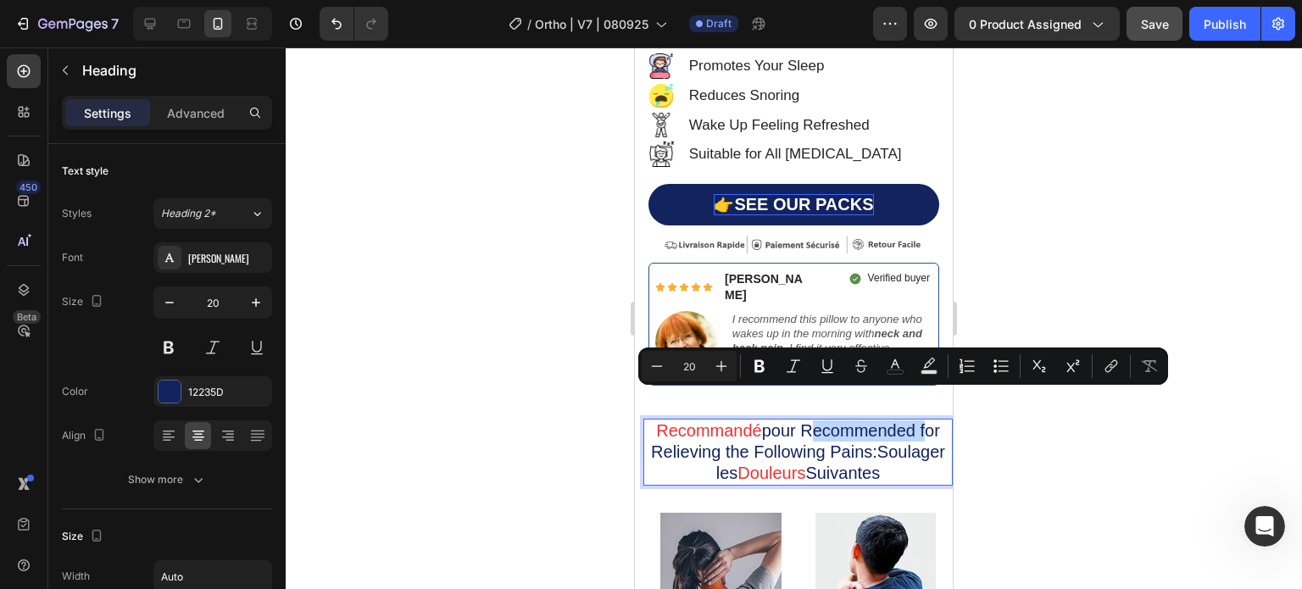
drag, startPoint x: 893, startPoint y: 405, endPoint x: 796, endPoint y: 406, distance: 96.6
click at [796, 420] on p "Recommandé pour Recommended for Relieving the Following Pains:Soulager les Doul…" at bounding box center [798, 452] width 306 height 64
click at [845, 420] on p "Recommandé pour Recommended for Relieving the Following Pains:Soulager les Doul…" at bounding box center [798, 452] width 306 height 64
drag, startPoint x: 891, startPoint y: 404, endPoint x: 799, endPoint y: 404, distance: 91.6
click at [799, 420] on p "Recommandé pour Recommended for Relieving the Following Pains:Soulager les Doul…" at bounding box center [798, 452] width 306 height 64
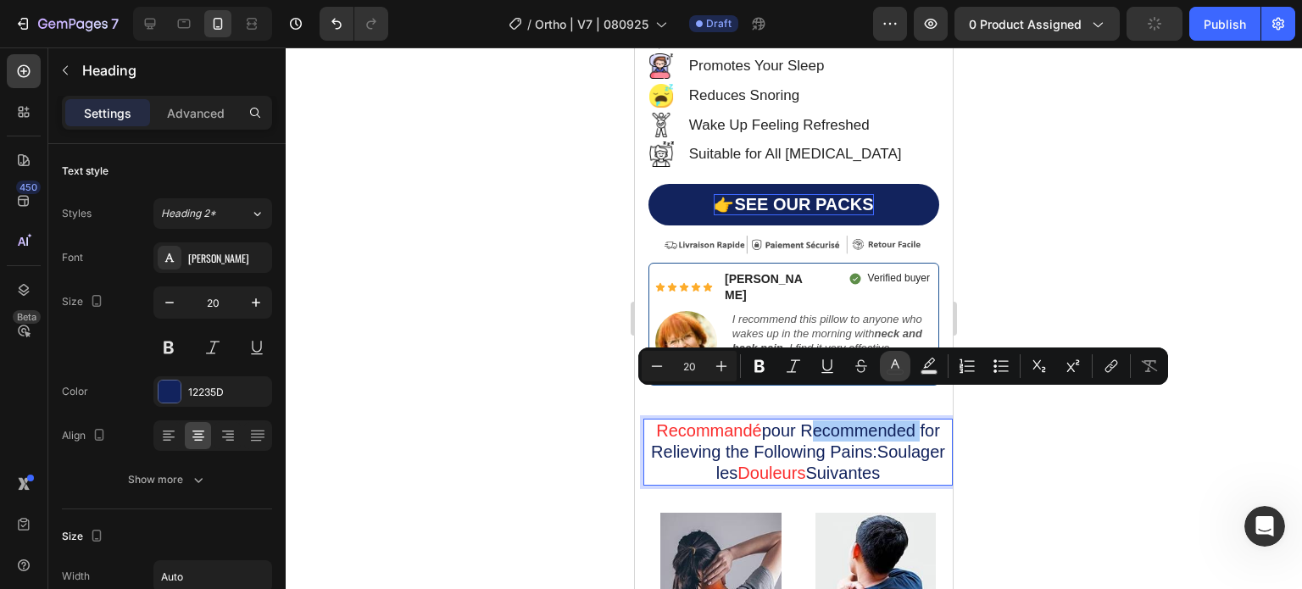
click at [900, 366] on icon "Editor contextual toolbar" at bounding box center [895, 366] width 17 height 17
type input "12235D"
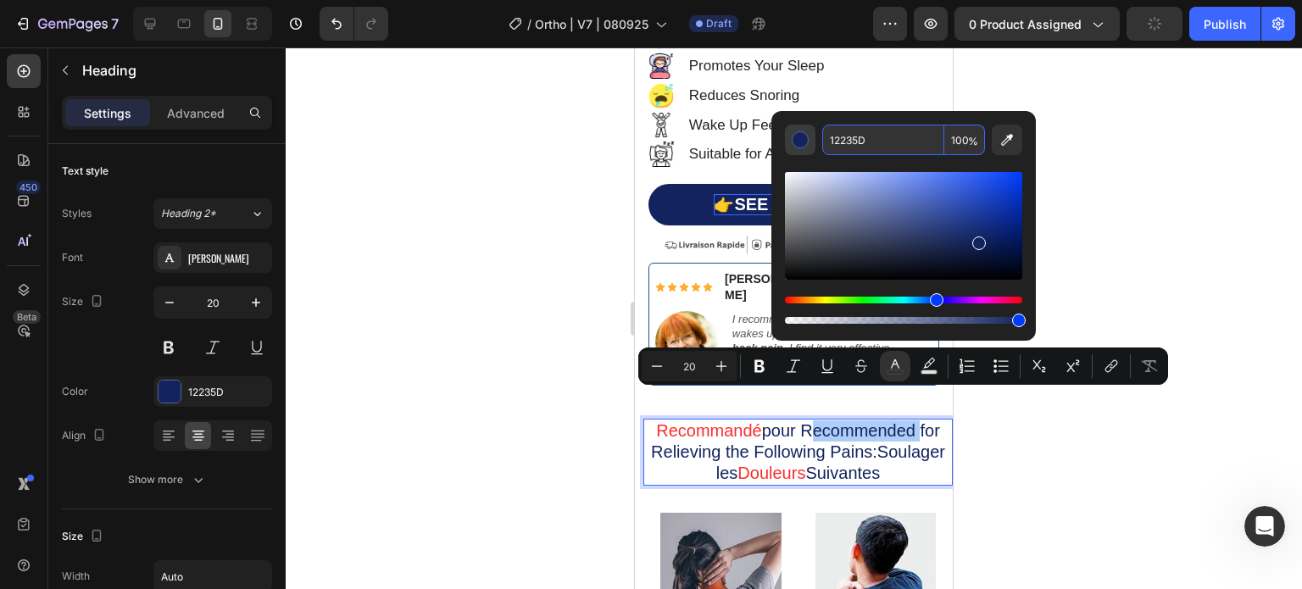
paste input "FB2C2C"
type input "FB2C2C"
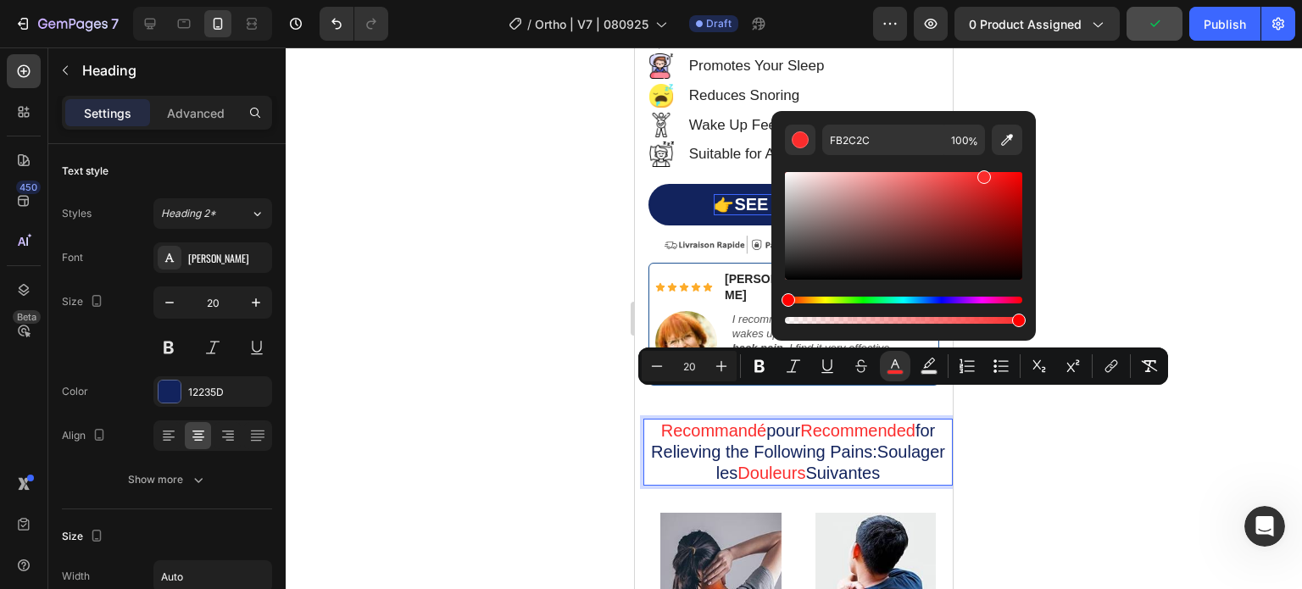
click at [292, 284] on div at bounding box center [794, 318] width 1016 height 542
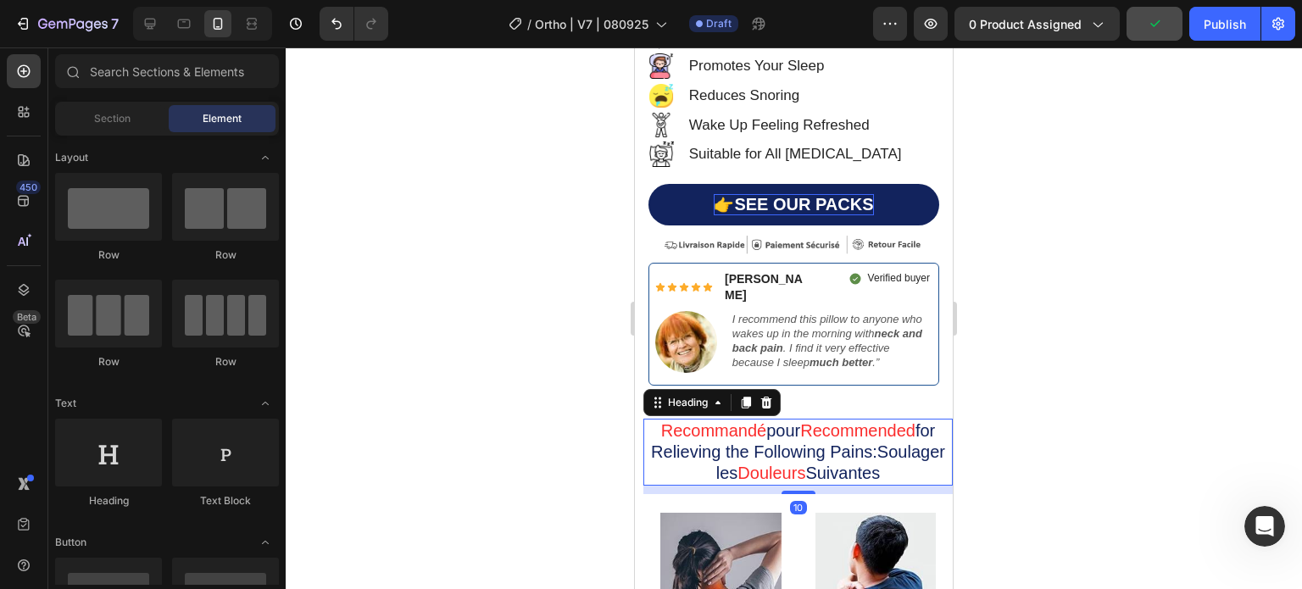
click at [750, 424] on p "⁠⁠⁠⁠⁠⁠⁠ Recommandé pour Recommended for Relieving the Following Pains:Soulager …" at bounding box center [798, 452] width 306 height 64
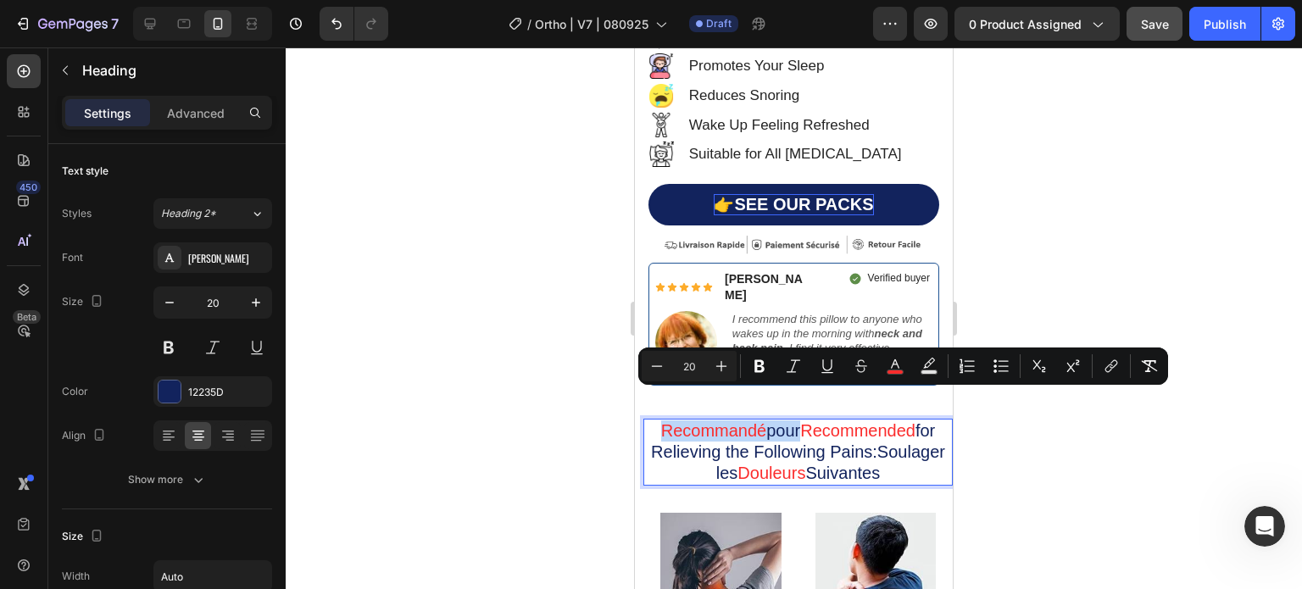
drag, startPoint x: 787, startPoint y: 405, endPoint x: 655, endPoint y: 406, distance: 131.4
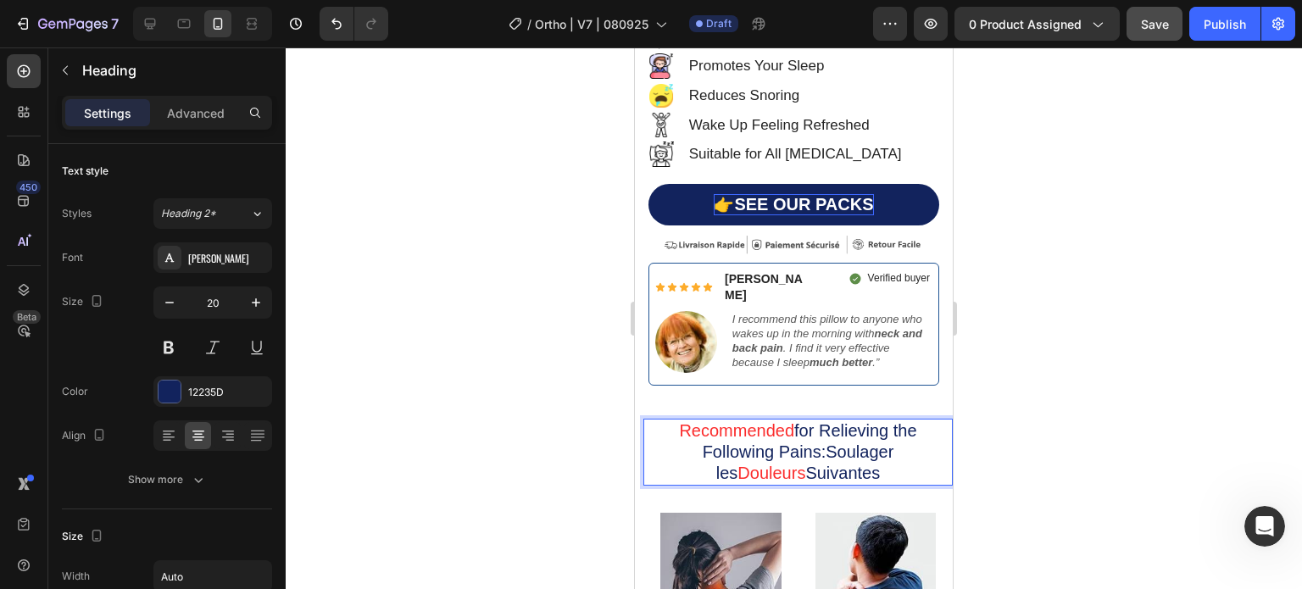
click at [831, 420] on p "Recommended for Relieving the Following Pains:Soulager les Douleurs Suivantes" at bounding box center [798, 452] width 306 height 64
click at [777, 420] on p "Recommended for Relieving the Following Pains:Soulager les Douleurs Suivantes" at bounding box center [798, 452] width 306 height 64
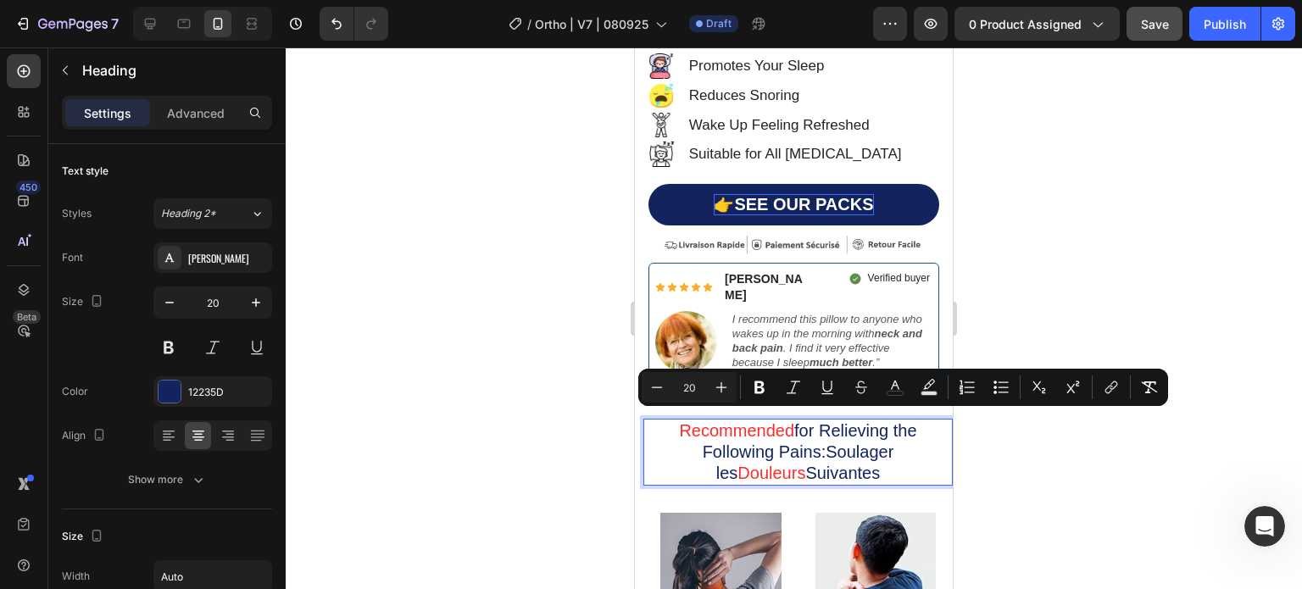
drag, startPoint x: 916, startPoint y: 426, endPoint x: 663, endPoint y: 433, distance: 252.7
click at [663, 433] on p "Recommended for Relieving the Following Pains:Soulager les Douleurs Suivantes" at bounding box center [798, 452] width 306 height 64
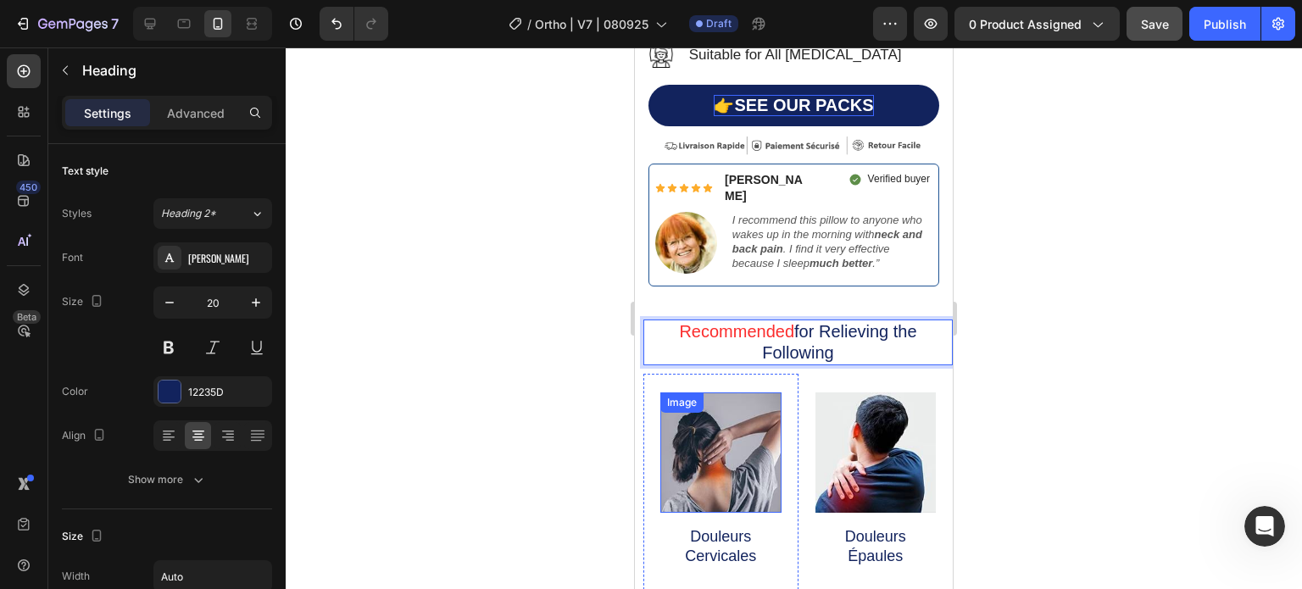
scroll to position [594, 0]
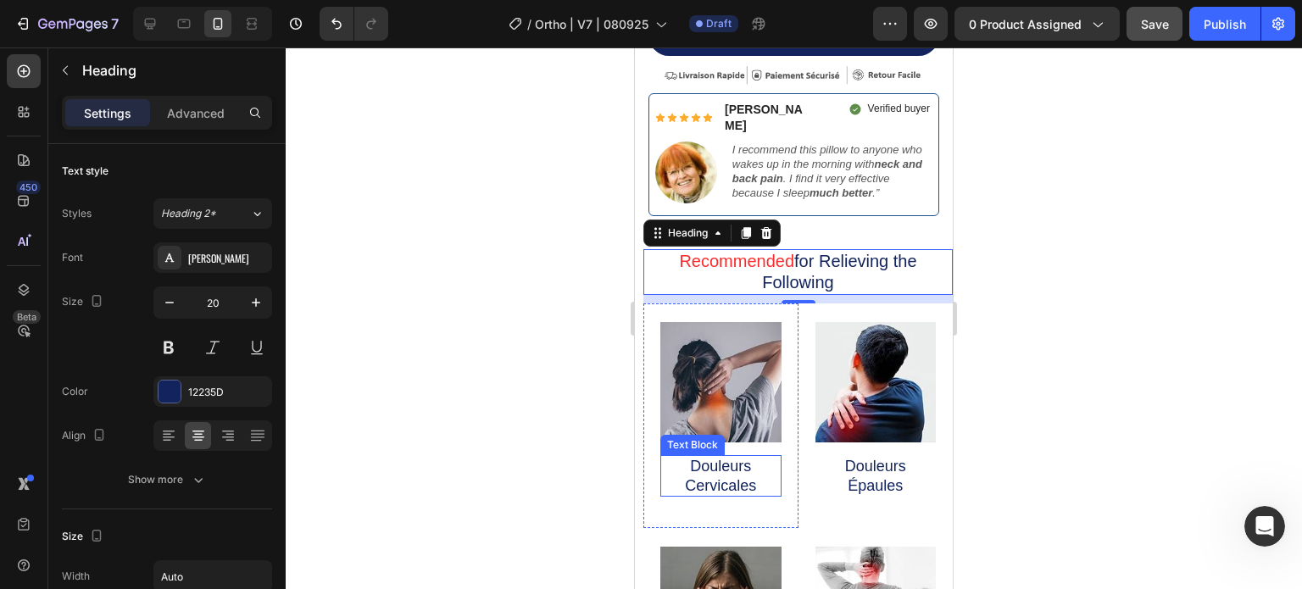
click at [722, 457] on p "Douleurs Cervicales" at bounding box center [721, 476] width 118 height 38
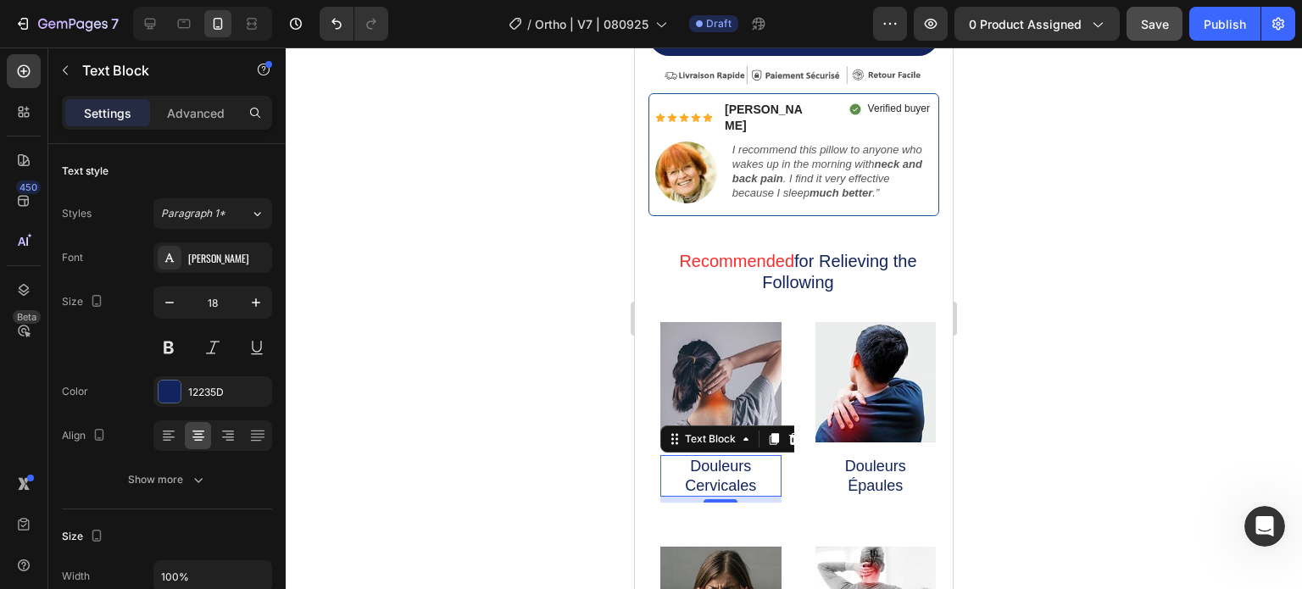
click at [722, 457] on p "Douleurs Cervicales" at bounding box center [721, 476] width 118 height 38
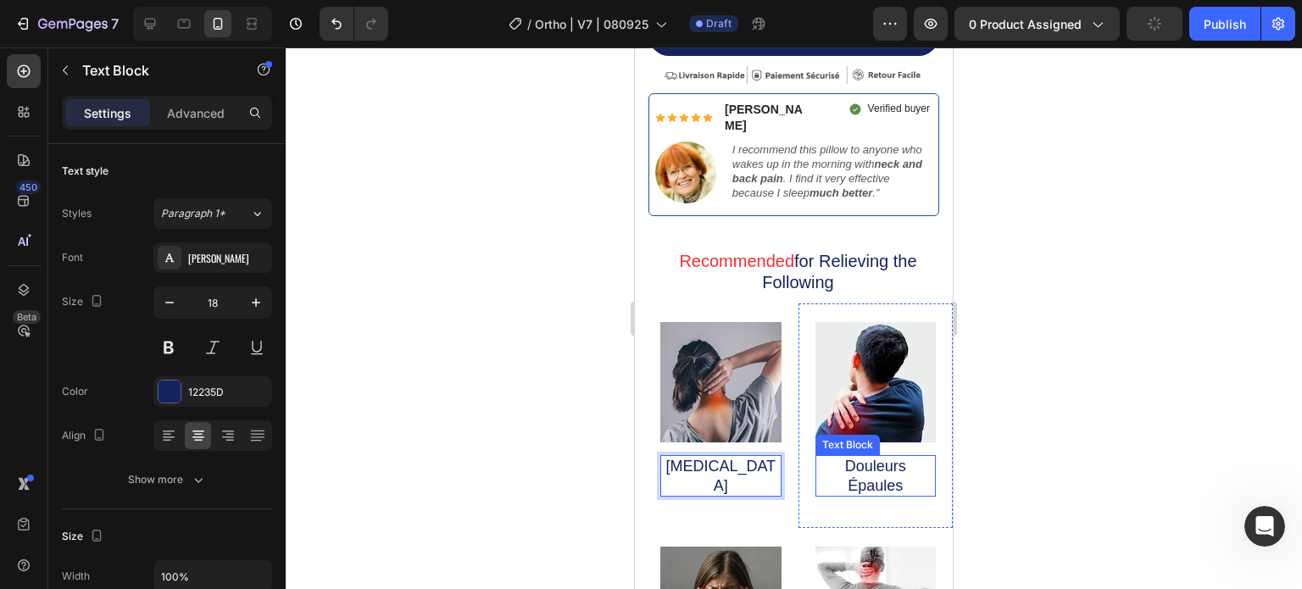
click at [899, 457] on p "Douleurs Épaules" at bounding box center [876, 476] width 118 height 38
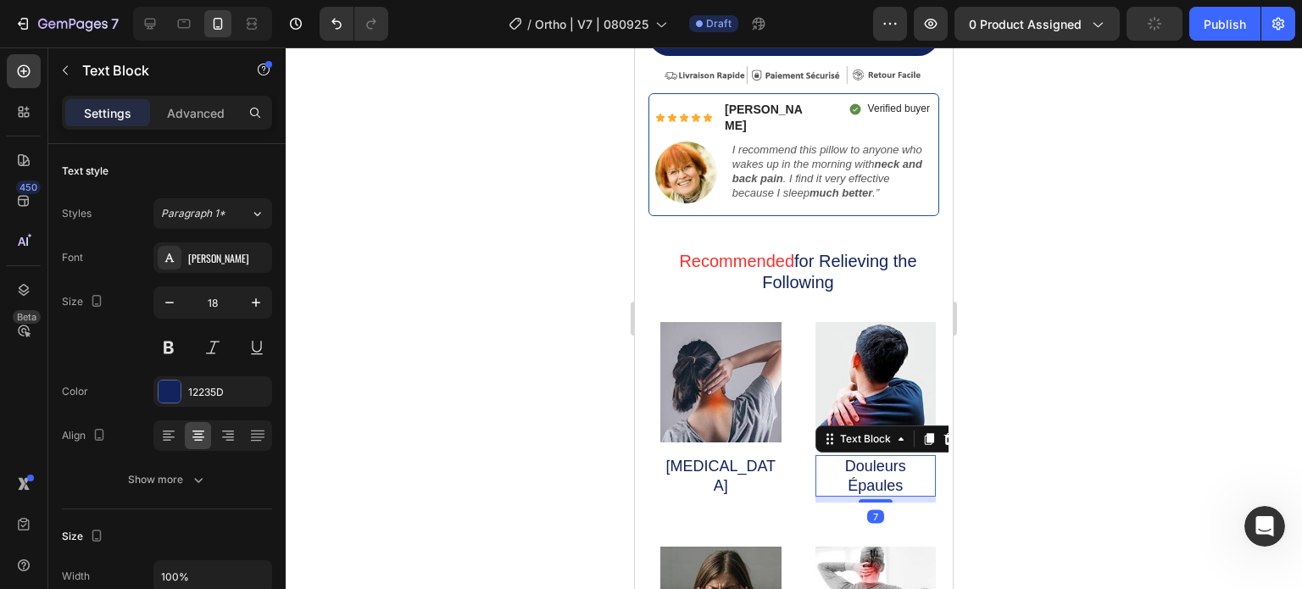
click at [899, 457] on p "Douleurs Épaules" at bounding box center [876, 476] width 118 height 38
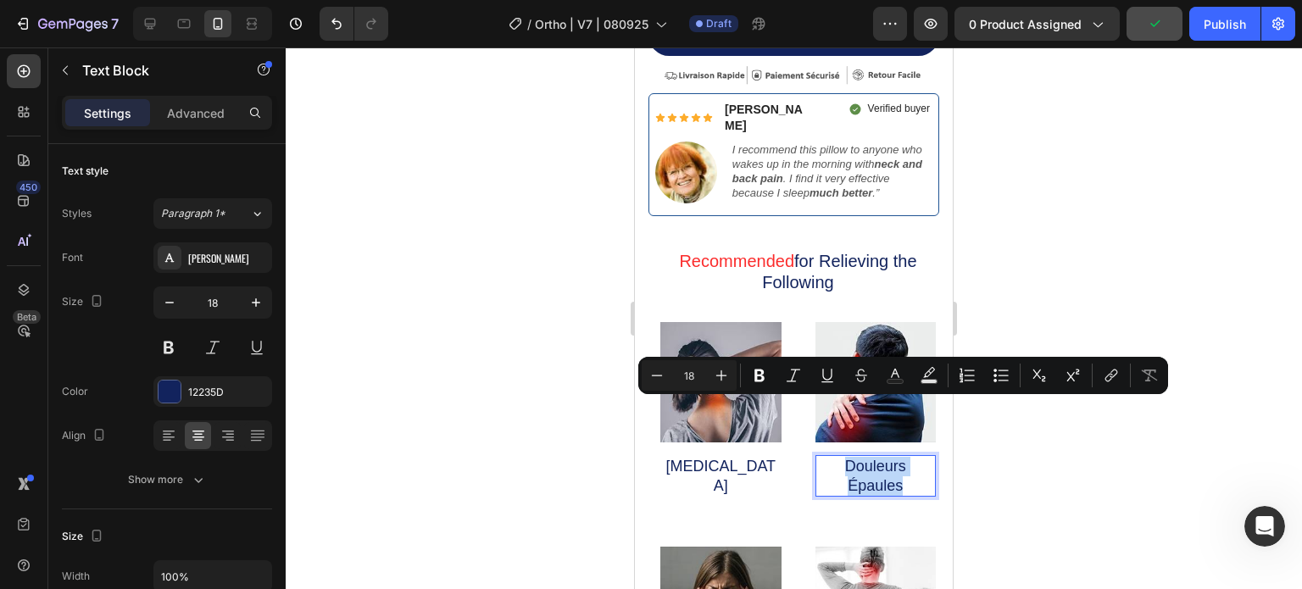
click at [899, 457] on p "Douleurs Épaules" at bounding box center [876, 476] width 118 height 38
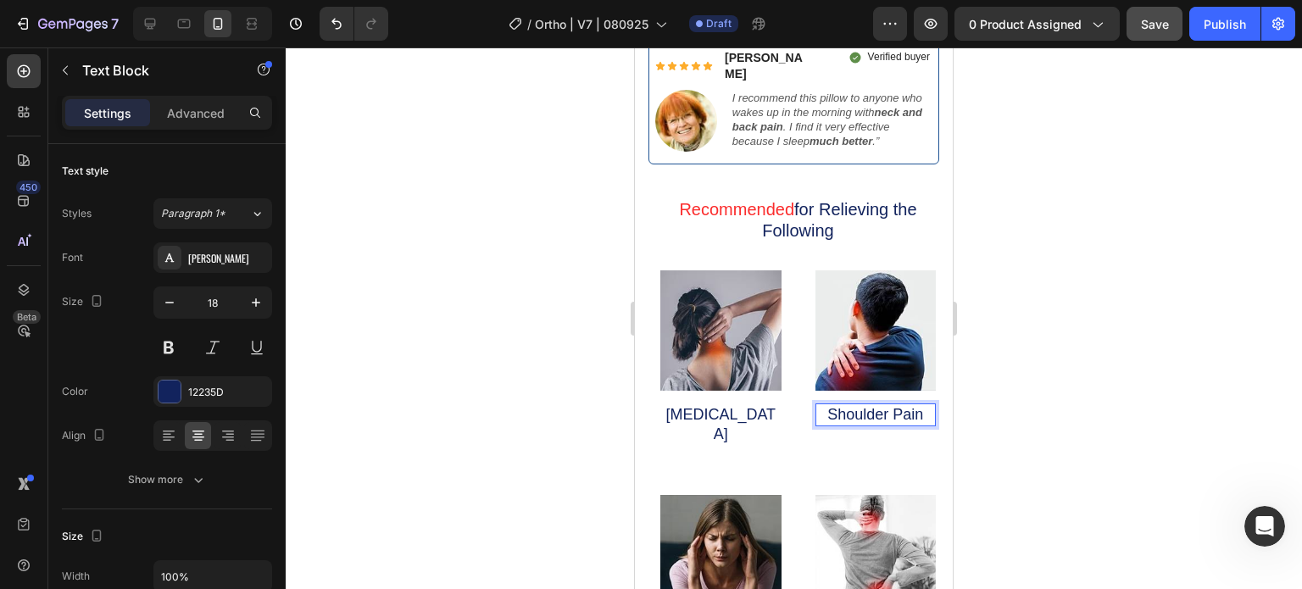
scroll to position [764, 0]
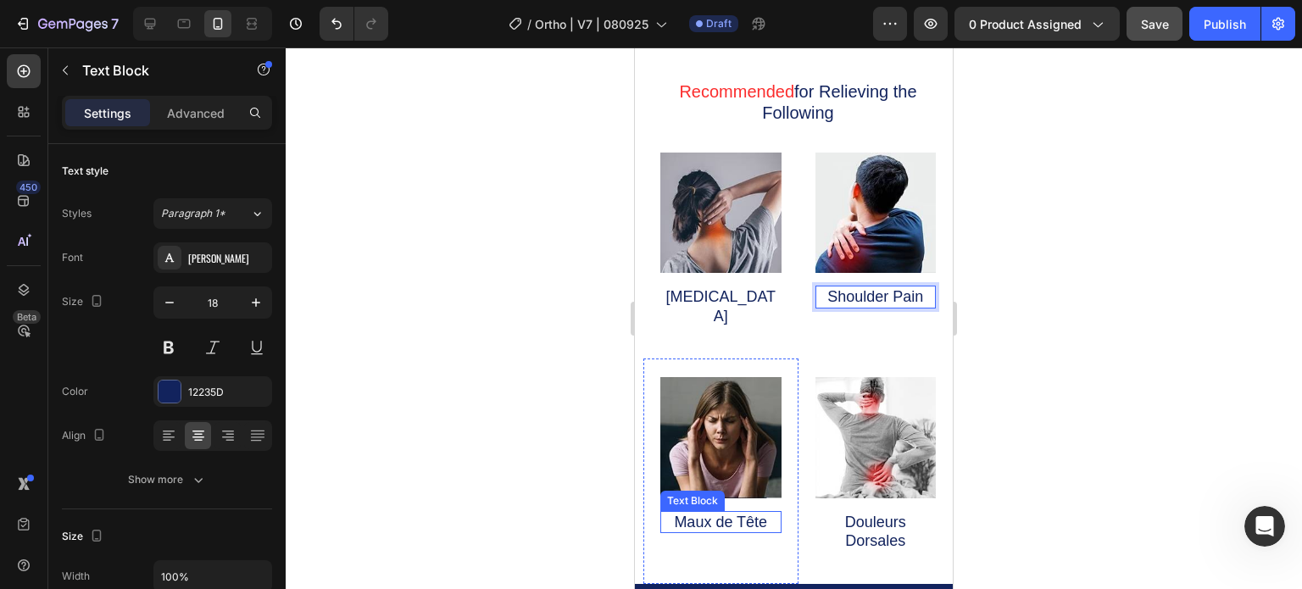
click at [743, 513] on p "Maux de Tête" at bounding box center [721, 522] width 118 height 19
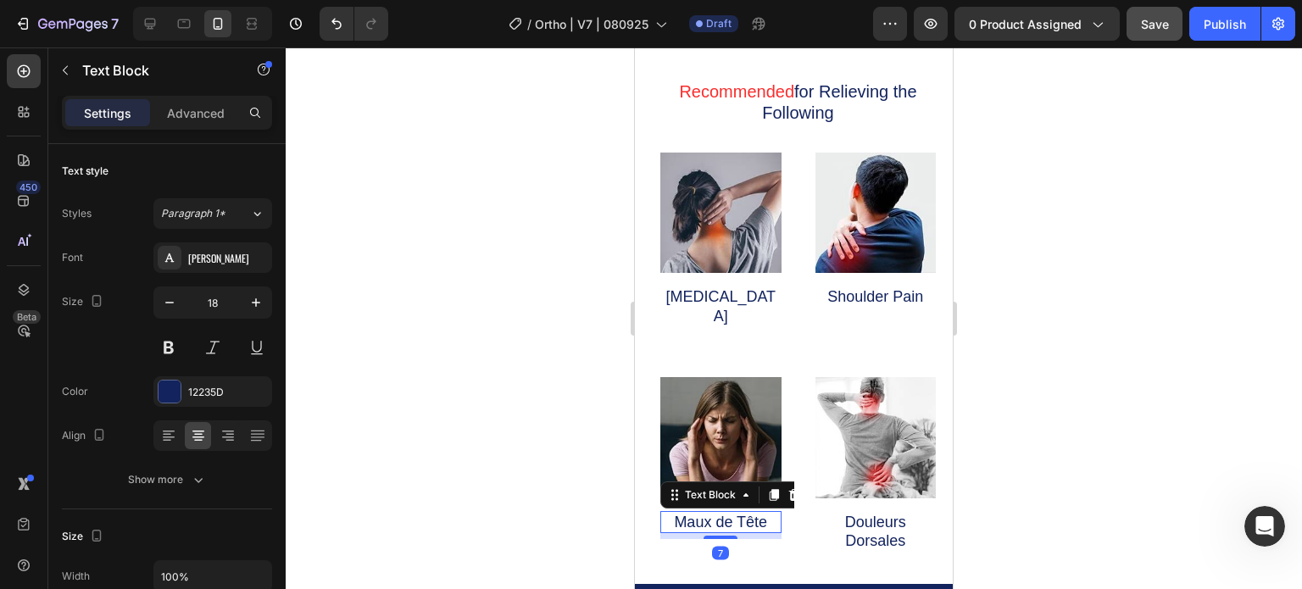
click at [760, 513] on p "Maux de Tête" at bounding box center [721, 522] width 118 height 19
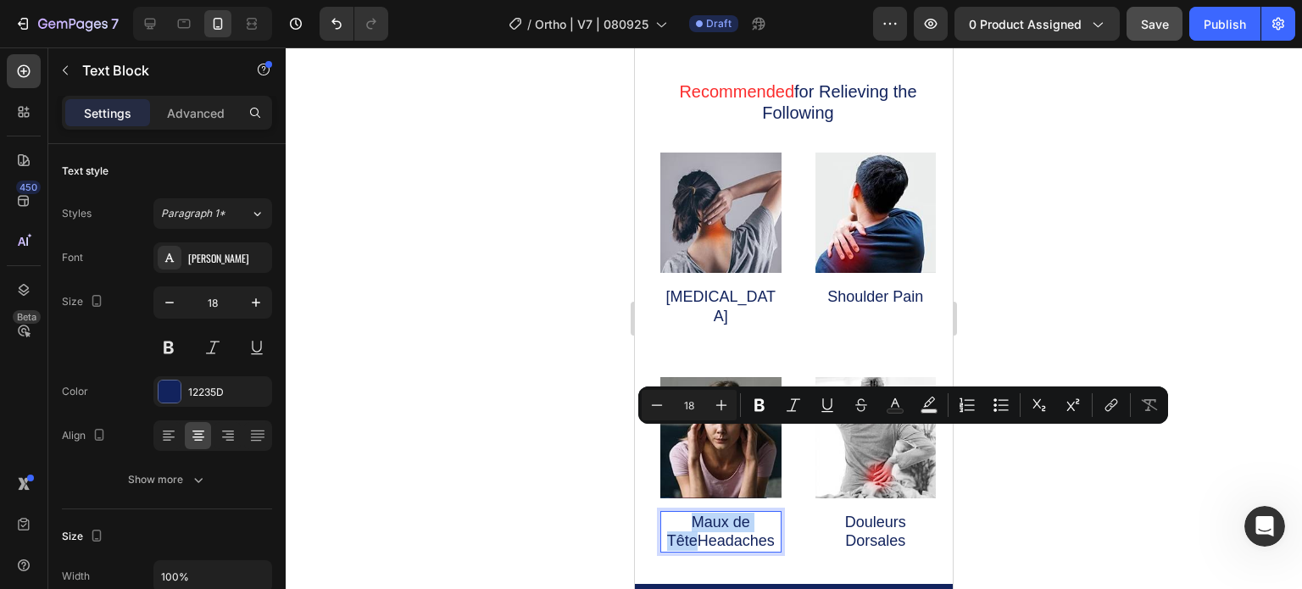
drag, startPoint x: 698, startPoint y: 461, endPoint x: 688, endPoint y: 449, distance: 15.6
click at [688, 513] on p "Maux de TêteHeadaches" at bounding box center [721, 532] width 118 height 38
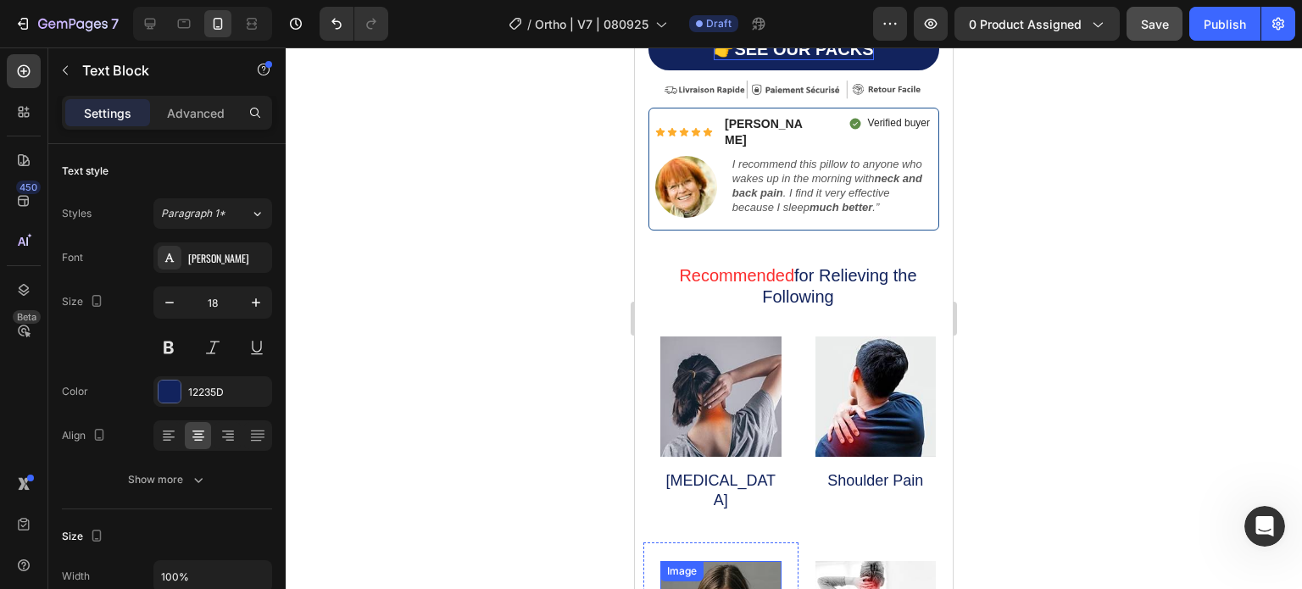
scroll to position [425, 0]
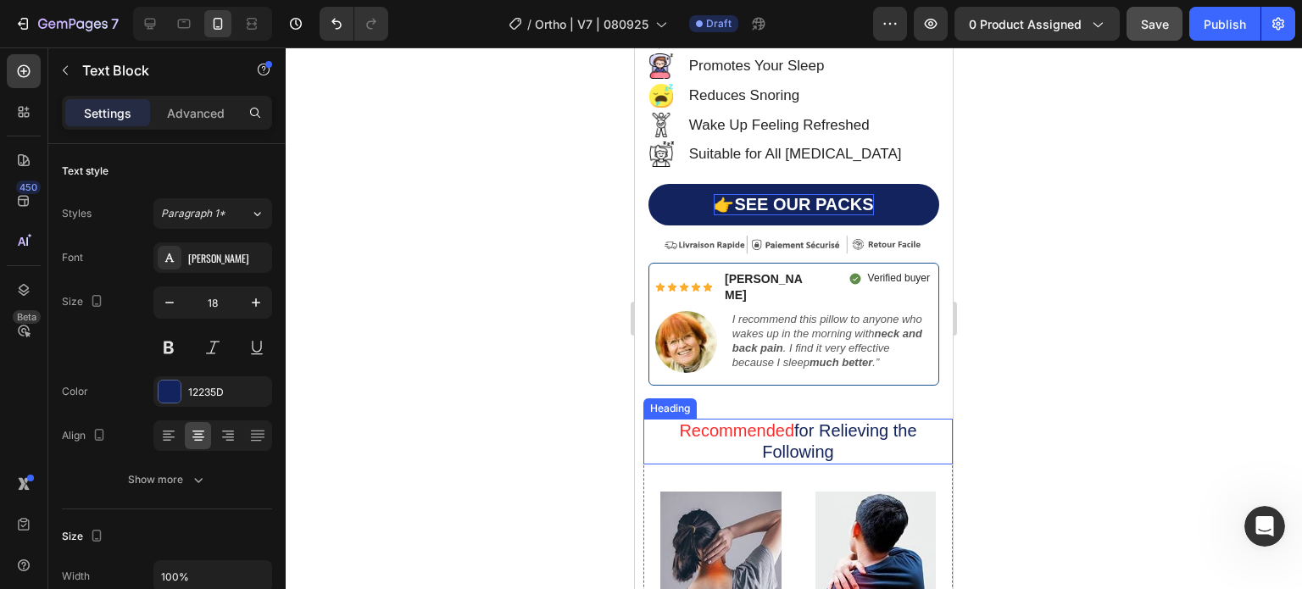
click at [852, 391] on div "Product Images Icon Icon Icon Icon Icon Icon List Hoz Noté 4,83/5 moyenne sur 7…" at bounding box center [794, 38] width 318 height 761
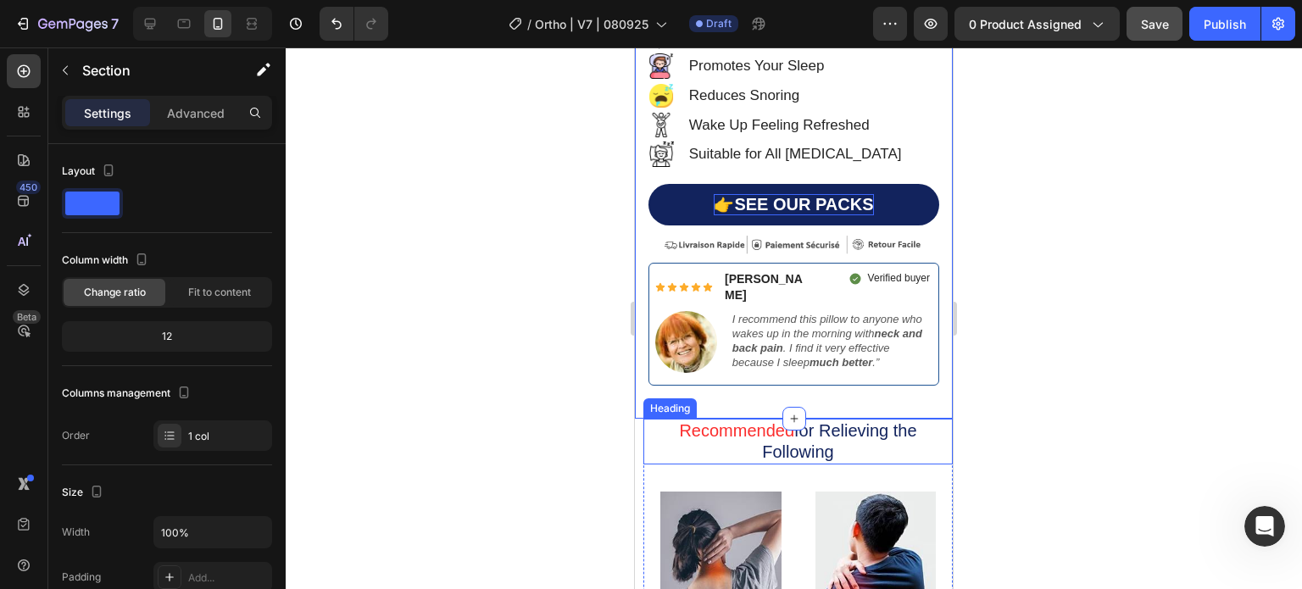
click at [912, 420] on p "⁠⁠⁠⁠⁠⁠⁠ Recommended for Relieving the Following" at bounding box center [798, 441] width 306 height 42
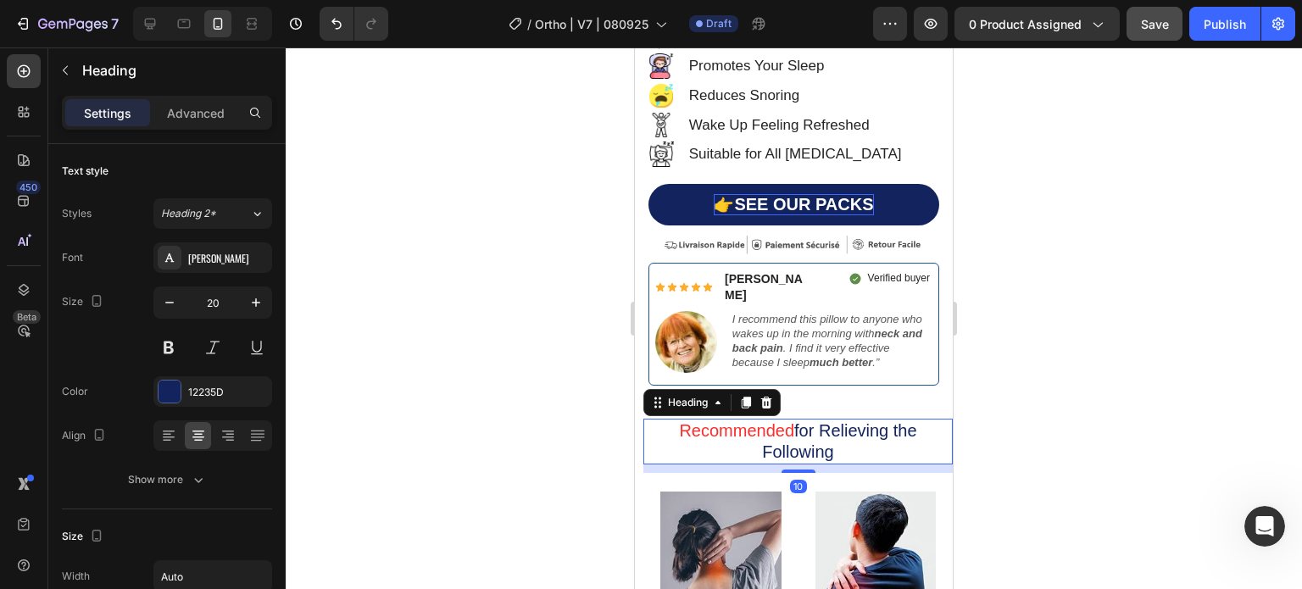
click at [930, 419] on h2 "Recommended for Relieving the Following" at bounding box center [797, 442] width 309 height 46
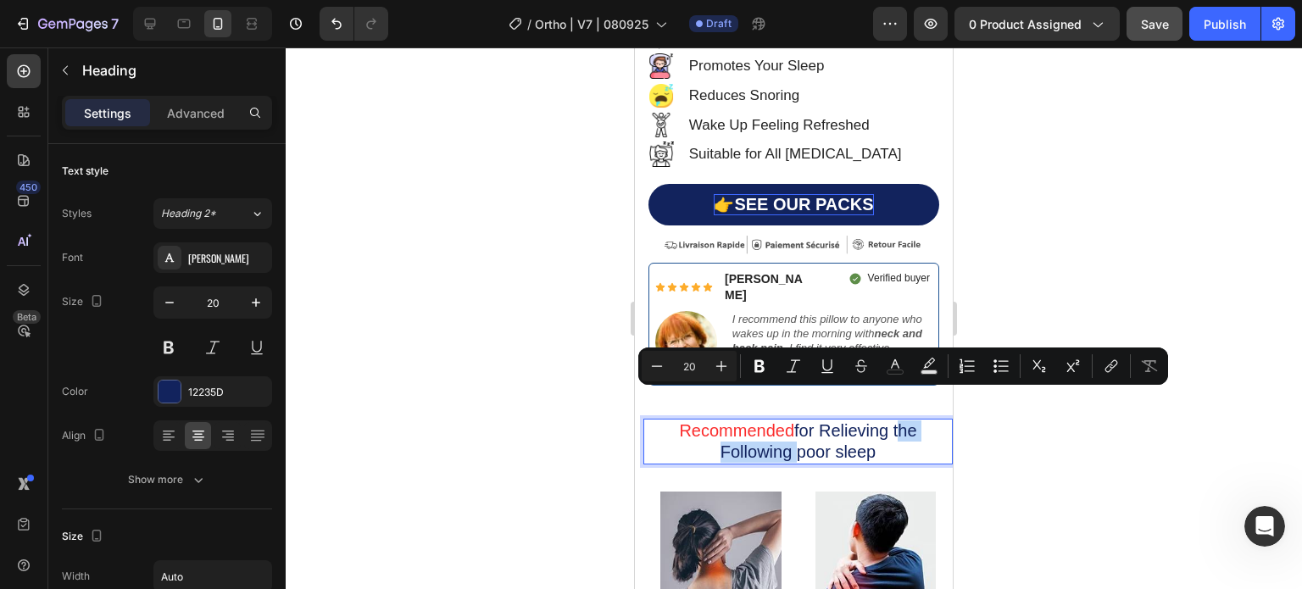
drag, startPoint x: 844, startPoint y: 402, endPoint x: 928, endPoint y: 404, distance: 83.9
click at [928, 420] on p "Recommended for Relieving the Following poor sleep" at bounding box center [798, 441] width 306 height 42
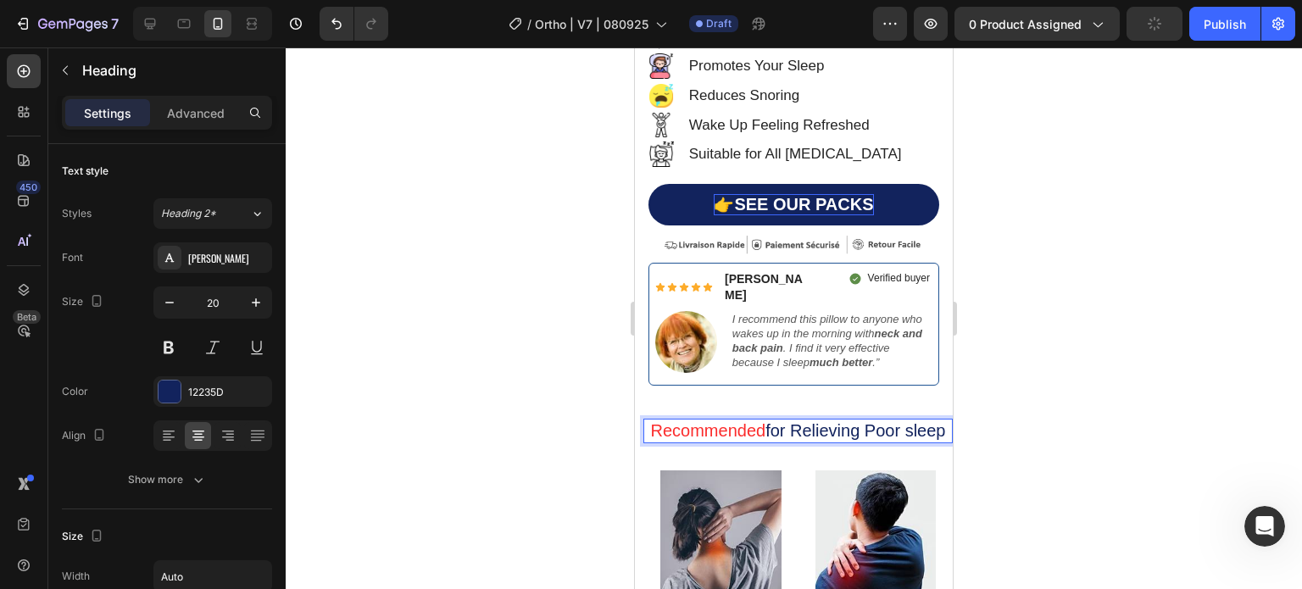
click at [884, 420] on p "Recommended for Relieving Poor sleep" at bounding box center [798, 430] width 295 height 21
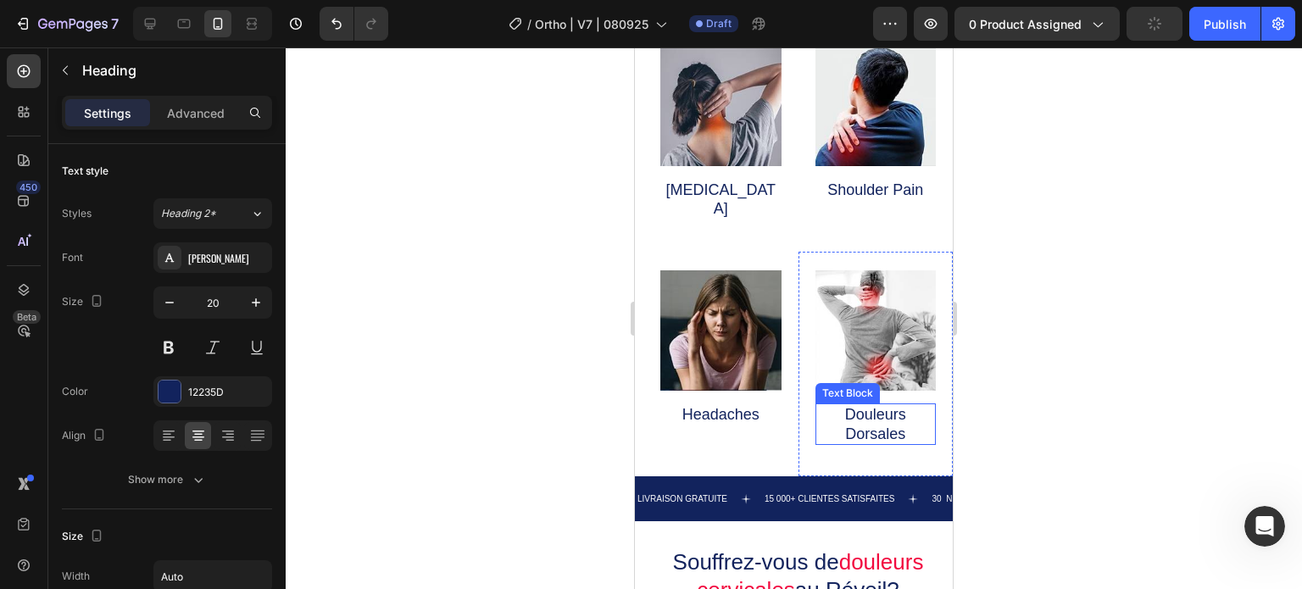
scroll to position [849, 0]
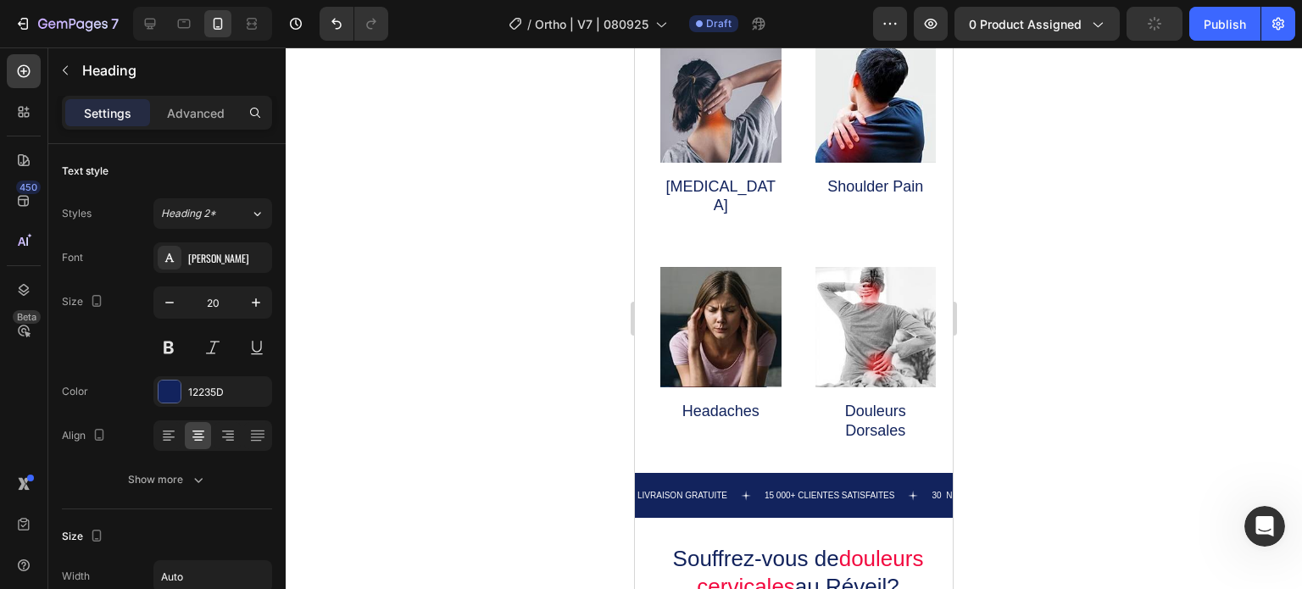
click at [477, 332] on div at bounding box center [794, 318] width 1016 height 542
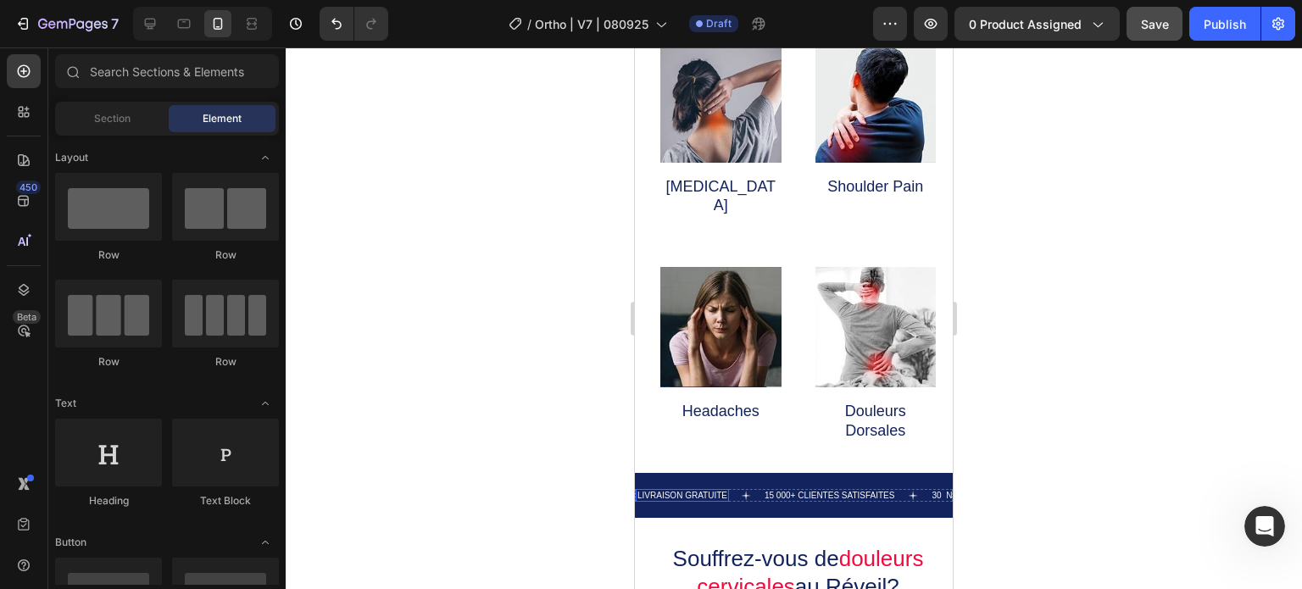
click at [685, 491] on p "LIVRAISON GRATUITE" at bounding box center [683, 495] width 90 height 9
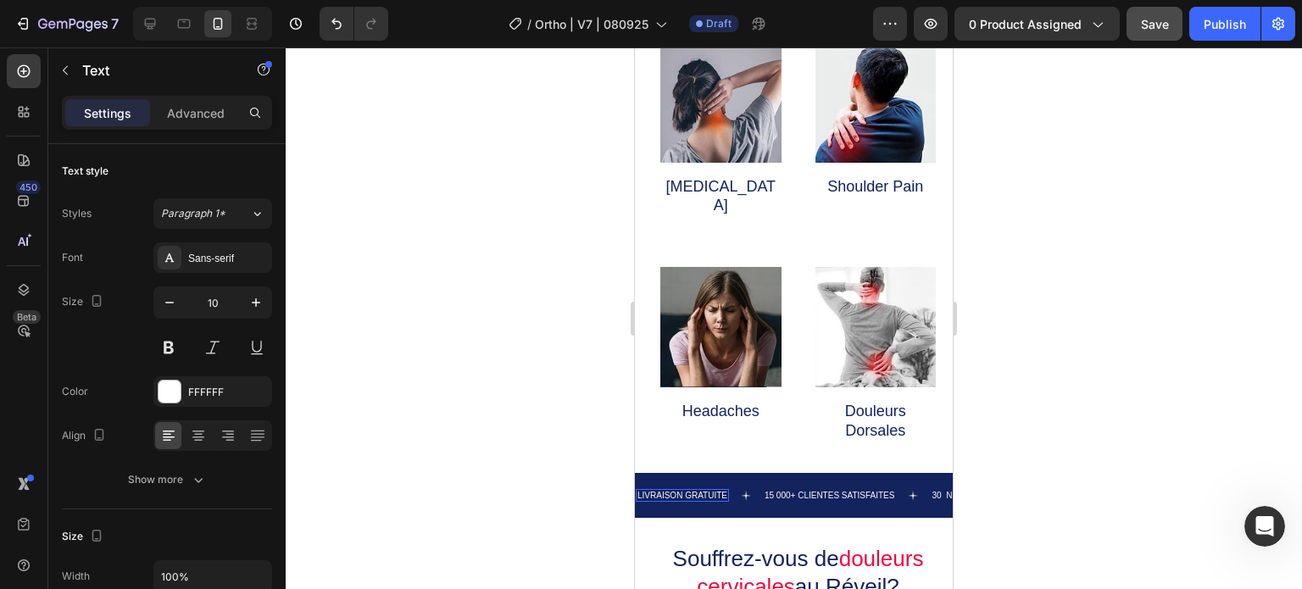
click at [685, 491] on p "LIVRAISON GRATUITE" at bounding box center [683, 495] width 90 height 9
click at [777, 491] on p "15 000+ CLIENTES SATISFAITES" at bounding box center [808, 495] width 131 height 9
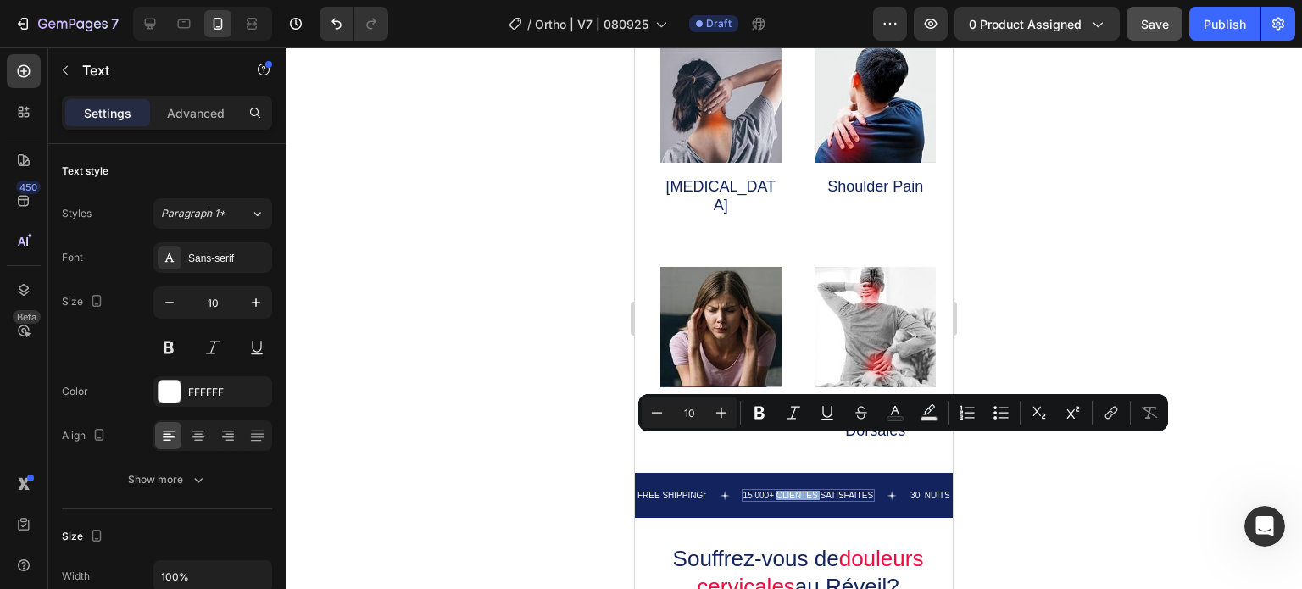
click at [777, 491] on p "15 000+ CLIENTES SATISFAITES" at bounding box center [808, 495] width 131 height 9
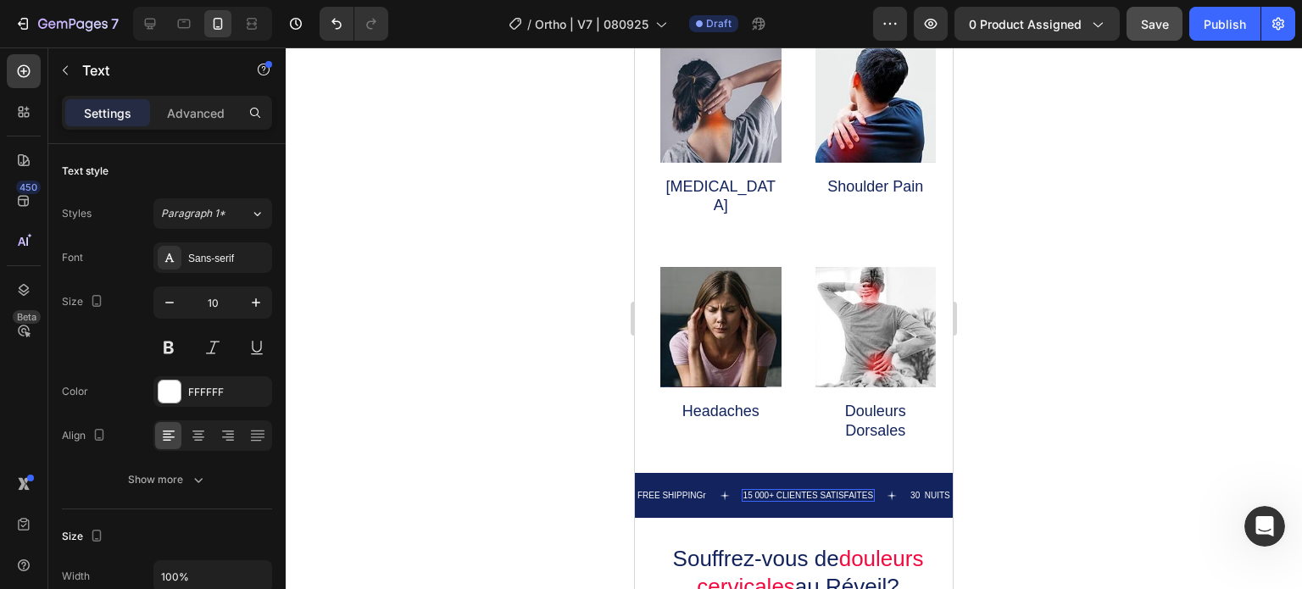
click at [777, 491] on p "15 000+ CLIENTES SATISFAITES" at bounding box center [808, 495] width 131 height 9
click at [909, 491] on p "30 NUITS D'ESSAI" at bounding box center [919, 495] width 75 height 9
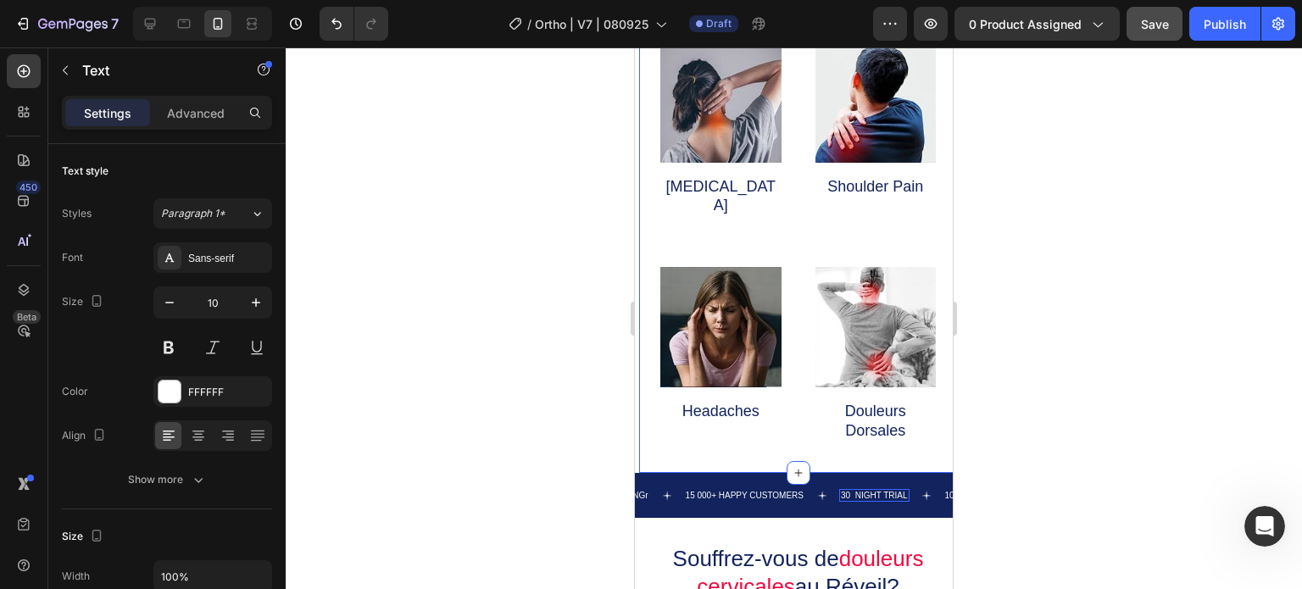
click at [549, 408] on div at bounding box center [794, 318] width 1016 height 542
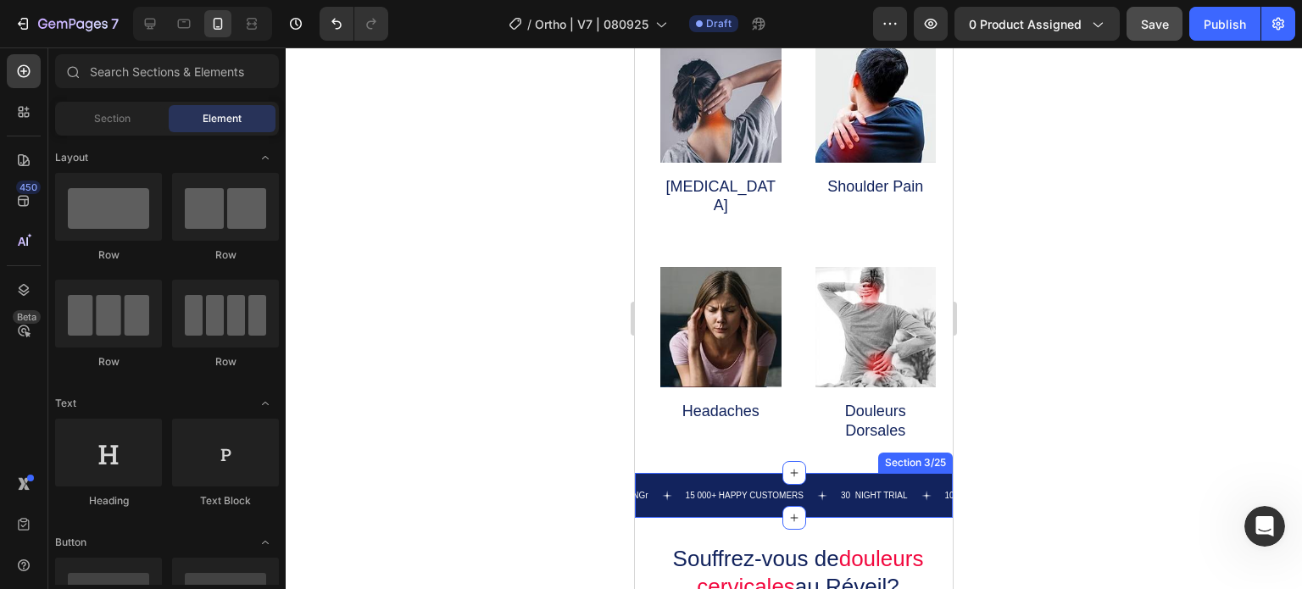
click at [414, 398] on div at bounding box center [794, 318] width 1016 height 542
click at [745, 489] on div "15 000+ HAPPY CUSTOMERS Text" at bounding box center [744, 495] width 121 height 13
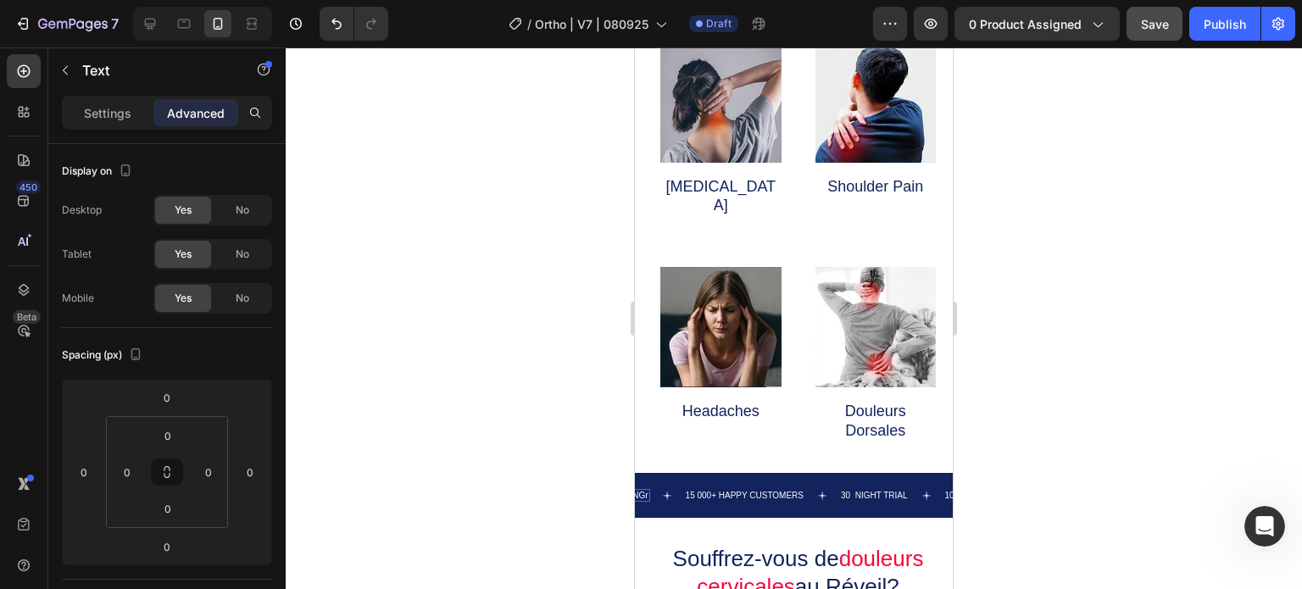
click at [647, 491] on p "FREE SHIPPINGr" at bounding box center [614, 495] width 69 height 9
click at [654, 489] on div "FREE SHIPPINGr Text 0" at bounding box center [631, 495] width 106 height 13
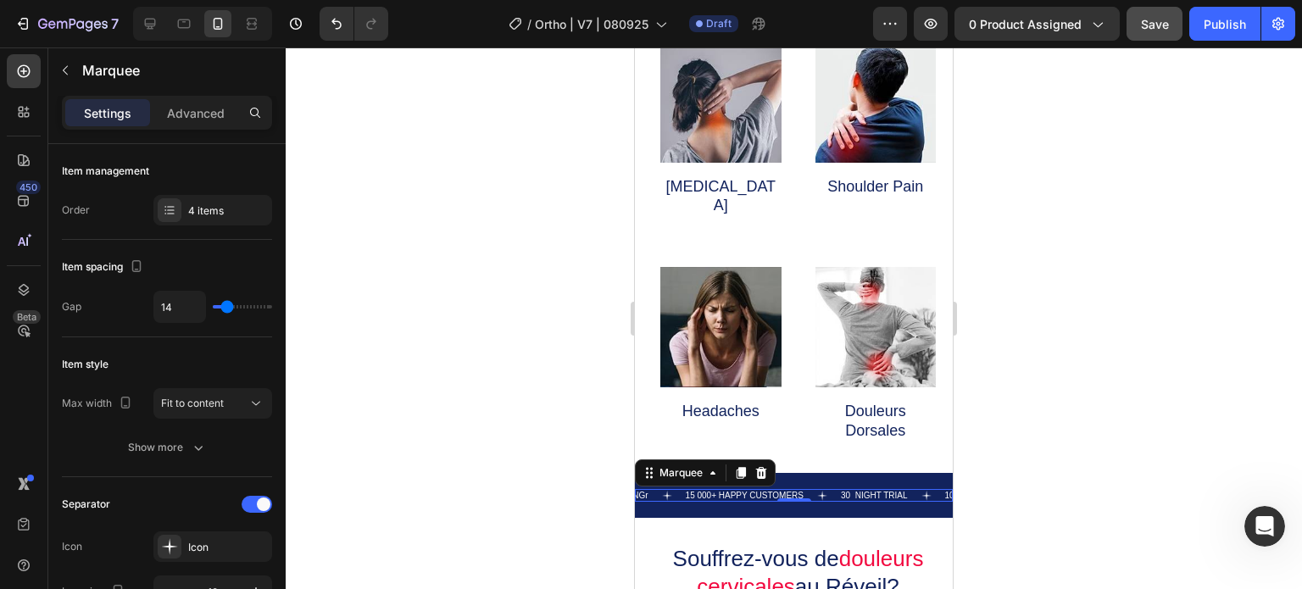
click at [654, 489] on div "FREE SHIPPINGr Text" at bounding box center [631, 495] width 106 height 13
click at [646, 491] on p "FREE SHIPPINGr" at bounding box center [614, 495] width 69 height 9
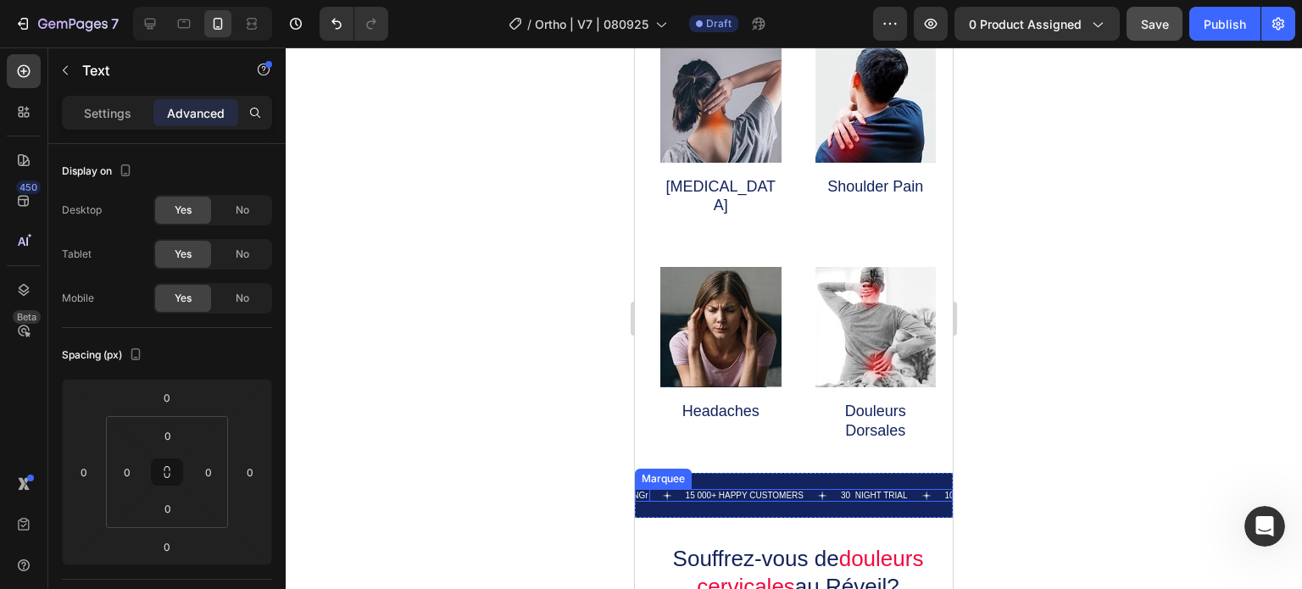
click at [651, 489] on div "FREE SHIPPINGr Text 0" at bounding box center [631, 495] width 106 height 13
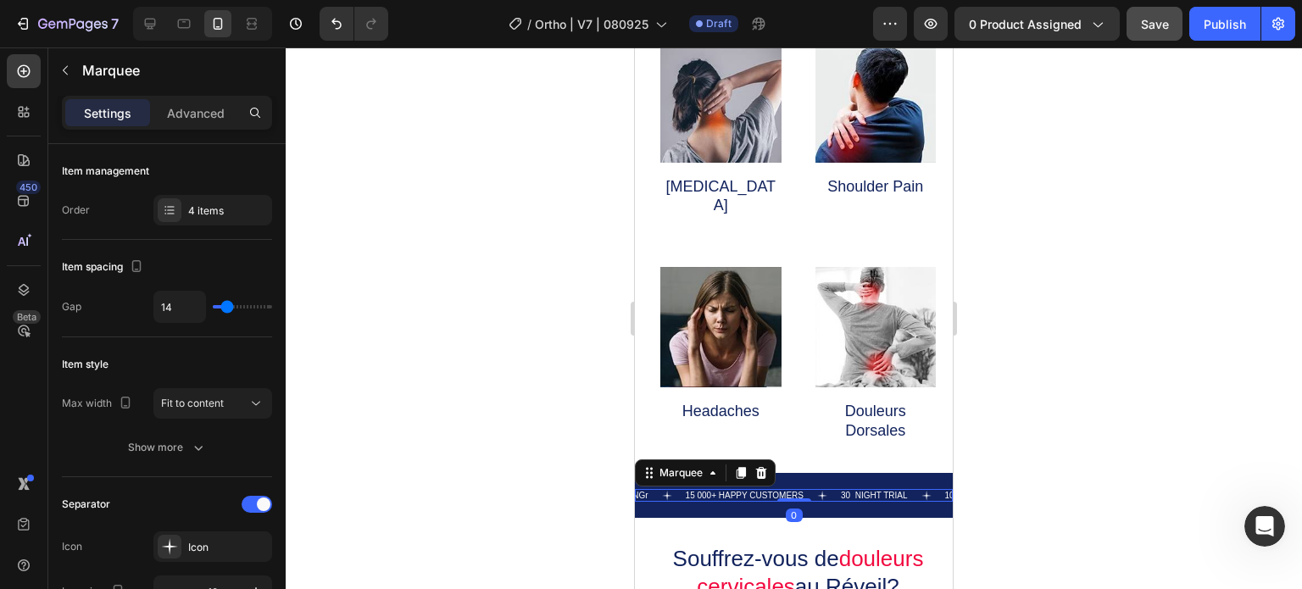
click at [651, 489] on div "FREE SHIPPINGr Text" at bounding box center [631, 495] width 106 height 13
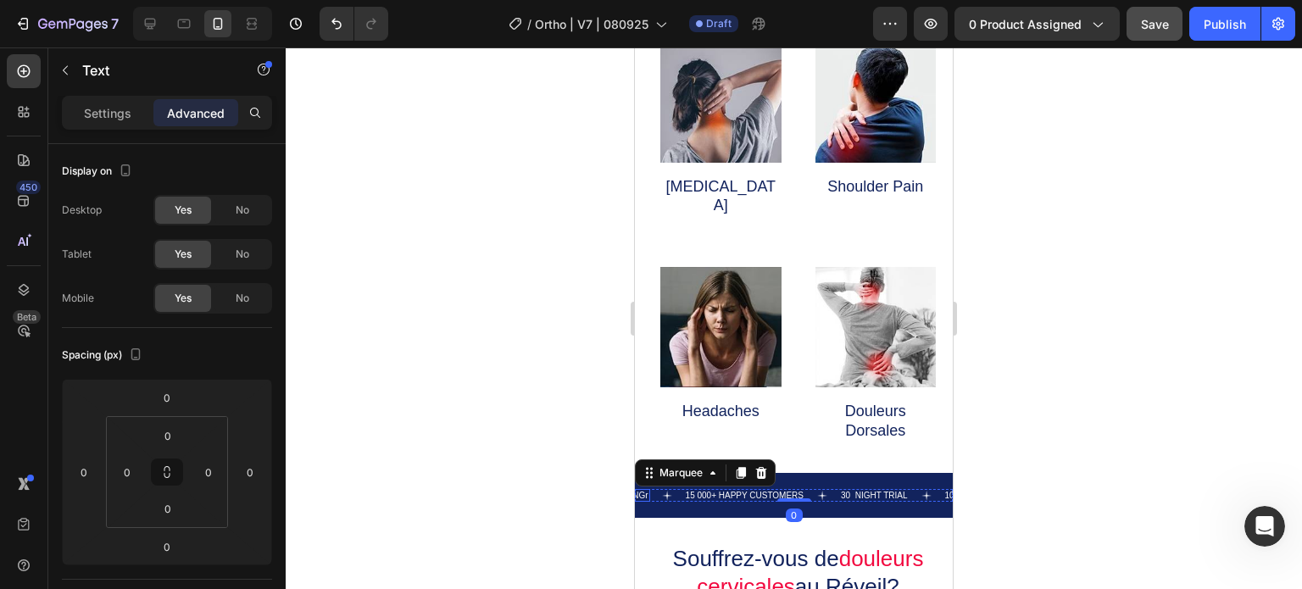
click at [642, 489] on div "FREE SHIPPINGr" at bounding box center [614, 495] width 72 height 13
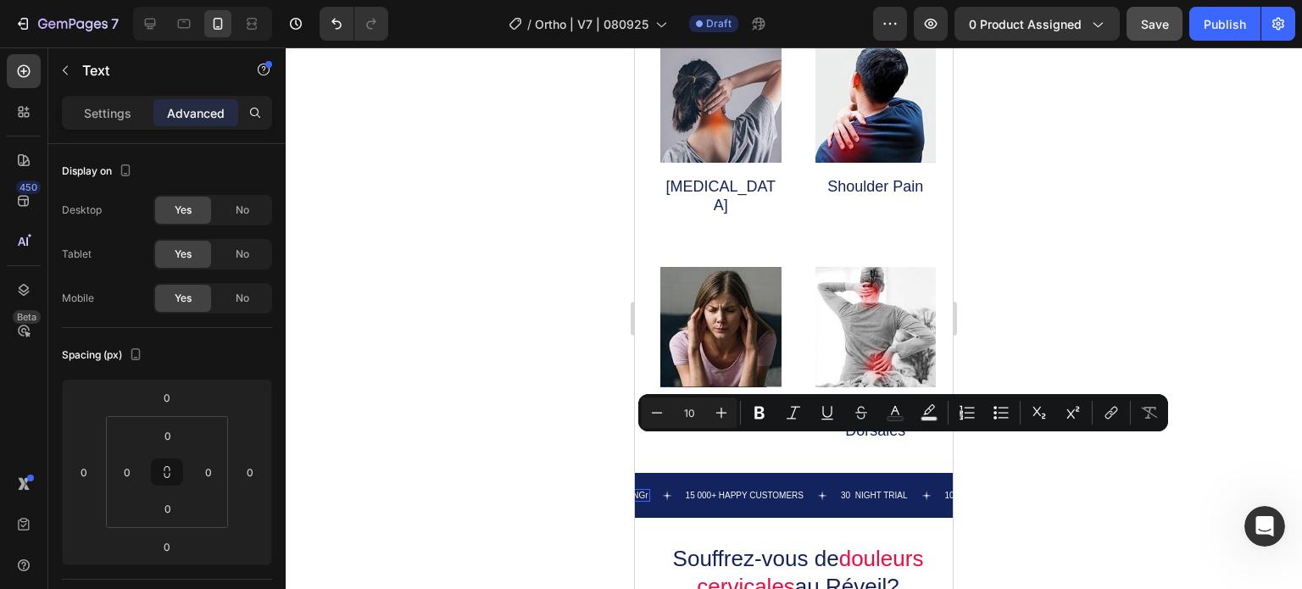
click at [643, 491] on p "FREE SHIPPINGr" at bounding box center [614, 495] width 69 height 9
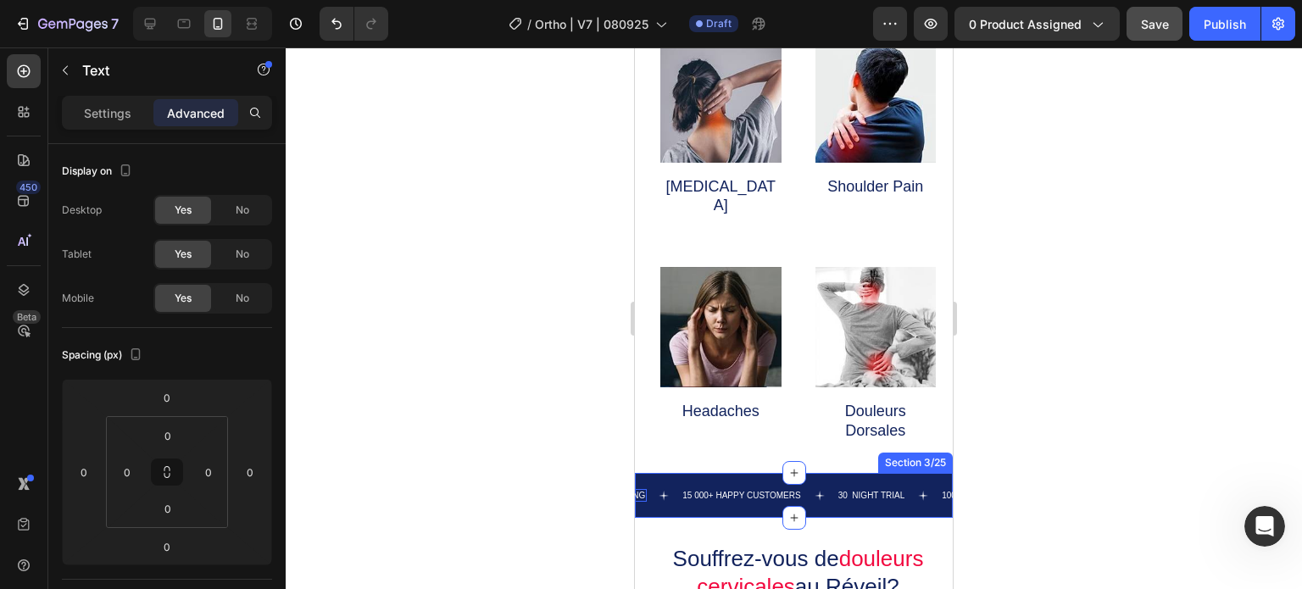
click at [527, 457] on div at bounding box center [794, 318] width 1016 height 542
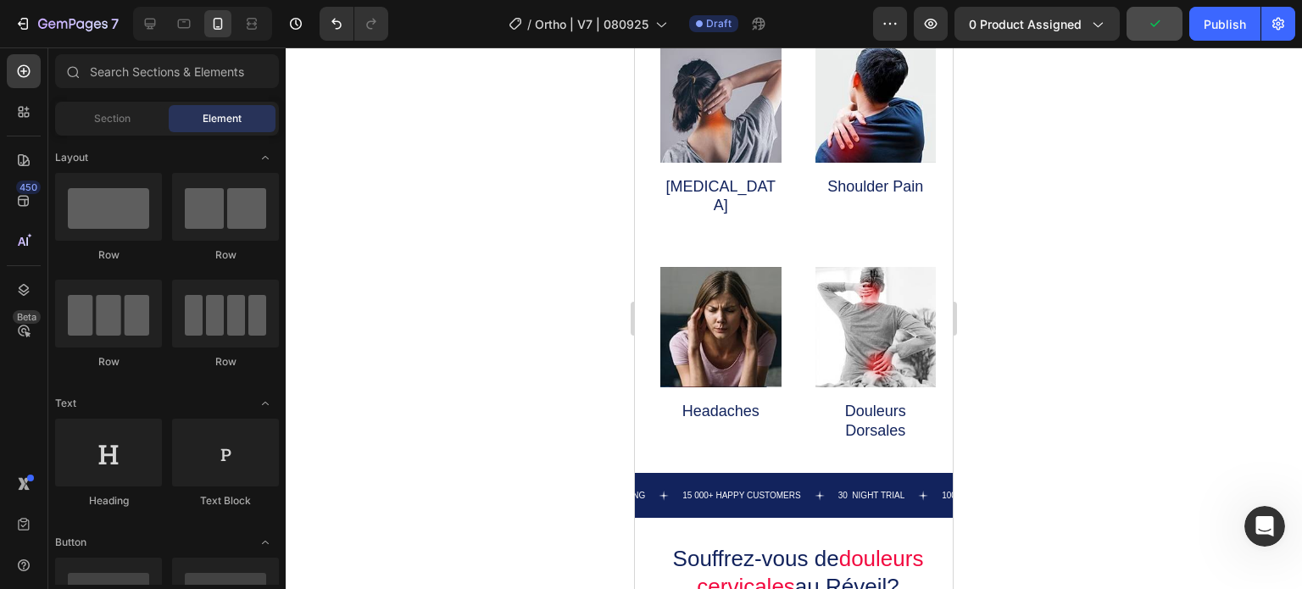
click at [384, 395] on div at bounding box center [794, 318] width 1016 height 542
click at [690, 473] on div "FREE SHIPPING Text 15 000+ HAPPY CUSTOMERS Text 30 NIGHT TRIAL Text 100% SATISF…" at bounding box center [794, 495] width 318 height 45
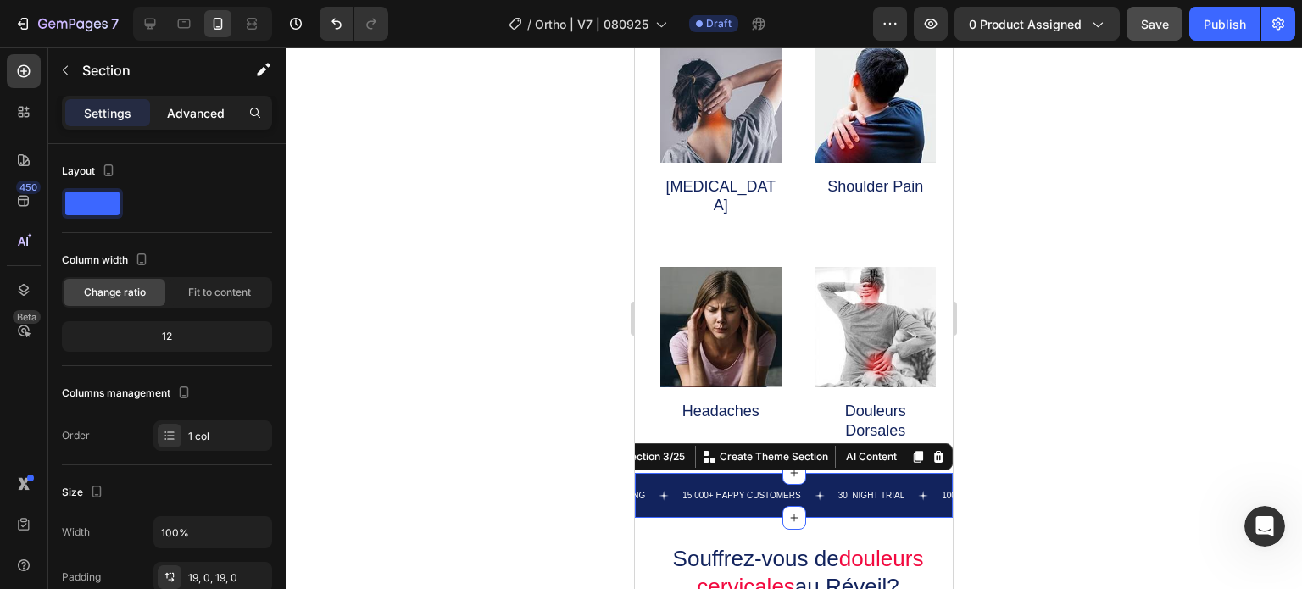
click at [188, 111] on p "Advanced" at bounding box center [196, 113] width 58 height 18
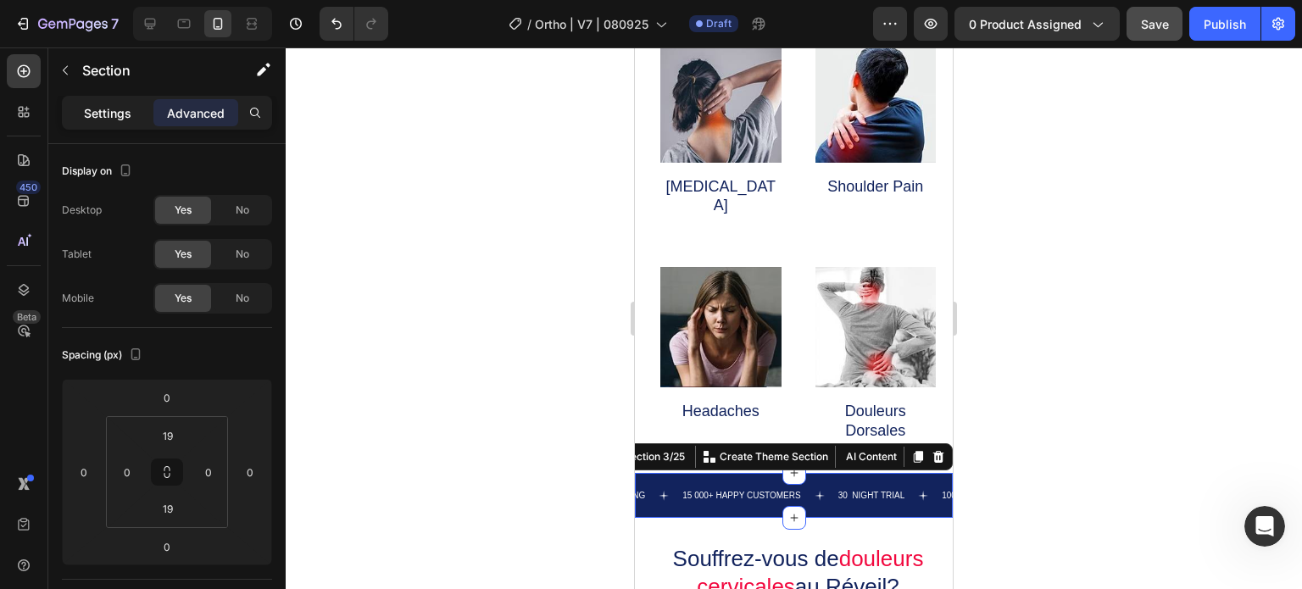
click at [121, 114] on p "Settings" at bounding box center [107, 113] width 47 height 18
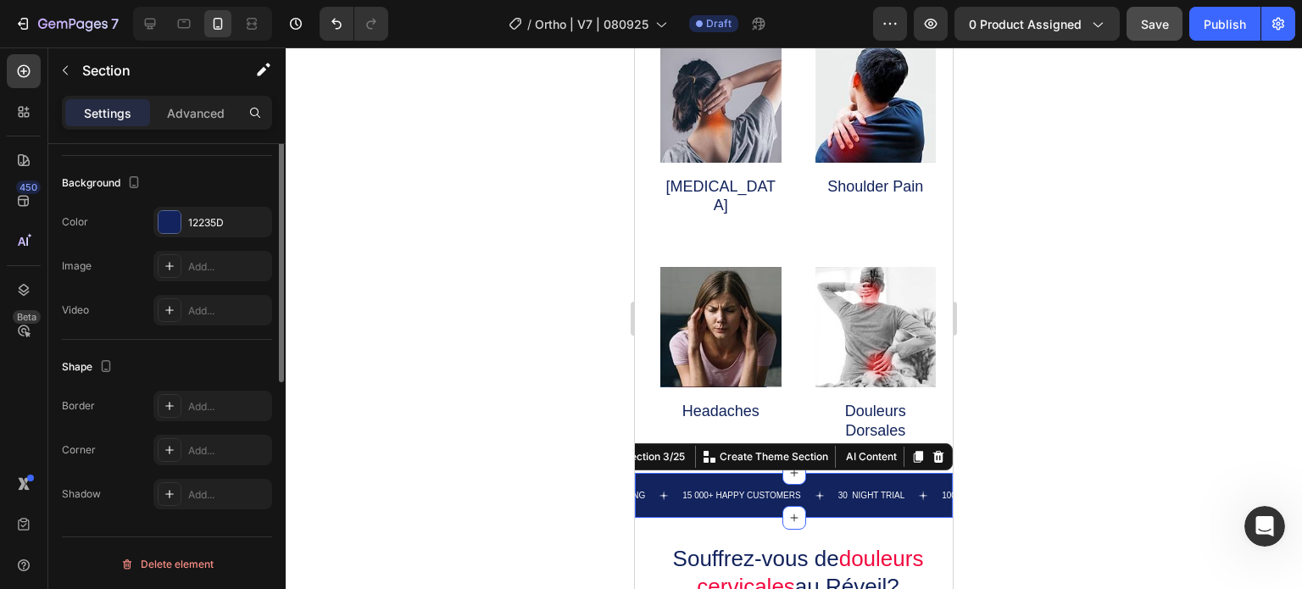
scroll to position [326, 0]
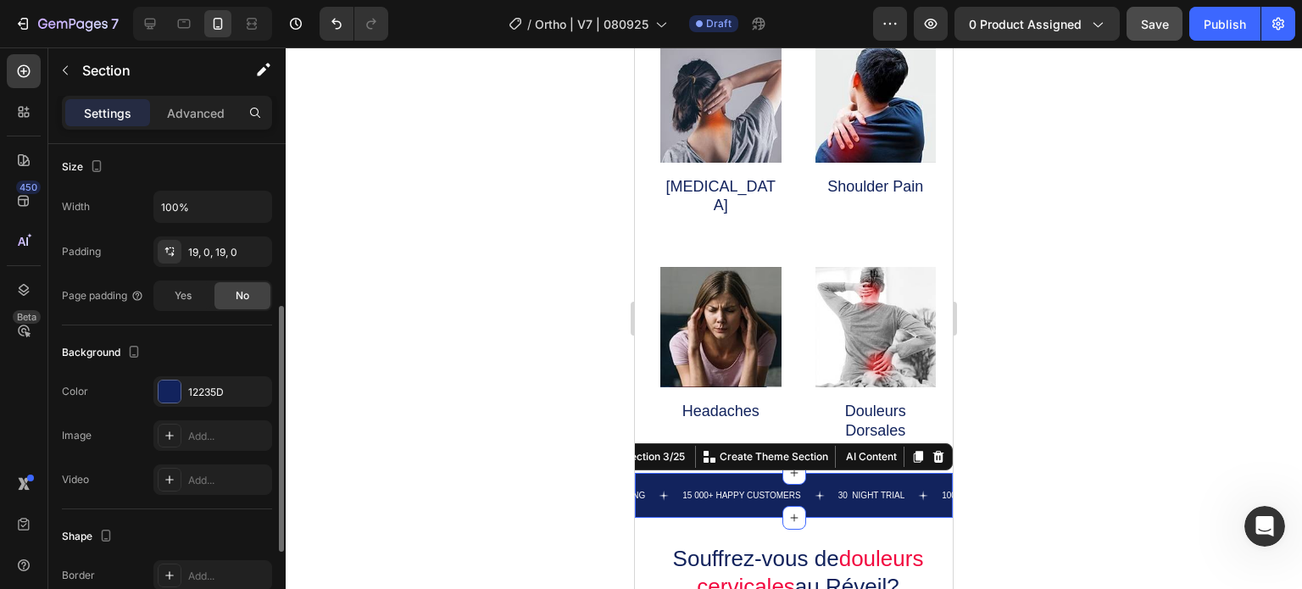
click at [546, 398] on div at bounding box center [794, 318] width 1016 height 542
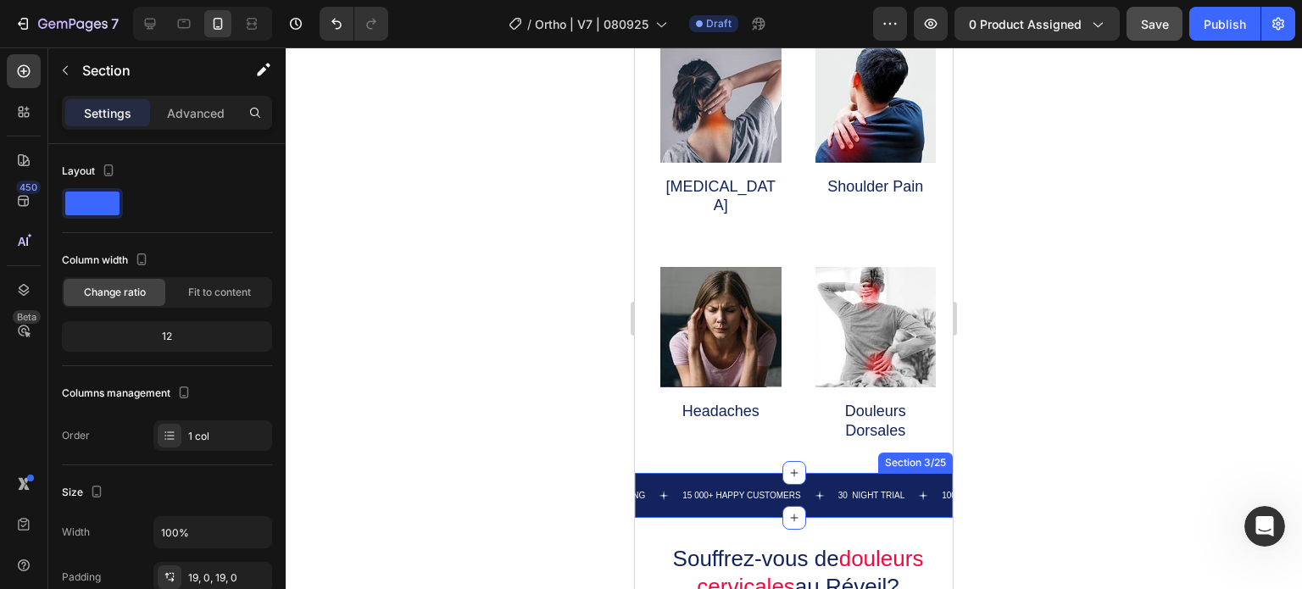
click at [713, 473] on div "FREE SHIPPING Text 15 000+ HAPPY CUSTOMERS Text 30 NIGHT TRIAL Text 100% SATISF…" at bounding box center [794, 495] width 318 height 45
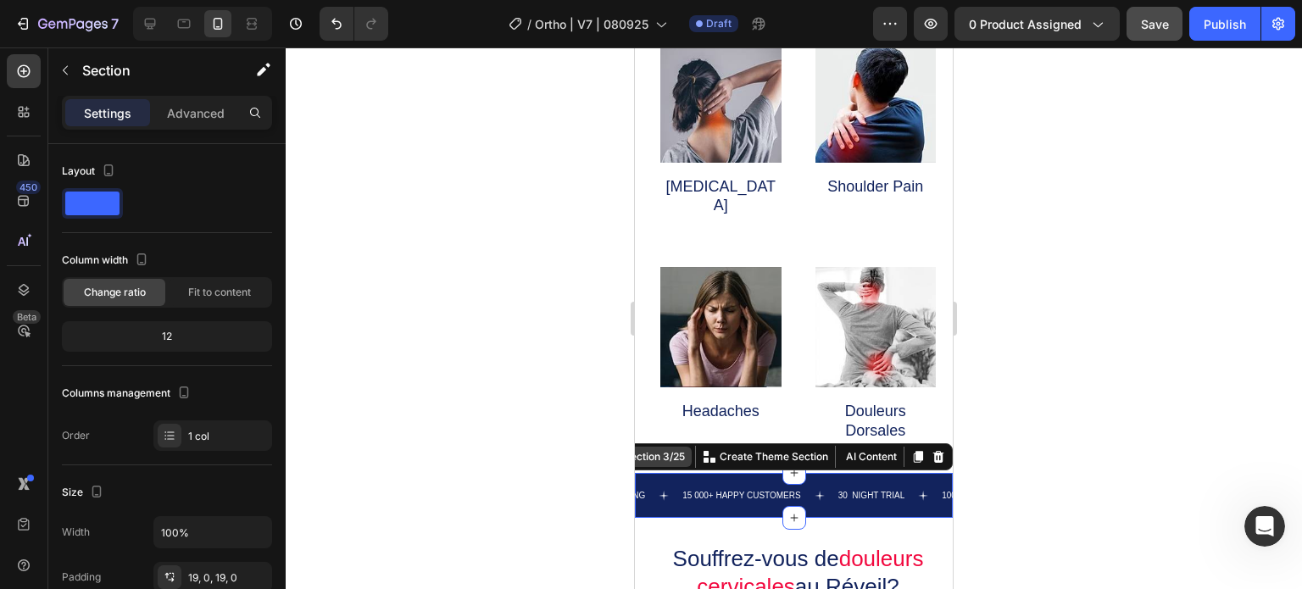
click at [659, 449] on div "Section 3/25" at bounding box center [655, 456] width 68 height 15
click at [678, 473] on div "FREE SHIPPING Text 15 000+ HAPPY CUSTOMERS Text 30 NIGHT TRIAL Text 100% SATISF…" at bounding box center [794, 495] width 318 height 45
click at [754, 473] on div "FREE SHIPPING Text 15 000+ HAPPY CUSTOMERS Text 30 NIGHT TRIAL Text 100% SATISF…" at bounding box center [794, 495] width 318 height 45
click at [584, 533] on div at bounding box center [794, 318] width 1016 height 542
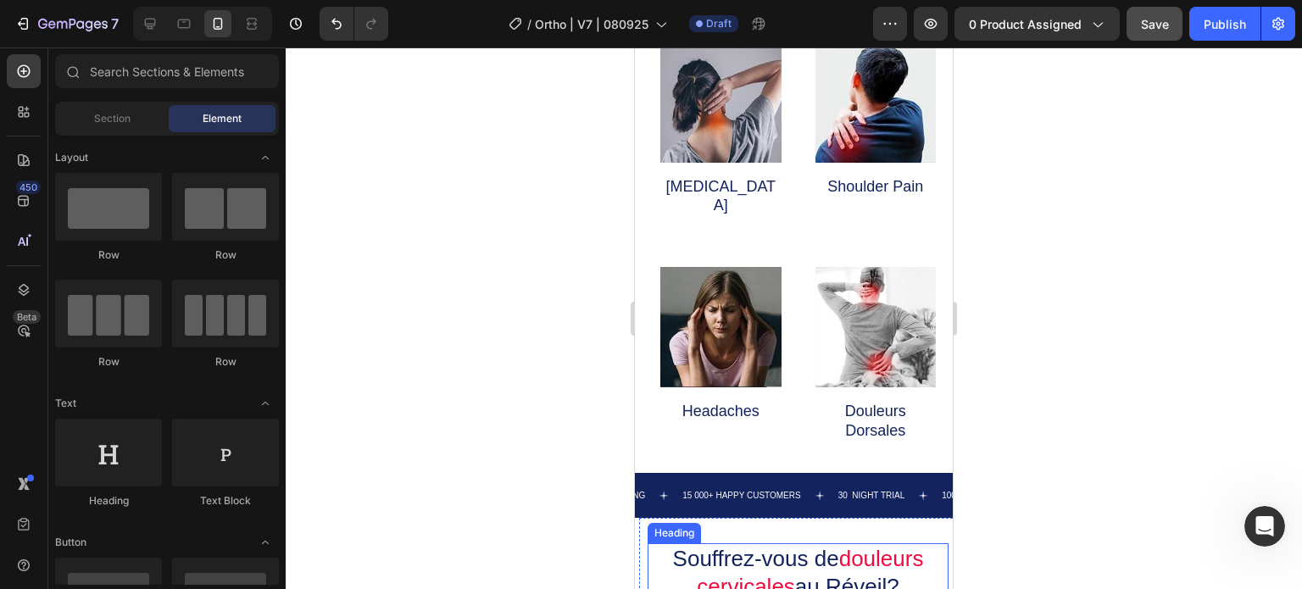
click at [787, 543] on h2 "Souffrez-vous de douleurs cervicales au [GEOGRAPHIC_DATA]?" at bounding box center [798, 572] width 301 height 58
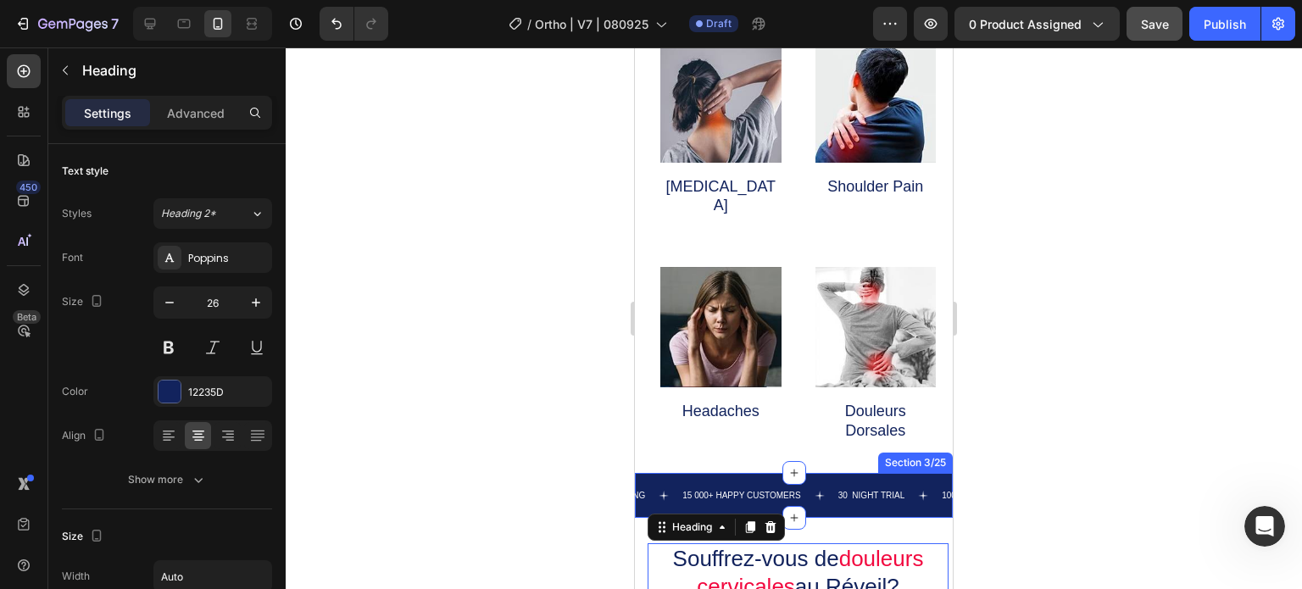
click at [679, 473] on div "FREE SHIPPING Text 15 000+ HAPPY CUSTOMERS Text 30 NIGHT TRIAL Text 100% SATISF…" at bounding box center [794, 495] width 318 height 45
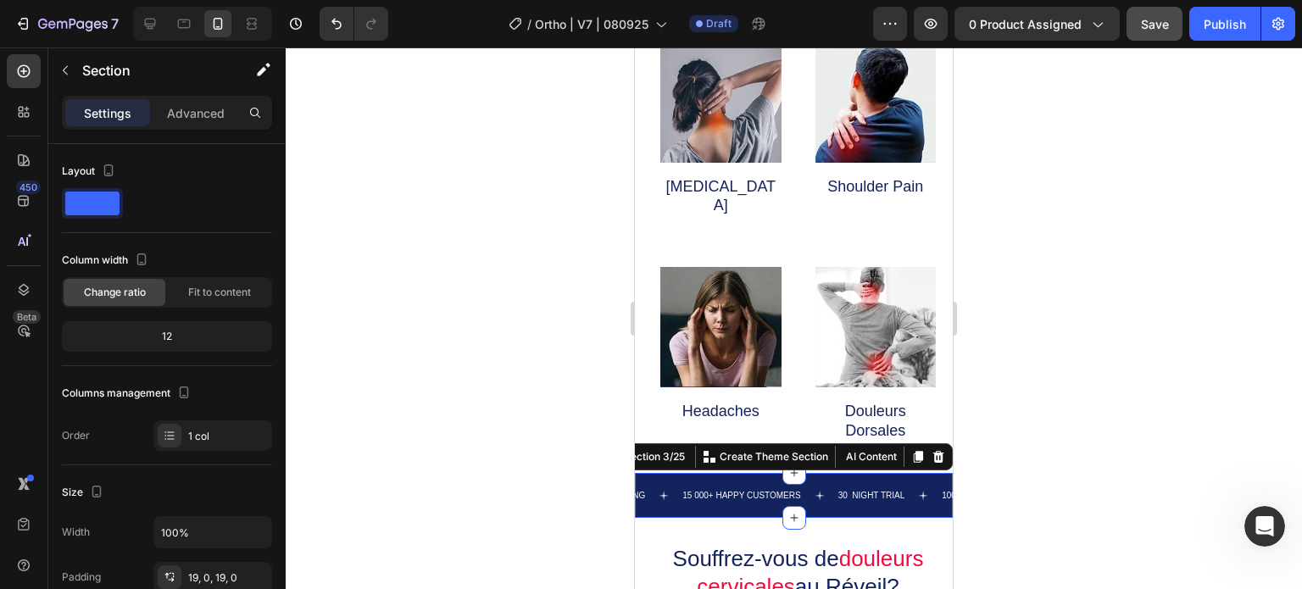
click at [636, 473] on div "FREE SHIPPING Text 15 000+ HAPPY CUSTOMERS Text 30 NIGHT TRIAL Text 100% SATISF…" at bounding box center [794, 495] width 318 height 45
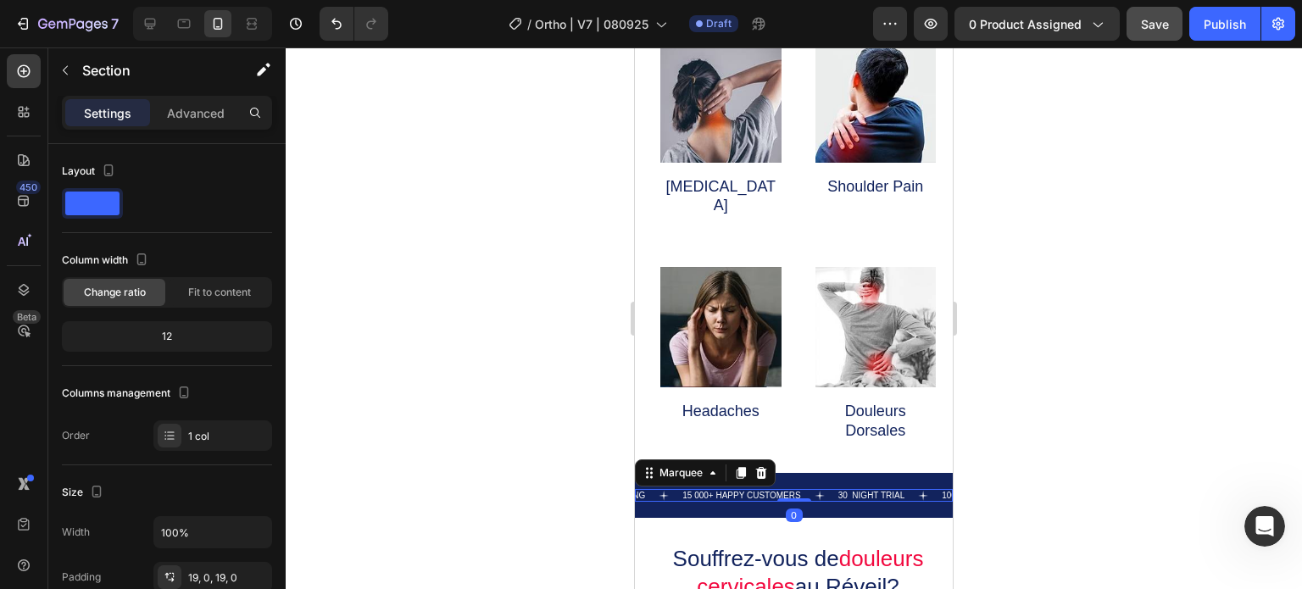
click at [663, 491] on icon at bounding box center [664, 496] width 10 height 10
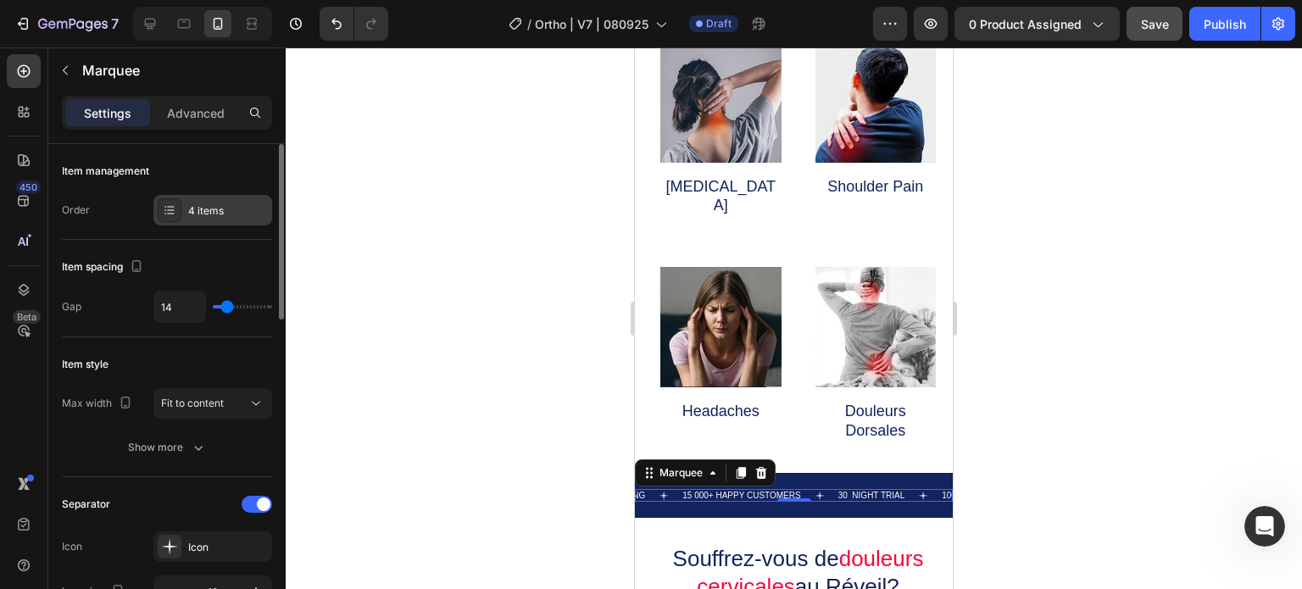
click at [173, 200] on div at bounding box center [170, 210] width 24 height 24
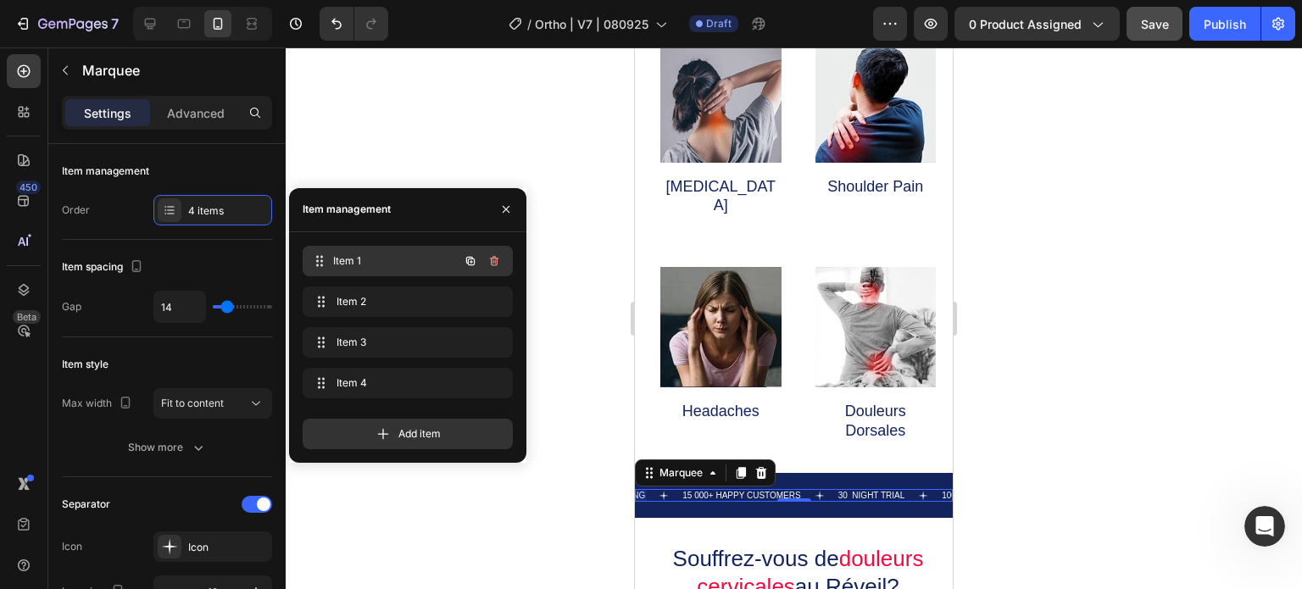
click at [356, 264] on span "Item 1" at bounding box center [395, 260] width 125 height 15
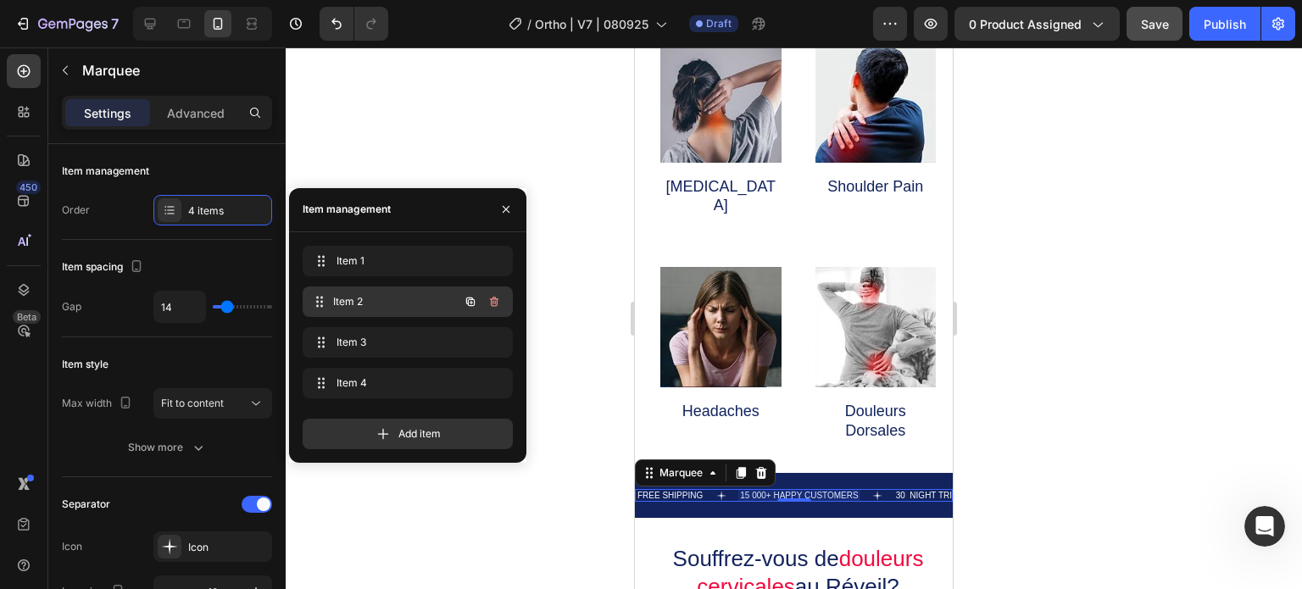
click at [376, 304] on span "Item 2" at bounding box center [395, 301] width 125 height 15
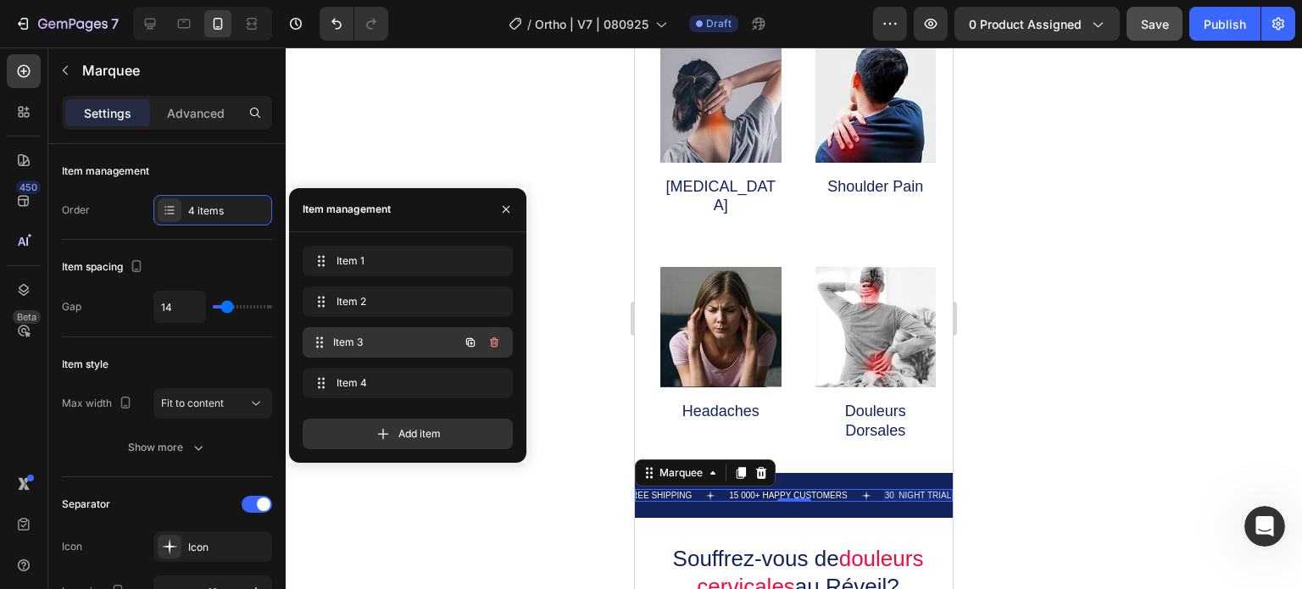
click at [385, 335] on span "Item 3" at bounding box center [395, 342] width 125 height 15
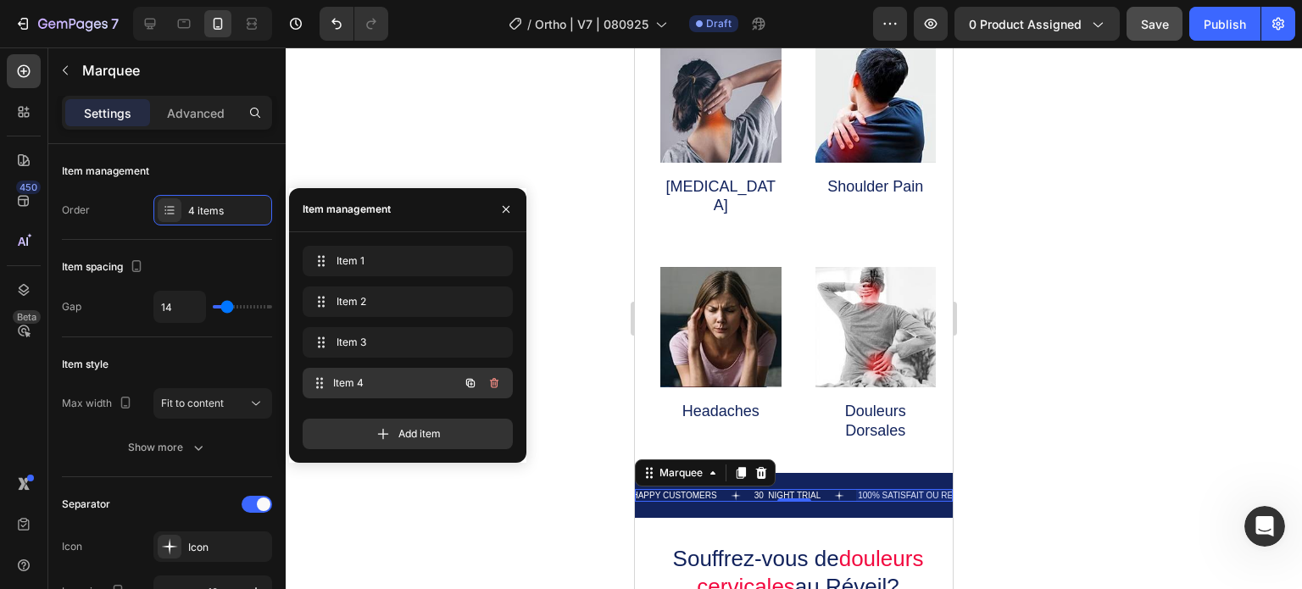
click at [387, 391] on div "Item 4 Item 4" at bounding box center [383, 383] width 149 height 24
click at [409, 386] on span "Item 4" at bounding box center [395, 383] width 125 height 15
click at [373, 381] on span "Item 4" at bounding box center [385, 383] width 96 height 15
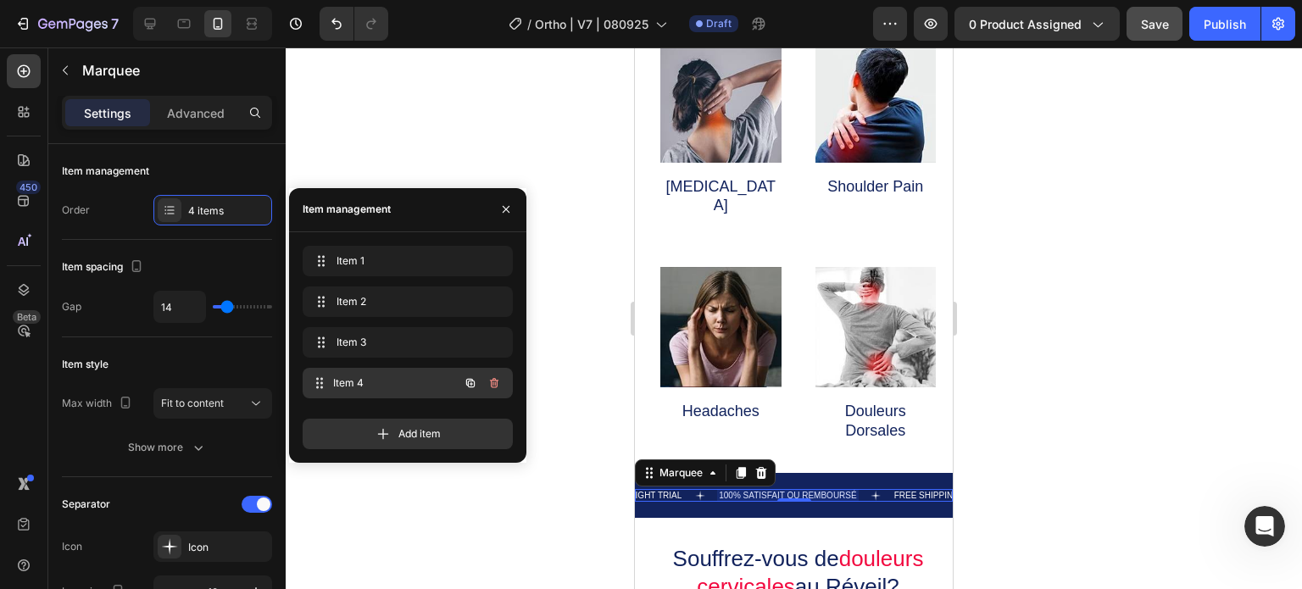
click at [335, 387] on div "Item 4 Item 4" at bounding box center [383, 383] width 149 height 24
click at [821, 491] on p "100% SATISFAIT OU REMBOURSÉ" at bounding box center [787, 495] width 137 height 9
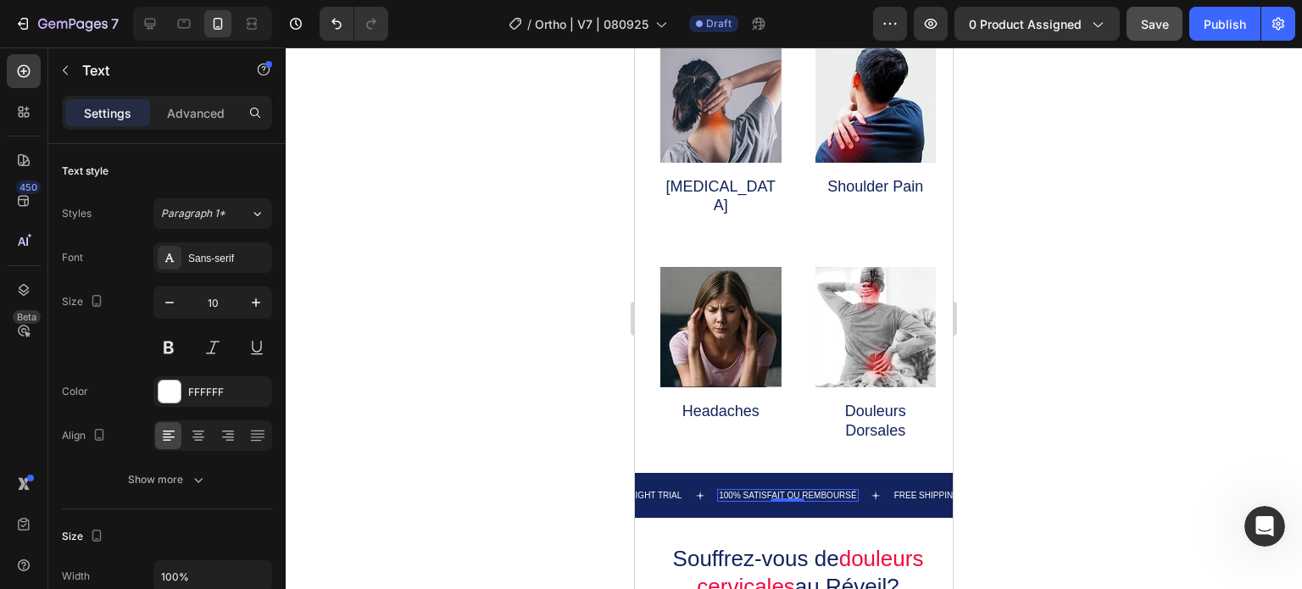
click at [821, 491] on p "100% SATISFAIT OU REMBOURSÉ" at bounding box center [787, 495] width 137 height 9
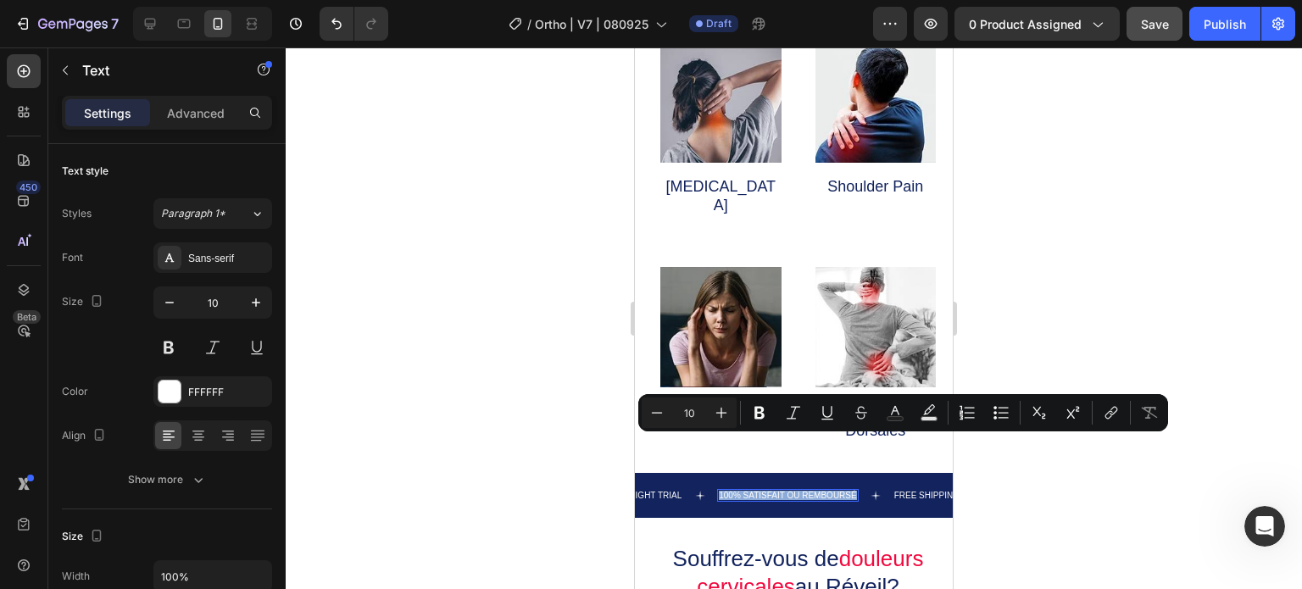
click at [821, 491] on p "100% SATISFAIT OU REMBOURSÉ" at bounding box center [787, 495] width 137 height 9
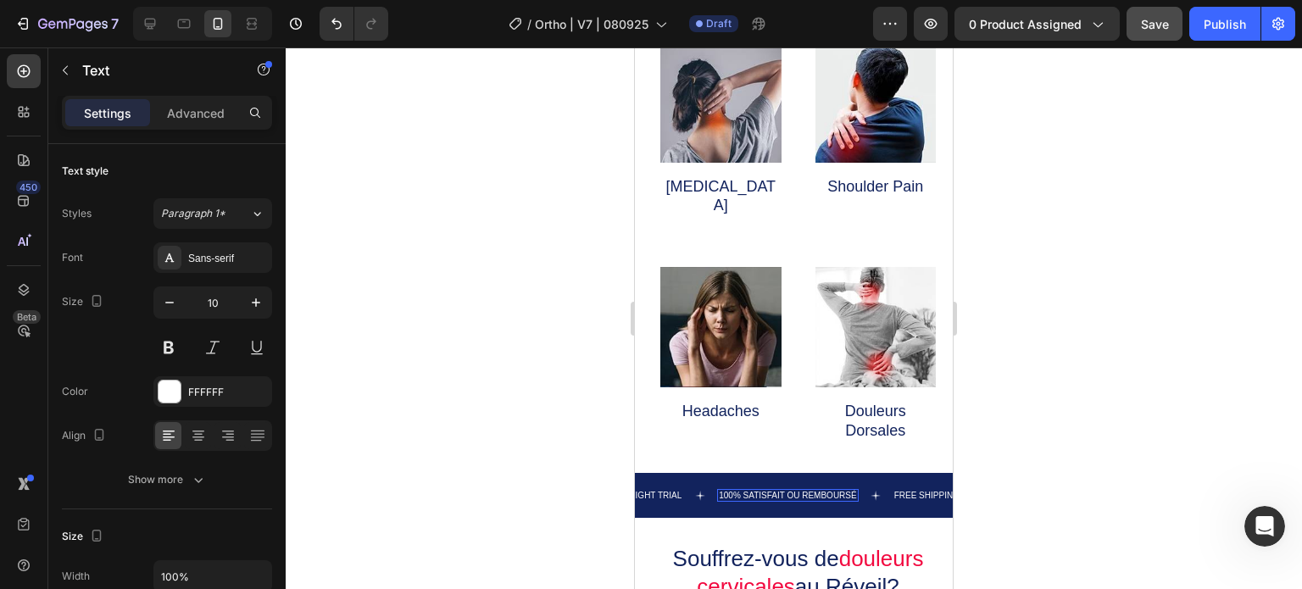
click at [790, 491] on p "100% SATISFAIT OU REMBOURSÉ" at bounding box center [787, 495] width 137 height 9
click at [792, 491] on p "100% SATISFAIT OU REMBOURSÉ" at bounding box center [787, 495] width 137 height 9
click at [482, 447] on div at bounding box center [794, 318] width 1016 height 542
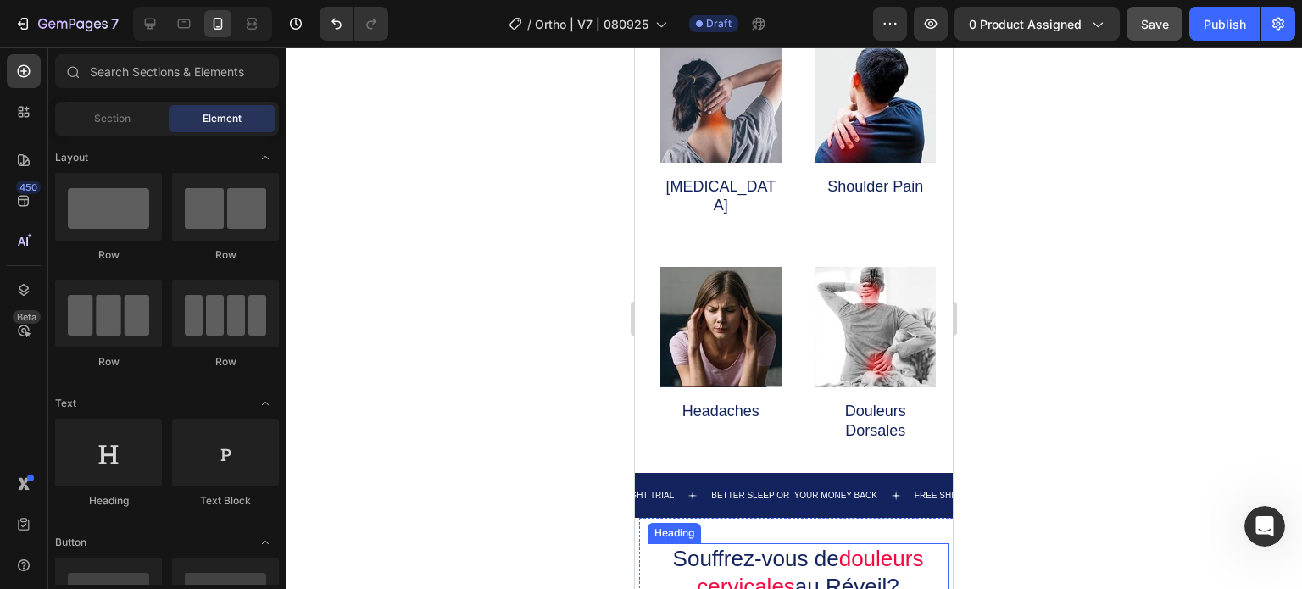
click at [782, 543] on h2 "Souffrez-vous de douleurs cervicales au [GEOGRAPHIC_DATA]?" at bounding box center [798, 572] width 301 height 58
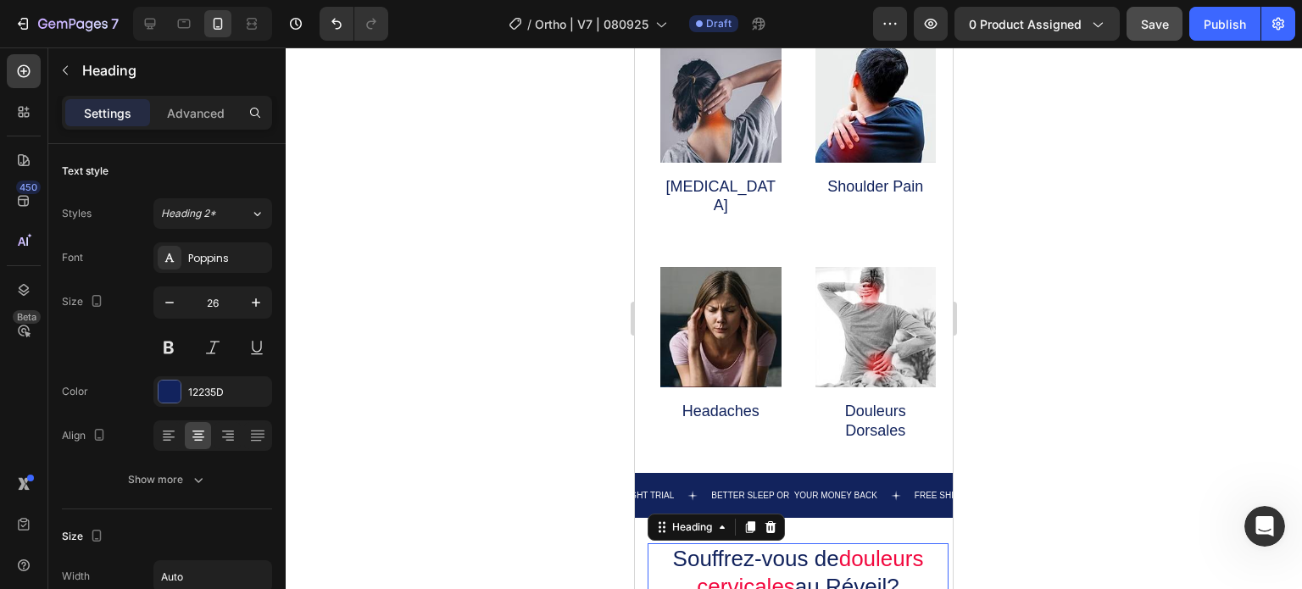
click at [858, 543] on h2 "Souffrez-vous de douleurs cervicales au [GEOGRAPHIC_DATA]?" at bounding box center [798, 572] width 301 height 58
click at [901, 545] on p "Souffrez-vous de douleurs cervicales au [GEOGRAPHIC_DATA]?" at bounding box center [798, 572] width 298 height 55
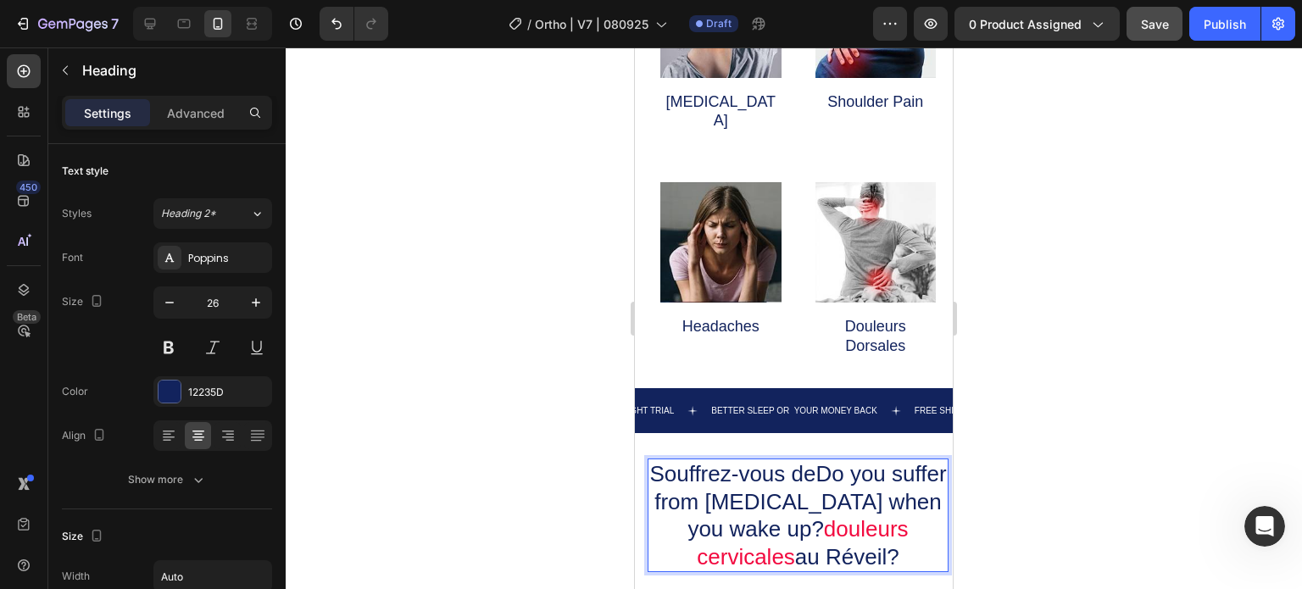
scroll to position [1024, 0]
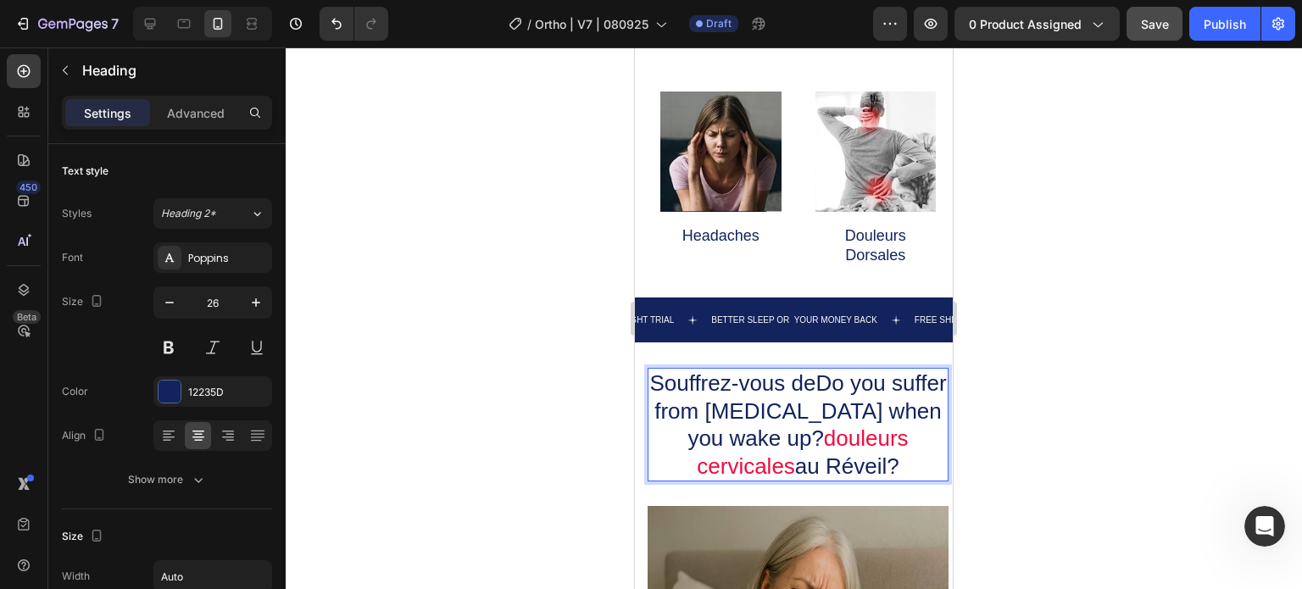
click at [795, 454] on span "cervicales" at bounding box center [746, 466] width 98 height 25
drag, startPoint x: 799, startPoint y: 416, endPoint x: 831, endPoint y: 418, distance: 32.3
click at [795, 454] on span "cervicales" at bounding box center [746, 466] width 98 height 25
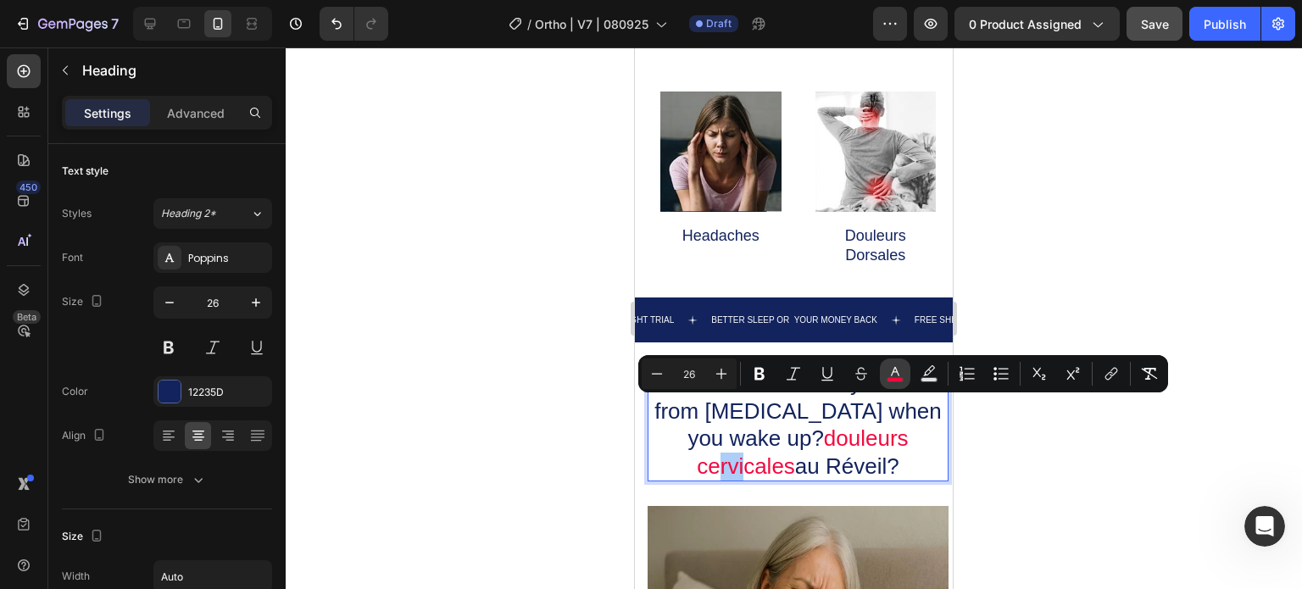
click at [892, 370] on icon "Editor contextual toolbar" at bounding box center [895, 373] width 17 height 17
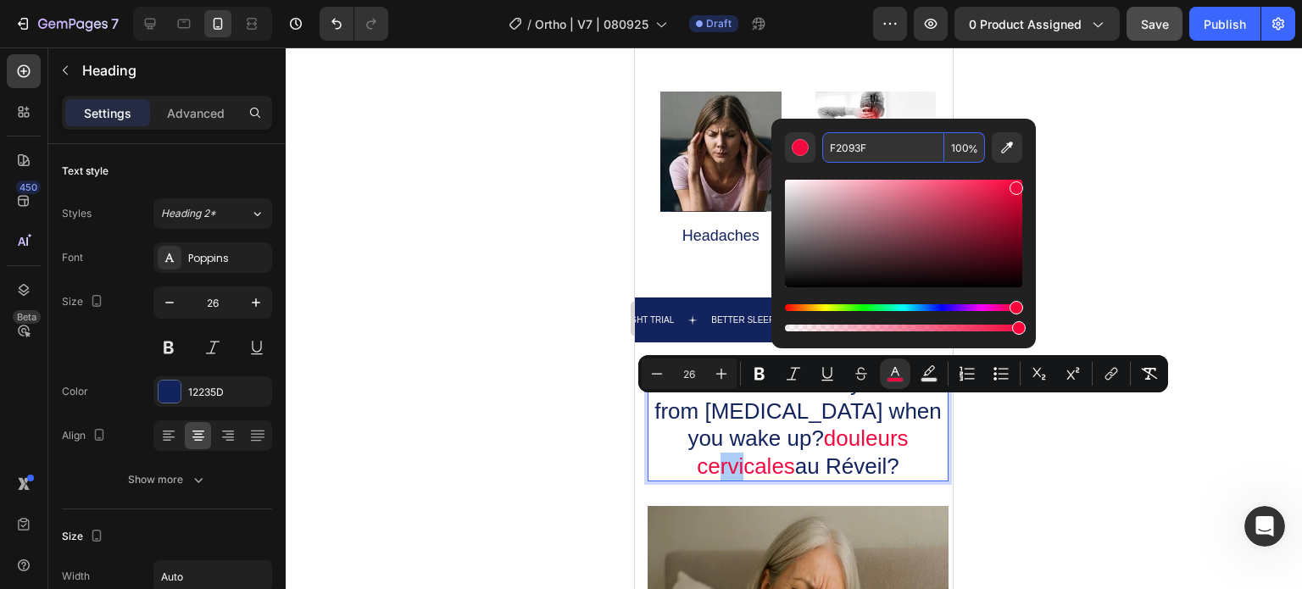
click at [857, 152] on input "F2093F" at bounding box center [883, 147] width 122 height 31
drag, startPoint x: 402, startPoint y: 270, endPoint x: 424, endPoint y: 278, distance: 23.3
click at [402, 270] on div at bounding box center [794, 318] width 1016 height 542
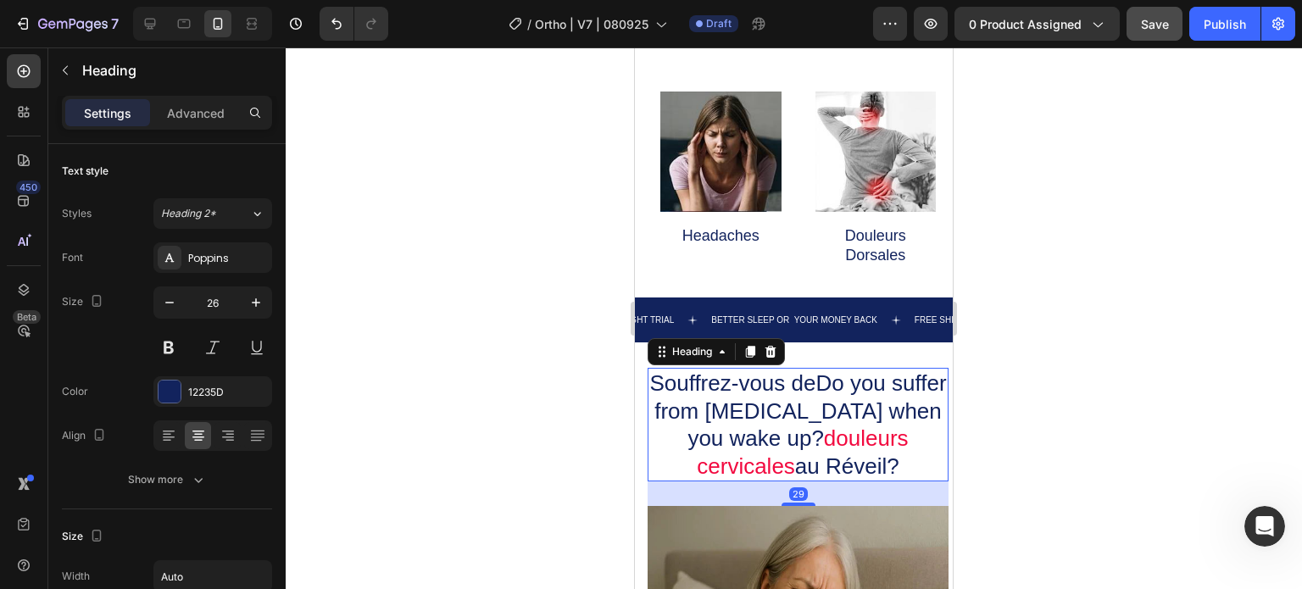
click at [821, 370] on p "Souffrez-vous deDo you suffer from [MEDICAL_DATA] when you wake up? douleurs ce…" at bounding box center [798, 425] width 298 height 110
